Goal: Information Seeking & Learning: Find specific fact

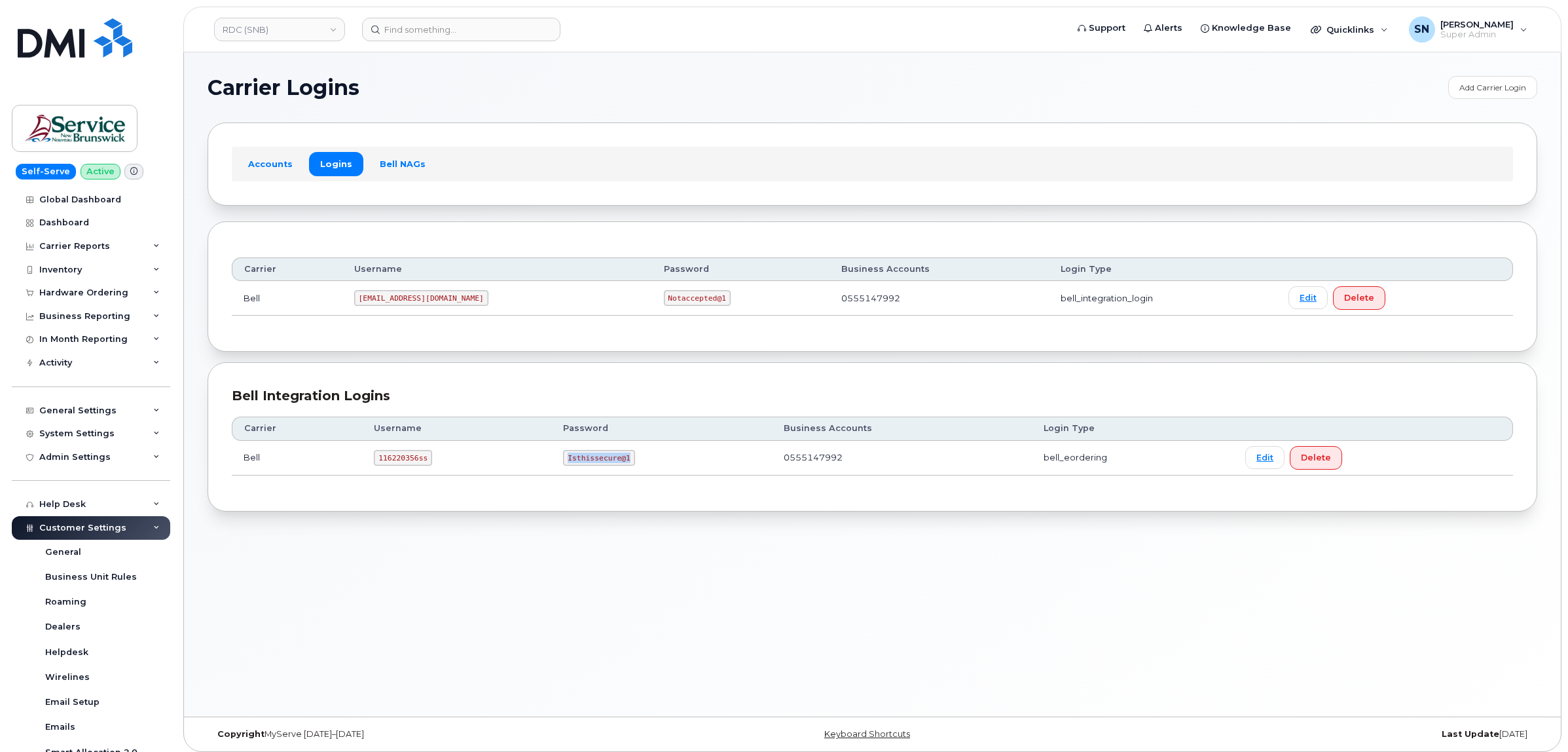
scroll to position [262, 0]
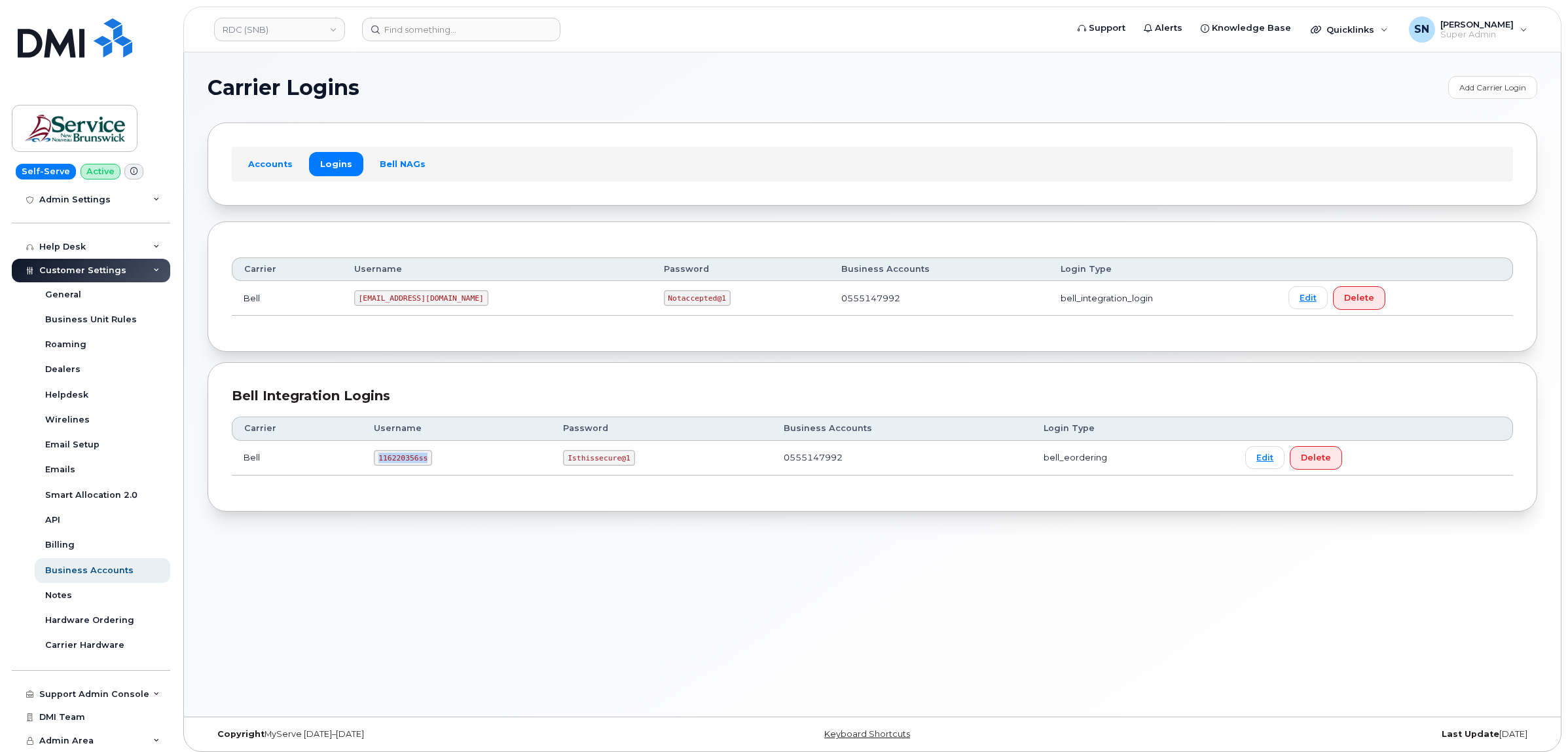
drag, startPoint x: 371, startPoint y: 456, endPoint x: 426, endPoint y: 459, distance: 55.1
click at [430, 460] on td "116220356ss" at bounding box center [457, 458] width 189 height 35
copy code "116220356ss"
drag, startPoint x: 565, startPoint y: 456, endPoint x: 626, endPoint y: 464, distance: 61.5
click at [626, 464] on code "Isthissecure@1" at bounding box center [599, 458] width 71 height 16
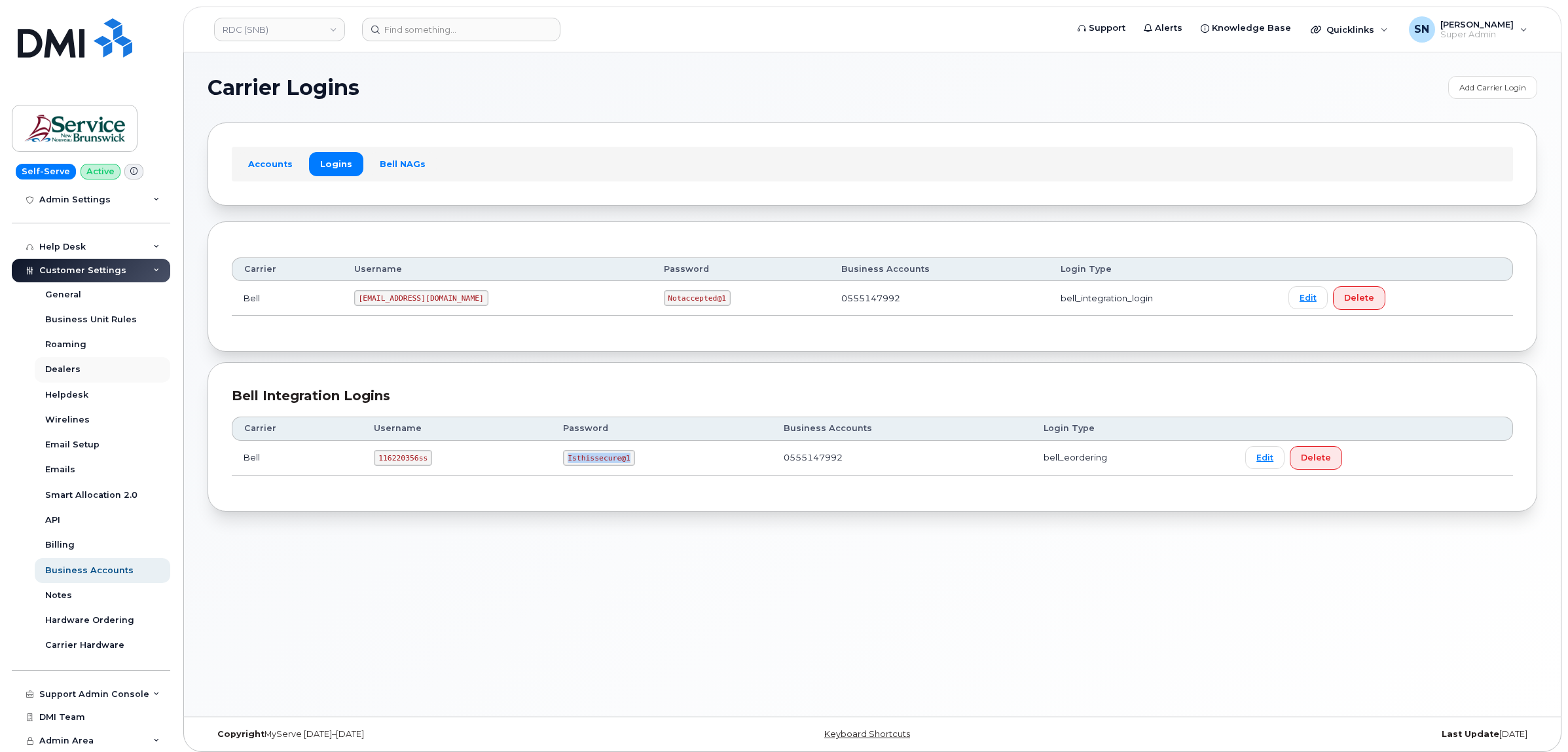
copy code "Isthissecure@1"
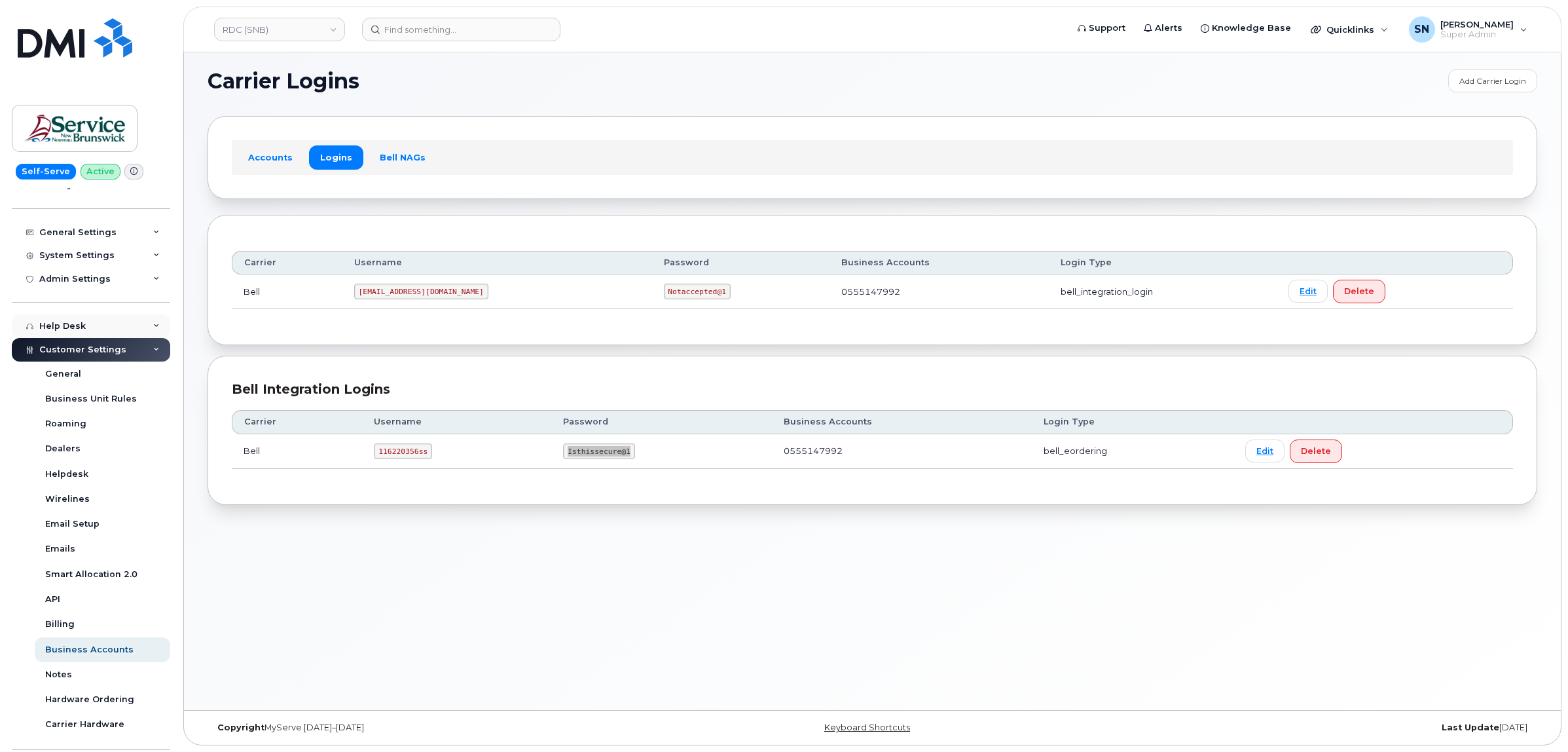
scroll to position [99, 0]
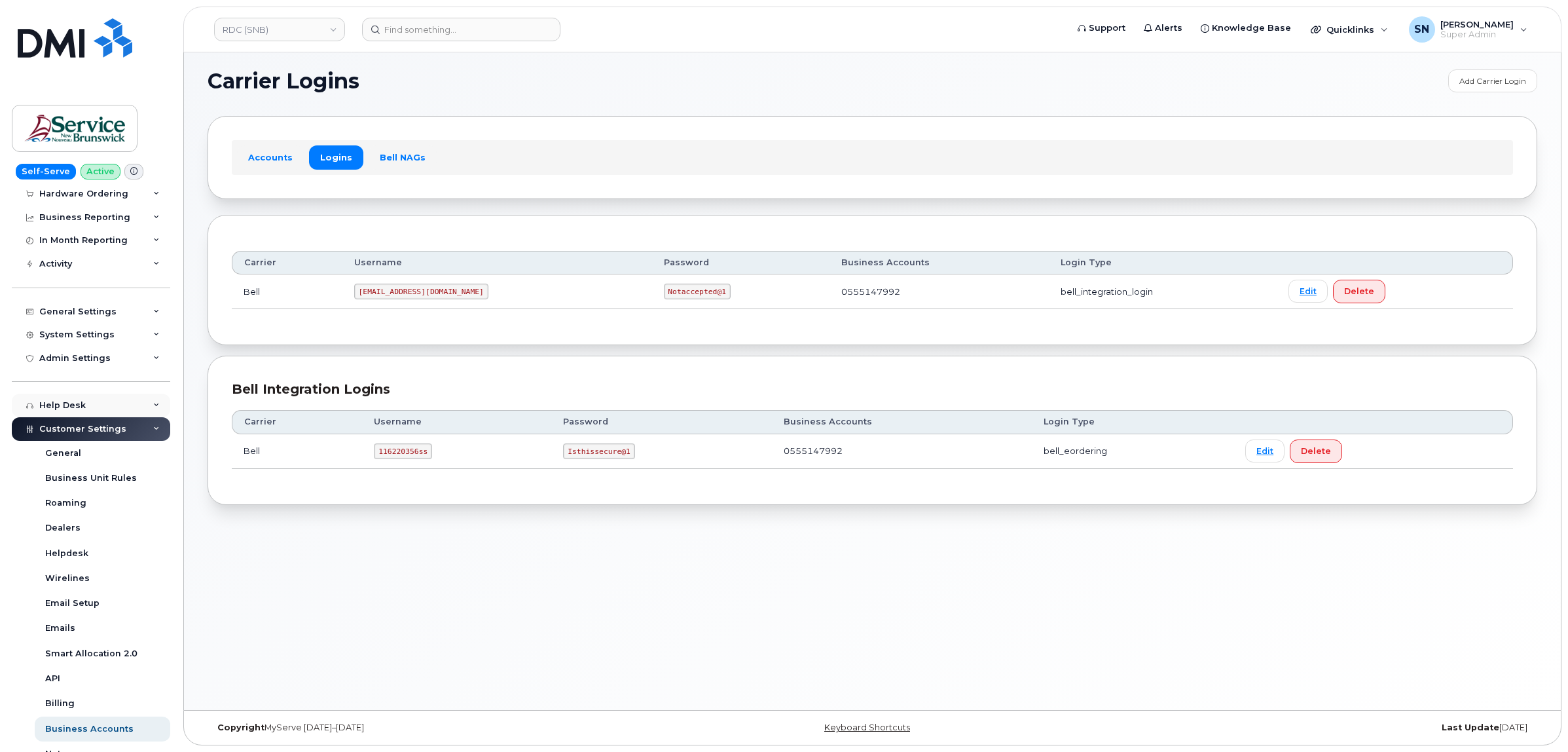
click at [94, 410] on div "Help Desk" at bounding box center [91, 405] width 158 height 23
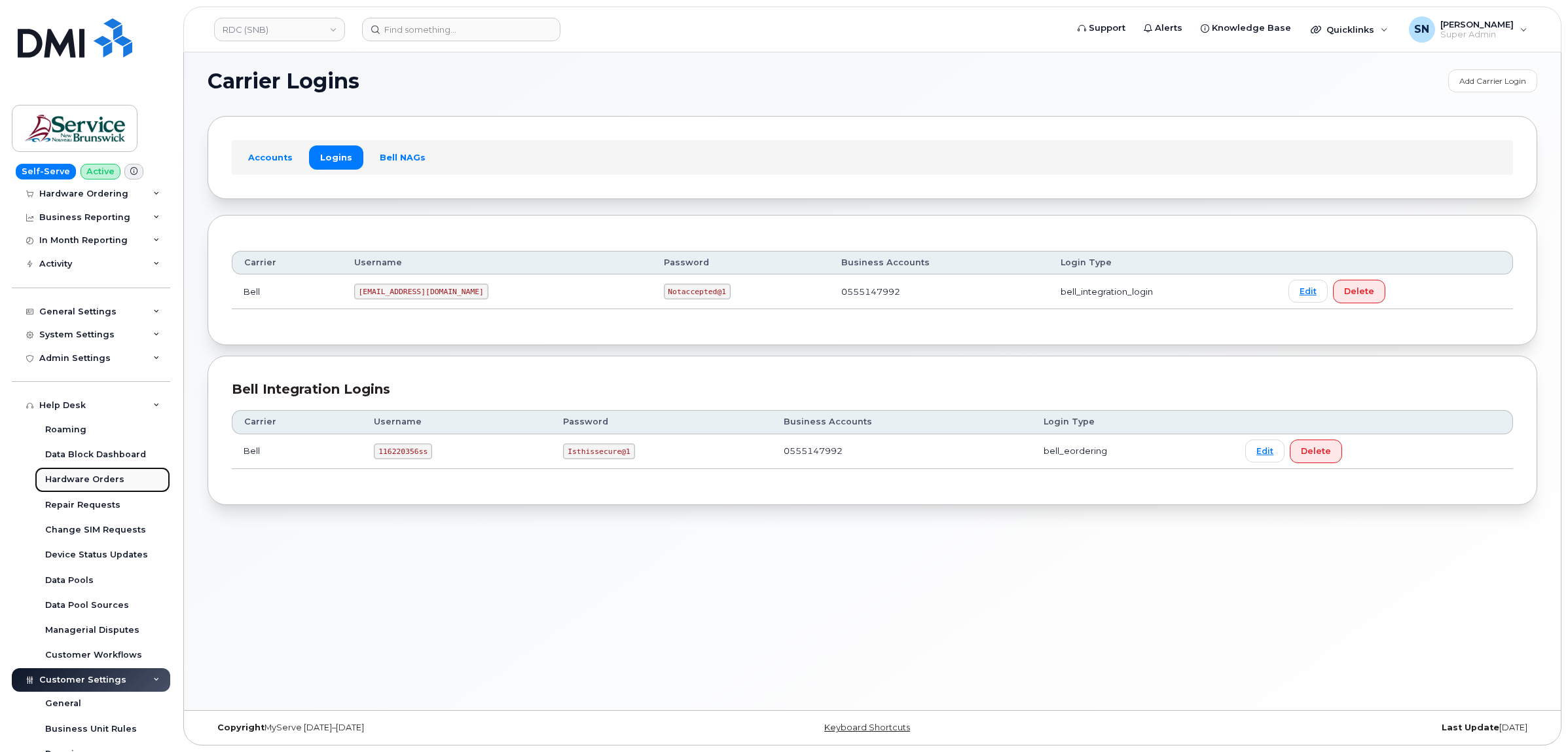
click at [106, 486] on div "Hardware Orders" at bounding box center [85, 480] width 79 height 12
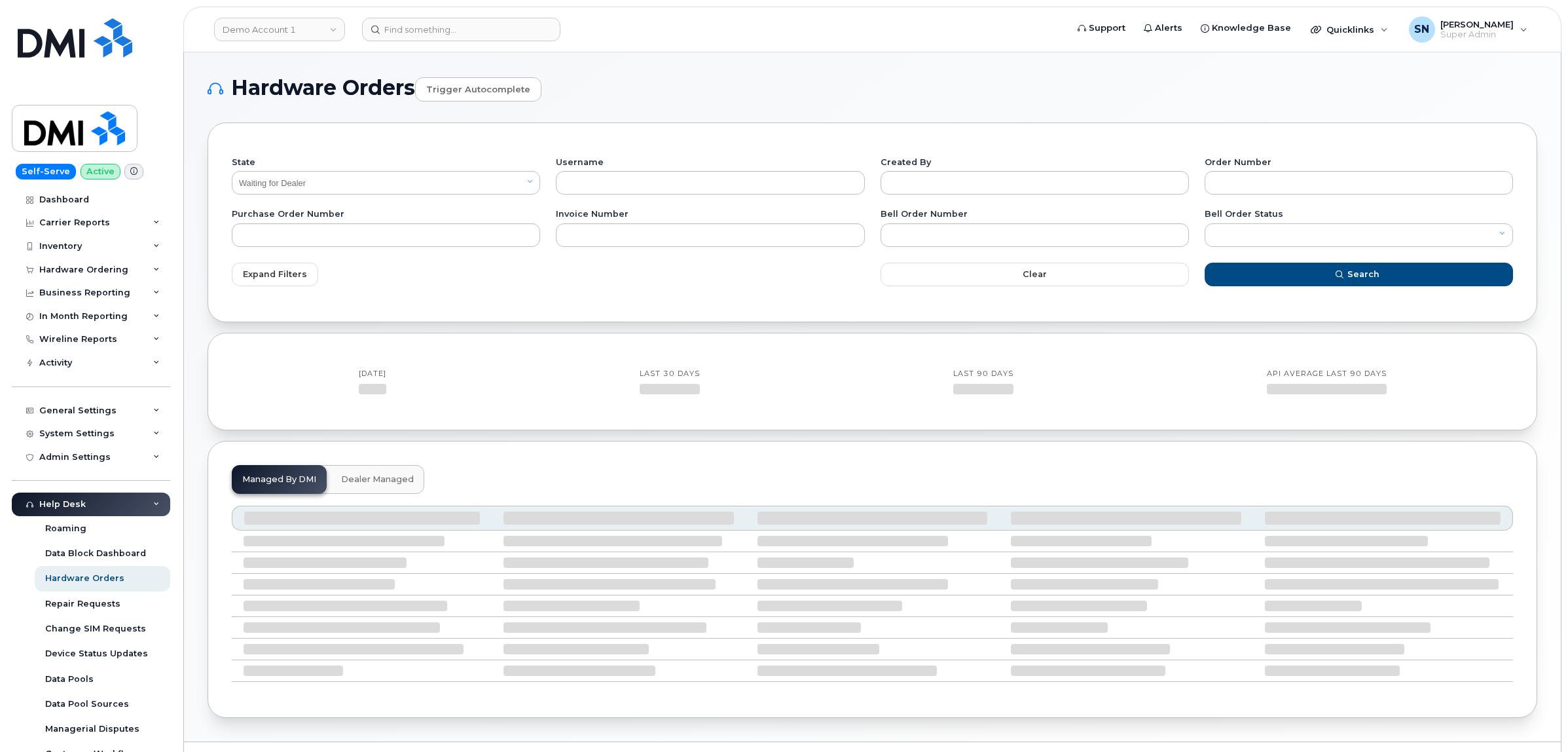
select select "Waiting for Dealer"
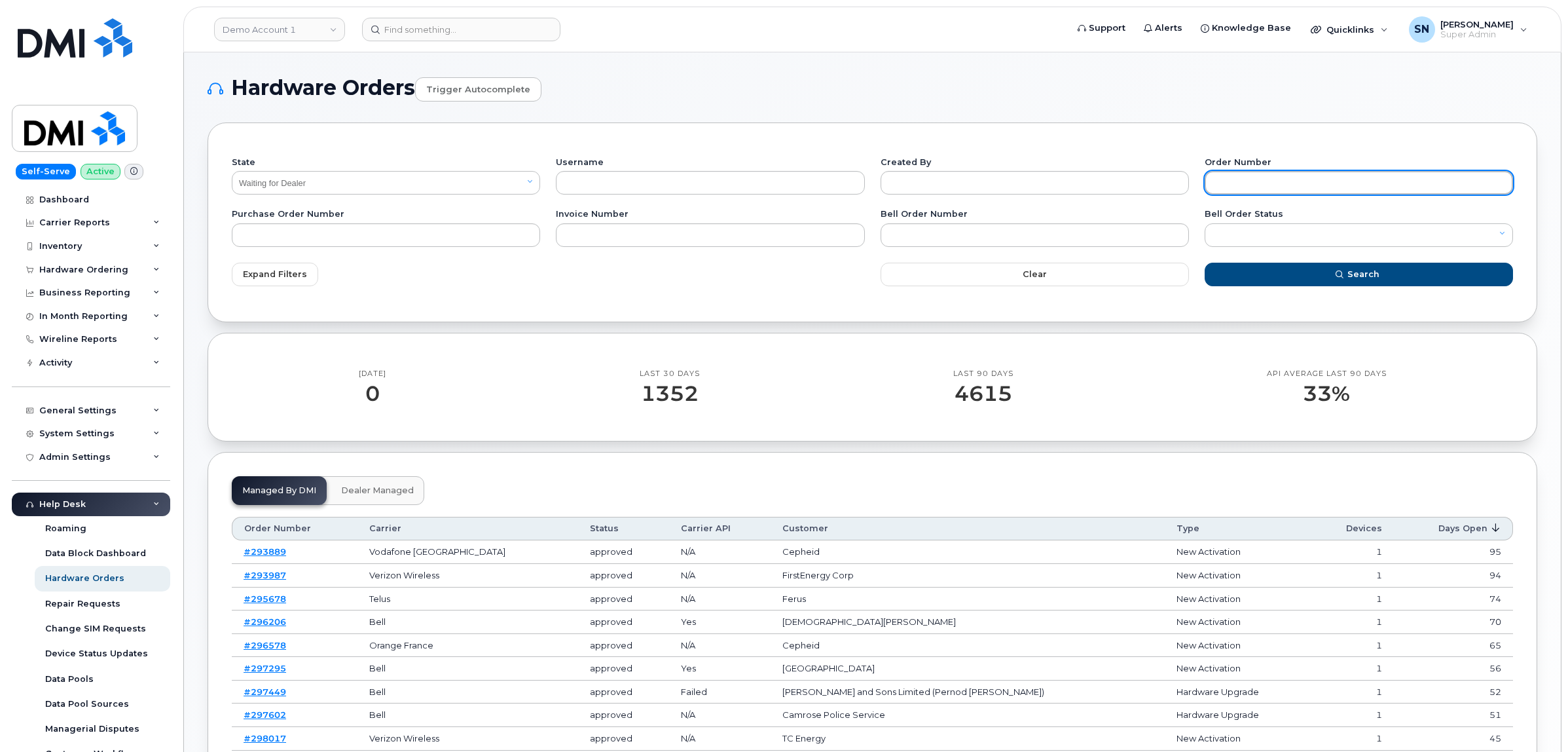
click at [1252, 183] on input "text" at bounding box center [1358, 183] width 308 height 23
paste input "3003435"
type input "3003435"
drag, startPoint x: 447, startPoint y: 198, endPoint x: 427, endPoint y: 183, distance: 25.0
click at [439, 192] on div "State All Open Closed Cancelled Waiting for Dealer Waiting On Bell Data Postpon…" at bounding box center [386, 177] width 324 height 52
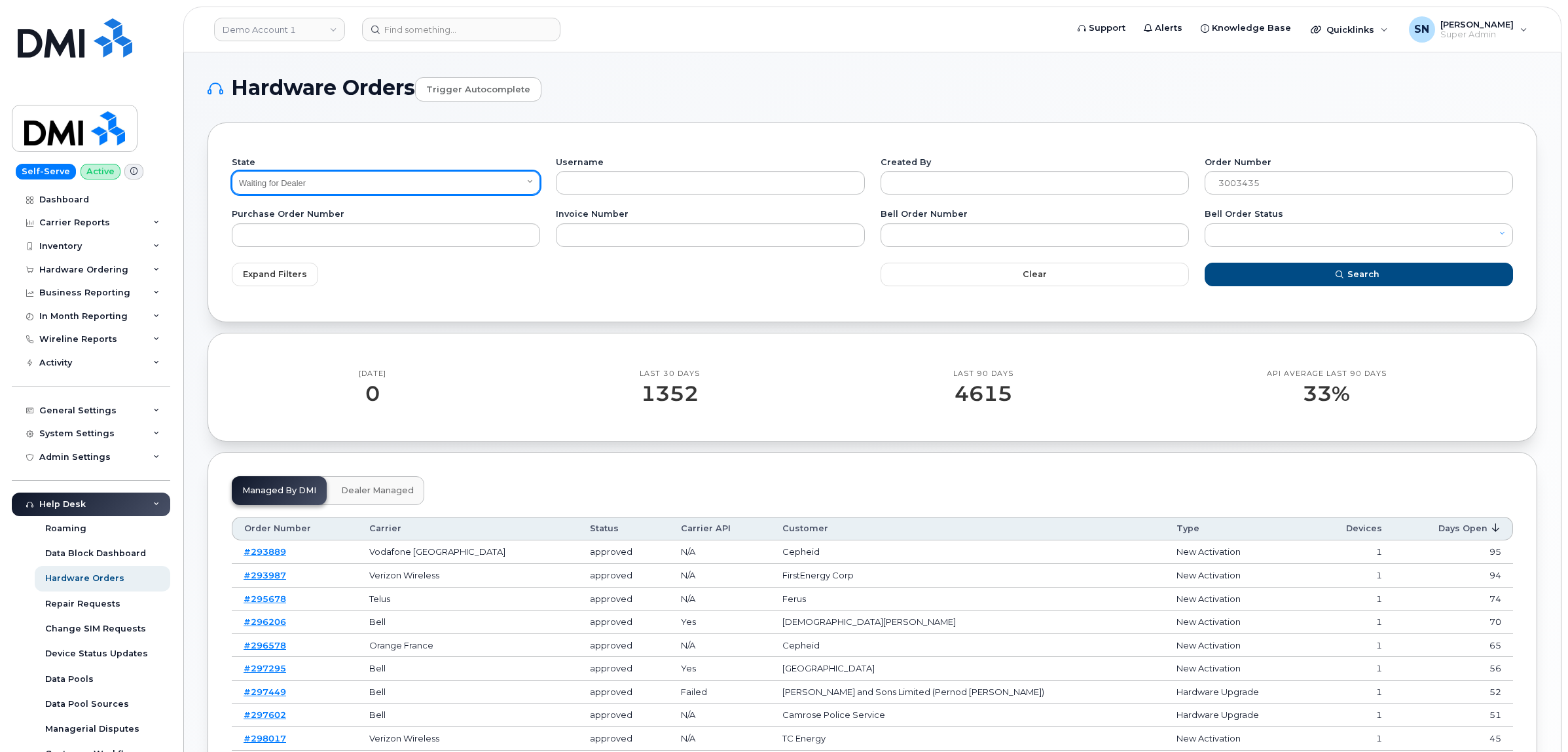
drag, startPoint x: 427, startPoint y: 182, endPoint x: 413, endPoint y: 187, distance: 14.9
click at [427, 182] on select "All Open Closed Cancelled Waiting for Dealer Waiting On Bell Data Postponed" at bounding box center [386, 183] width 308 height 23
select select "All"
click at [232, 171] on select "All Open Closed Cancelled Waiting for Dealer Waiting On Bell Data Postponed" at bounding box center [386, 183] width 308 height 23
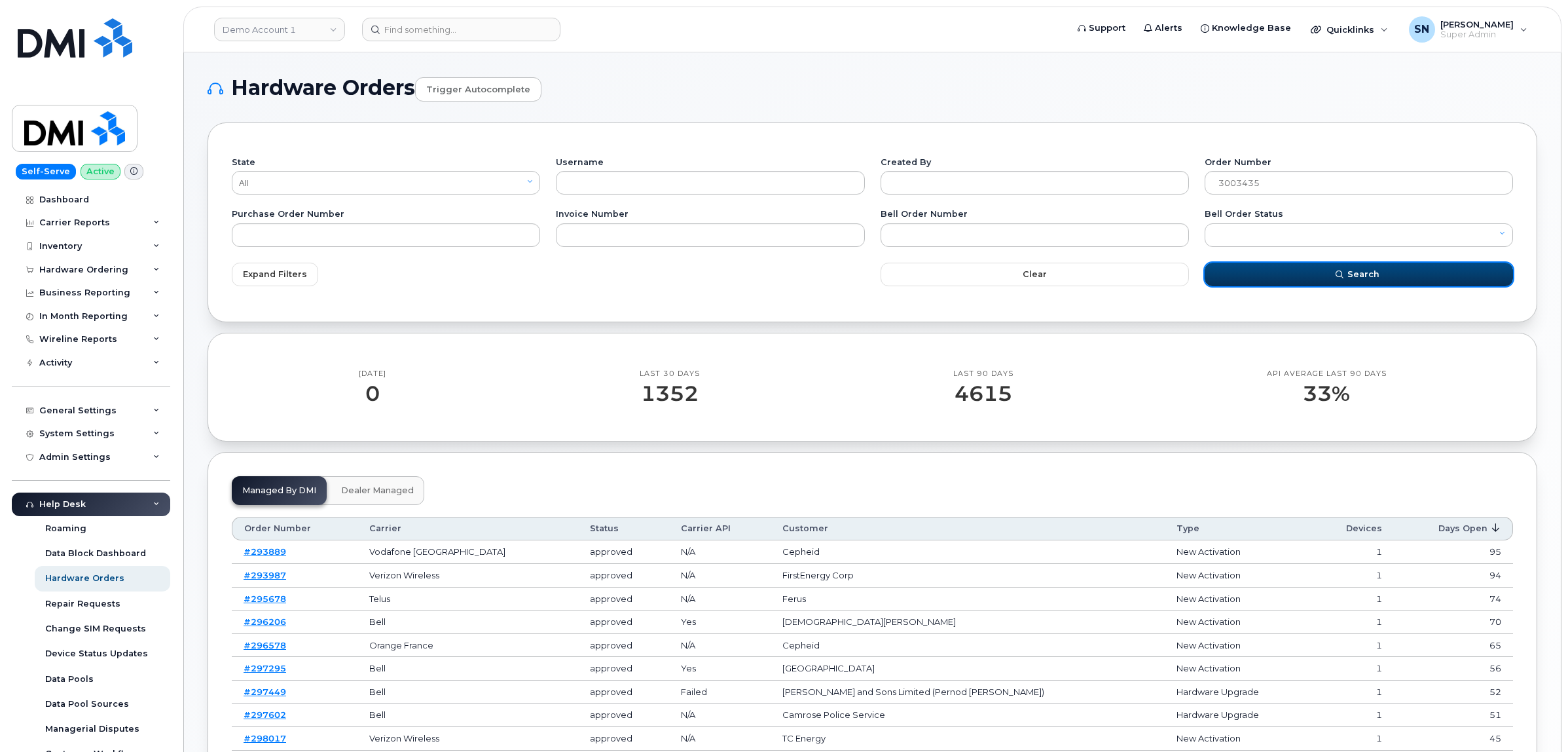
click at [1326, 283] on button "Search" at bounding box center [1358, 274] width 308 height 23
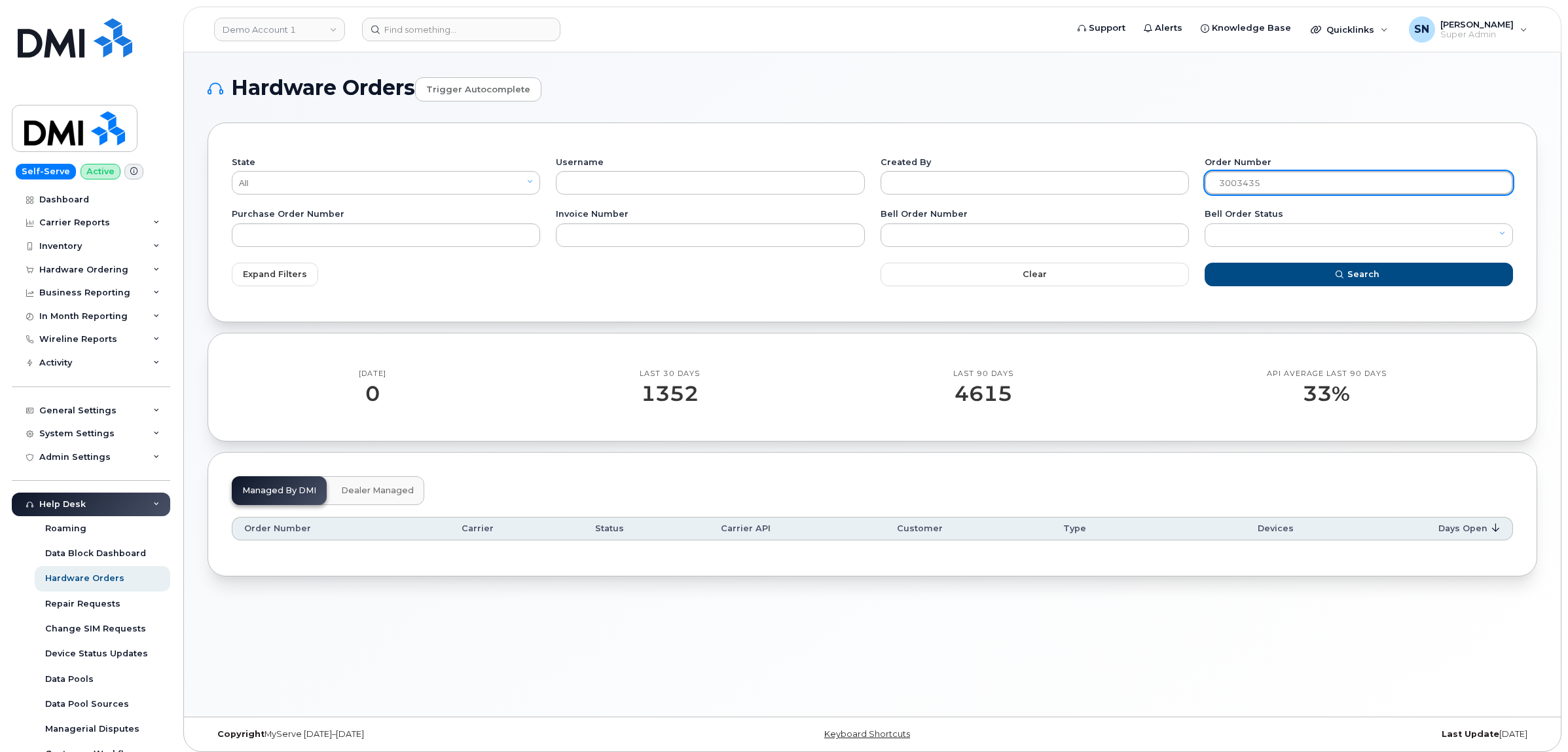
drag, startPoint x: 1270, startPoint y: 185, endPoint x: 1212, endPoint y: 180, distance: 58.2
click at [1218, 179] on input "3003435" at bounding box center [1358, 183] width 308 height 23
click at [328, 27] on link "Demo Account 1" at bounding box center [280, 29] width 131 height 23
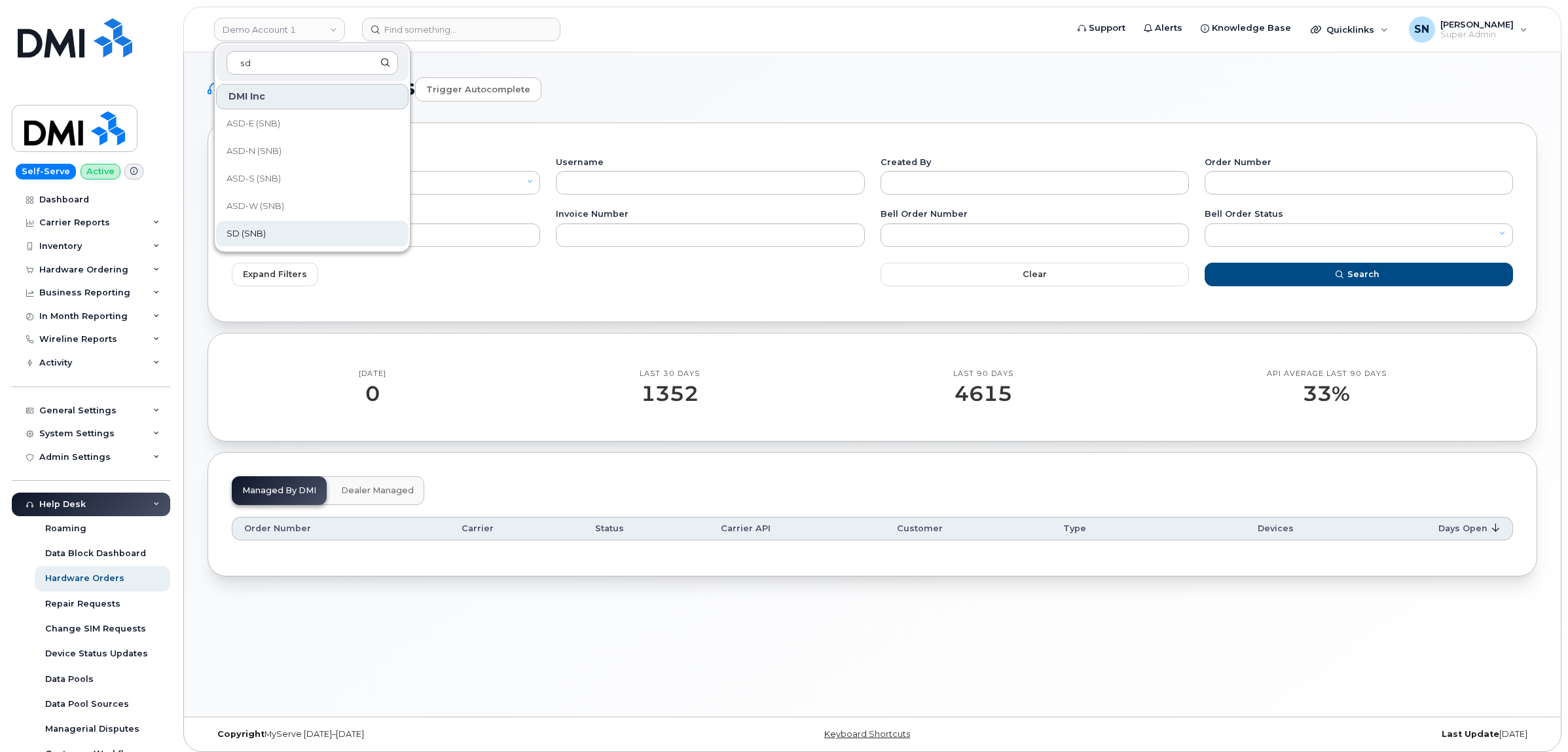
type input "sd"
click at [272, 236] on link "SD (SNB)" at bounding box center [312, 233] width 192 height 26
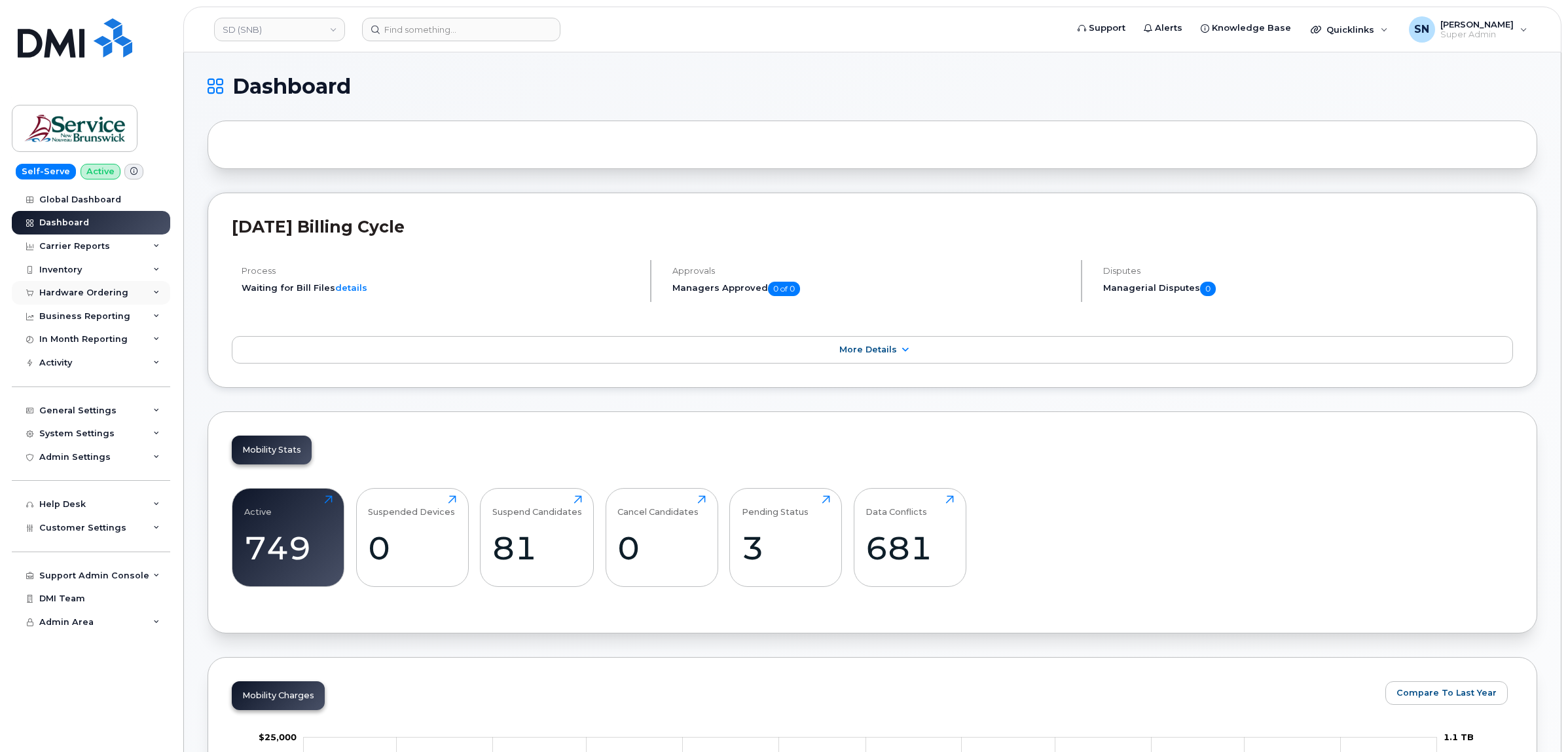
click at [64, 294] on div "Hardware Ordering" at bounding box center [84, 293] width 89 height 11
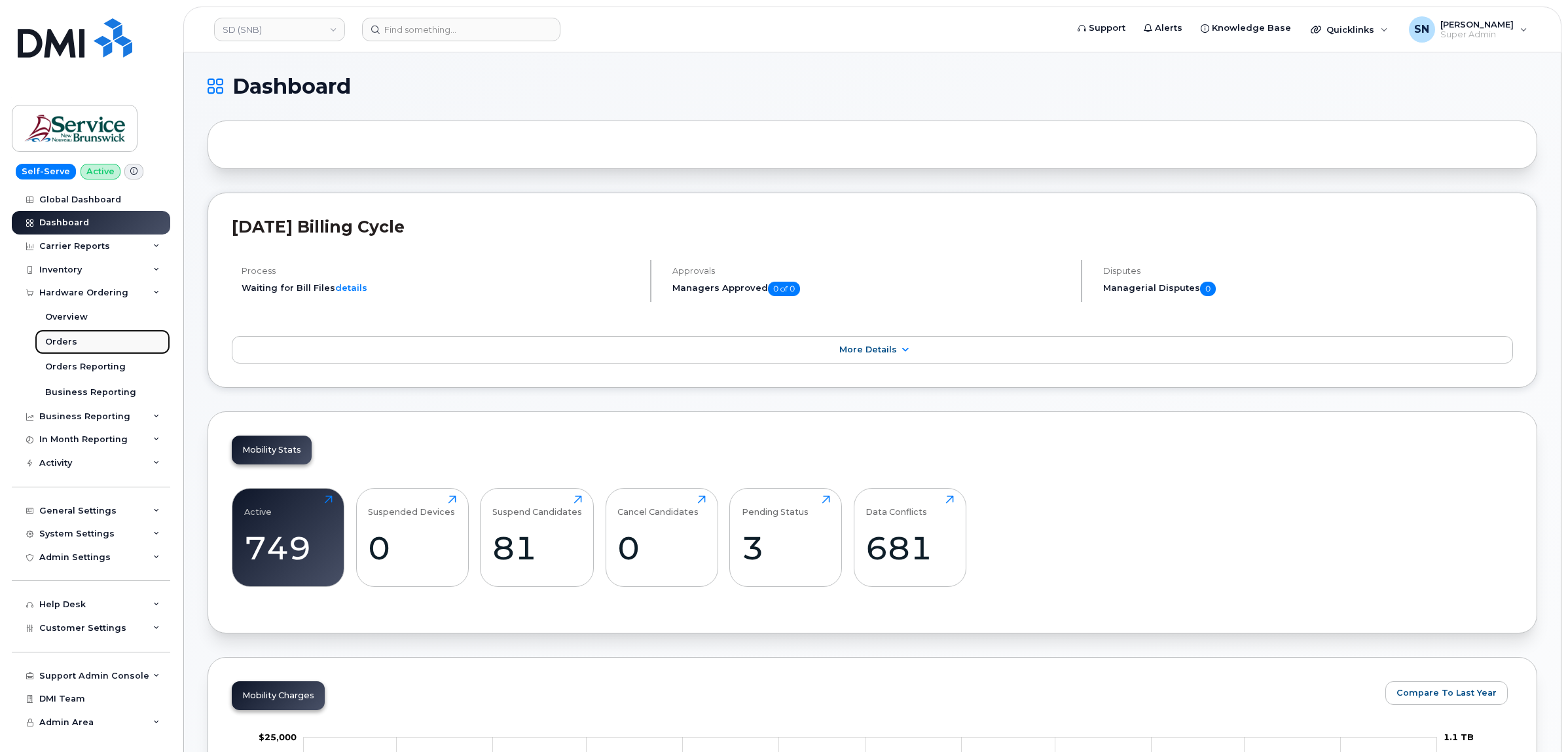
click at [67, 344] on div "Orders" at bounding box center [61, 342] width 32 height 12
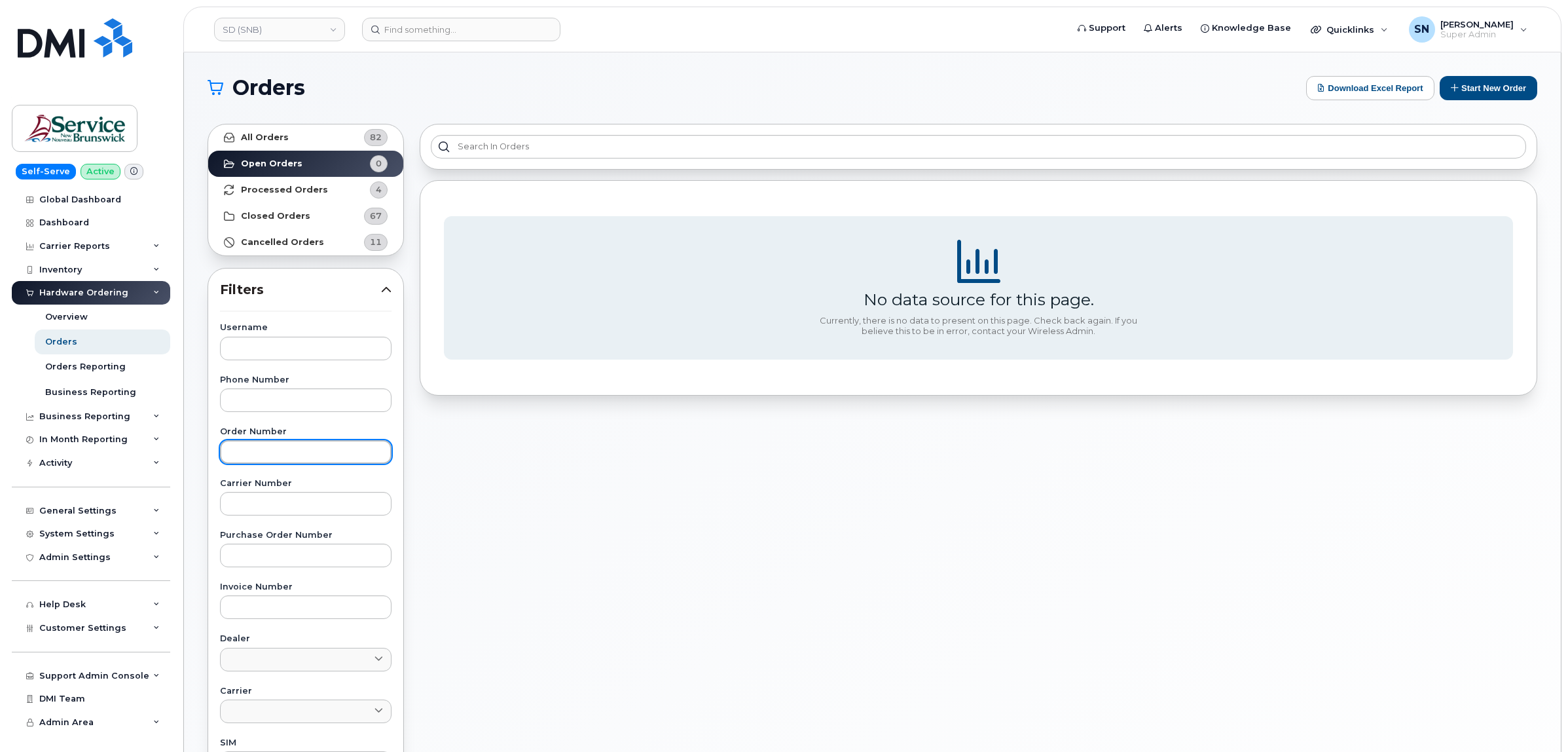
click at [305, 448] on input "text" at bounding box center [306, 452] width 172 height 23
paste input "3003435"
type input "3003435"
click at [288, 135] on link "All Orders 82" at bounding box center [306, 137] width 195 height 26
drag, startPoint x: 283, startPoint y: 453, endPoint x: 214, endPoint y: 441, distance: 70.0
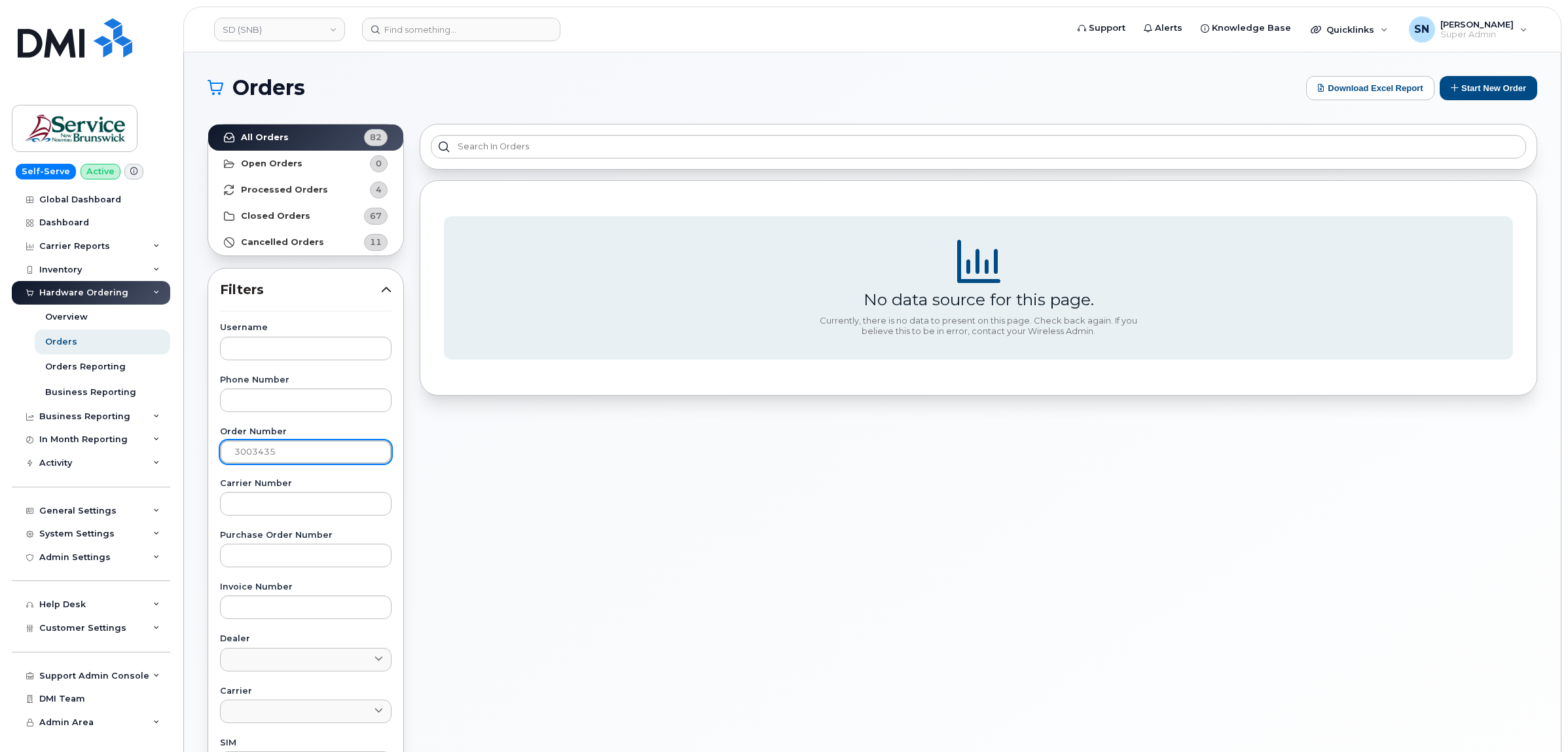
click at [212, 450] on div "Username Phone Number Order Number 3003435 Carrier Number Purchase Order Number…" at bounding box center [306, 627] width 203 height 606
click at [272, 512] on input "text" at bounding box center [306, 503] width 172 height 23
paste input "3003435"
type input "3003435"
click at [283, 133] on strong "All Orders" at bounding box center [265, 138] width 48 height 11
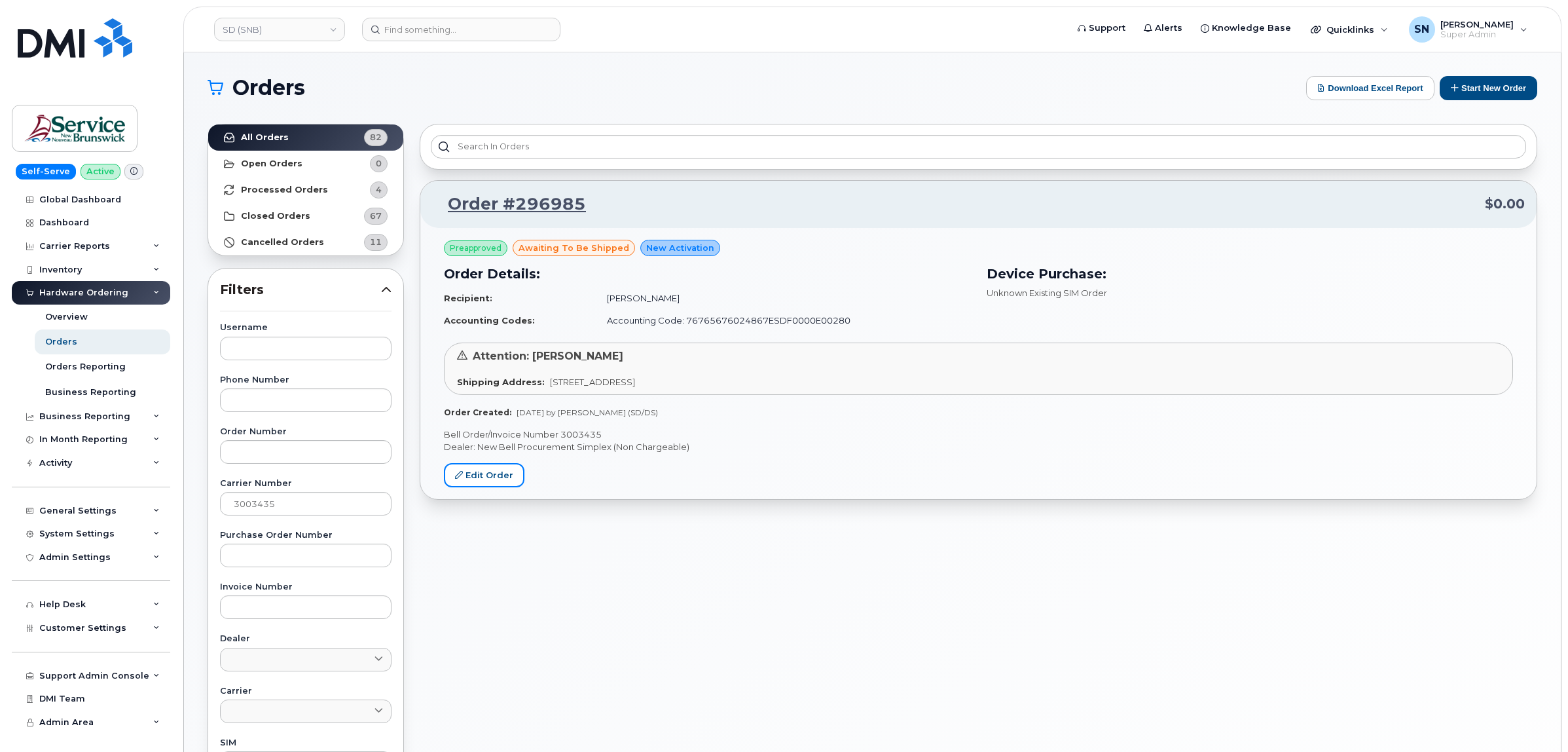
drag, startPoint x: 512, startPoint y: 482, endPoint x: 529, endPoint y: 545, distance: 65.3
click at [512, 482] on link "Edit Order" at bounding box center [484, 475] width 81 height 24
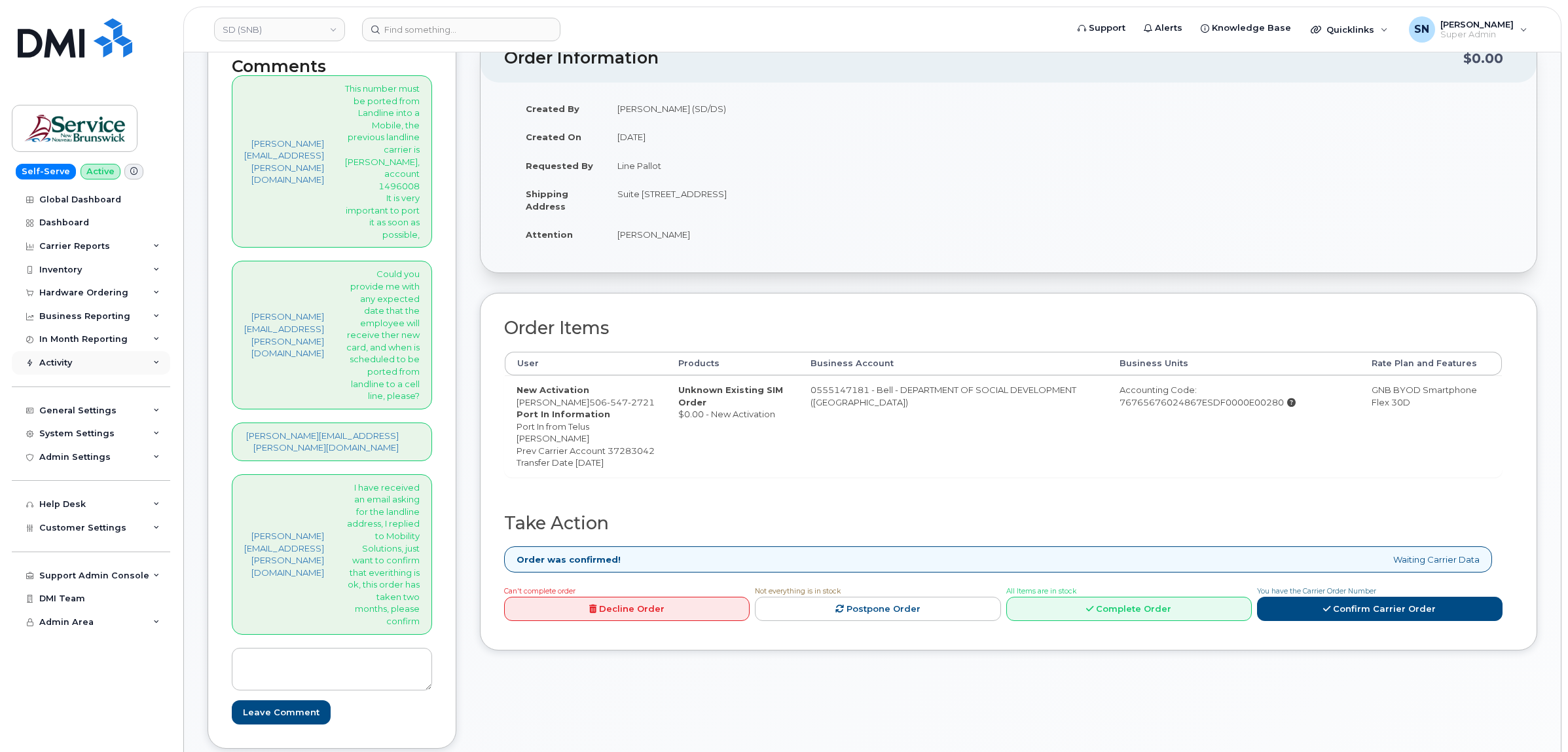
scroll to position [164, 0]
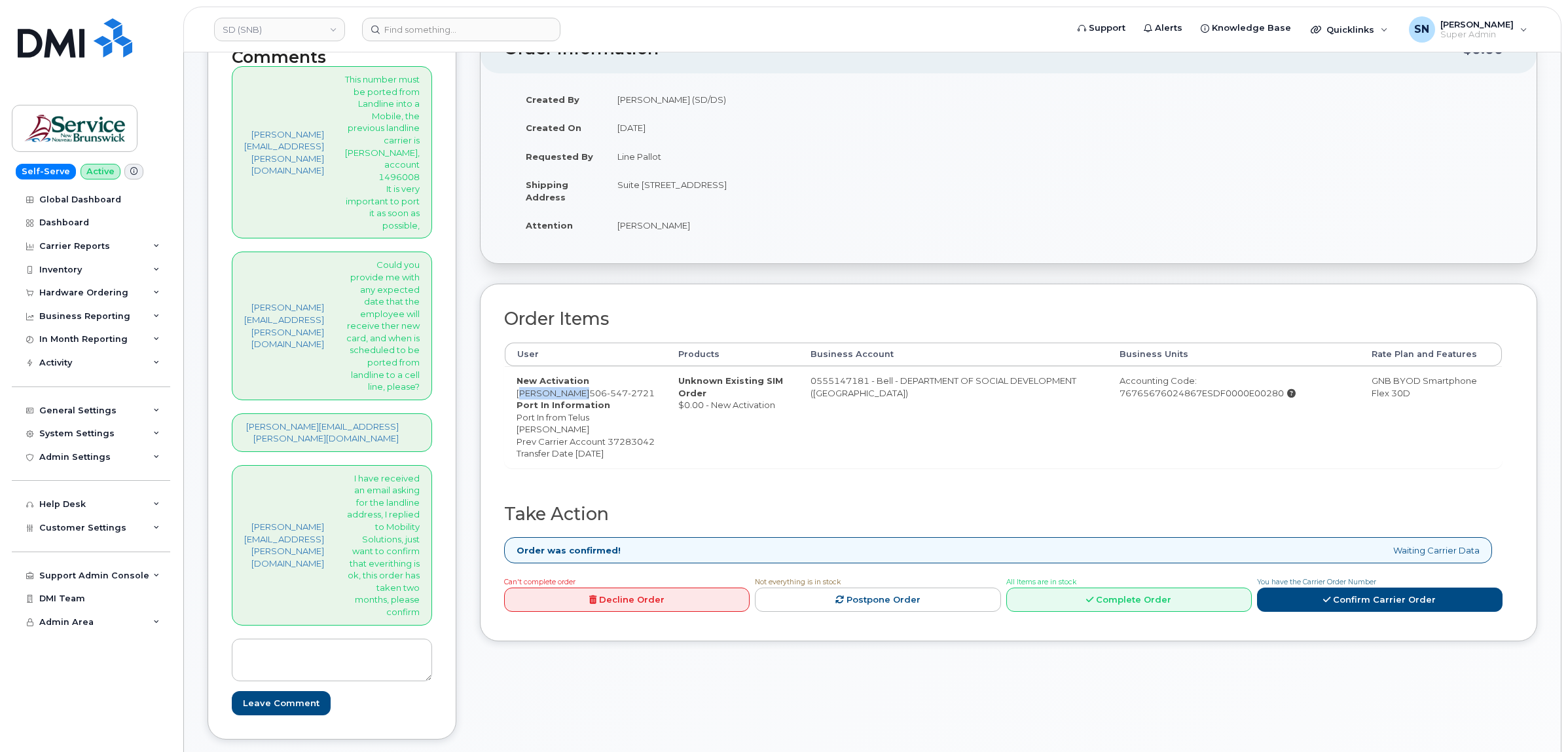
drag, startPoint x: 482, startPoint y: 393, endPoint x: 528, endPoint y: 397, distance: 46.2
click at [528, 397] on td "New Activation Lise Guitard 506 547 2721 Port In Information Port In from Telus…" at bounding box center [585, 417] width 162 height 101
click at [517, 413] on dd "Port In from Telus Fernando Torres Prev Carrier Account 37283042 Transfer Date …" at bounding box center [585, 435] width 138 height 49
drag, startPoint x: 475, startPoint y: 393, endPoint x: 494, endPoint y: 400, distance: 20.2
click at [505, 400] on td "New Activation Lise Guitard 506 547 2721 Port In Information Port In from Telus…" at bounding box center [585, 417] width 162 height 101
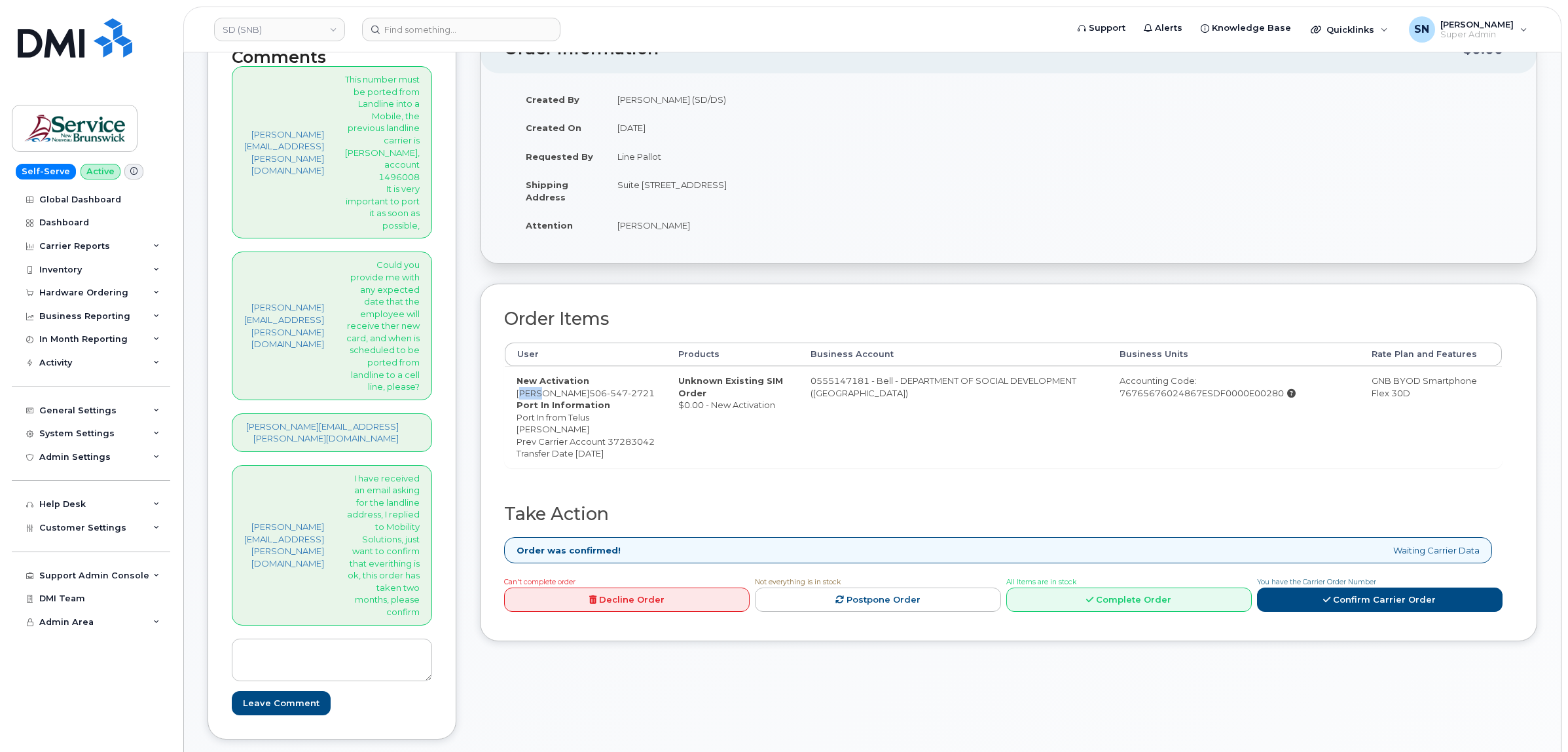
copy td "Lise"
click at [505, 392] on td "New Activation [PERSON_NAME] [PHONE_NUMBER] Port In Information Port In from Te…" at bounding box center [585, 417] width 162 height 101
copy td "Guitard"
drag, startPoint x: 535, startPoint y: 417, endPoint x: 535, endPoint y: 404, distance: 13.0
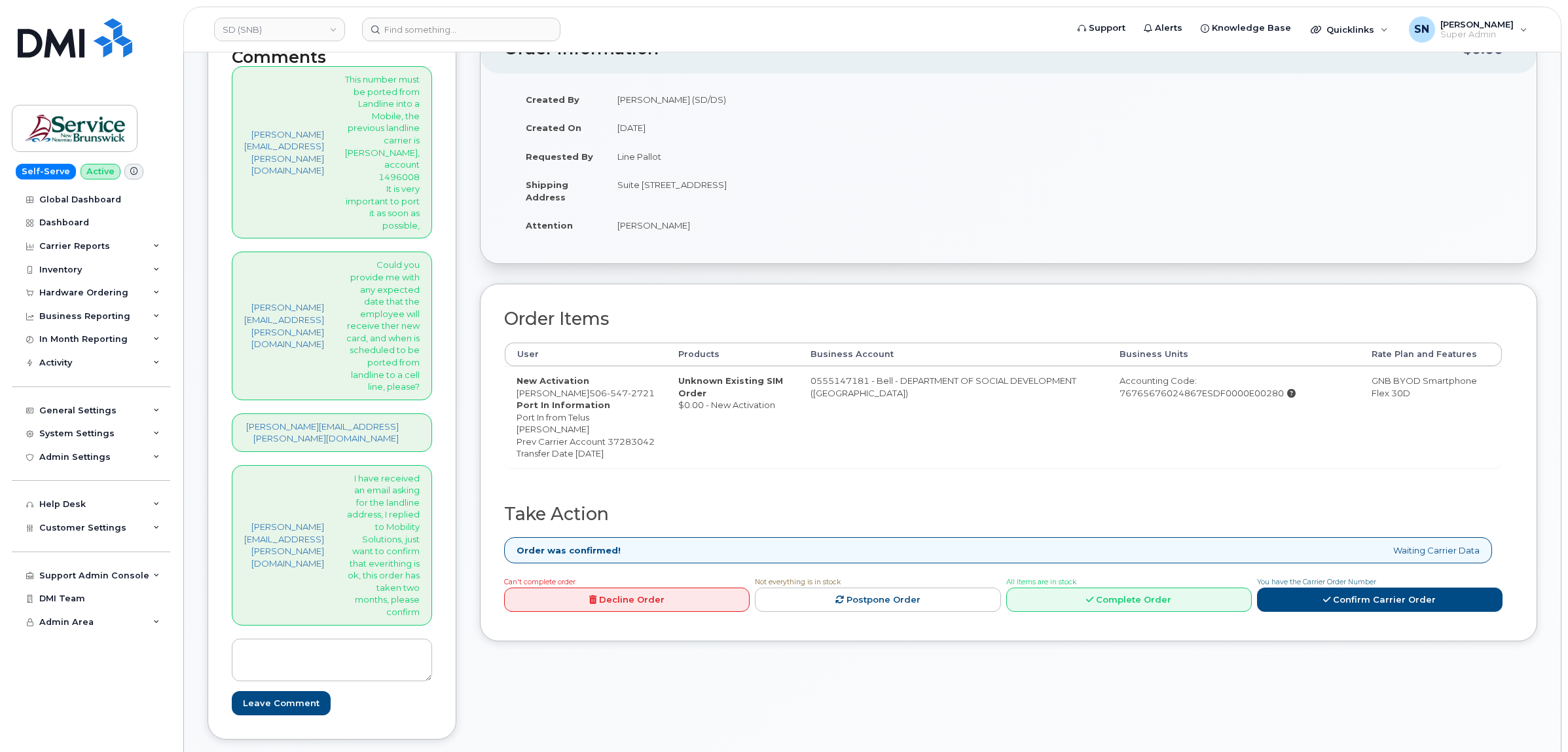
click at [535, 414] on dd "Port In from Telus [PERSON_NAME] Prev Carrier Account 37283042 Transfer Date [D…" at bounding box center [585, 435] width 138 height 49
drag, startPoint x: 531, startPoint y: 395, endPoint x: 596, endPoint y: 391, distance: 65.1
click at [596, 391] on span "506 547 2721" at bounding box center [622, 393] width 65 height 11
copy span "506 547 2721"
click at [517, 455] on dd "Port In from Telus Fernando Torres Prev Carrier Account 37283042 Transfer Date …" at bounding box center [585, 435] width 138 height 49
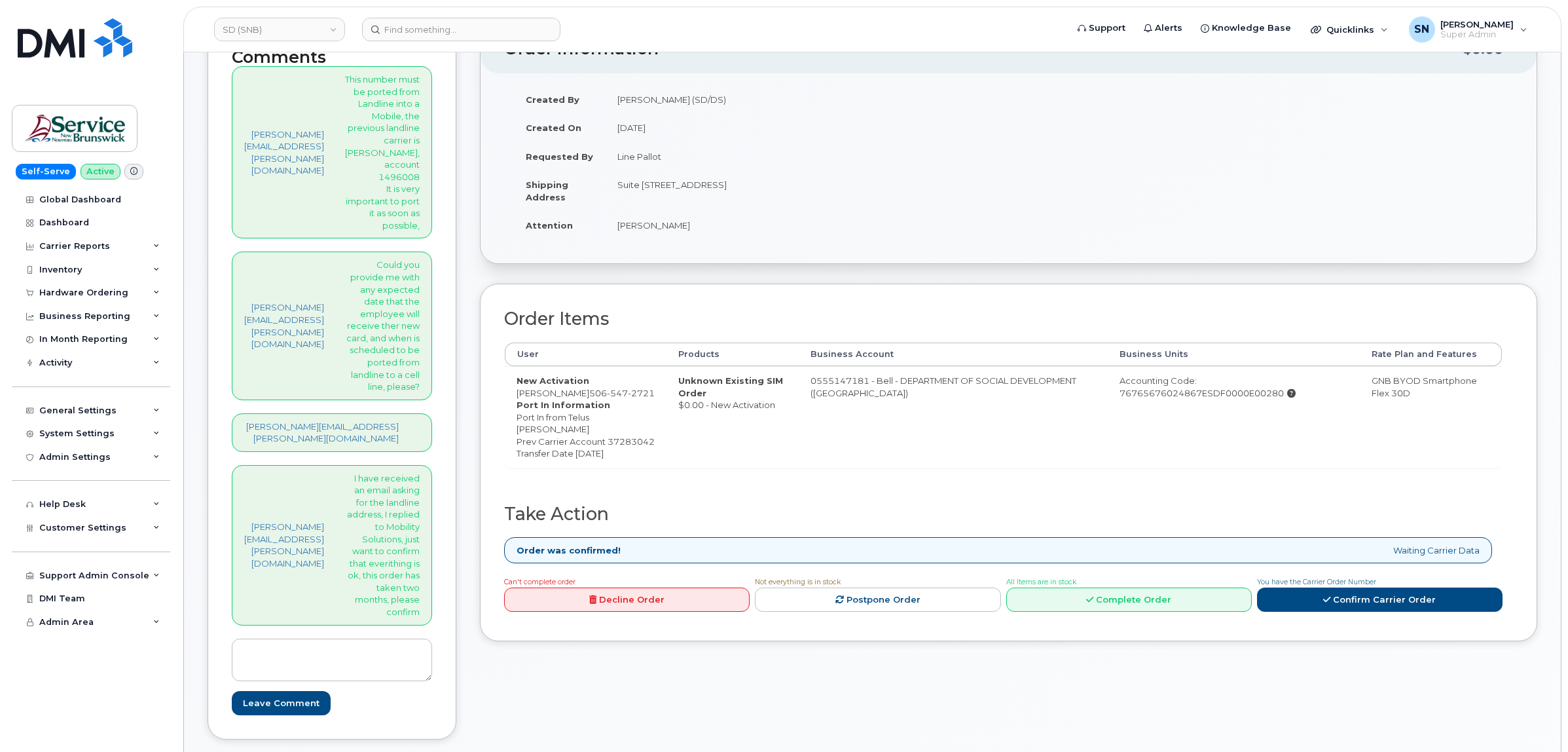
click at [517, 455] on dd "Port In from Telus Fernando Torres Prev Carrier Account 37283042 Transfer Date …" at bounding box center [585, 435] width 138 height 49
copy dd "37283042"
drag, startPoint x: 531, startPoint y: 395, endPoint x: 595, endPoint y: 394, distance: 64.0
click at [595, 394] on span "506 547 2721" at bounding box center [622, 393] width 65 height 11
copy span "506 547 2721"
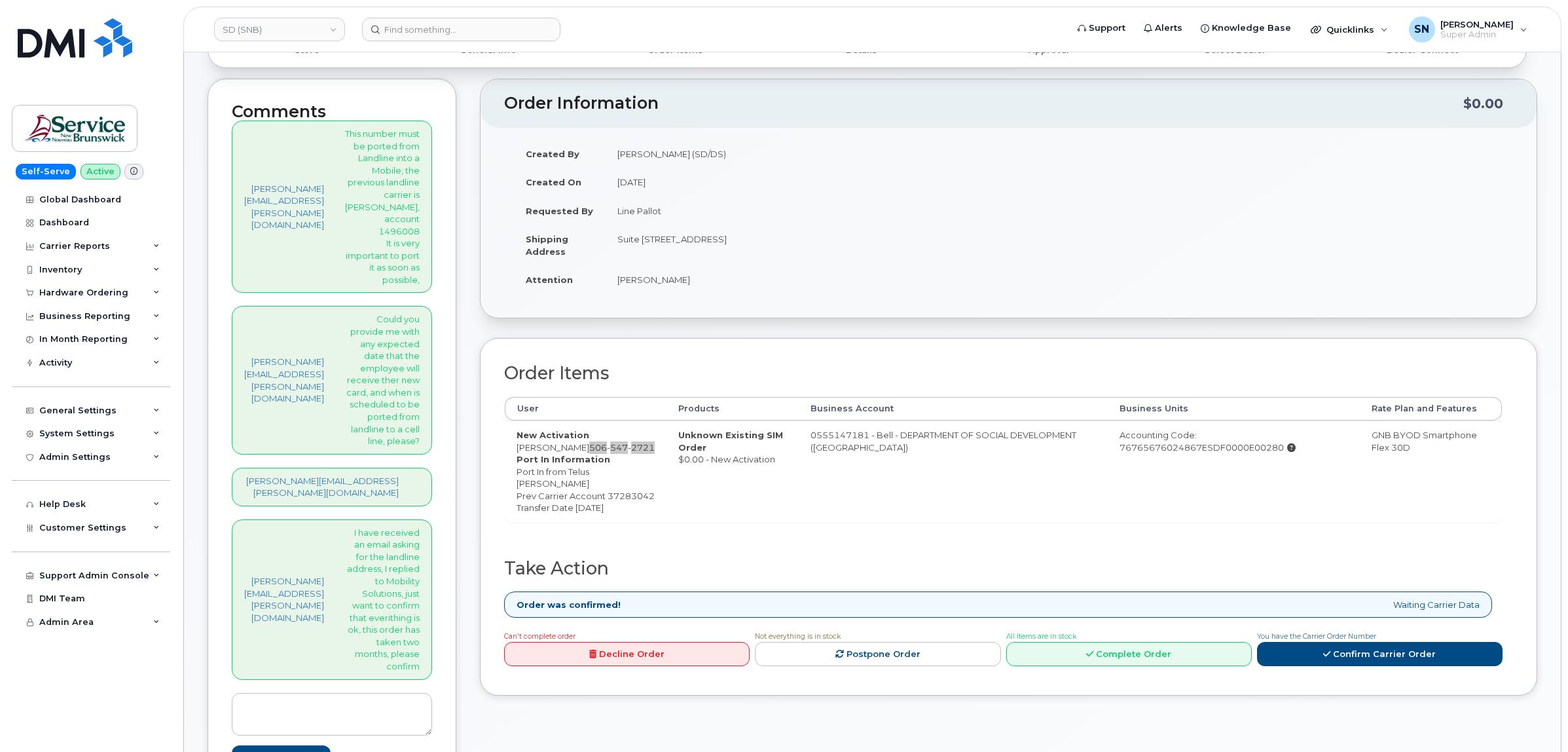
scroll to position [82, 0]
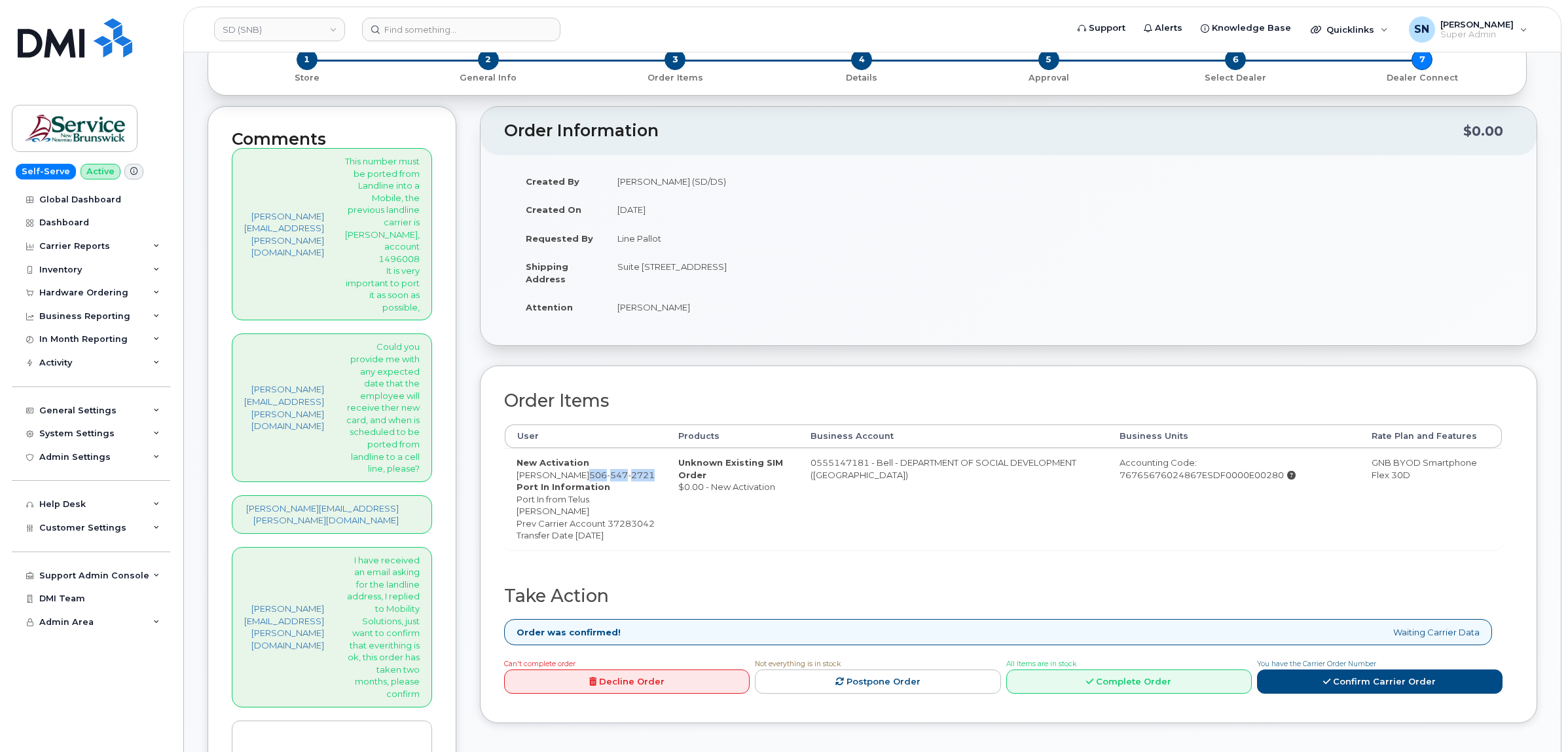
drag, startPoint x: 643, startPoint y: 268, endPoint x: 702, endPoint y: 268, distance: 59.0
click at [702, 268] on td "Suite 200 200-275 Rue Main BATHURST NB E2A 1A9 CANADA" at bounding box center [802, 272] width 393 height 41
copy td "275 Rue Main"
drag, startPoint x: 772, startPoint y: 270, endPoint x: 810, endPoint y: 278, distance: 38.8
click at [810, 278] on td "Suite 200 200-275 Rue Main BATHURST NB E2A 1A9 CANADA" at bounding box center [802, 272] width 393 height 41
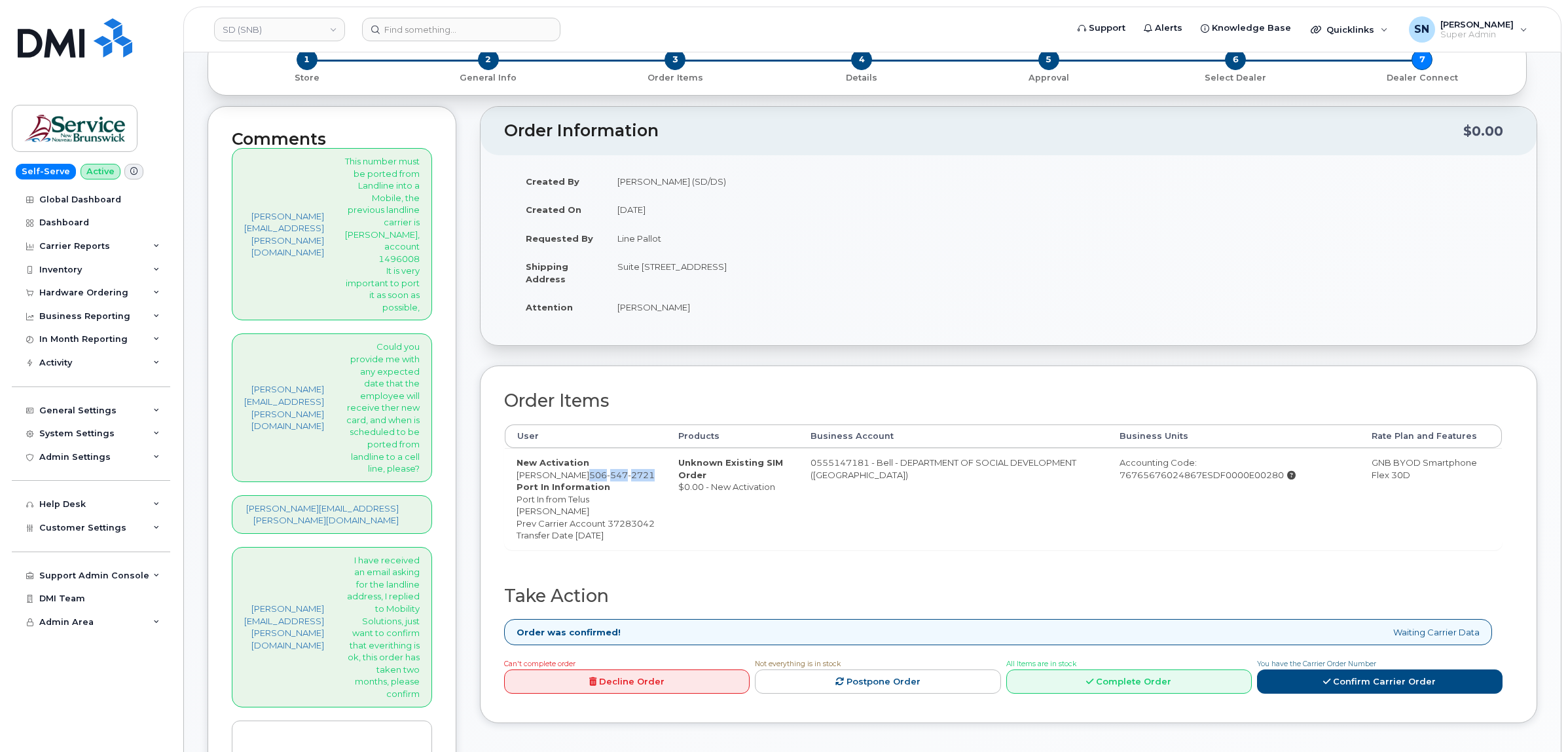
copy td "E2A 1A9"
drag, startPoint x: 580, startPoint y: 306, endPoint x: 640, endPoint y: 314, distance: 60.5
click at [640, 314] on td "Lise Guitard" at bounding box center [802, 307] width 393 height 29
copy td "Lise Guitard"
drag, startPoint x: 531, startPoint y: 478, endPoint x: 600, endPoint y: 478, distance: 69.0
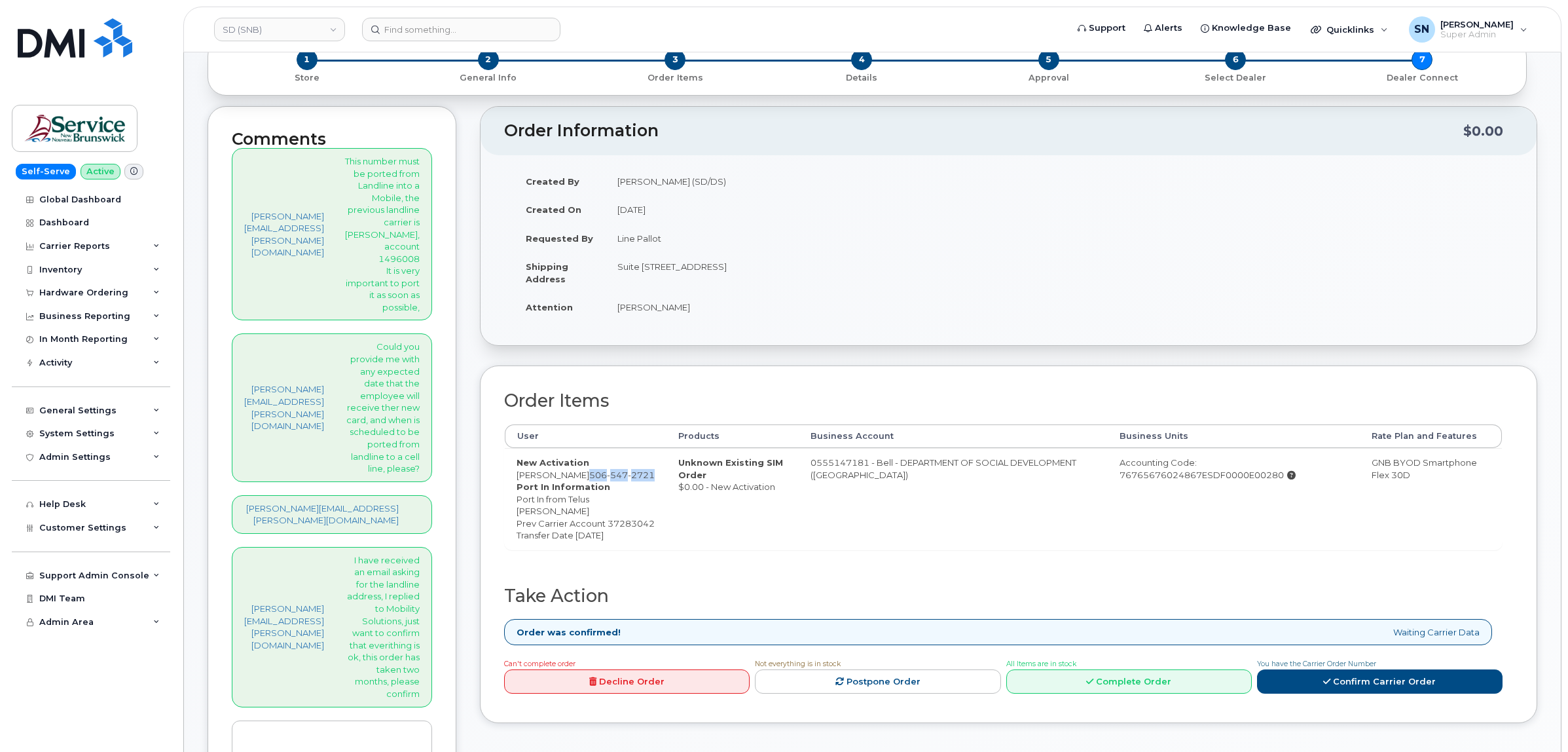
click at [600, 478] on td "New Activation Lise Guitard 506 547 2721 Port In Information Port In from Telus…" at bounding box center [585, 499] width 162 height 101
copy span "506 547 2721"
drag, startPoint x: 479, startPoint y: 474, endPoint x: 601, endPoint y: 478, distance: 122.1
click at [601, 478] on td "New Activation Lise Guitard 506 547 2721 Port In Information Port In from Telus…" at bounding box center [585, 499] width 162 height 101
copy td "Lise Guitard 506 547 2721"
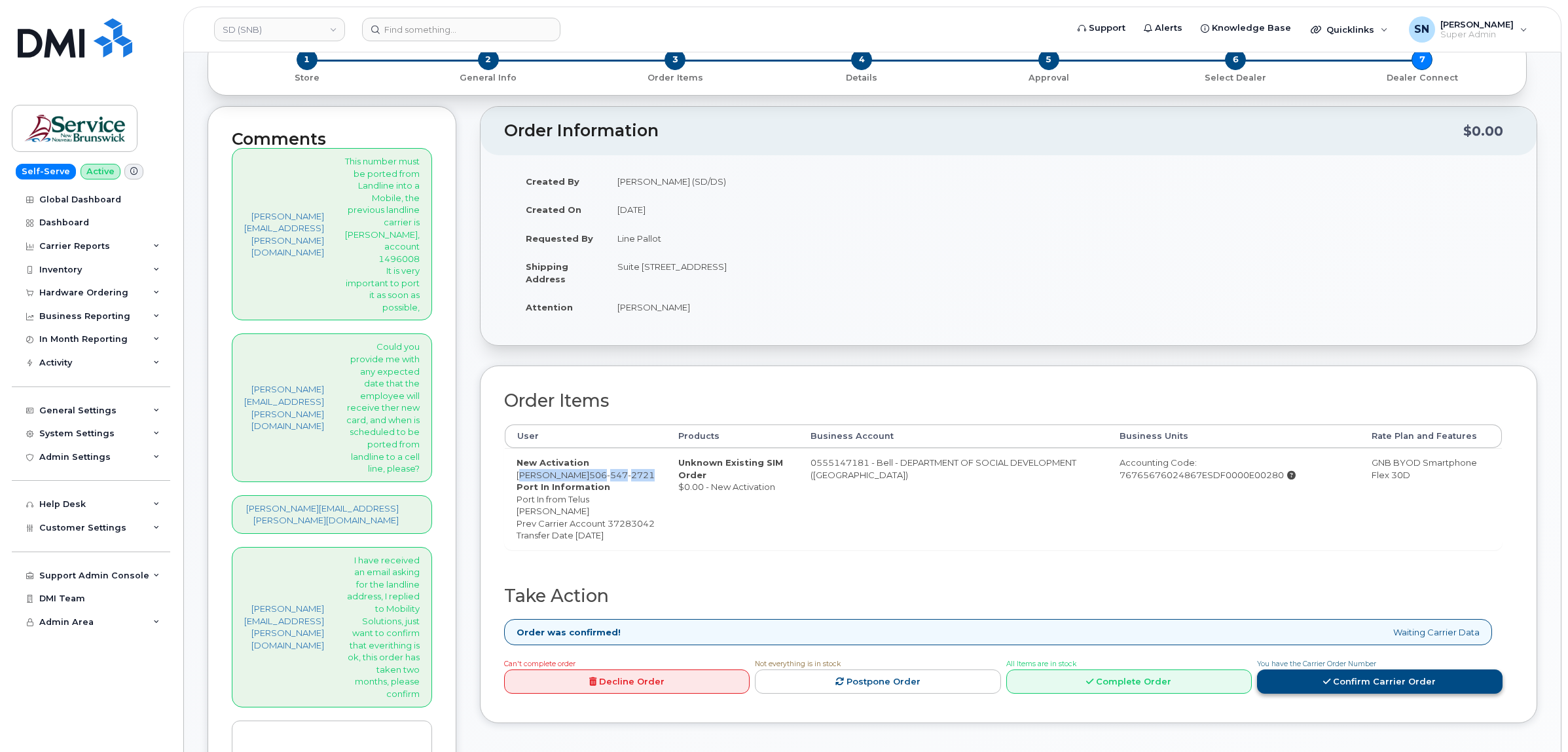
click at [1316, 693] on link "Confirm Carrier Order" at bounding box center [1380, 681] width 246 height 24
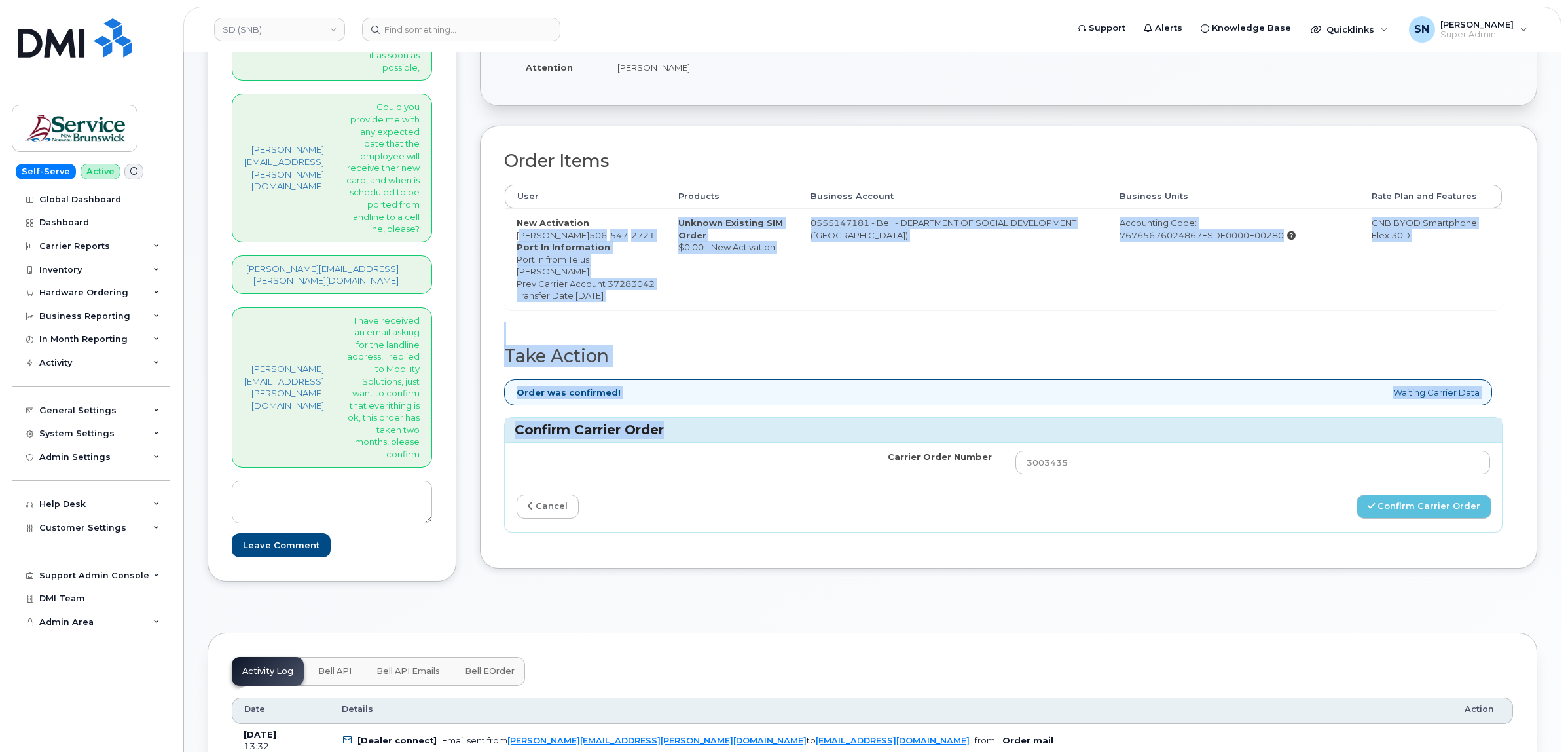
scroll to position [328, 0]
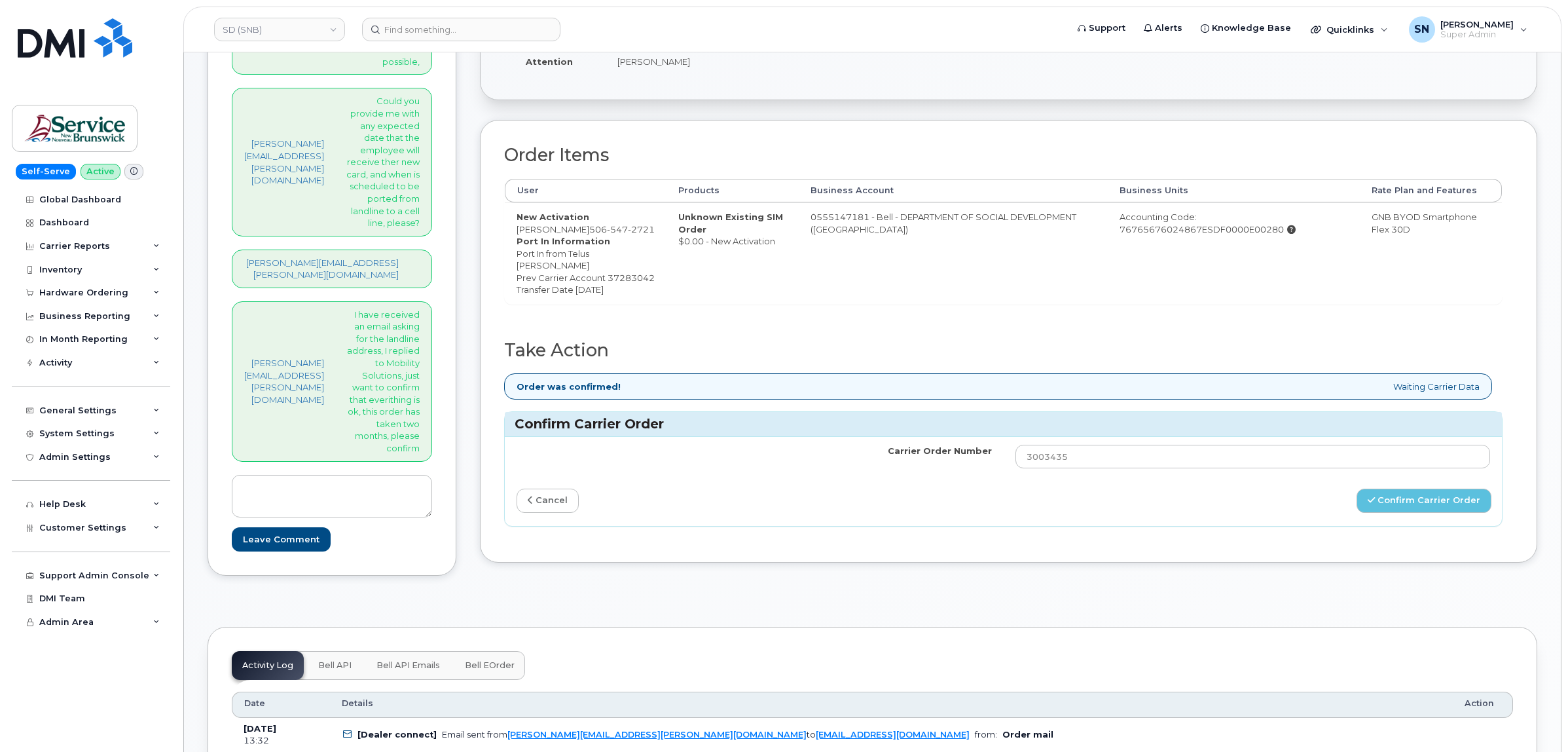
click at [1105, 493] on div "Carrier Order Number 3003435 cancel Confirm Carrier Order" at bounding box center [1003, 481] width 997 height 89
drag, startPoint x: 1081, startPoint y: 470, endPoint x: 973, endPoint y: 473, distance: 108.0
click at [981, 473] on tr "Carrier Order Number 3003435" at bounding box center [1003, 456] width 997 height 39
paste input "22161"
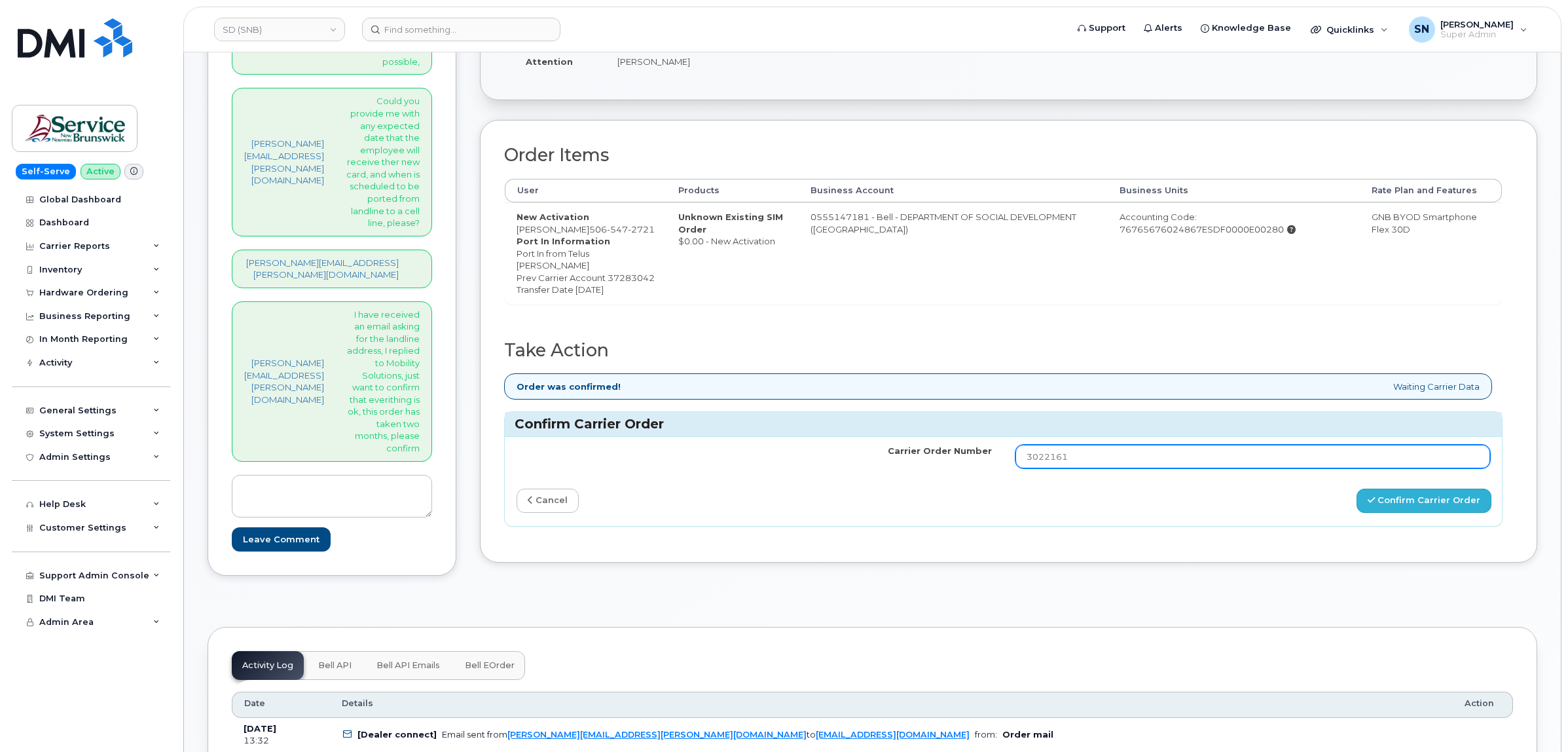
type input "3022161"
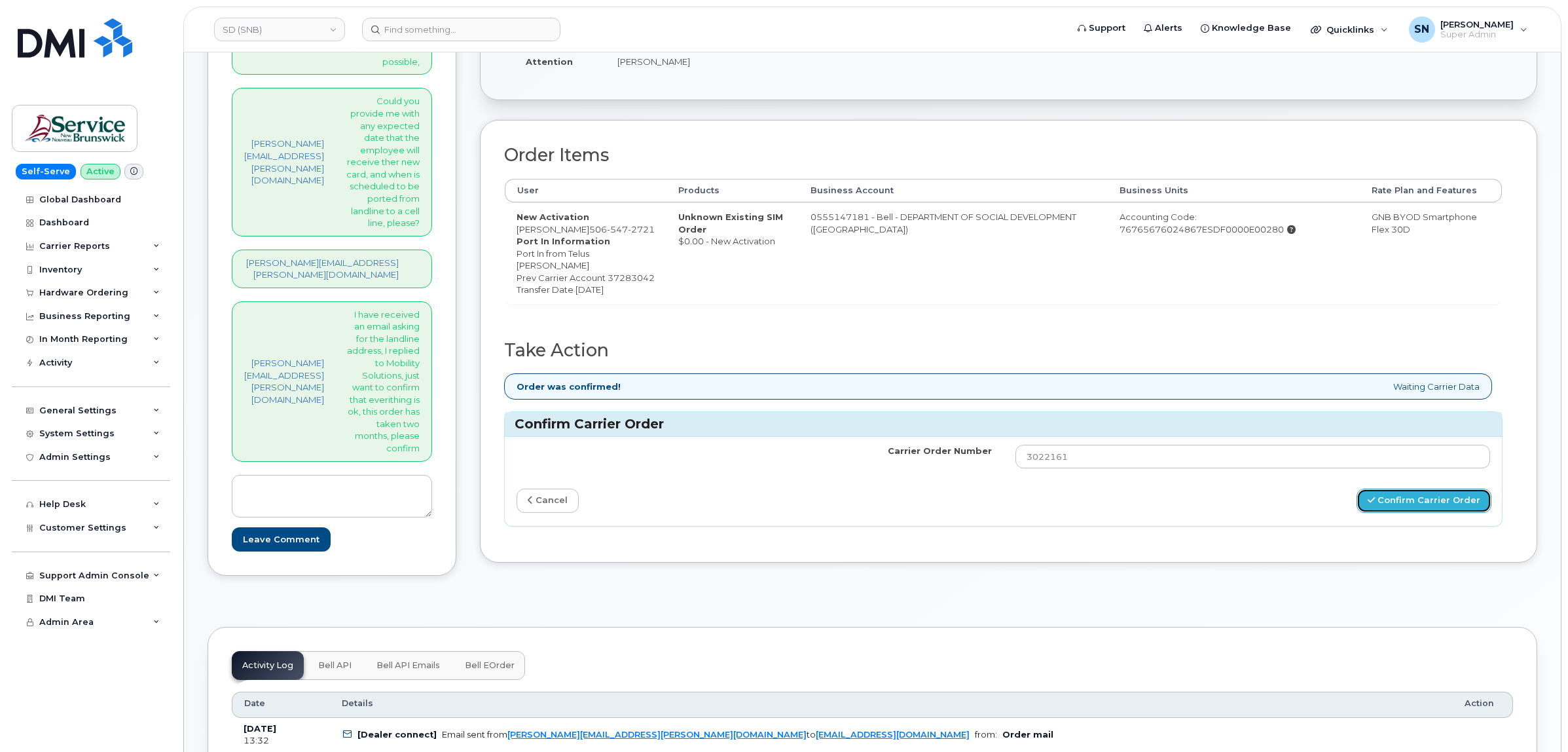
click at [1405, 513] on button "Confirm Carrier Order" at bounding box center [1424, 501] width 135 height 24
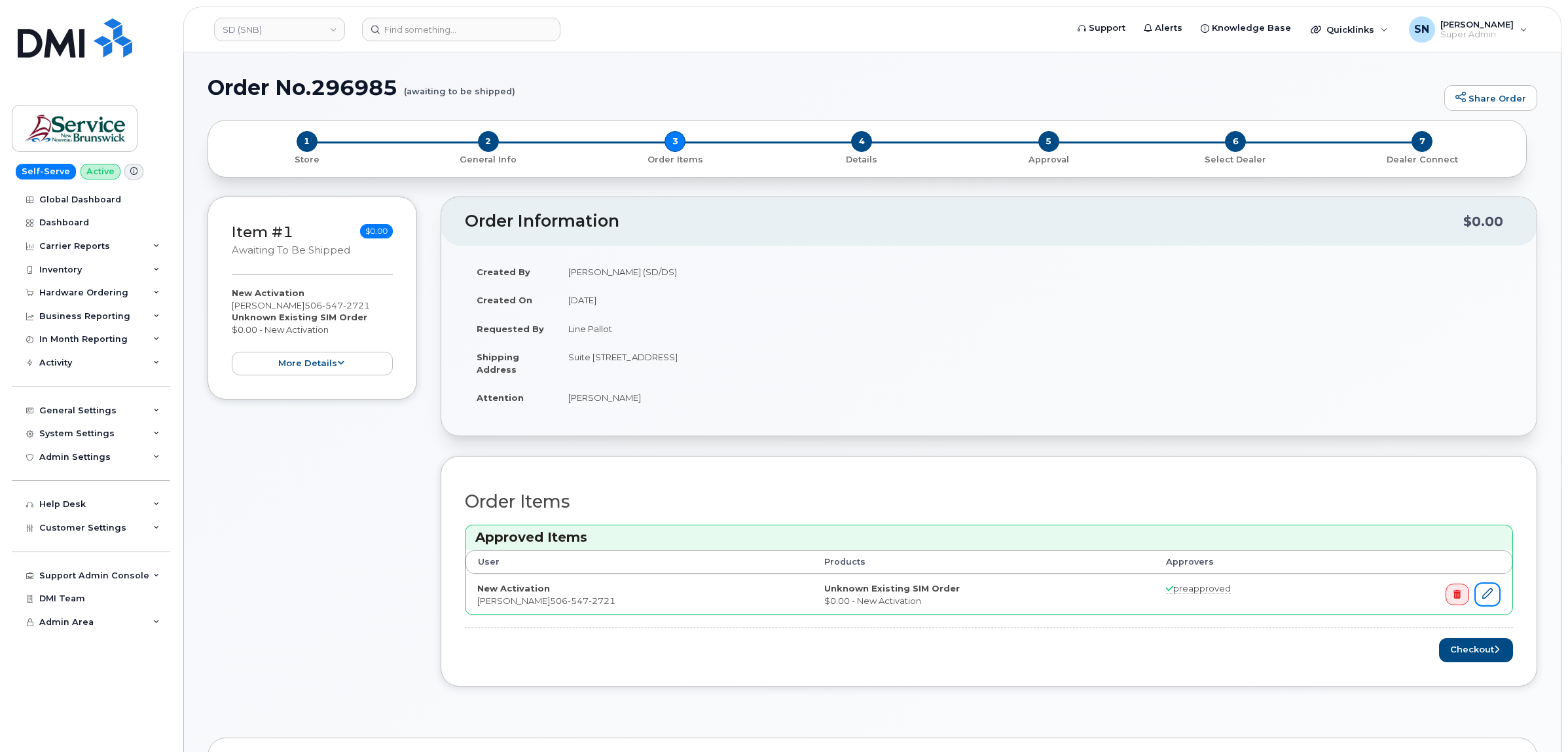
drag, startPoint x: 1487, startPoint y: 593, endPoint x: 1091, endPoint y: 595, distance: 396.0
click at [1487, 593] on icon at bounding box center [1487, 593] width 11 height 11
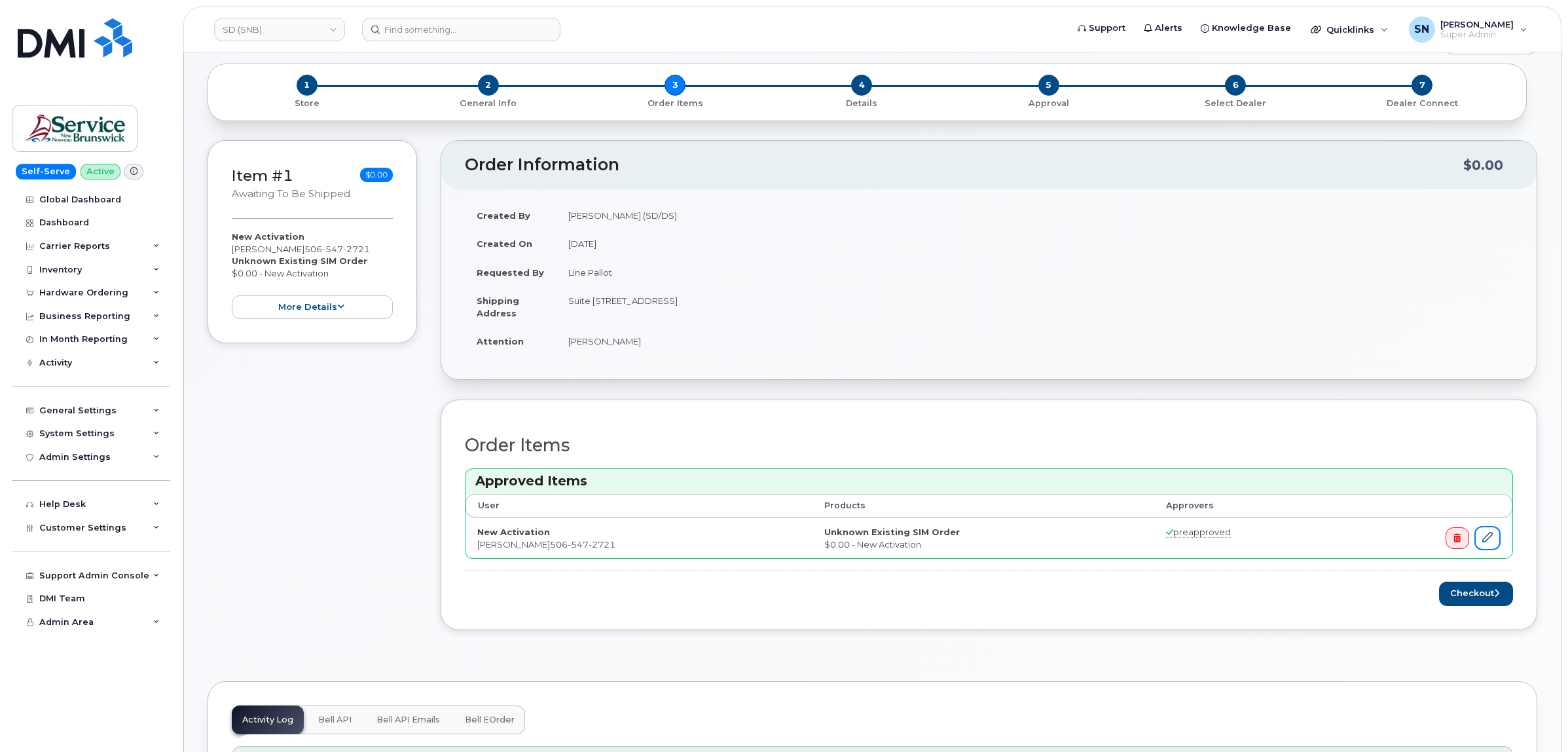
scroll to position [82, 0]
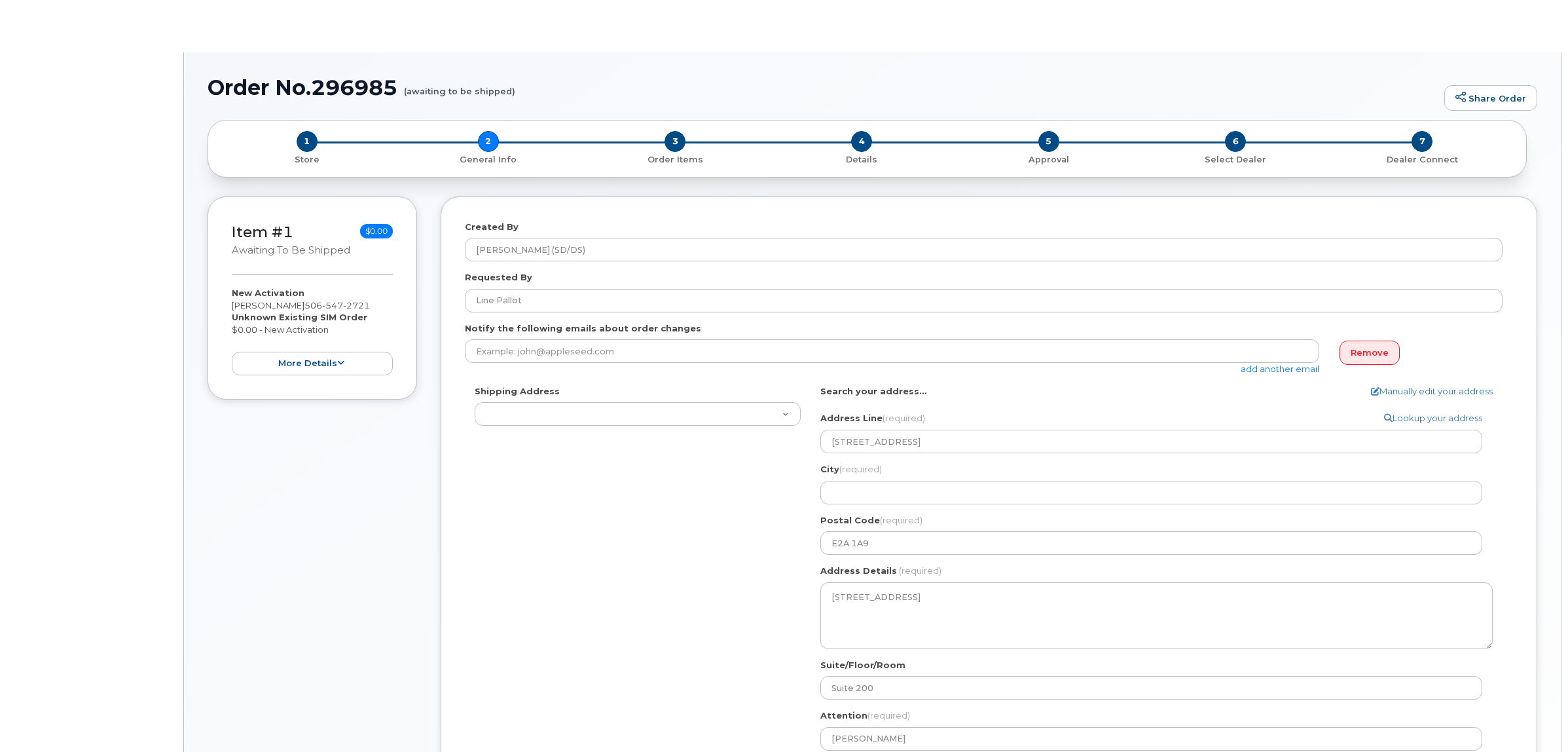
select select
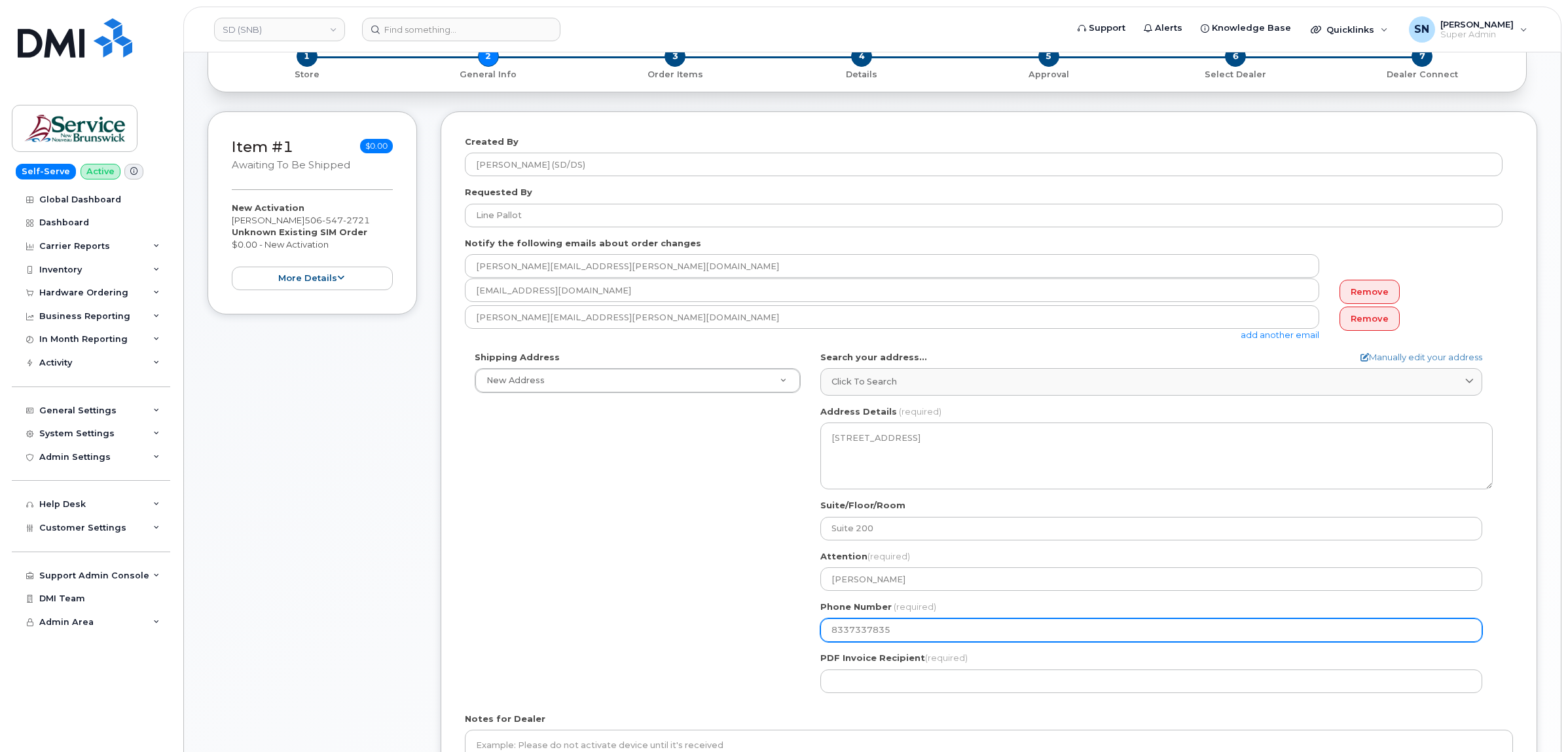
scroll to position [164, 0]
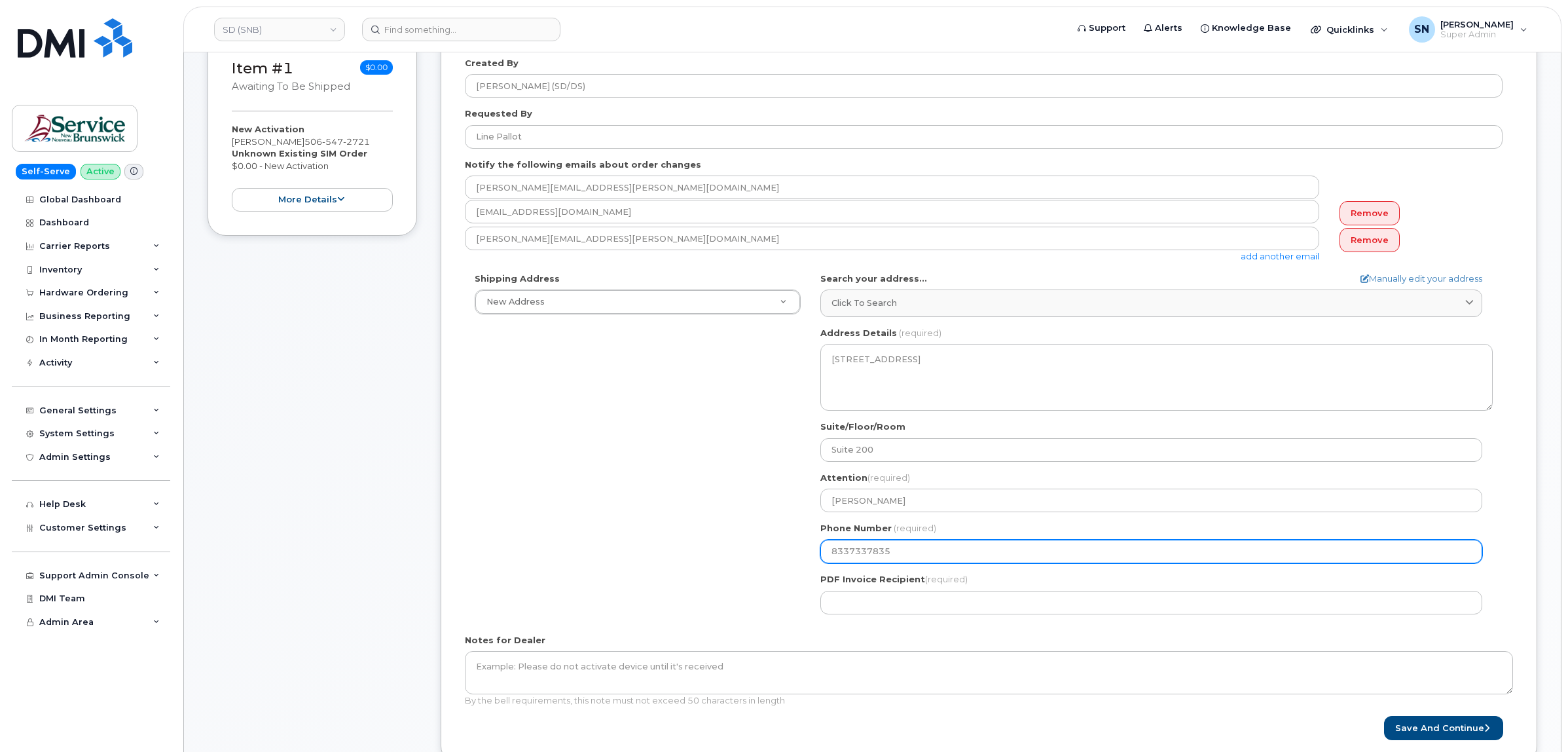
drag, startPoint x: 892, startPoint y: 545, endPoint x: 760, endPoint y: 547, distance: 132.0
click at [760, 547] on div "Shipping Address New Address New Address ASD-E Main Office ASD-N Bathurst Educa…" at bounding box center [983, 448] width 1037 height 352
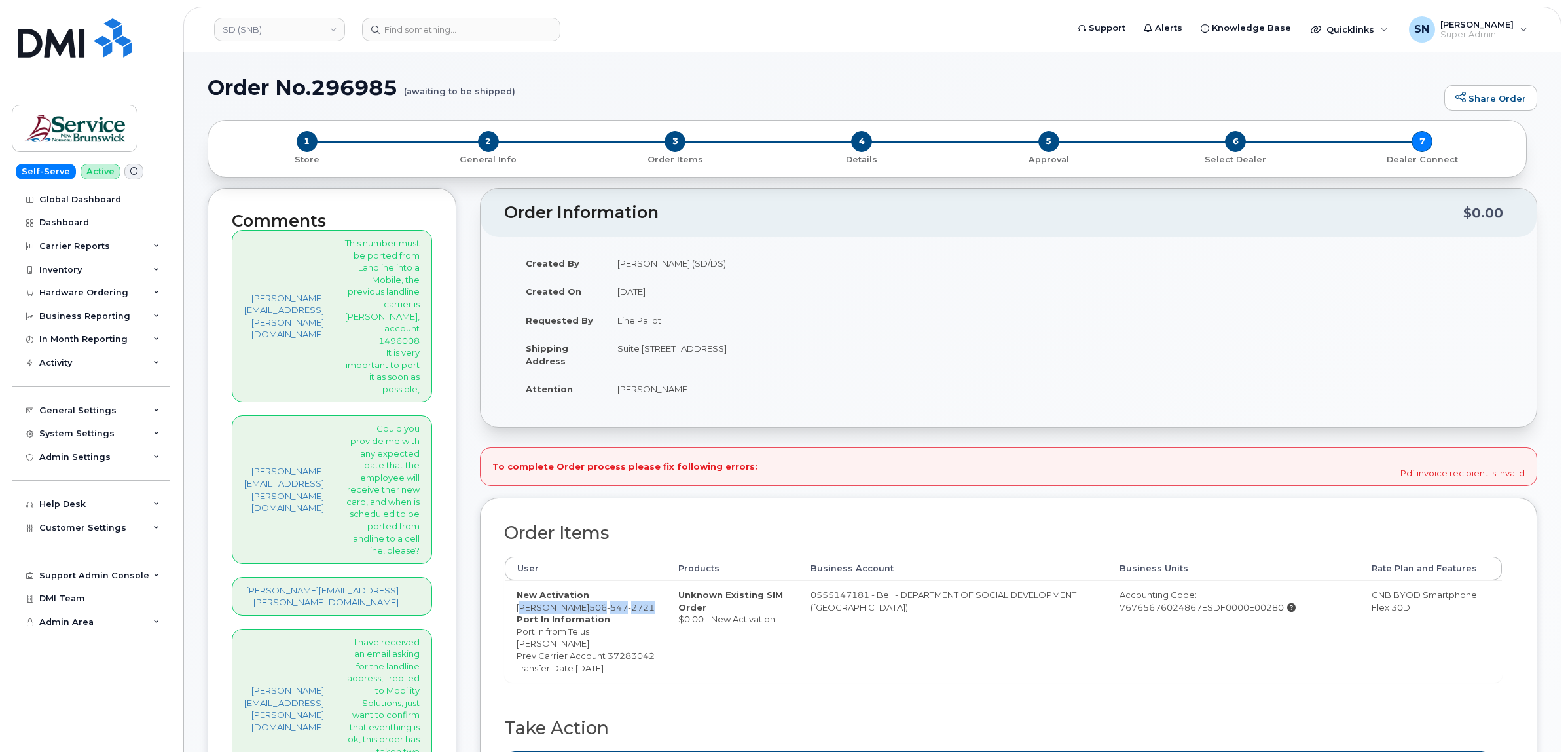
drag, startPoint x: 479, startPoint y: 607, endPoint x: 597, endPoint y: 610, distance: 118.0
click at [597, 610] on td "New Activation [PERSON_NAME] [PHONE_NUMBER] Port In Information Port In from Te…" at bounding box center [585, 631] width 162 height 101
copy td "[PERSON_NAME] [PHONE_NUMBER]"
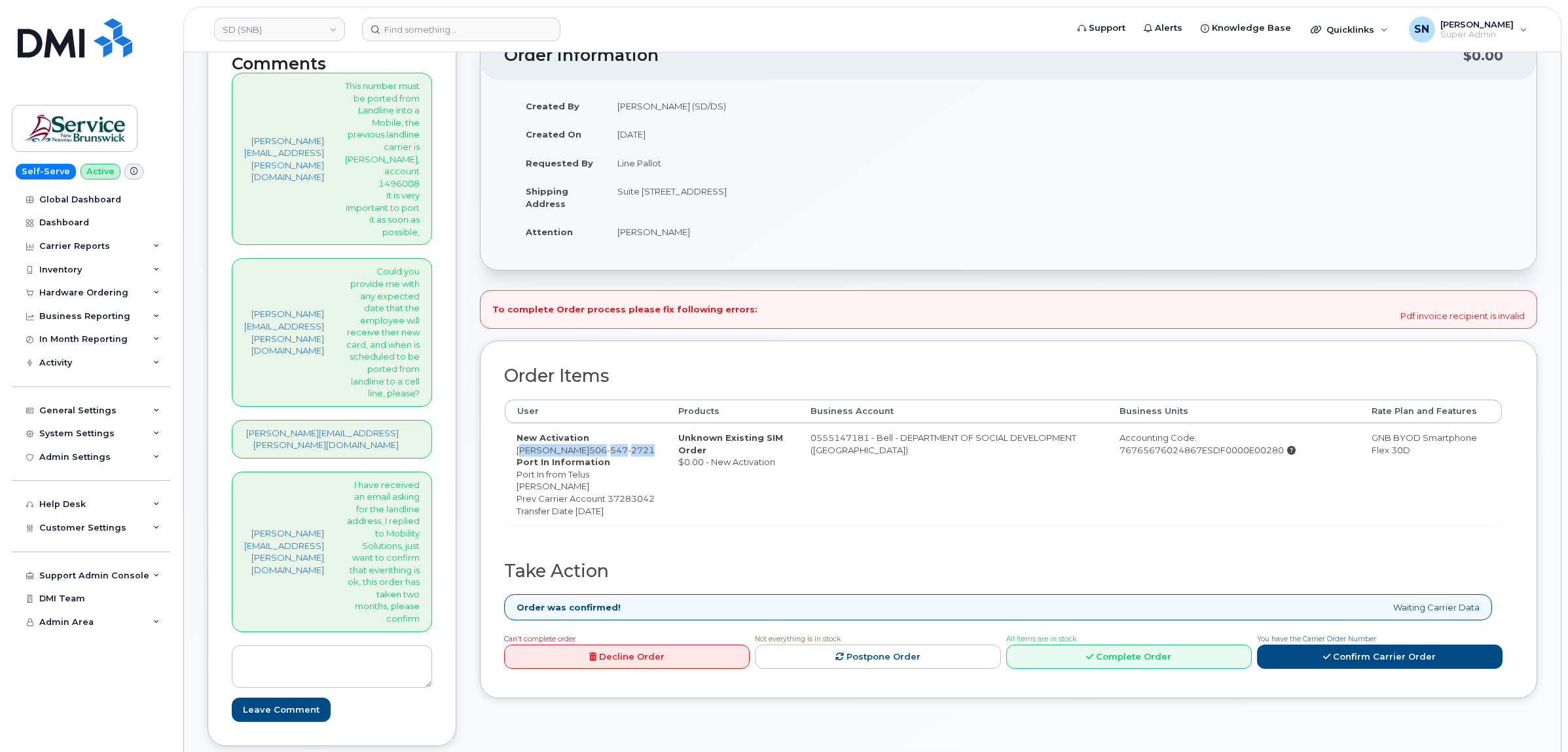
scroll to position [164, 0]
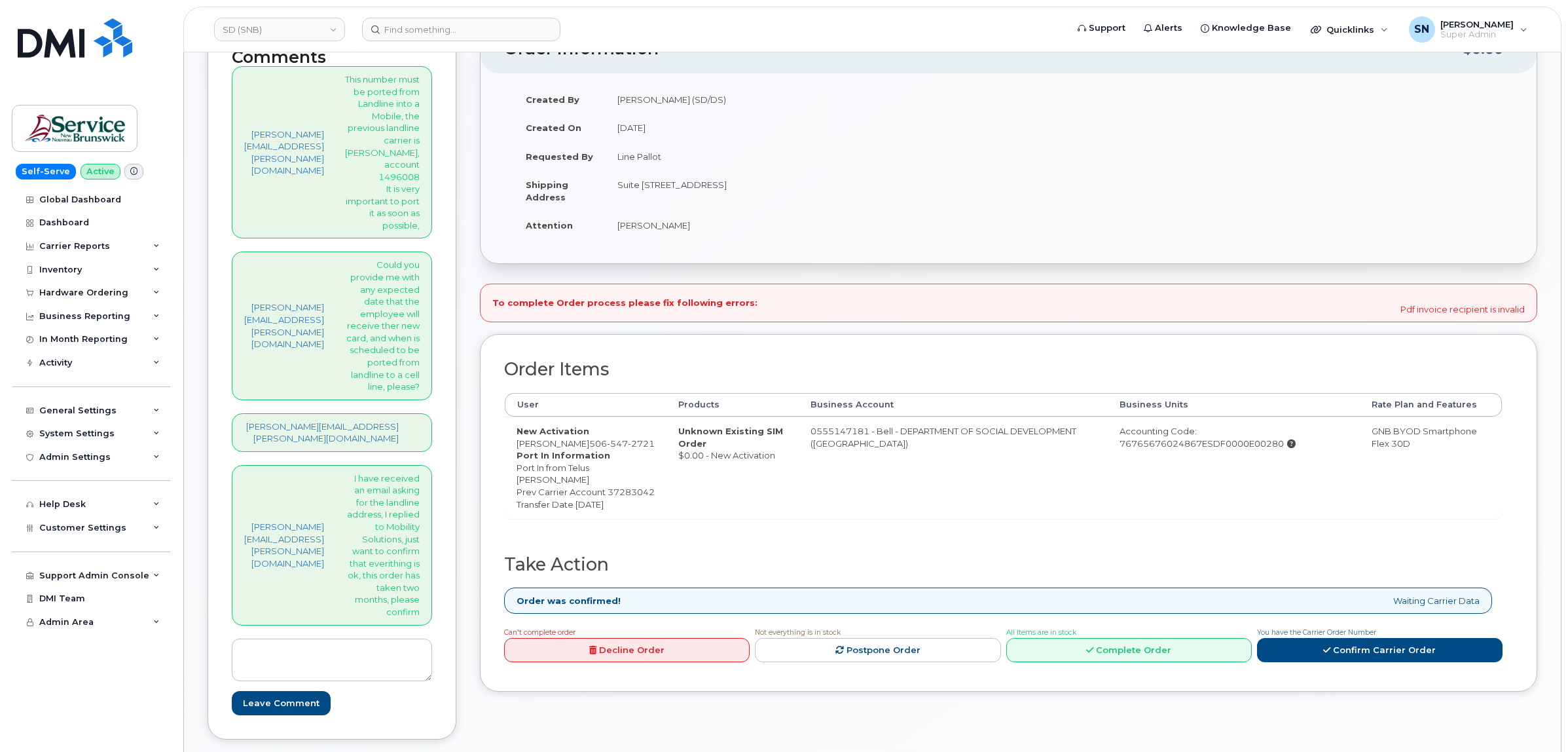
click at [505, 480] on td "New Activation [PERSON_NAME] [PHONE_NUMBER] Port In Information Port In from Te…" at bounding box center [585, 467] width 162 height 101
click at [505, 448] on td "New Activation [PERSON_NAME] [PHONE_NUMBER] Port In Information Port In from Te…" at bounding box center [585, 467] width 162 height 101
drag, startPoint x: 478, startPoint y: 448, endPoint x: 601, endPoint y: 449, distance: 123.0
click at [601, 449] on td "New Activation [PERSON_NAME] [PHONE_NUMBER] Port In Information Port In from Te…" at bounding box center [585, 467] width 162 height 101
copy td "[PERSON_NAME] [PHONE_NUMBER]"
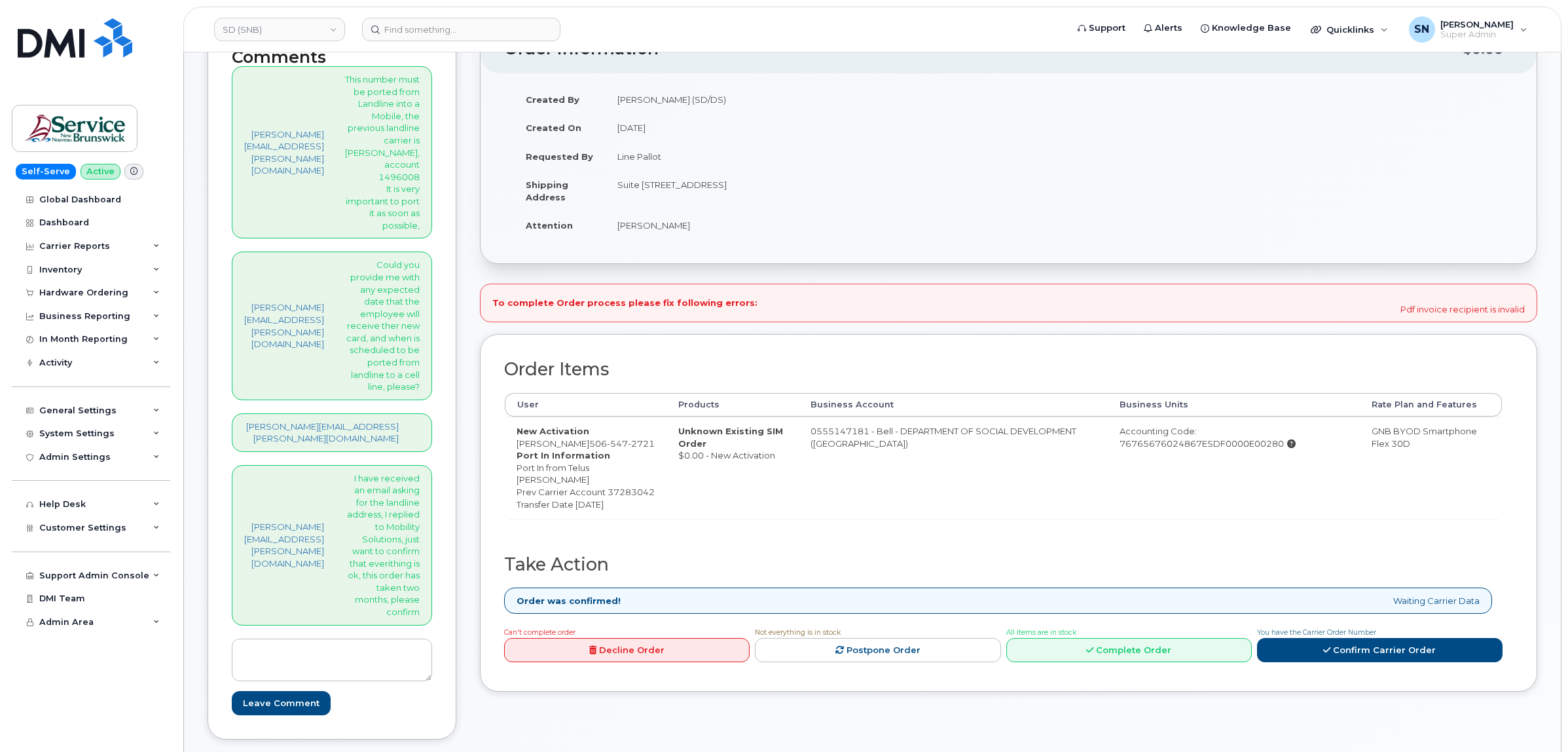
click at [505, 503] on td "New Activation [PERSON_NAME] [PHONE_NUMBER] Port In Information Port In from Te…" at bounding box center [585, 467] width 162 height 101
drag, startPoint x: 478, startPoint y: 483, endPoint x: 547, endPoint y: 480, distance: 69.1
click at [547, 480] on dd "Port In from Telus [PERSON_NAME] Prev Carrier Account 37283042 Transfer Date [D…" at bounding box center [585, 486] width 138 height 49
copy dd "[PERSON_NAME]"
click at [517, 484] on dd "Port In from Telus [PERSON_NAME] Prev Carrier Account 37283042 Transfer Date [D…" at bounding box center [585, 486] width 138 height 49
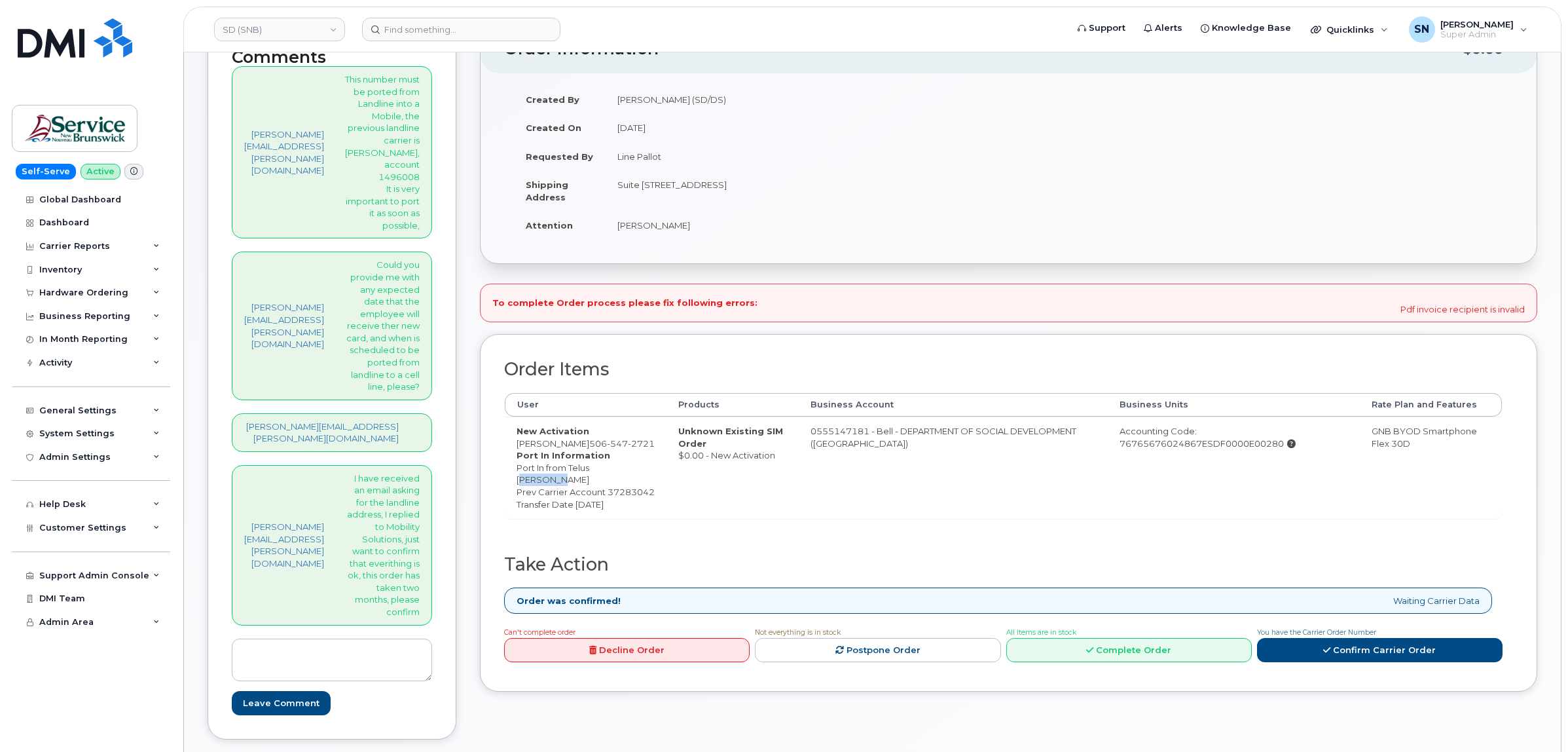
drag, startPoint x: 473, startPoint y: 484, endPoint x: 518, endPoint y: 486, distance: 45.0
click at [518, 486] on td "New Activation Lise Guitard 506 547 2721 Port In Information Port In from Telus…" at bounding box center [585, 467] width 162 height 101
copy dd "Fernando"
click at [532, 486] on dd "Port In from Telus Fernando Torres Prev Carrier Account 37283042 Transfer Date …" at bounding box center [585, 486] width 138 height 49
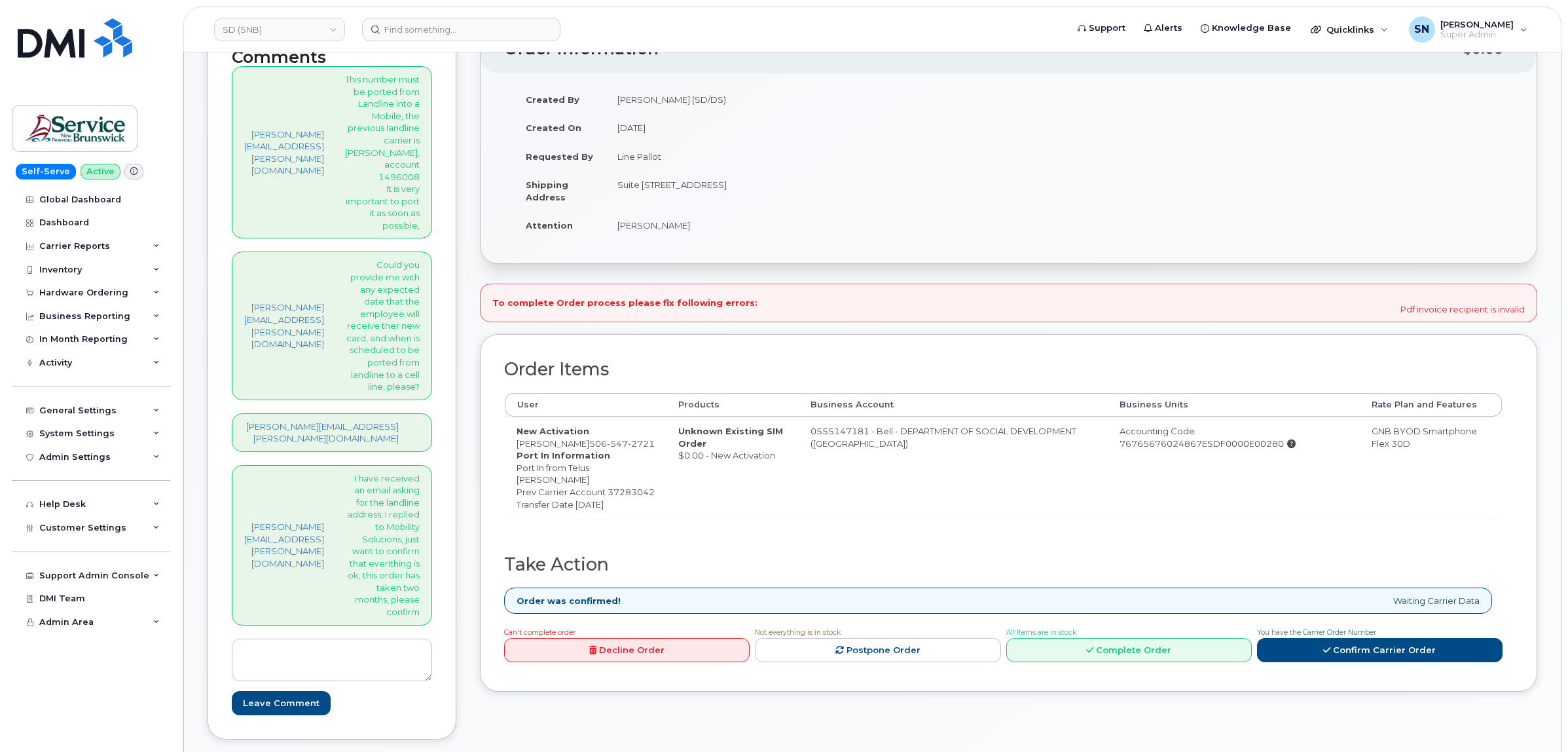
copy dd "Torres"
click at [517, 504] on dd "Port In from Telus Fernando Torres Prev Carrier Account 37283042 Transfer Date …" at bounding box center [585, 486] width 138 height 49
copy dd "37283042"
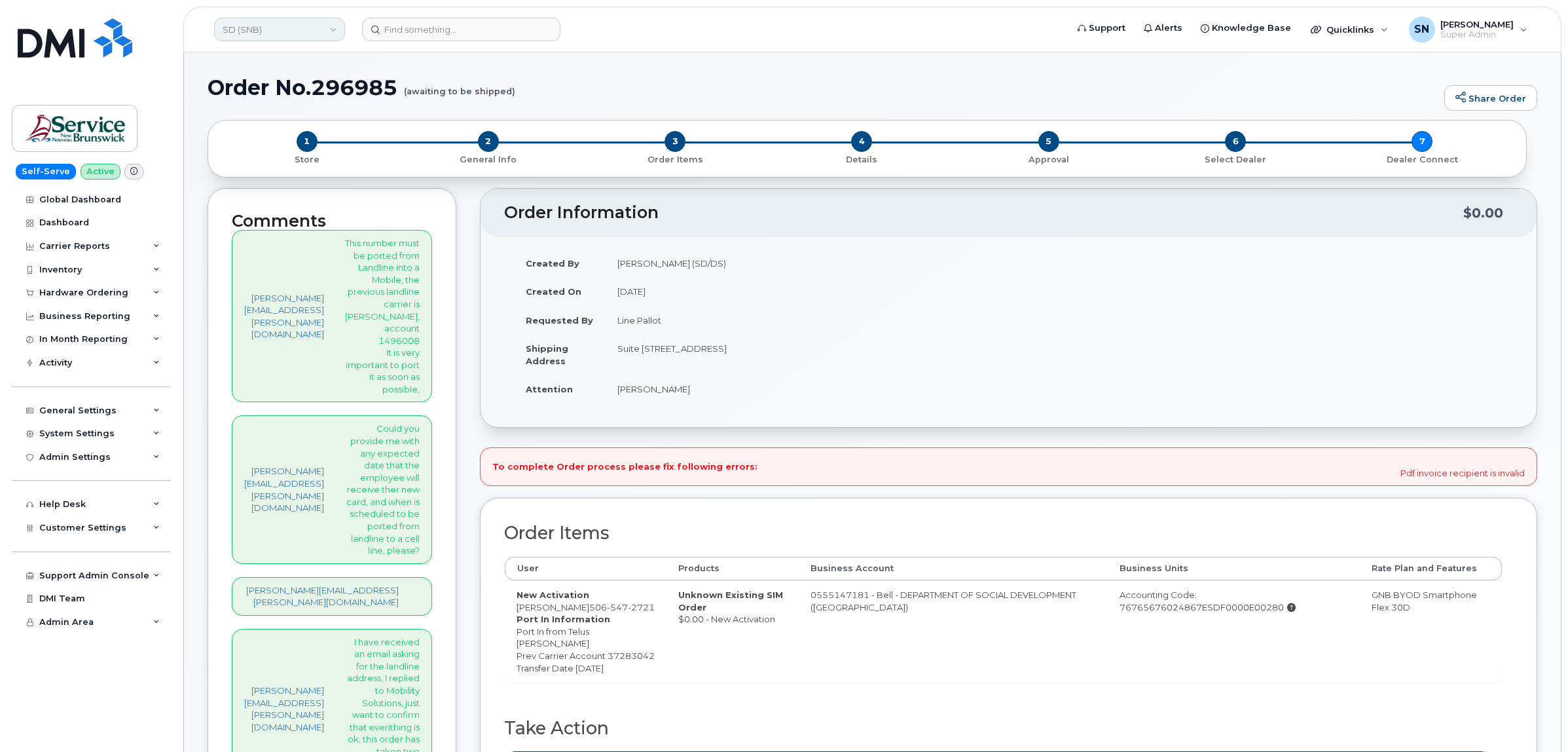
click at [250, 27] on link "SD (SNB)" at bounding box center [280, 29] width 131 height 23
type input "kiew"
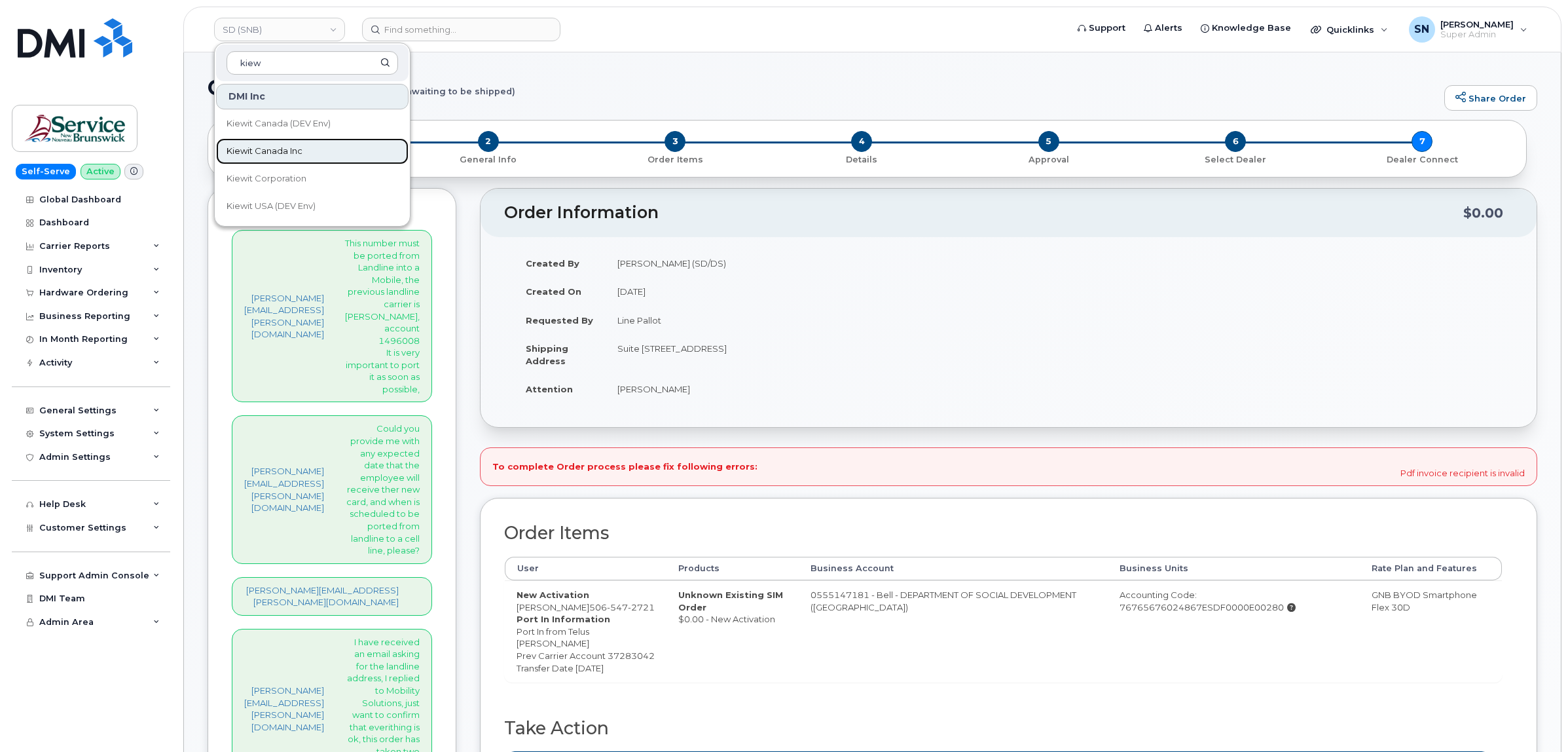
click at [262, 145] on span "Kiewit Canada Inc" at bounding box center [264, 151] width 76 height 13
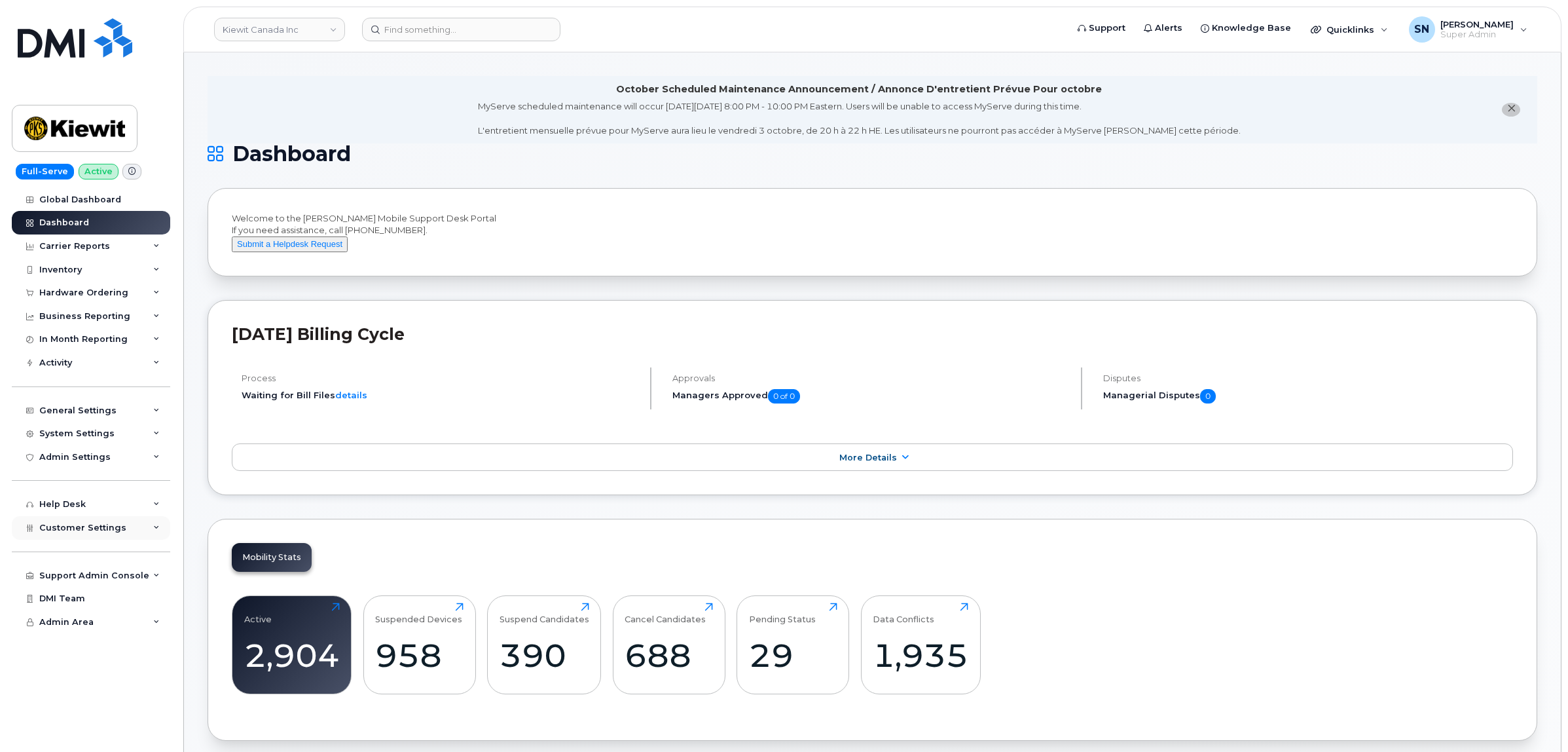
click at [105, 532] on span "Customer Settings" at bounding box center [83, 528] width 87 height 10
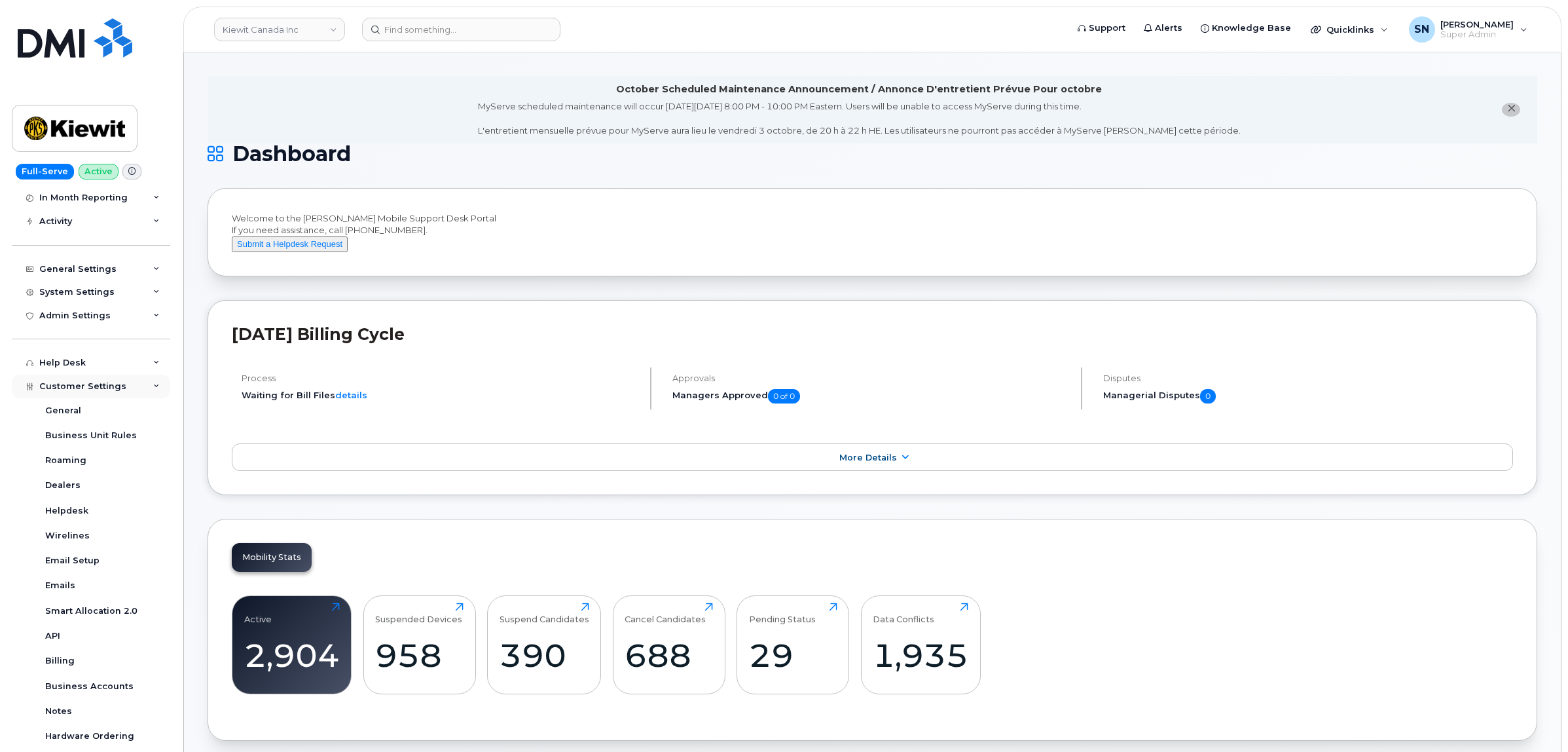
scroll to position [262, 0]
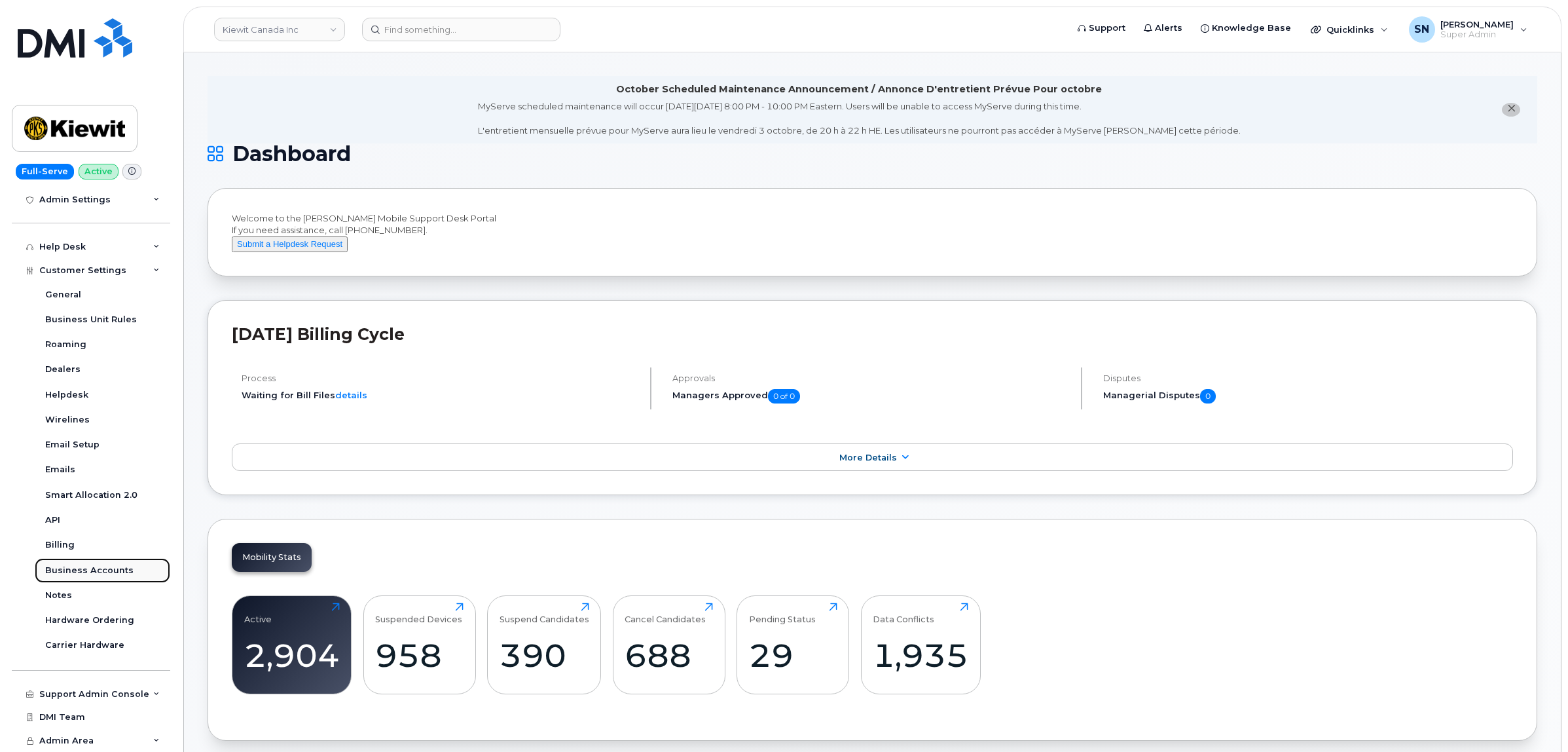
click at [117, 571] on div "Business Accounts" at bounding box center [89, 571] width 89 height 12
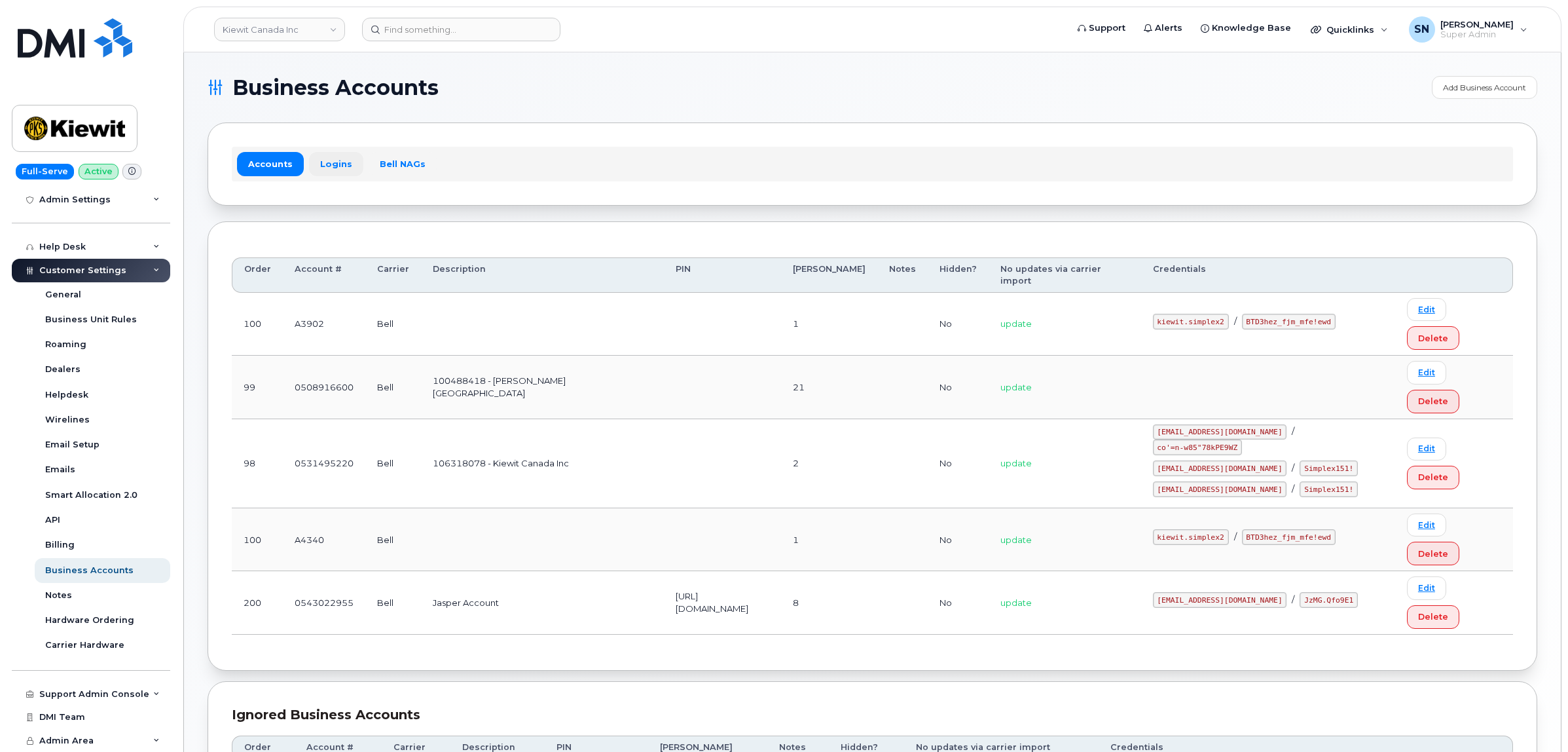
click at [337, 157] on link "Logins" at bounding box center [336, 163] width 55 height 23
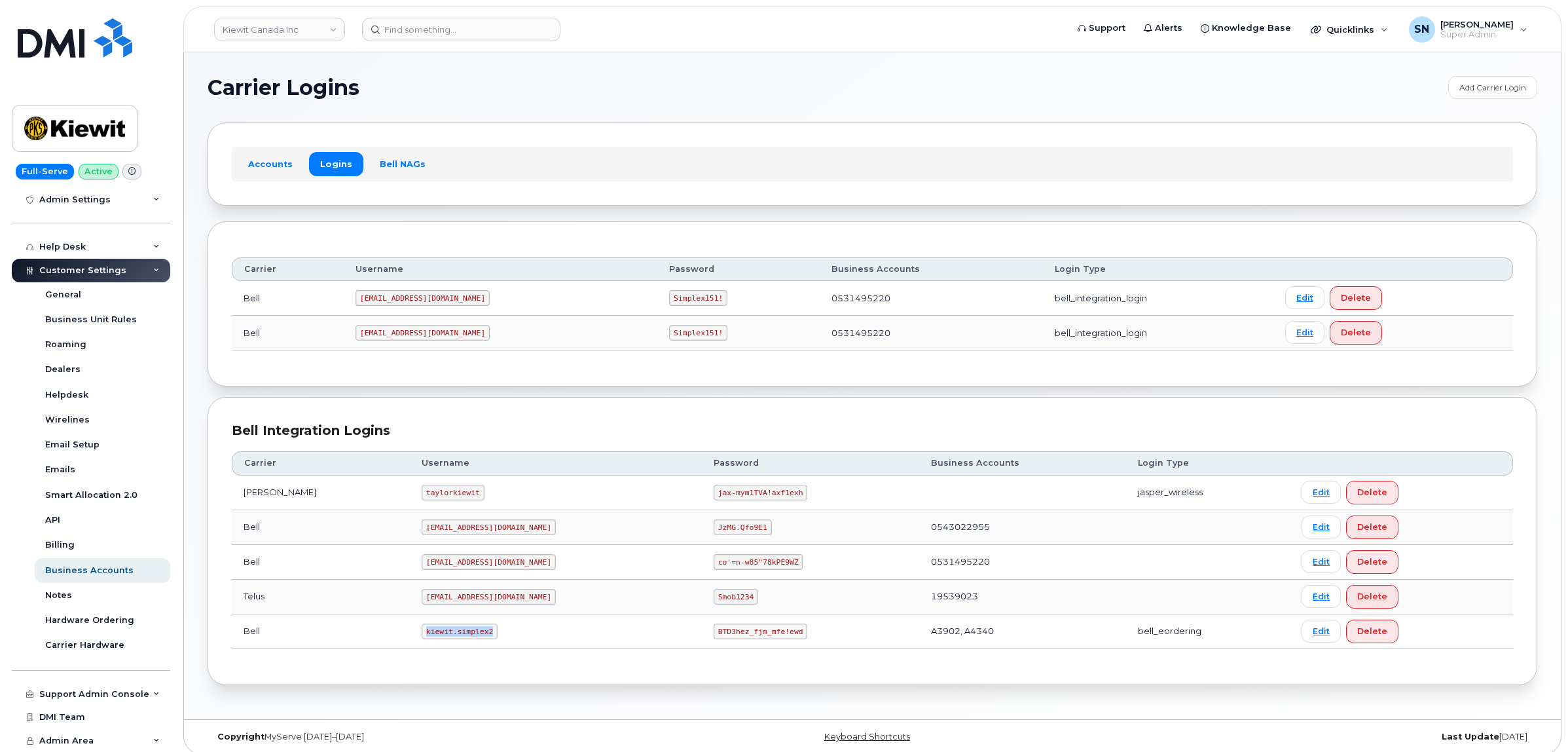
drag, startPoint x: 412, startPoint y: 639, endPoint x: 459, endPoint y: 646, distance: 47.5
click at [459, 646] on td "kiewit.simplex2" at bounding box center [556, 631] width 292 height 35
copy code "kiewit.simplex2"
drag, startPoint x: 653, startPoint y: 633, endPoint x: 738, endPoint y: 633, distance: 85.0
click at [746, 637] on td "BTD3hez_fjm_mfe!ewd" at bounding box center [810, 631] width 217 height 35
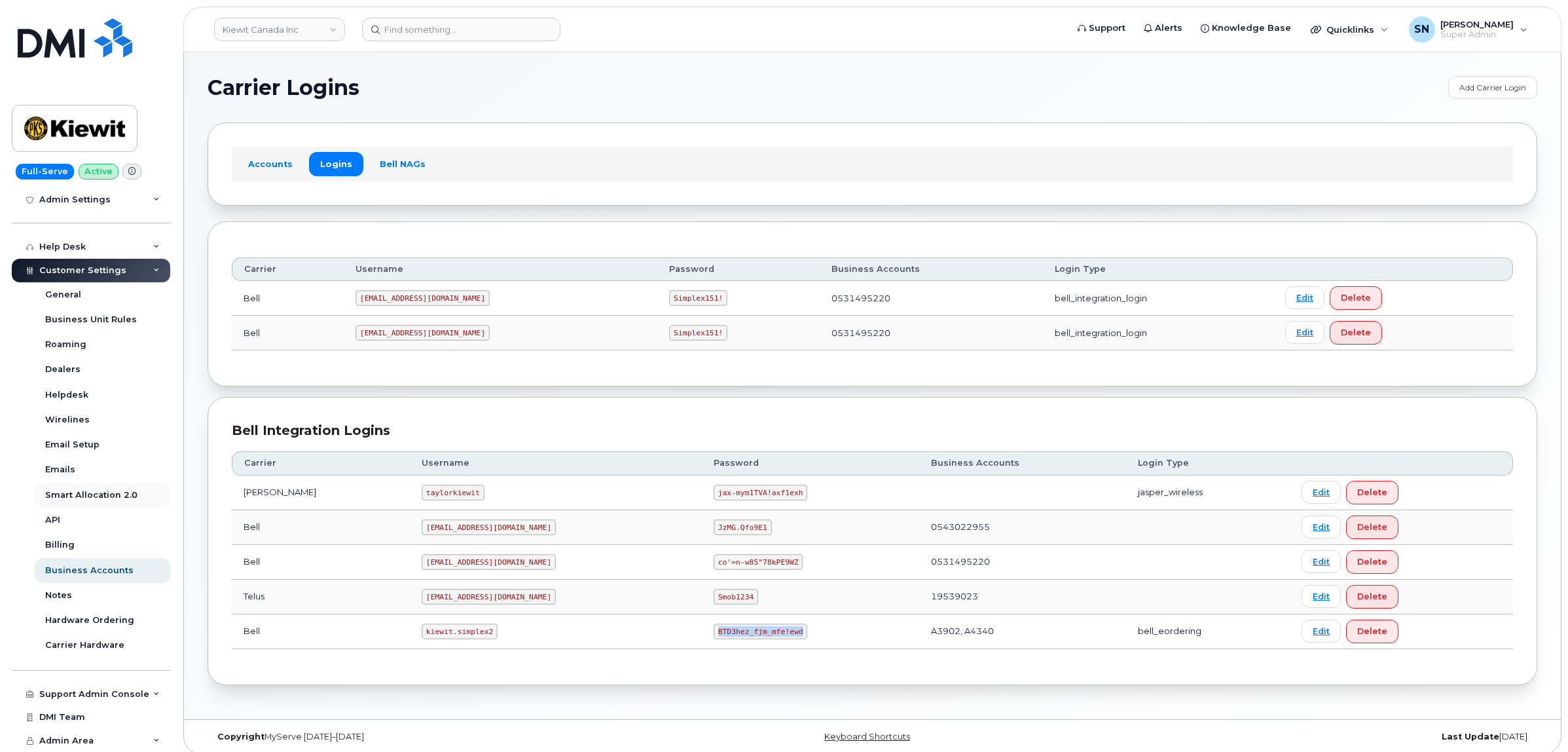
copy code "BTD3hez_fjm_mfe!ewd"
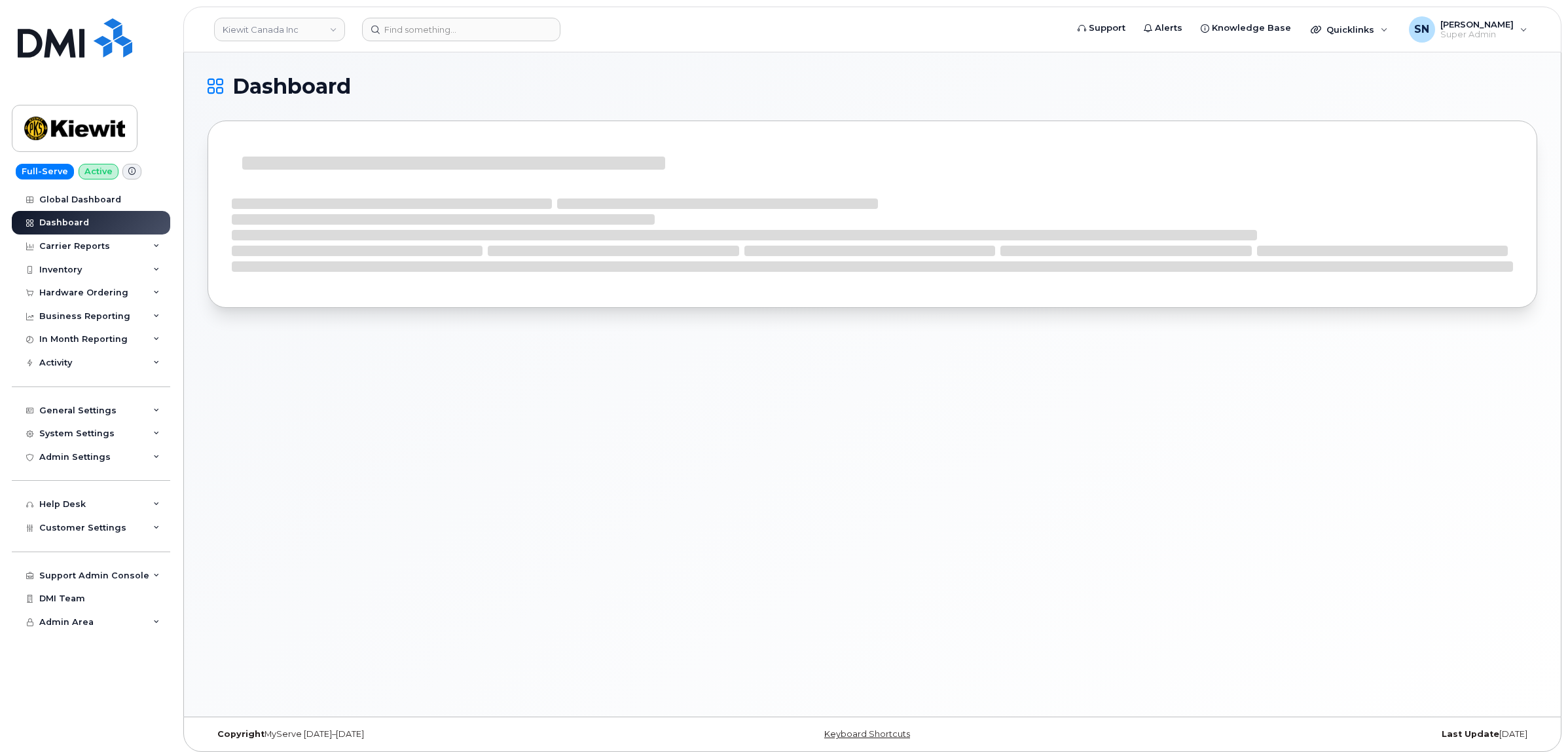
click at [87, 294] on div "Hardware Ordering" at bounding box center [84, 293] width 89 height 11
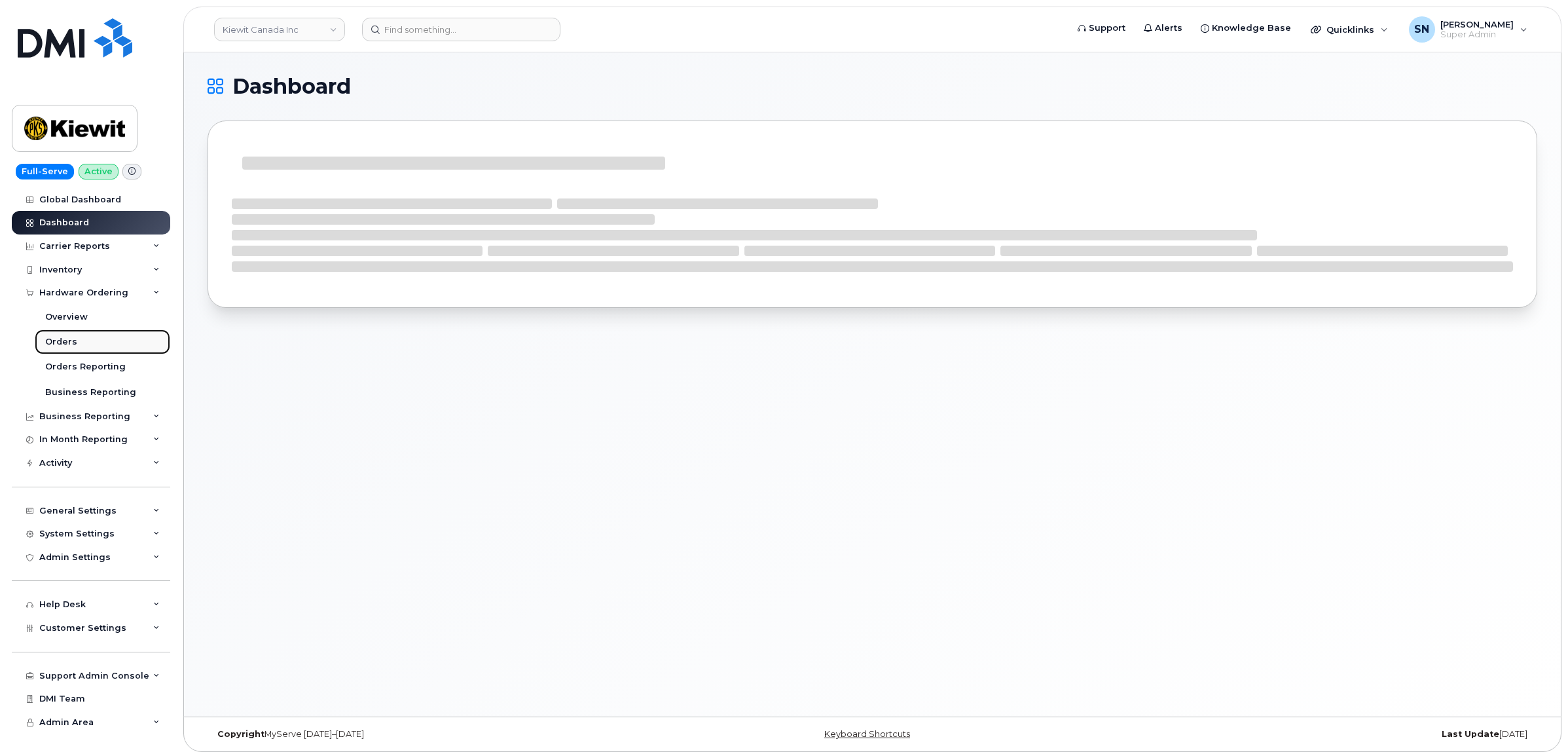
drag, startPoint x: 79, startPoint y: 336, endPoint x: 84, endPoint y: 345, distance: 10.3
click at [79, 338] on link "Orders" at bounding box center [103, 342] width 136 height 25
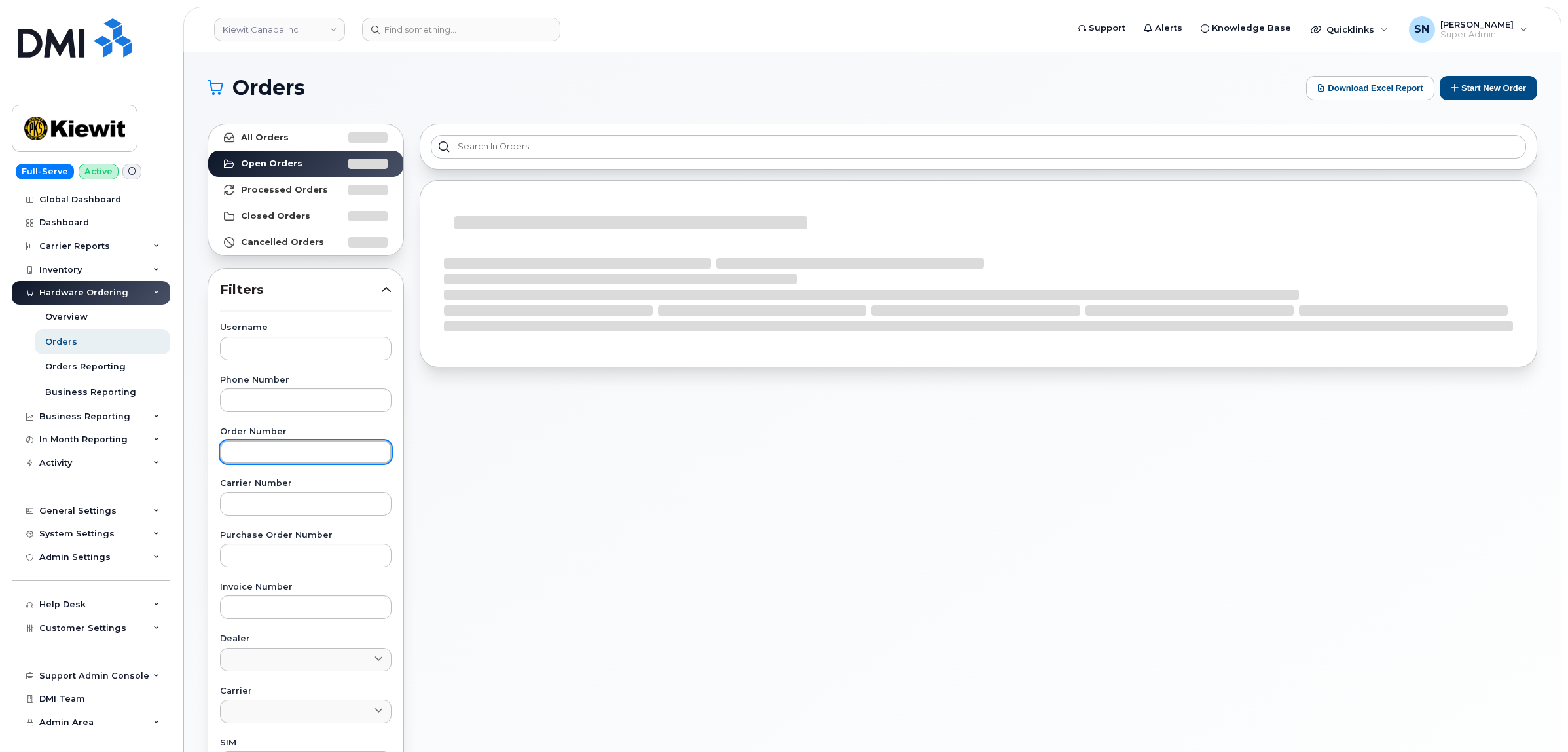
click at [318, 456] on input "text" at bounding box center [306, 452] width 172 height 23
paste input "301589"
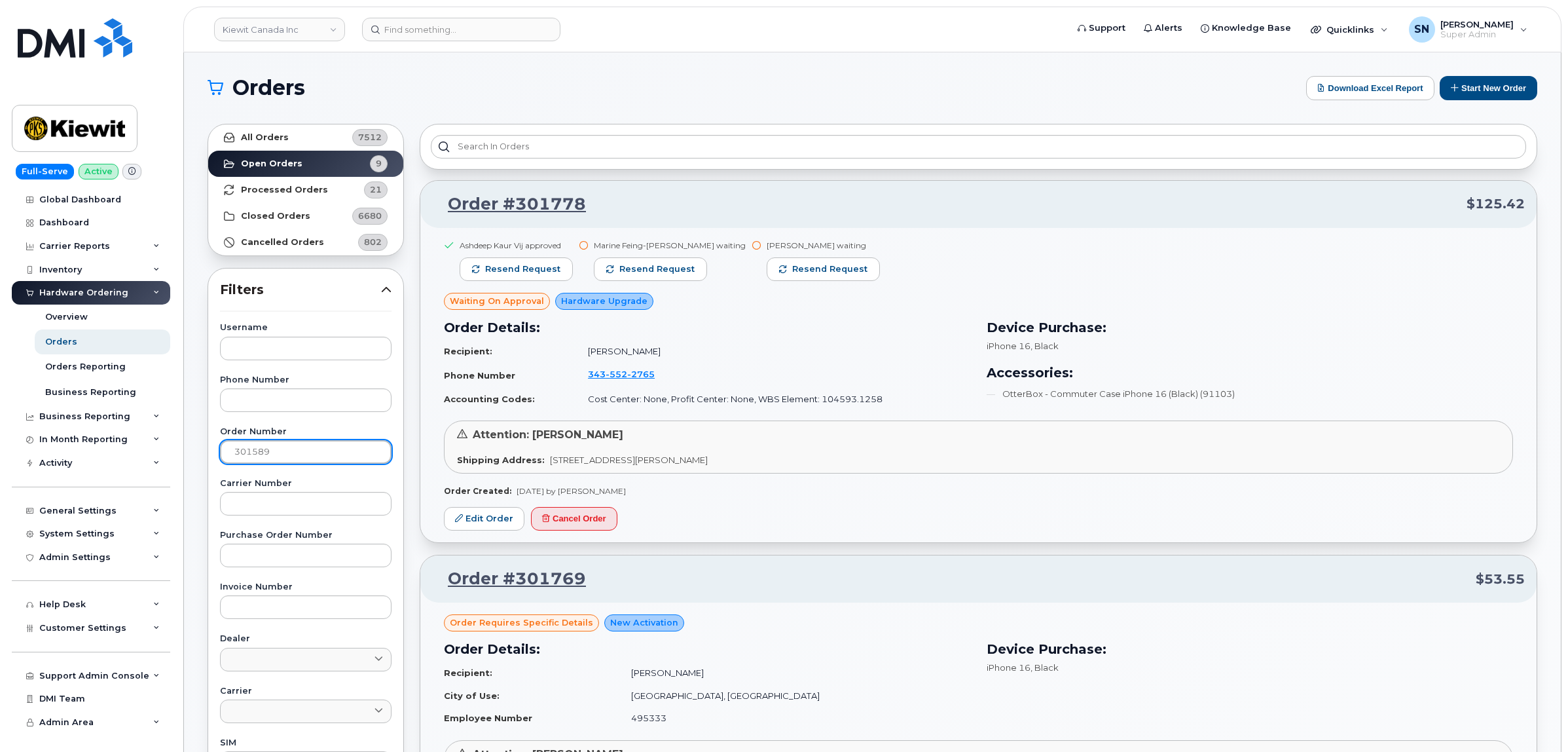
type input "301589"
click at [294, 143] on link "All Orders 7512" at bounding box center [306, 137] width 195 height 26
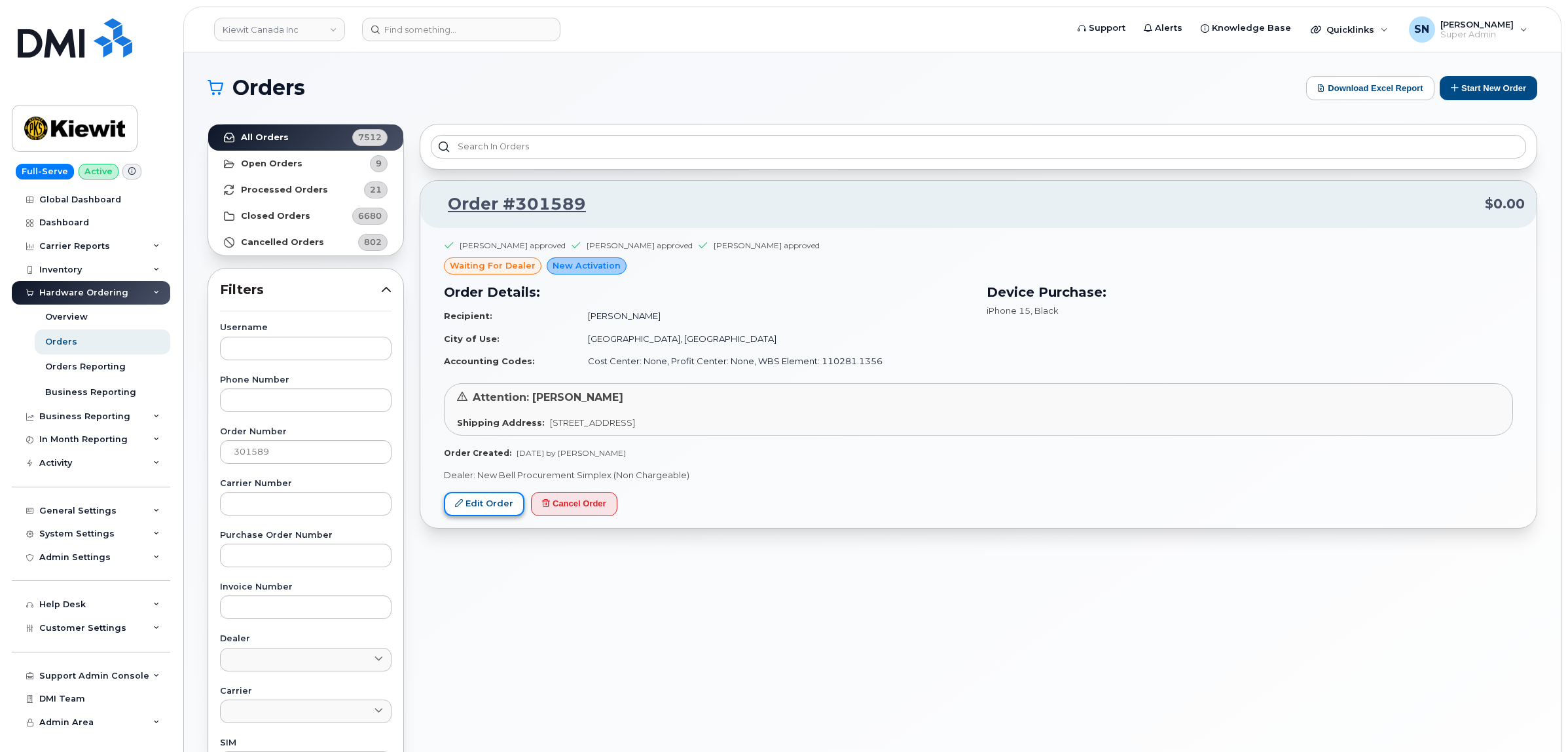
click at [503, 499] on link "Edit Order" at bounding box center [484, 504] width 81 height 24
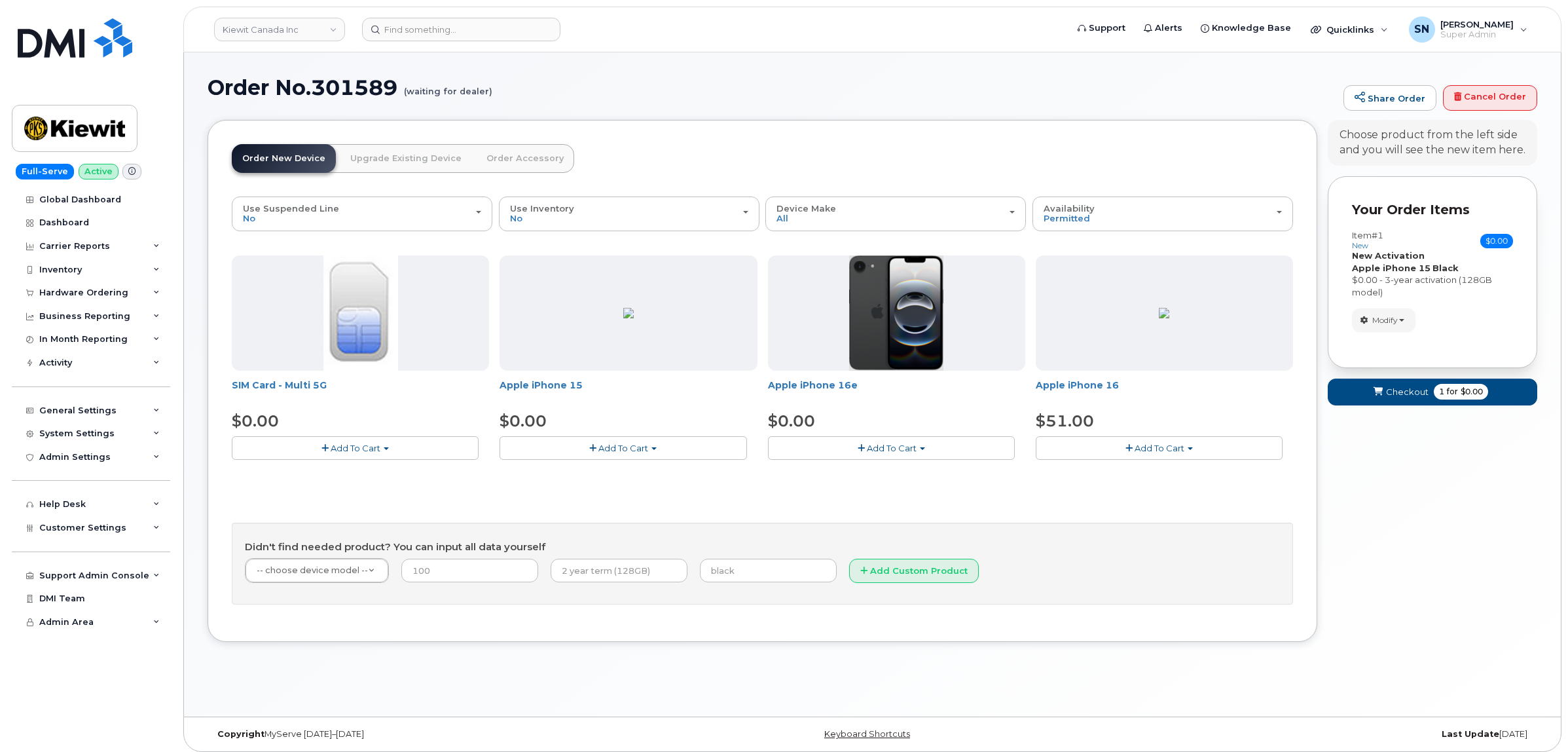
drag, startPoint x: 1375, startPoint y: 313, endPoint x: 1379, endPoint y: 340, distance: 27.3
click at [1376, 314] on button "Modify" at bounding box center [1383, 320] width 63 height 23
click at [1379, 342] on link "change" at bounding box center [1414, 340] width 125 height 16
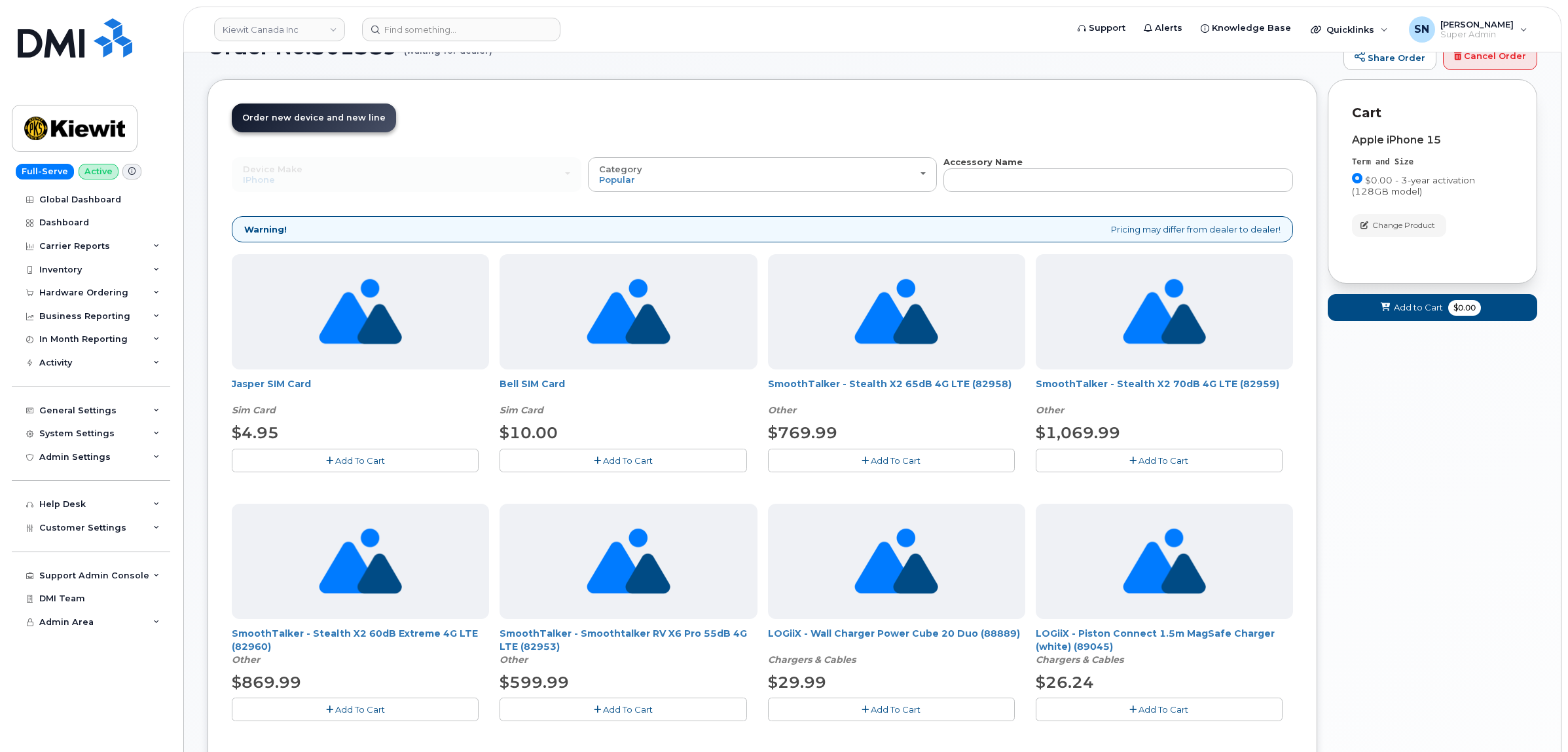
scroll to position [82, 0]
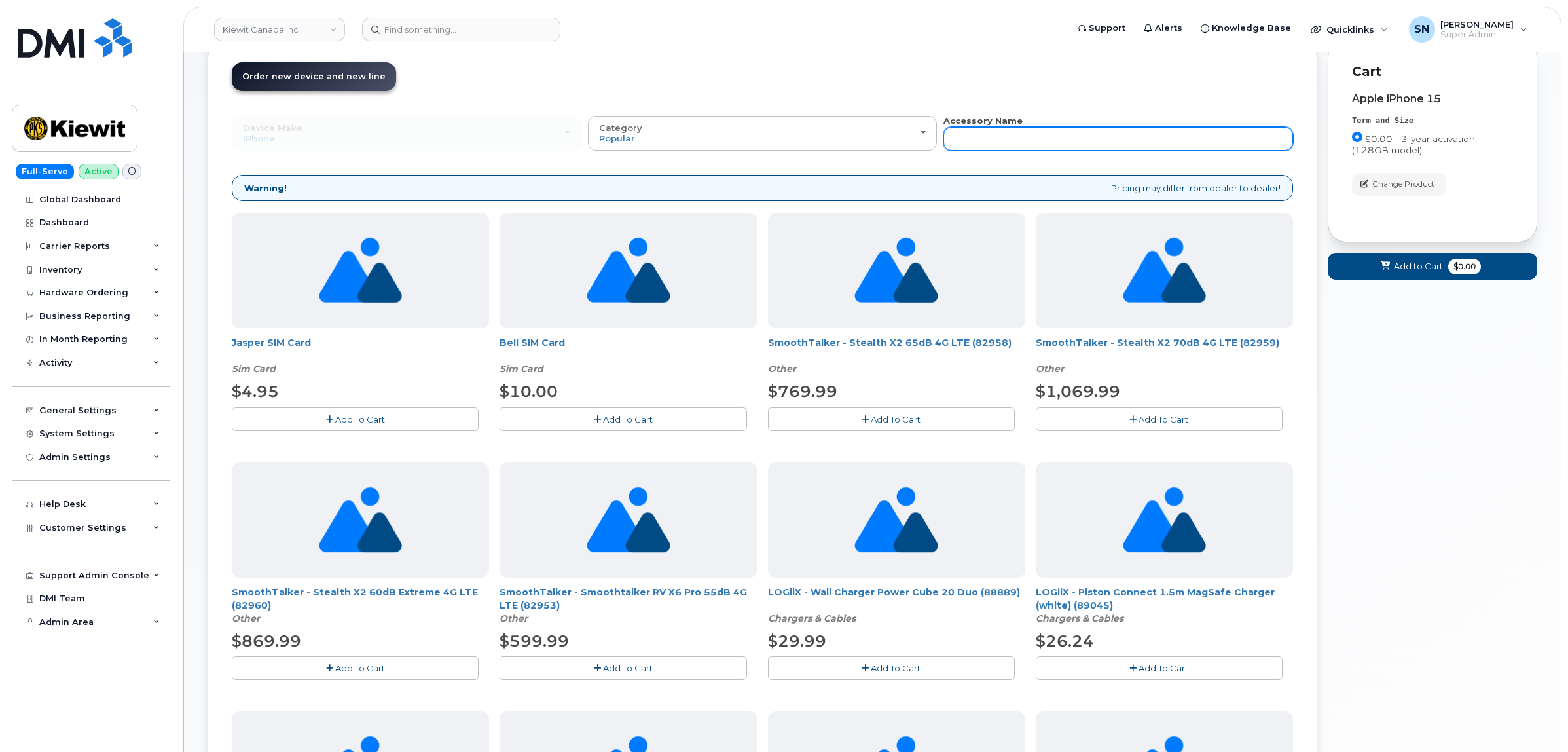
click at [1049, 136] on input "text" at bounding box center [1118, 139] width 350 height 23
type input "def"
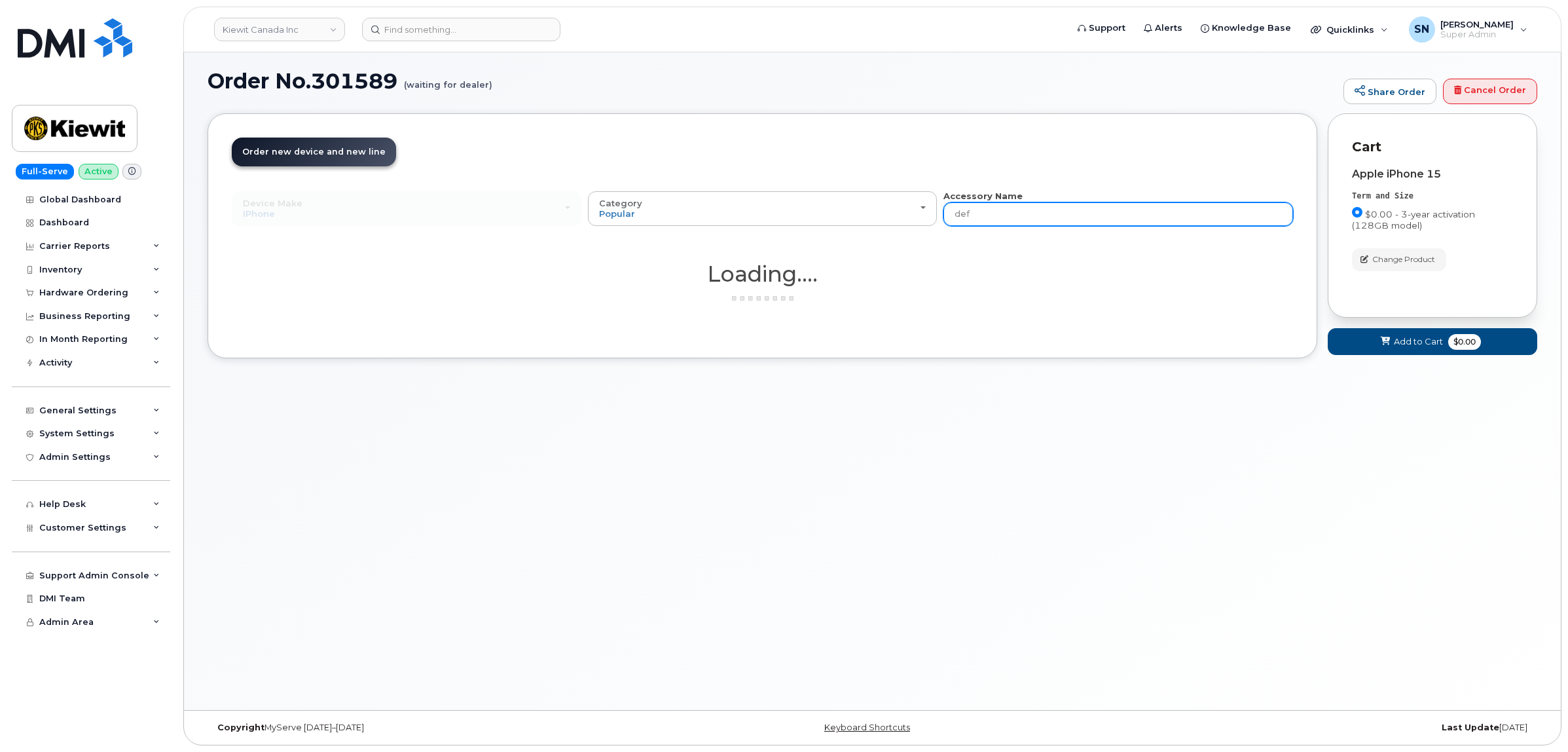
scroll to position [7, 0]
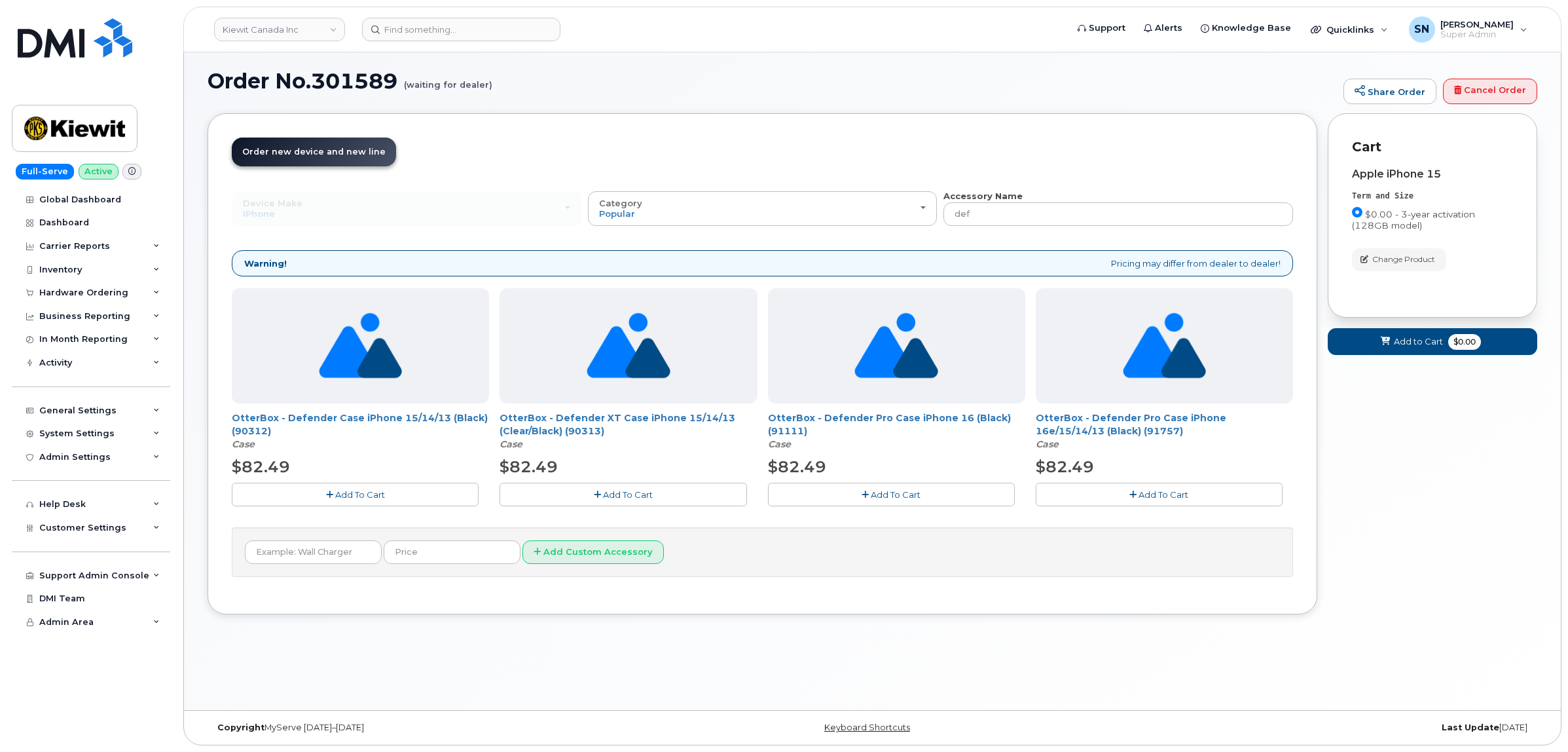
click at [1082, 488] on button "Add To Cart" at bounding box center [1159, 494] width 247 height 23
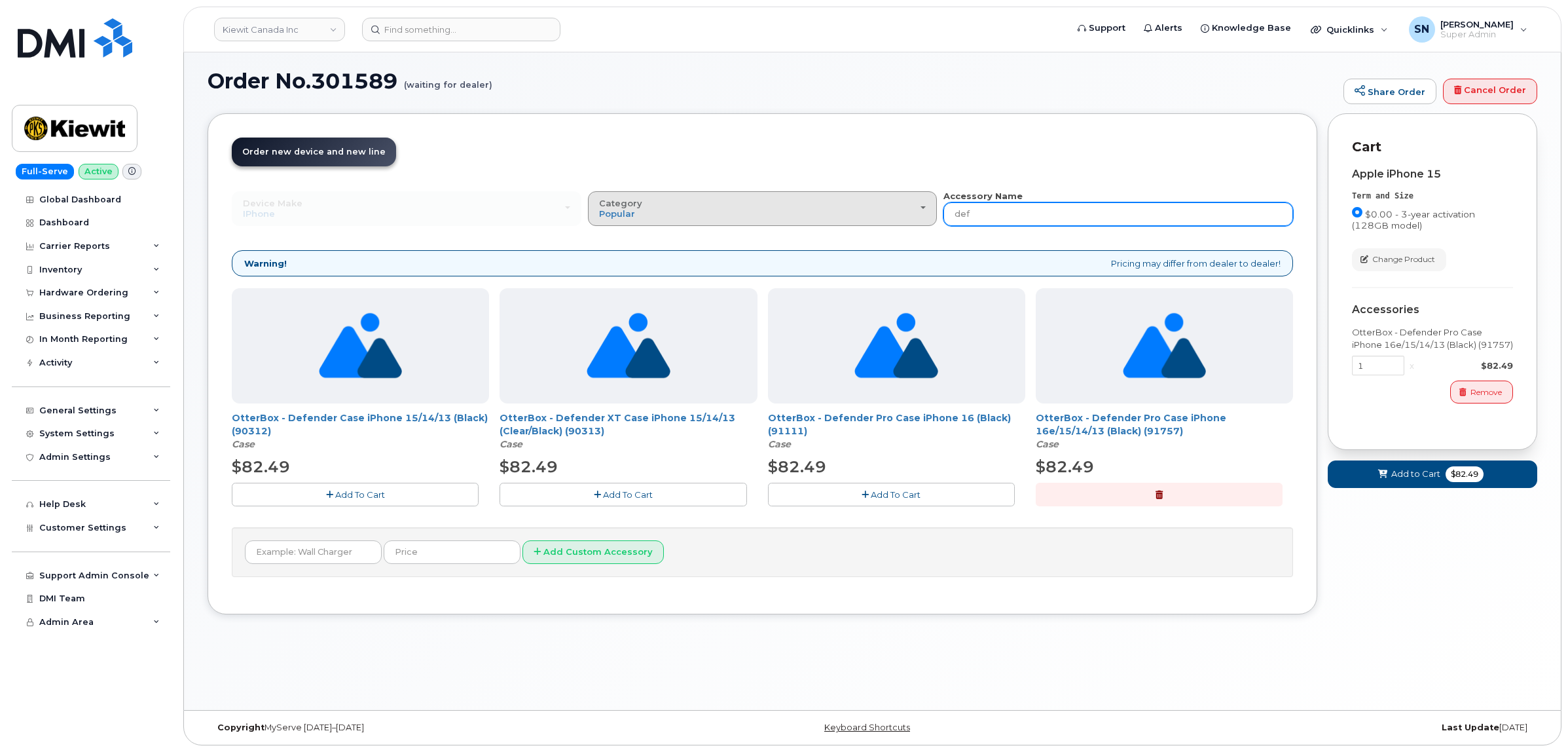
drag, startPoint x: 991, startPoint y: 217, endPoint x: 904, endPoint y: 220, distance: 87.1
click at [904, 220] on div "Device Make All Android Cell Phone HUB iPhone Modem Tablet All Android Cell Pho…" at bounding box center [762, 208] width 1061 height 36
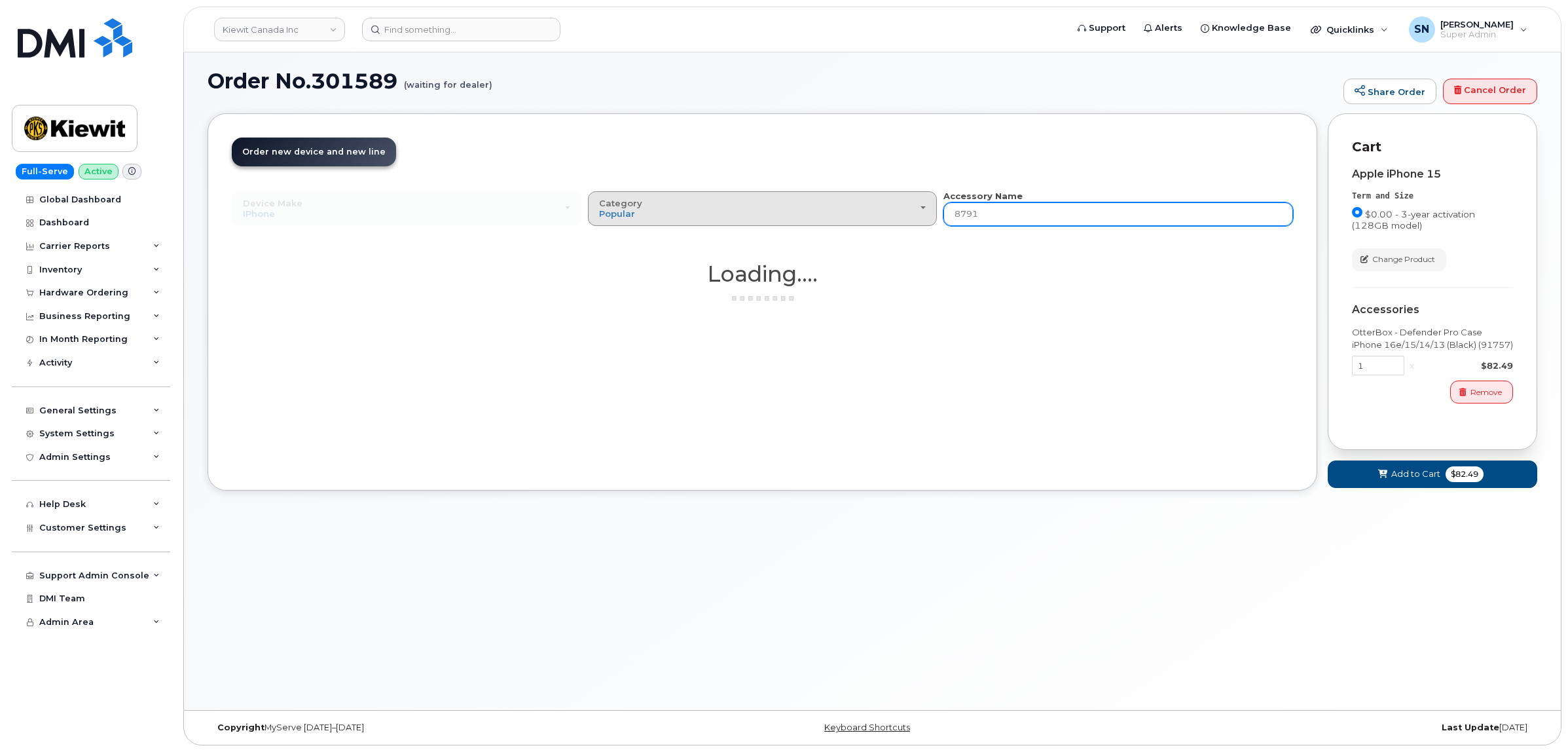
type input "87916"
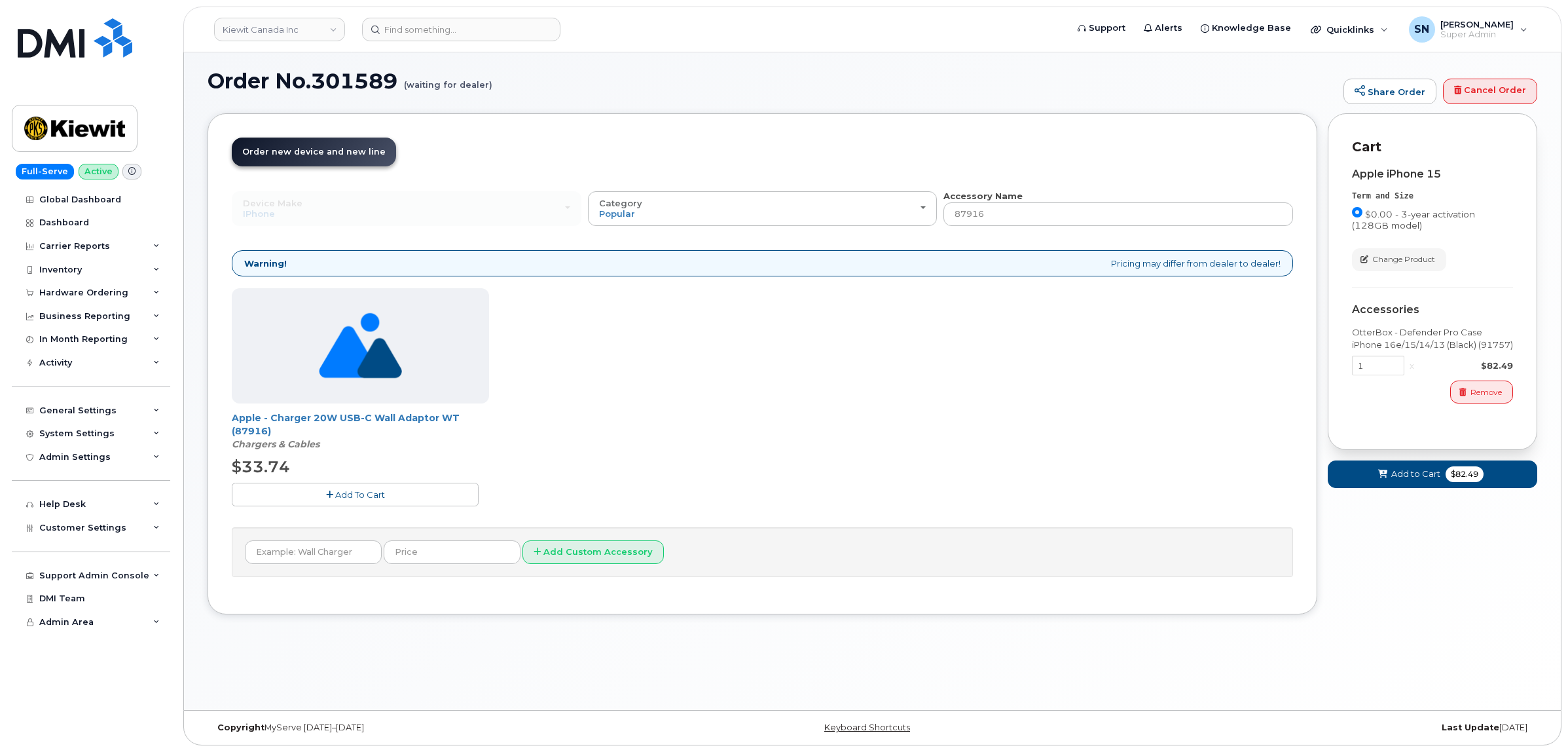
click at [359, 495] on span "Add To Cart" at bounding box center [360, 494] width 50 height 11
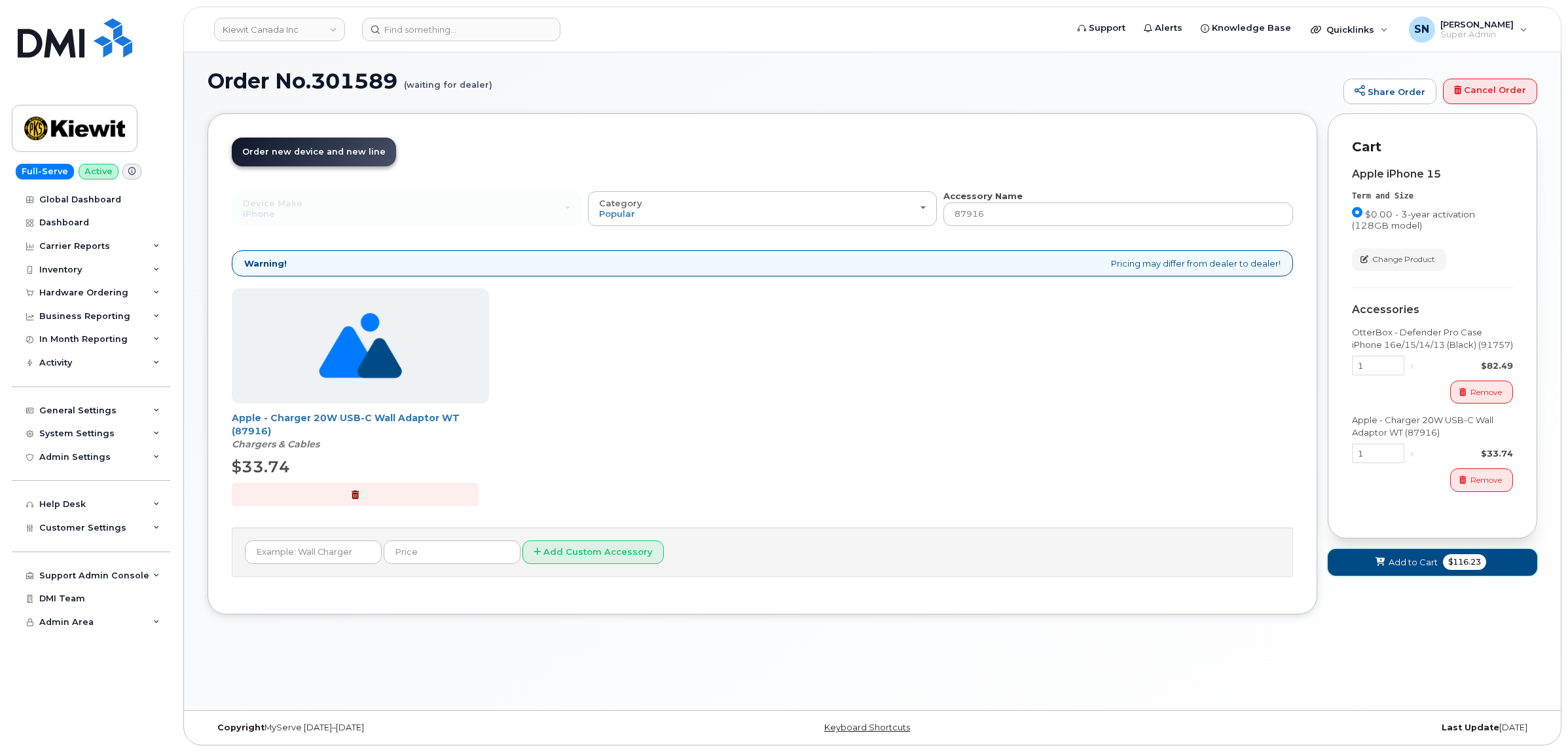
click at [1387, 568] on button "Add to Cart $116.23" at bounding box center [1432, 562] width 210 height 27
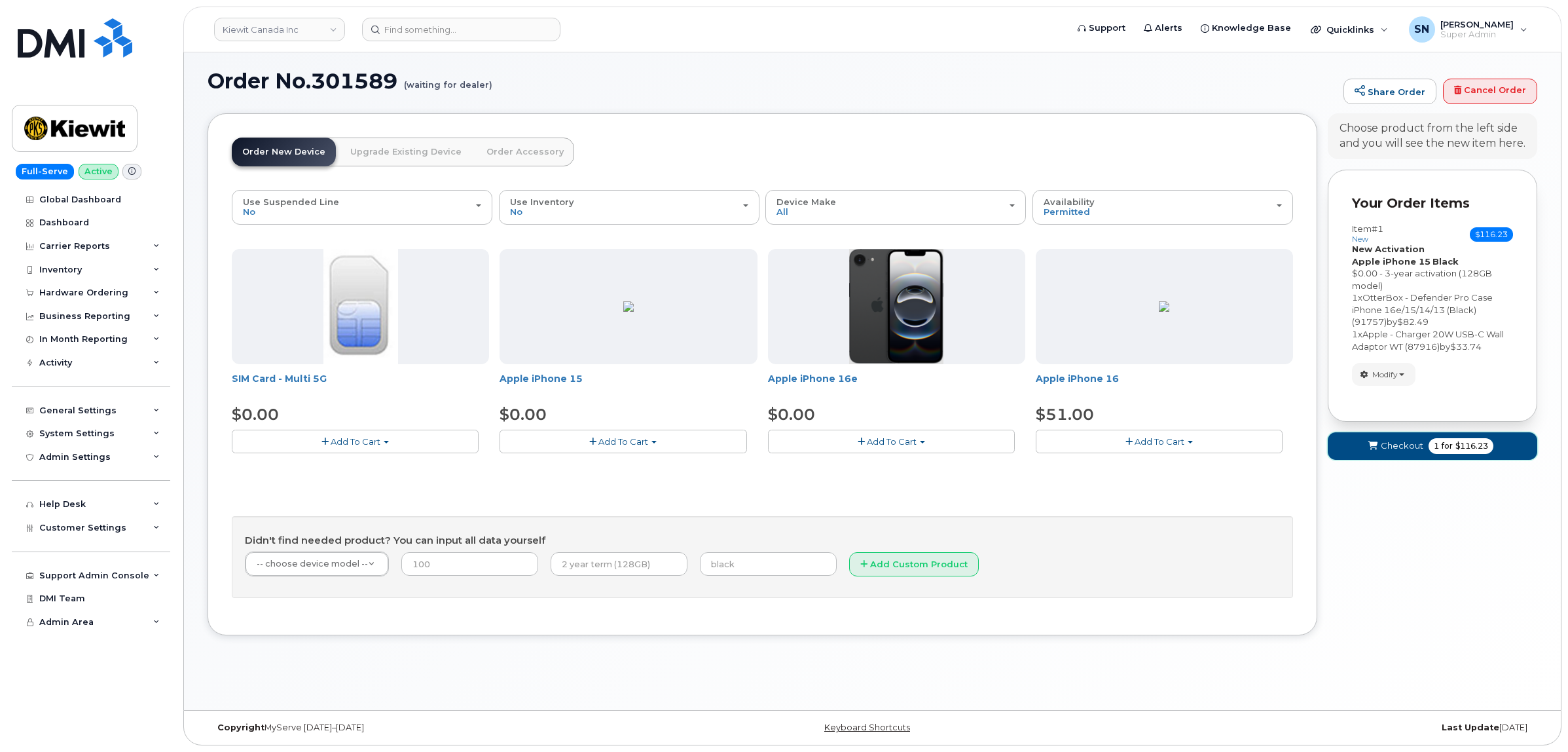
click at [1403, 448] on span "Checkout" at bounding box center [1402, 446] width 43 height 13
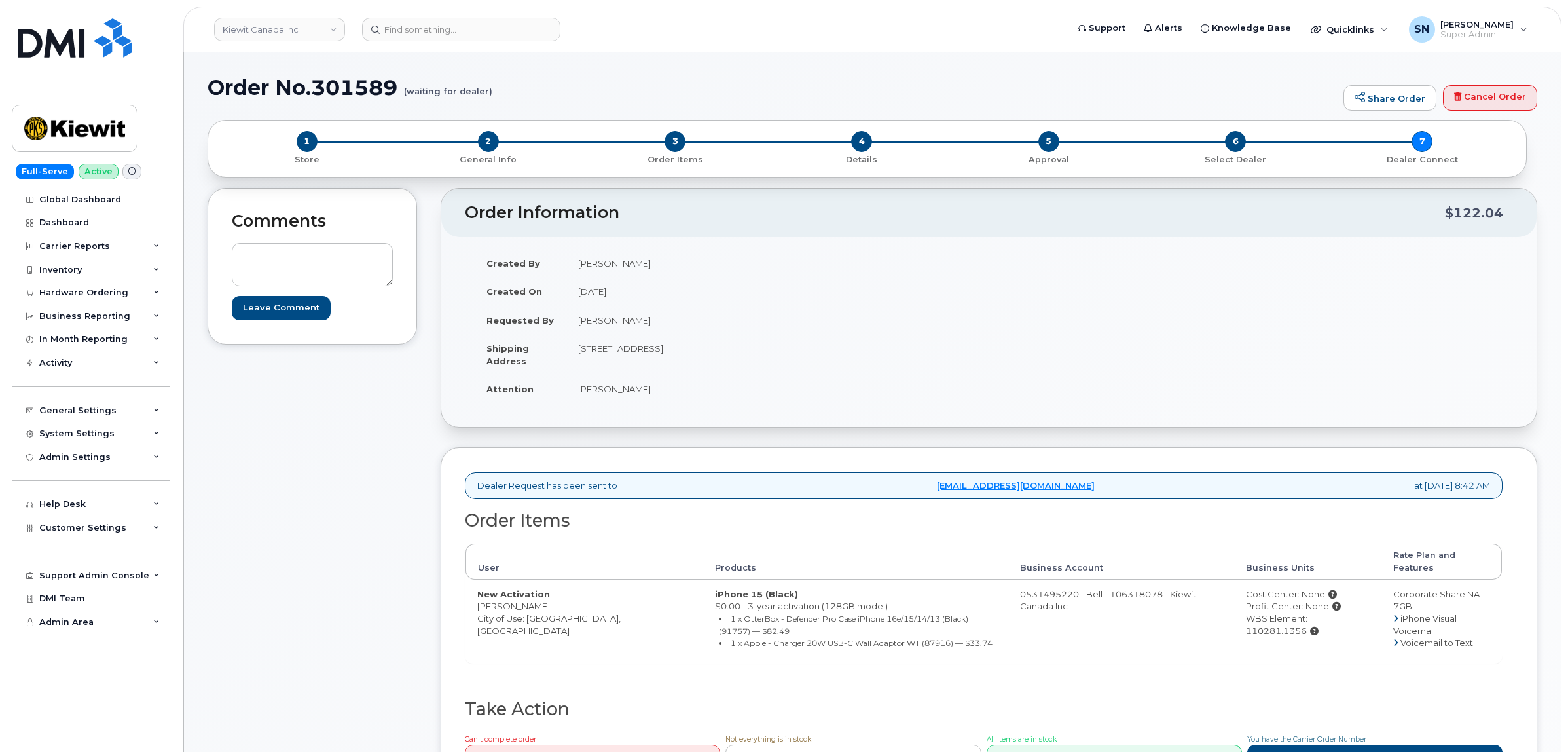
click at [399, 479] on div "Comments Leave Comment" at bounding box center [312, 503] width 210 height 630
click at [372, 456] on div "Comments Leave Comment" at bounding box center [312, 503] width 210 height 630
drag, startPoint x: 479, startPoint y: 593, endPoint x: 541, endPoint y: 597, distance: 62.1
click at [541, 597] on td "New Activation Dominic Bang City of Use: Calgary, Alberta" at bounding box center [584, 621] width 238 height 83
copy td "[PERSON_NAME]"
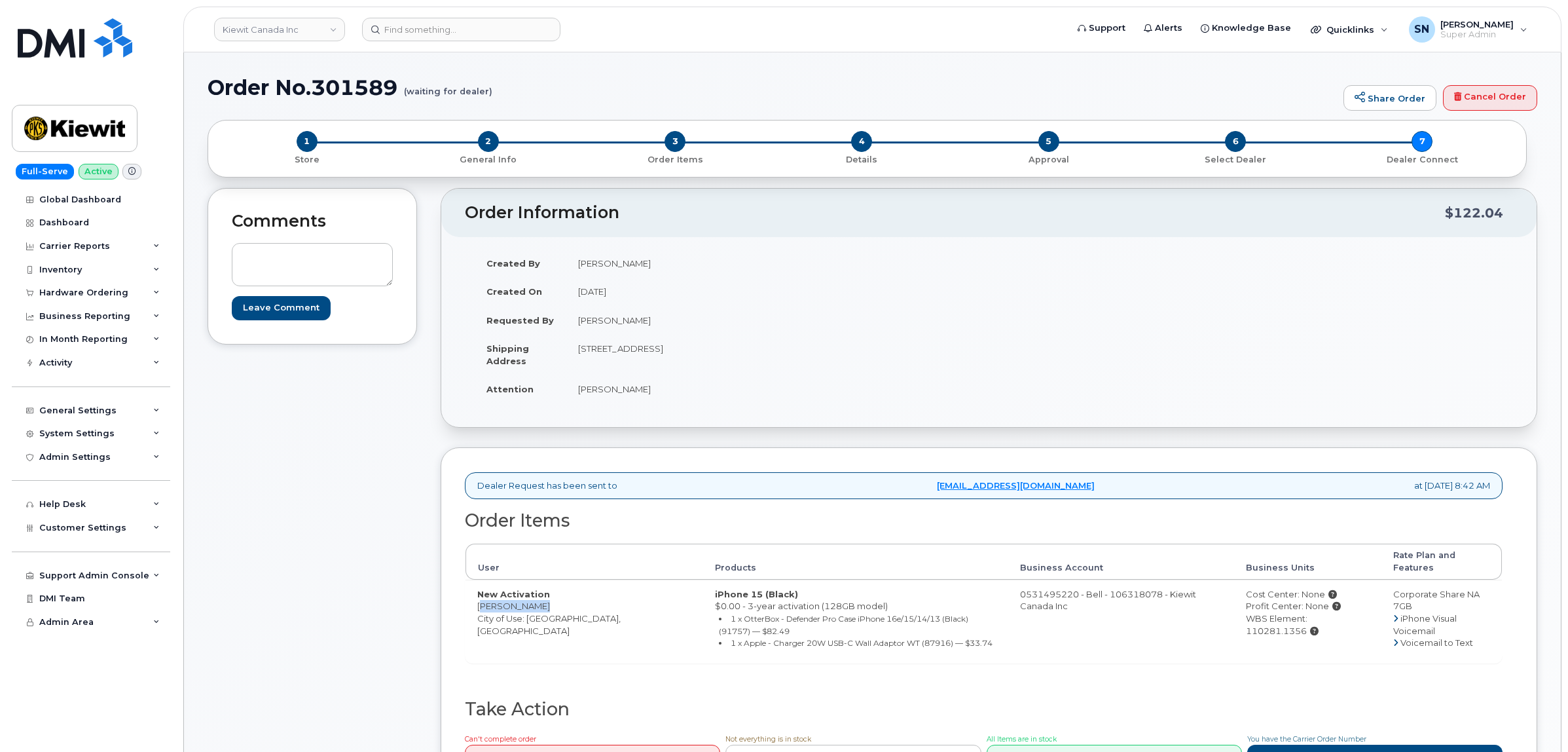
drag, startPoint x: 580, startPoint y: 351, endPoint x: 705, endPoint y: 356, distance: 125.1
click at [705, 356] on td "[STREET_ADDRESS]" at bounding box center [773, 354] width 413 height 41
copy td "200-10333 Southport Rd SW"
drag, startPoint x: 629, startPoint y: 369, endPoint x: 601, endPoint y: 360, distance: 29.4
click at [627, 368] on td "[STREET_ADDRESS]" at bounding box center [773, 354] width 413 height 41
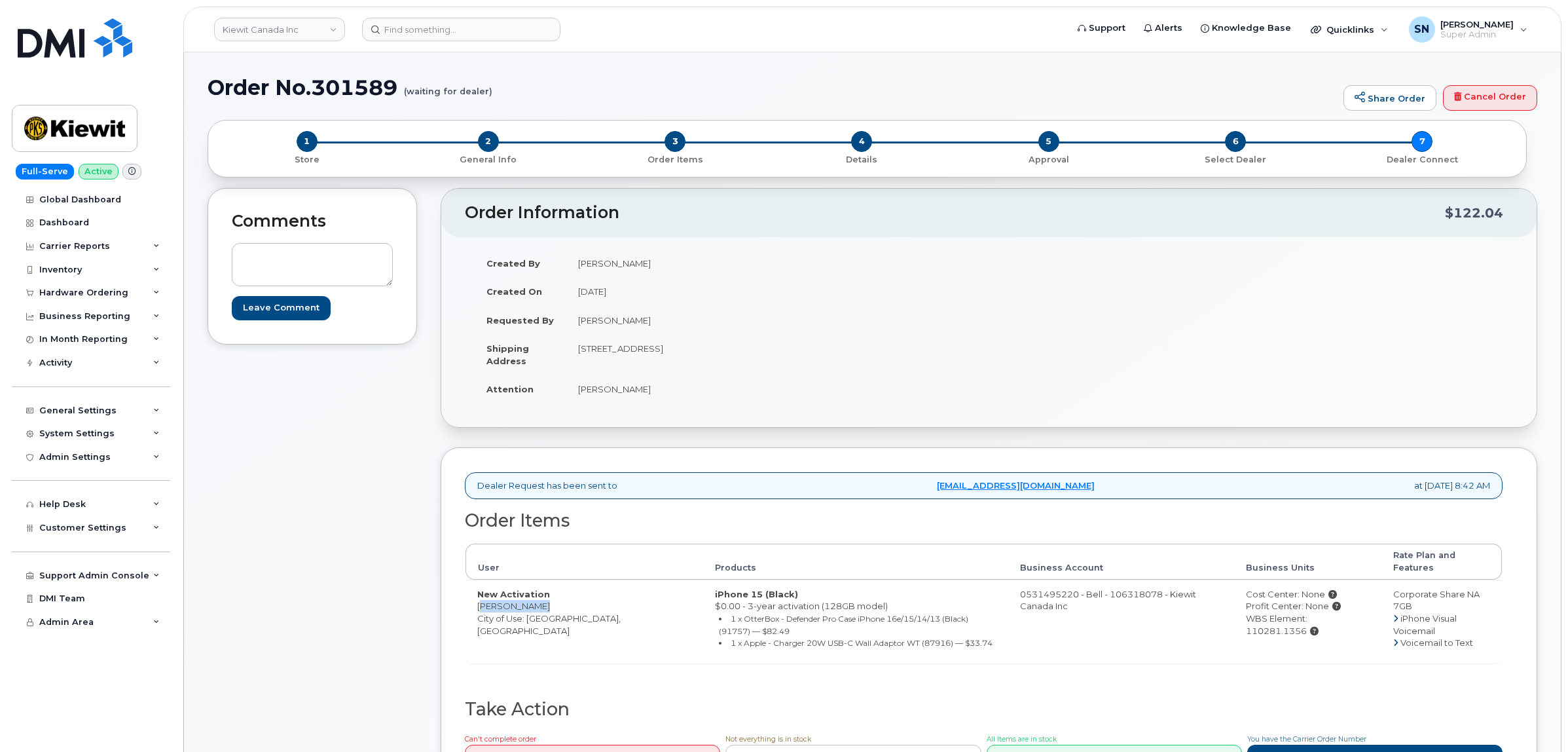
click at [600, 352] on td "[STREET_ADDRESS]" at bounding box center [773, 354] width 413 height 41
drag, startPoint x: 609, startPoint y: 352, endPoint x: 704, endPoint y: 351, distance: 95.0
click at [704, 351] on td "[STREET_ADDRESS]" at bounding box center [773, 354] width 413 height 41
drag, startPoint x: 768, startPoint y: 348, endPoint x: 803, endPoint y: 360, distance: 37.0
click at [803, 360] on td "[STREET_ADDRESS]" at bounding box center [773, 354] width 413 height 41
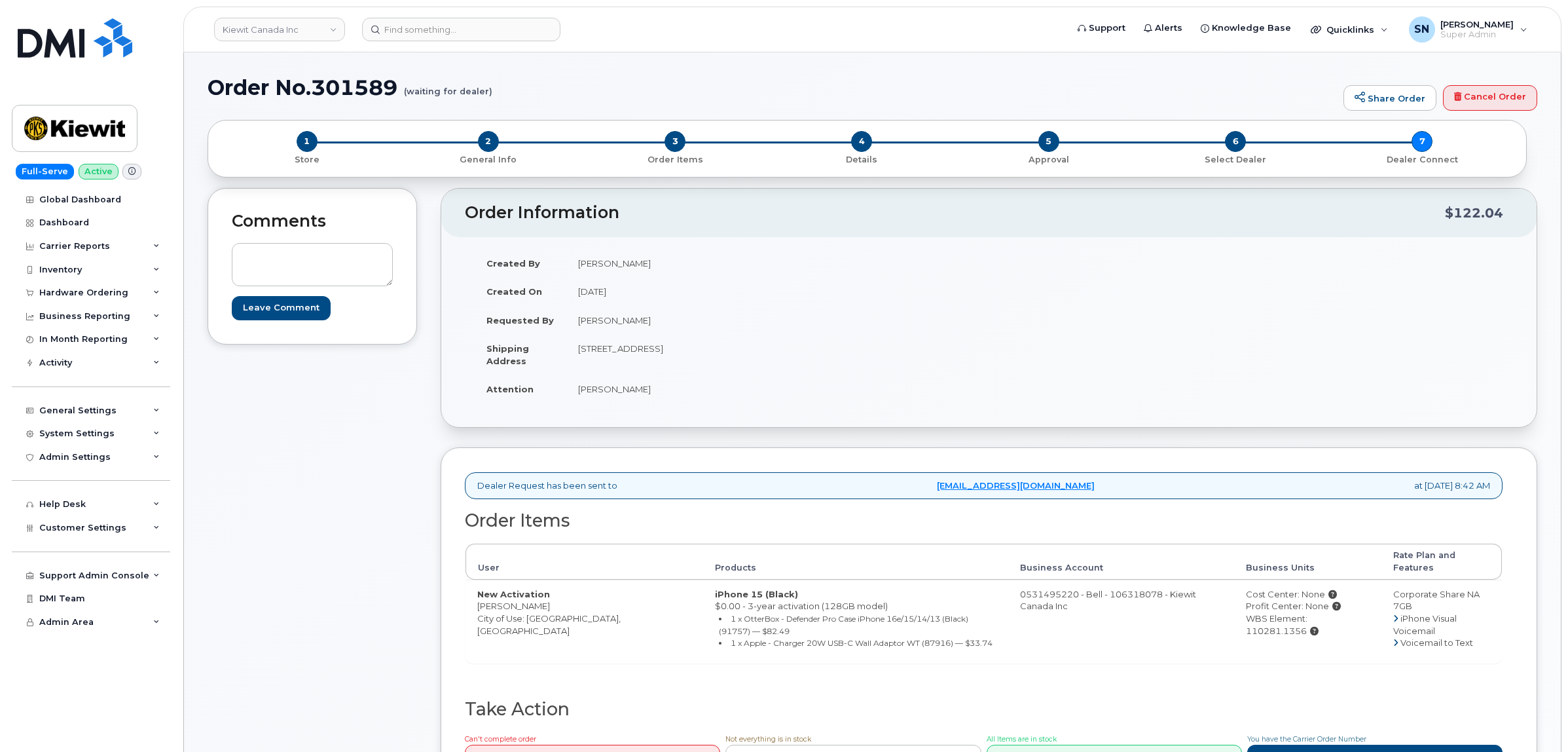
copy td "T2W 3X6"
drag, startPoint x: 579, startPoint y: 390, endPoint x: 641, endPoint y: 398, distance: 62.5
click at [641, 398] on td "[PERSON_NAME]" at bounding box center [773, 388] width 413 height 29
copy td "[PERSON_NAME]"
click at [338, 446] on div "Comments Leave Comment" at bounding box center [312, 503] width 210 height 630
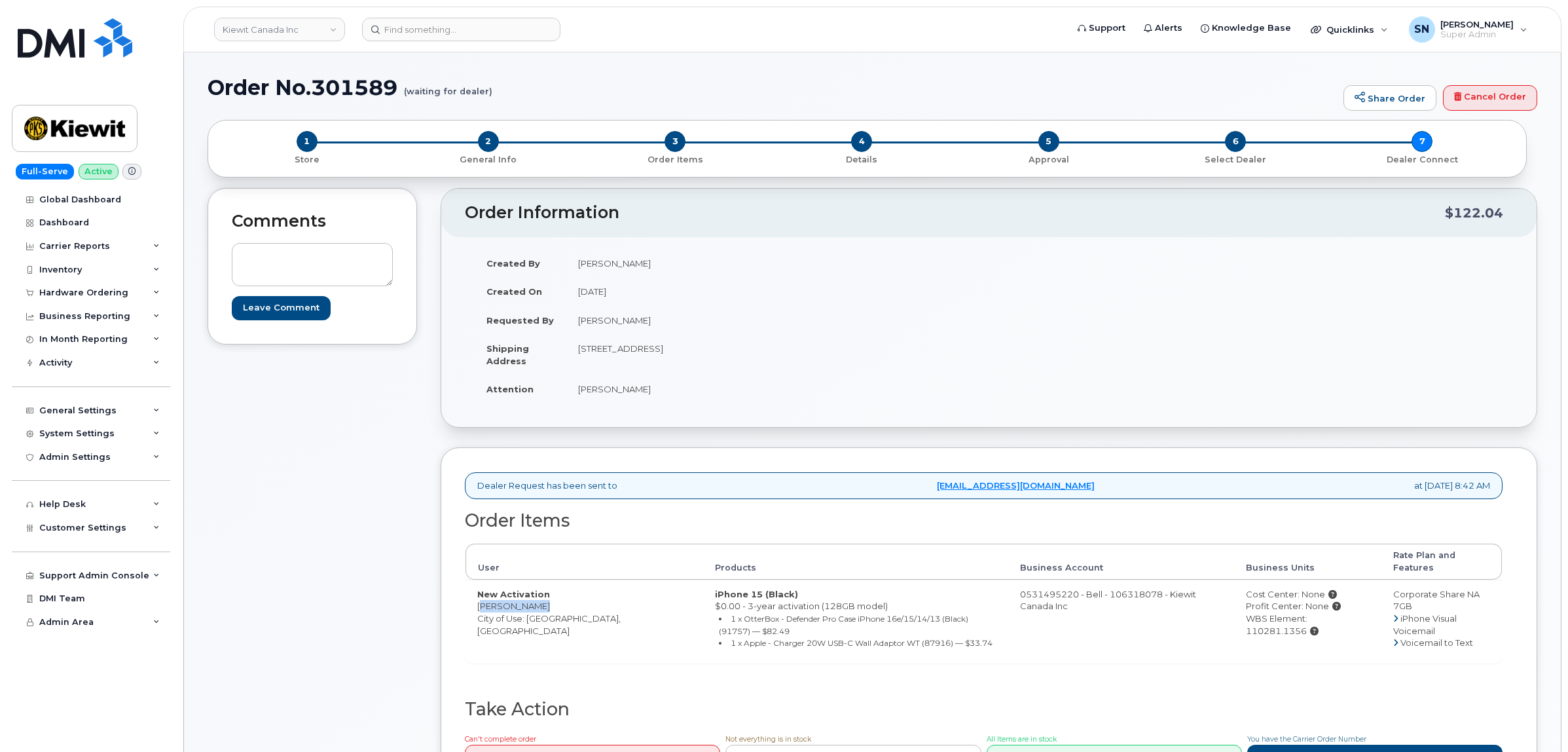
drag, startPoint x: 478, startPoint y: 597, endPoint x: 544, endPoint y: 601, distance: 66.1
click at [544, 601] on td "New Activation Dominic Bang City of Use: Calgary, Alberta" at bounding box center [584, 621] width 238 height 83
copy td "[PERSON_NAME]"
drag, startPoint x: 1285, startPoint y: 609, endPoint x: 1344, endPoint y: 612, distance: 59.1
click at [1344, 612] on div "WBS Element: 110281.1356" at bounding box center [1308, 624] width 124 height 24
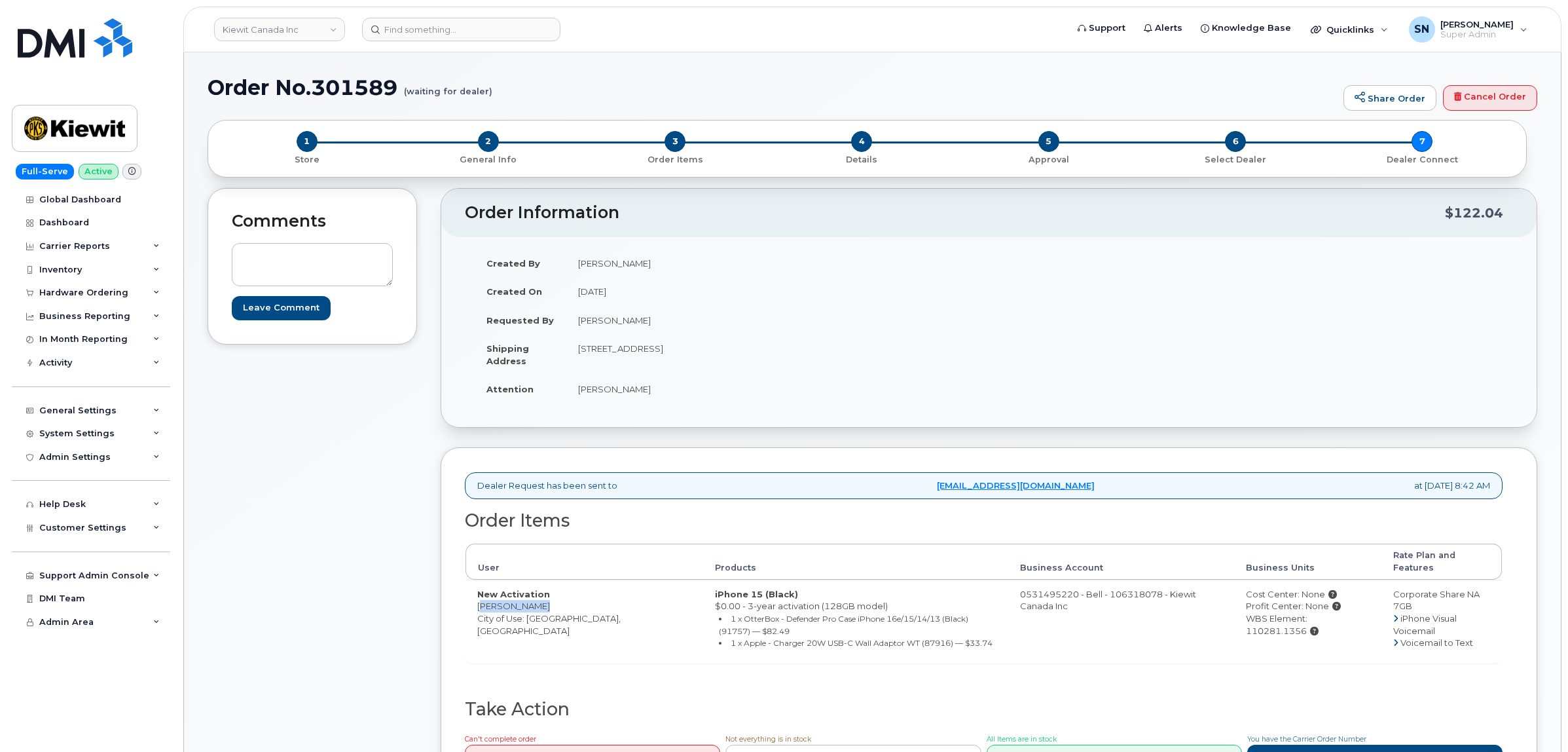
copy div "110281.1356"
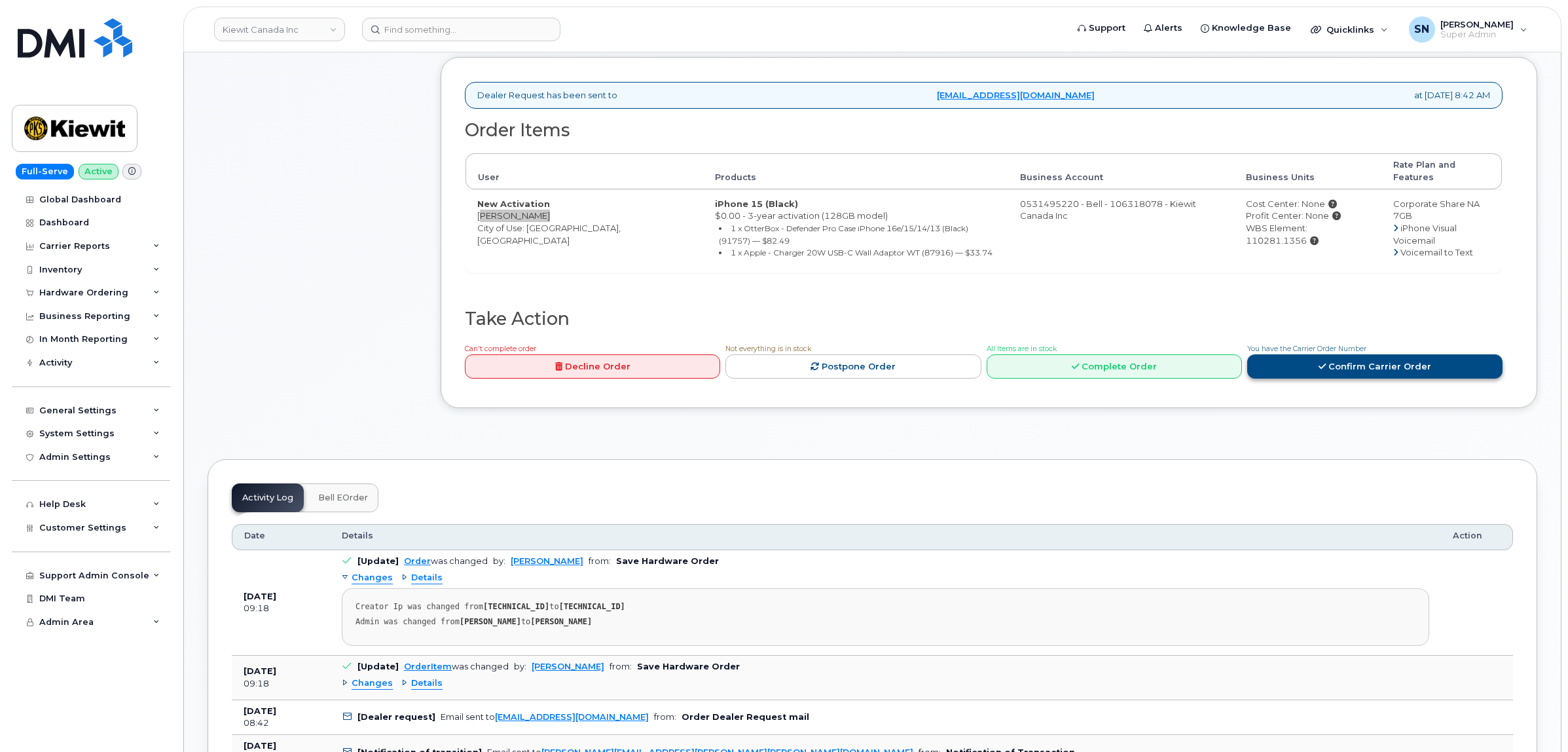
scroll to position [410, 0]
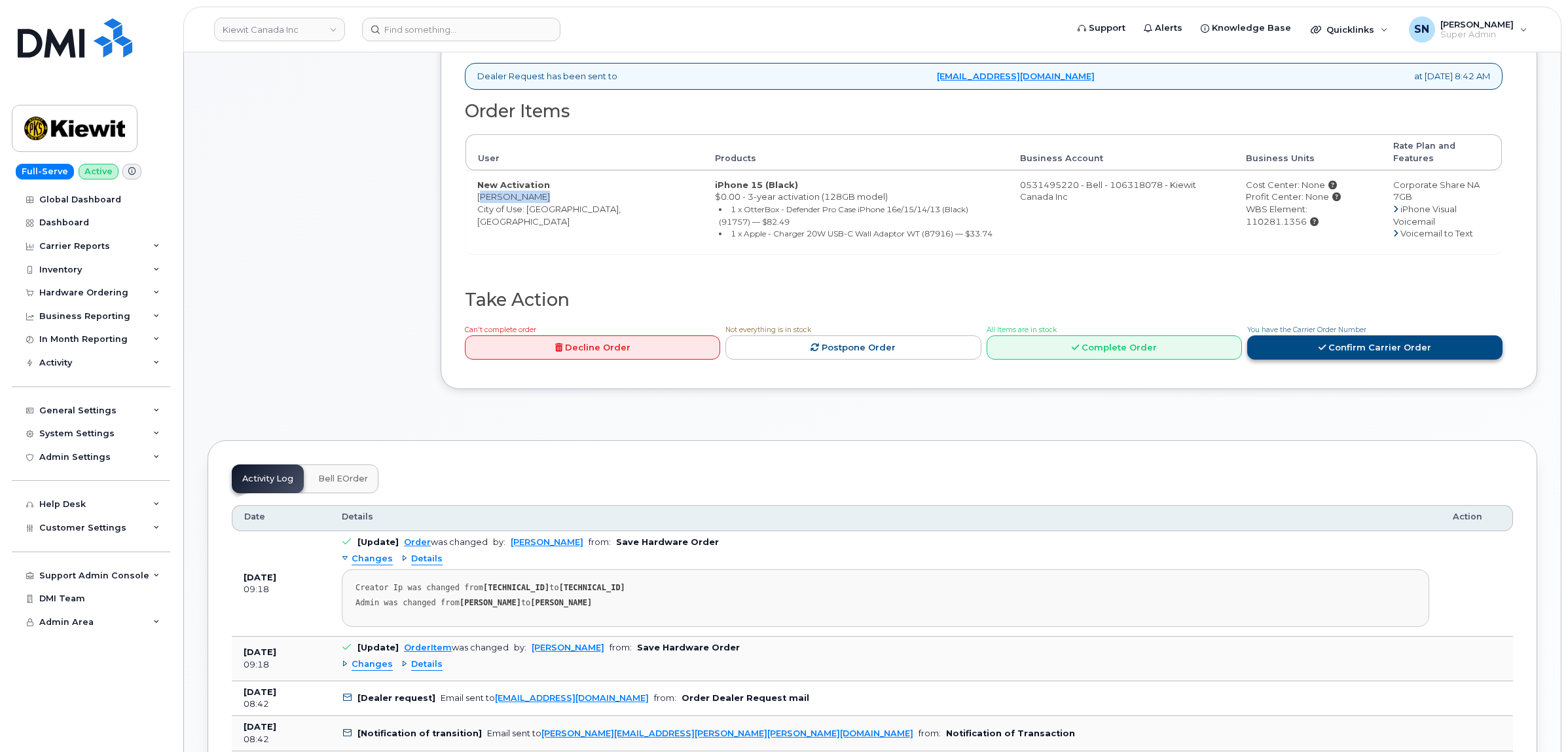
click at [1304, 345] on link "Confirm Carrier Order" at bounding box center [1374, 347] width 255 height 24
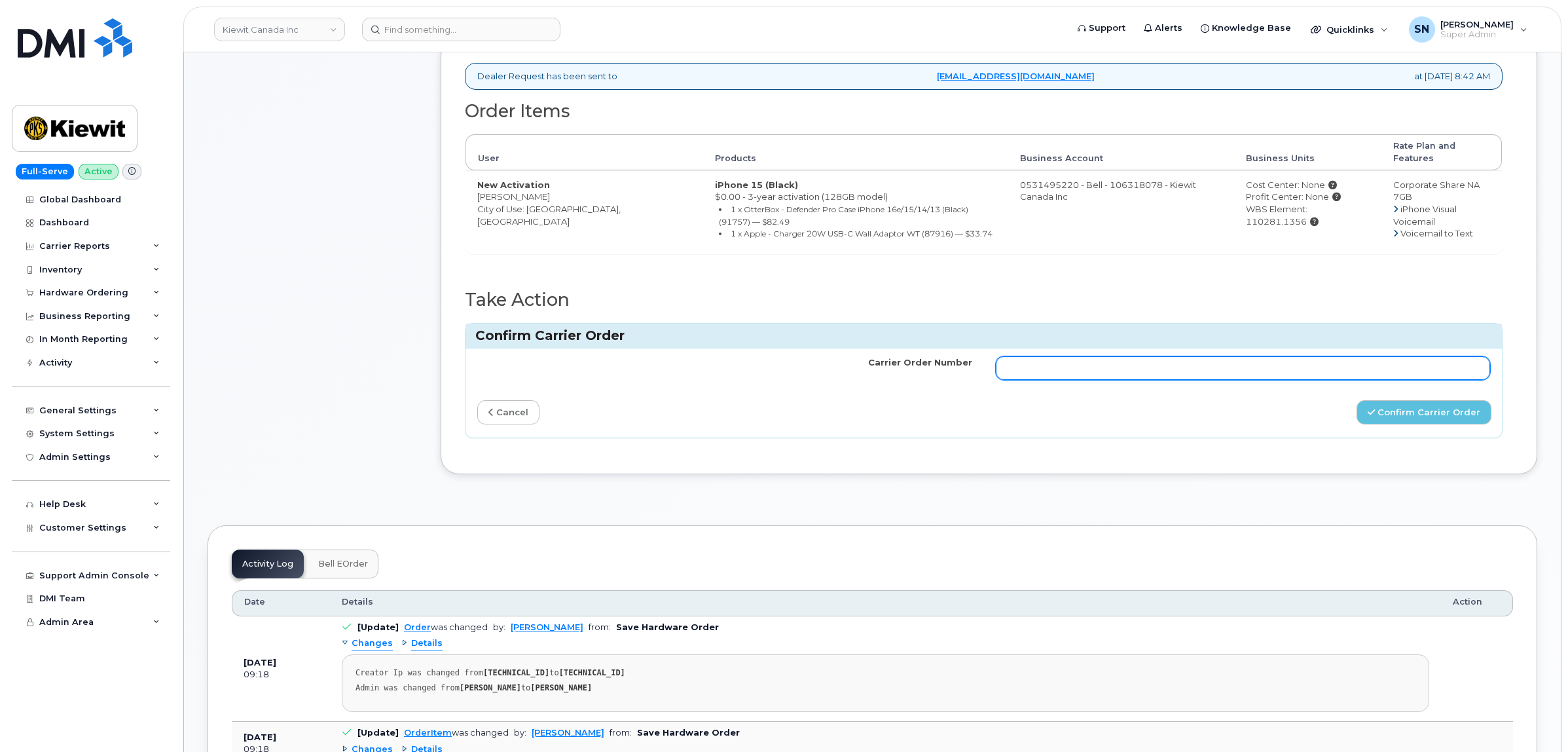
click at [1261, 356] on input "Carrier Order Number" at bounding box center [1243, 368] width 495 height 23
paste input "3022173"
type input "3022173"
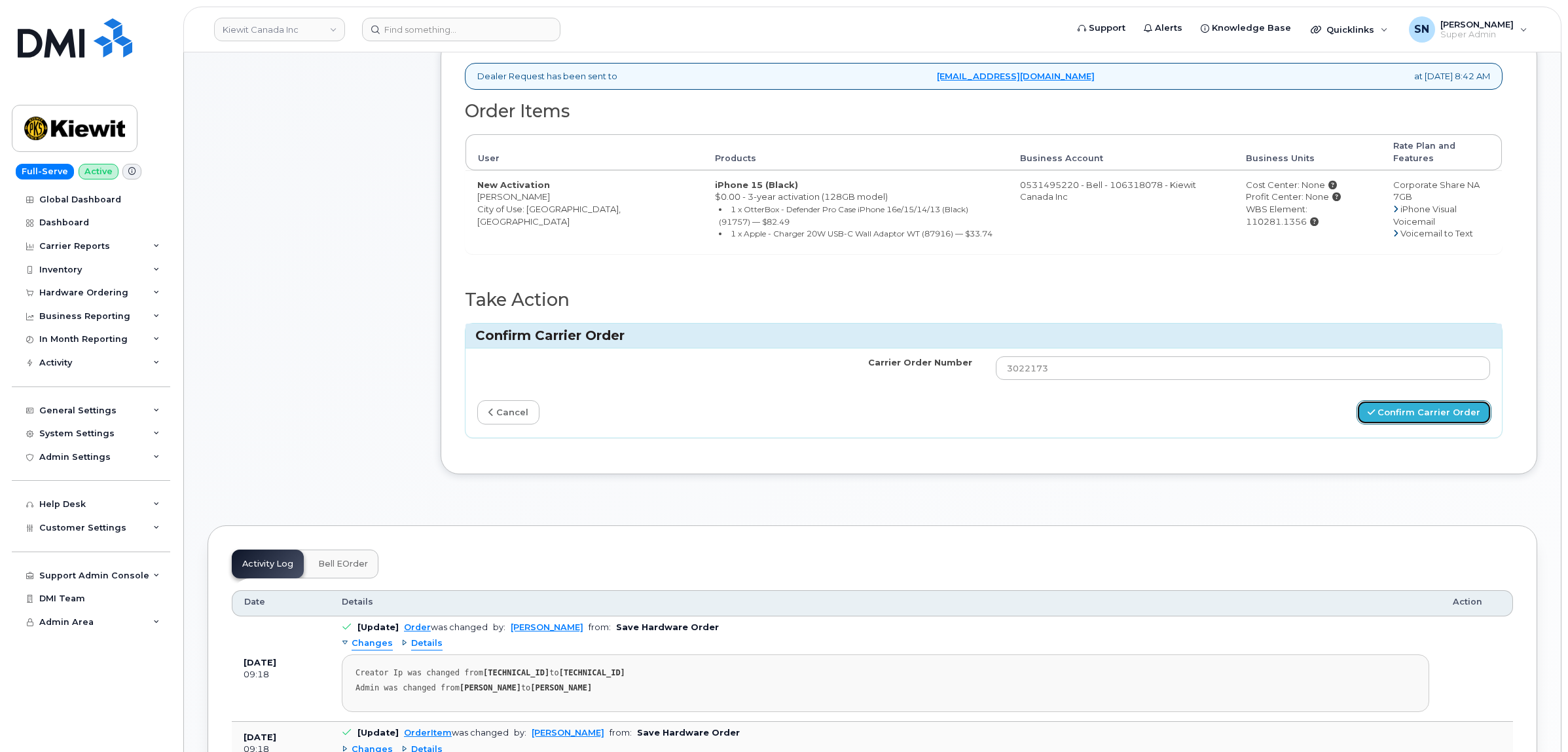
click at [1416, 406] on button "Confirm Carrier Order" at bounding box center [1424, 412] width 135 height 24
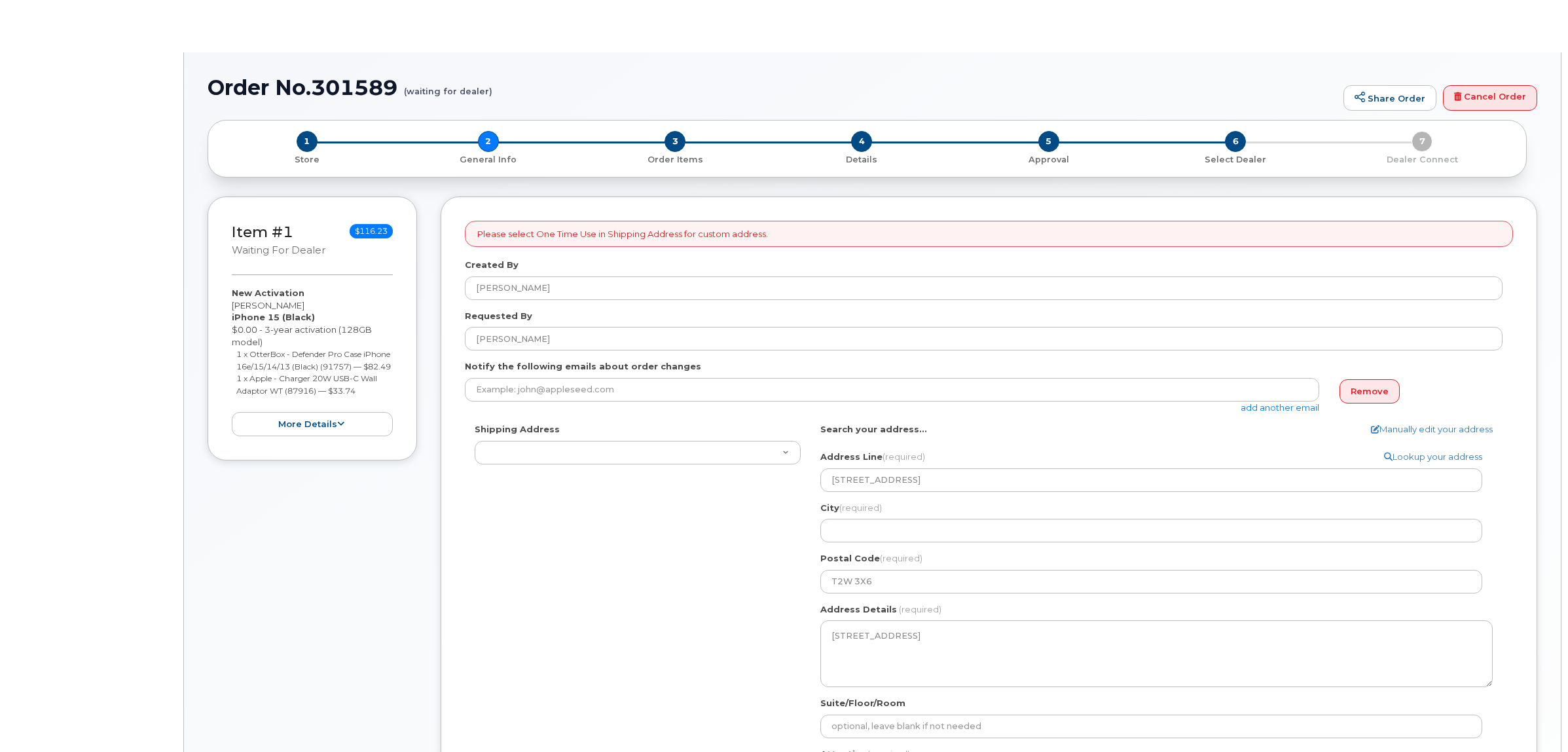
select select
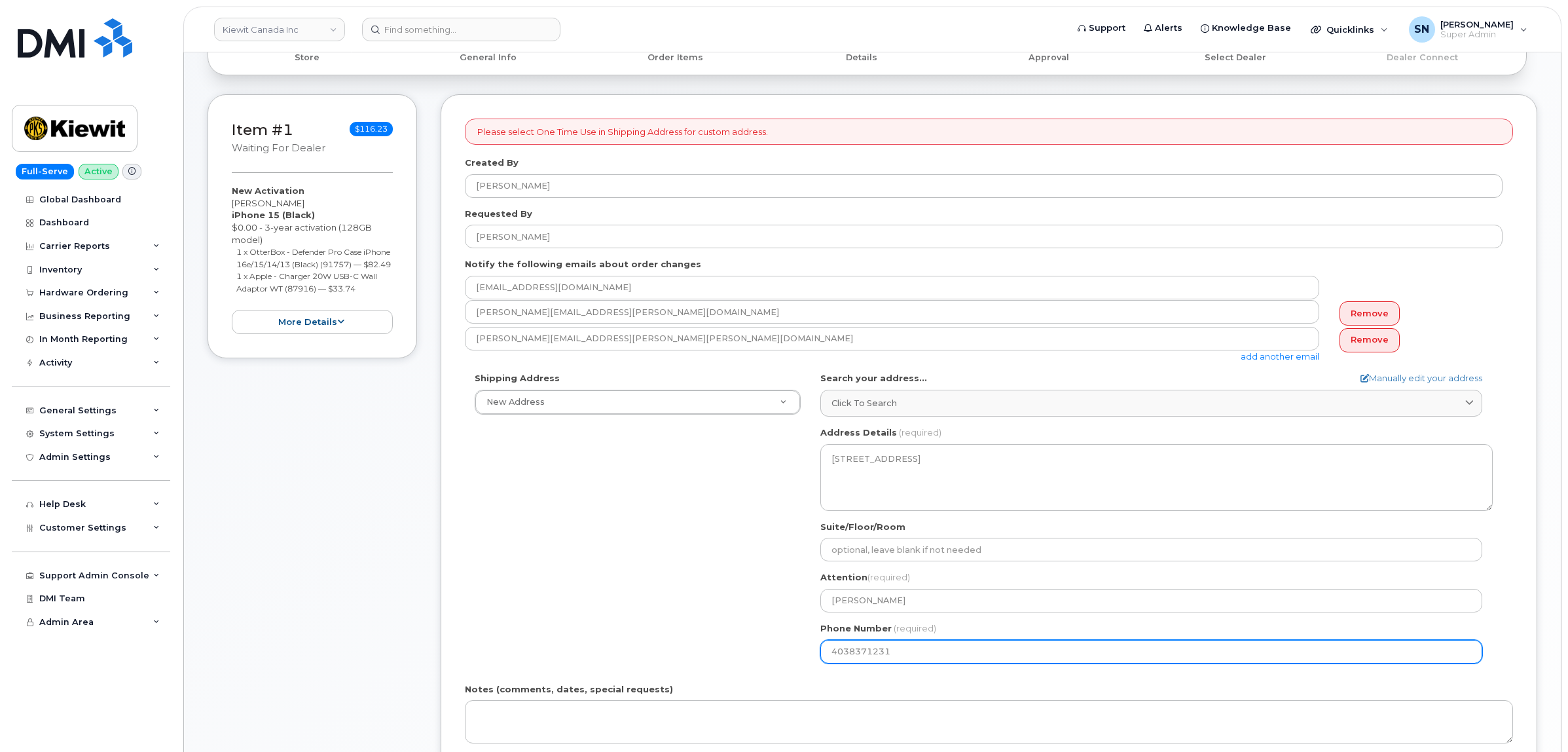
scroll to position [246, 0]
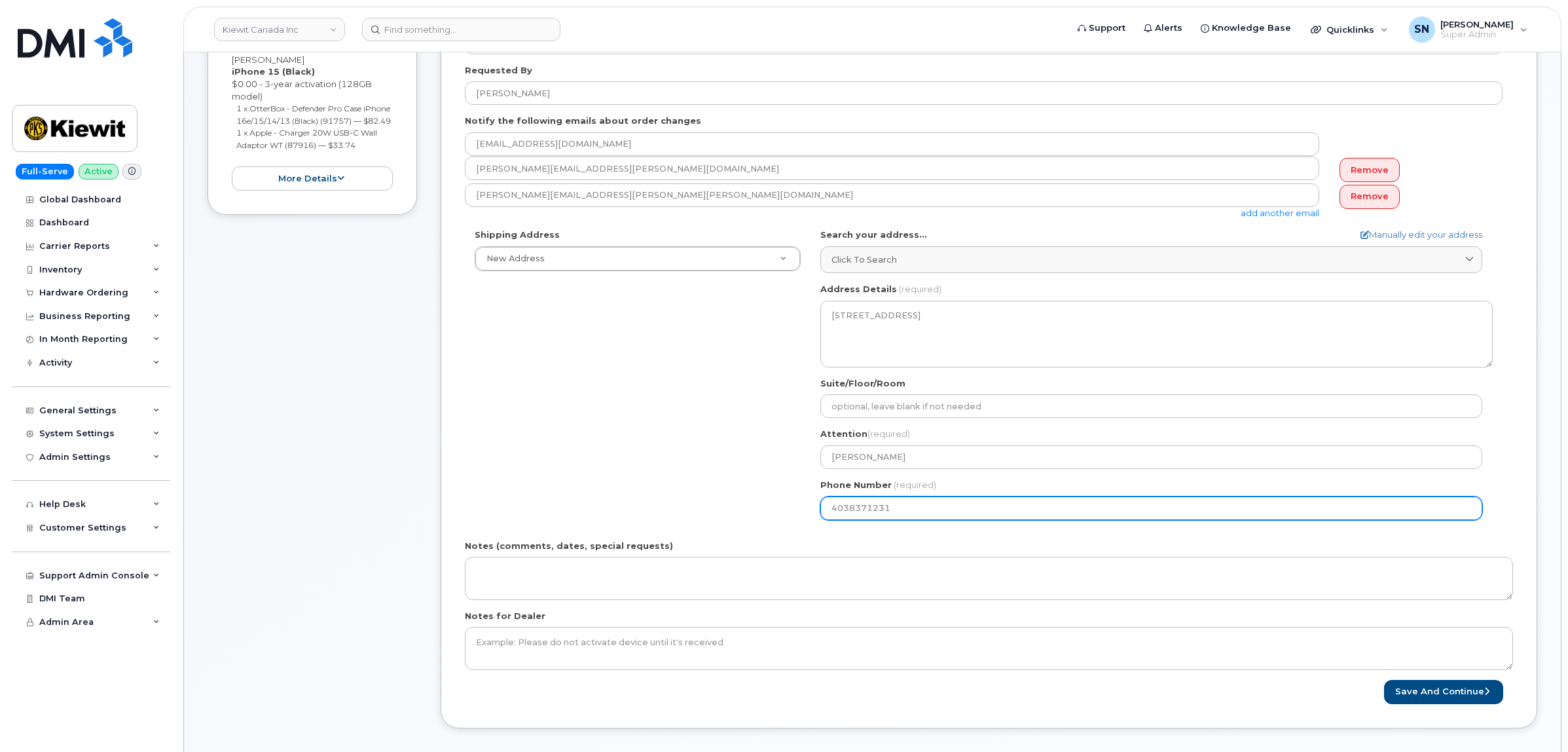
drag, startPoint x: 832, startPoint y: 515, endPoint x: 912, endPoint y: 513, distance: 80.0
click at [914, 513] on input "4038371231" at bounding box center [1151, 508] width 662 height 23
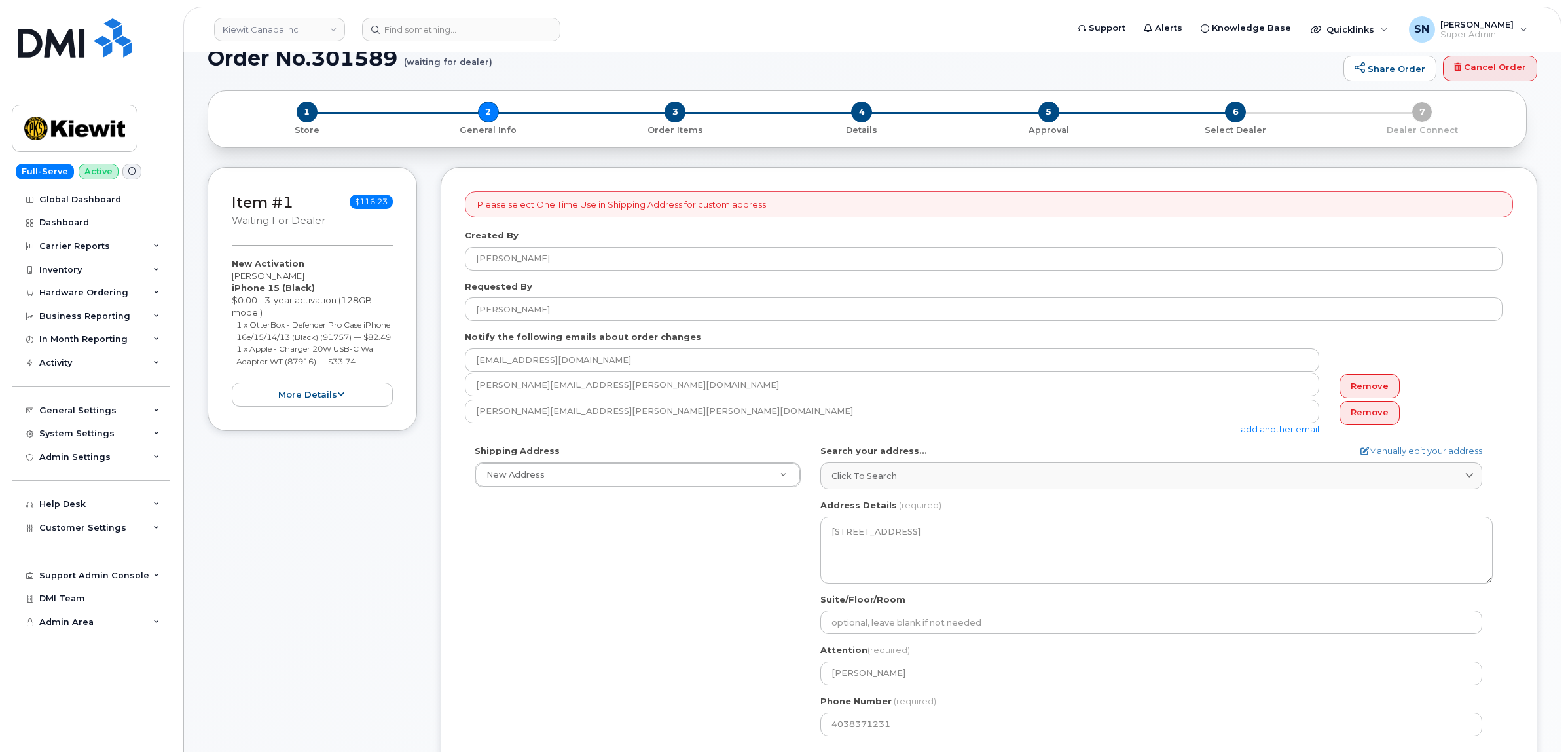
scroll to position [0, 0]
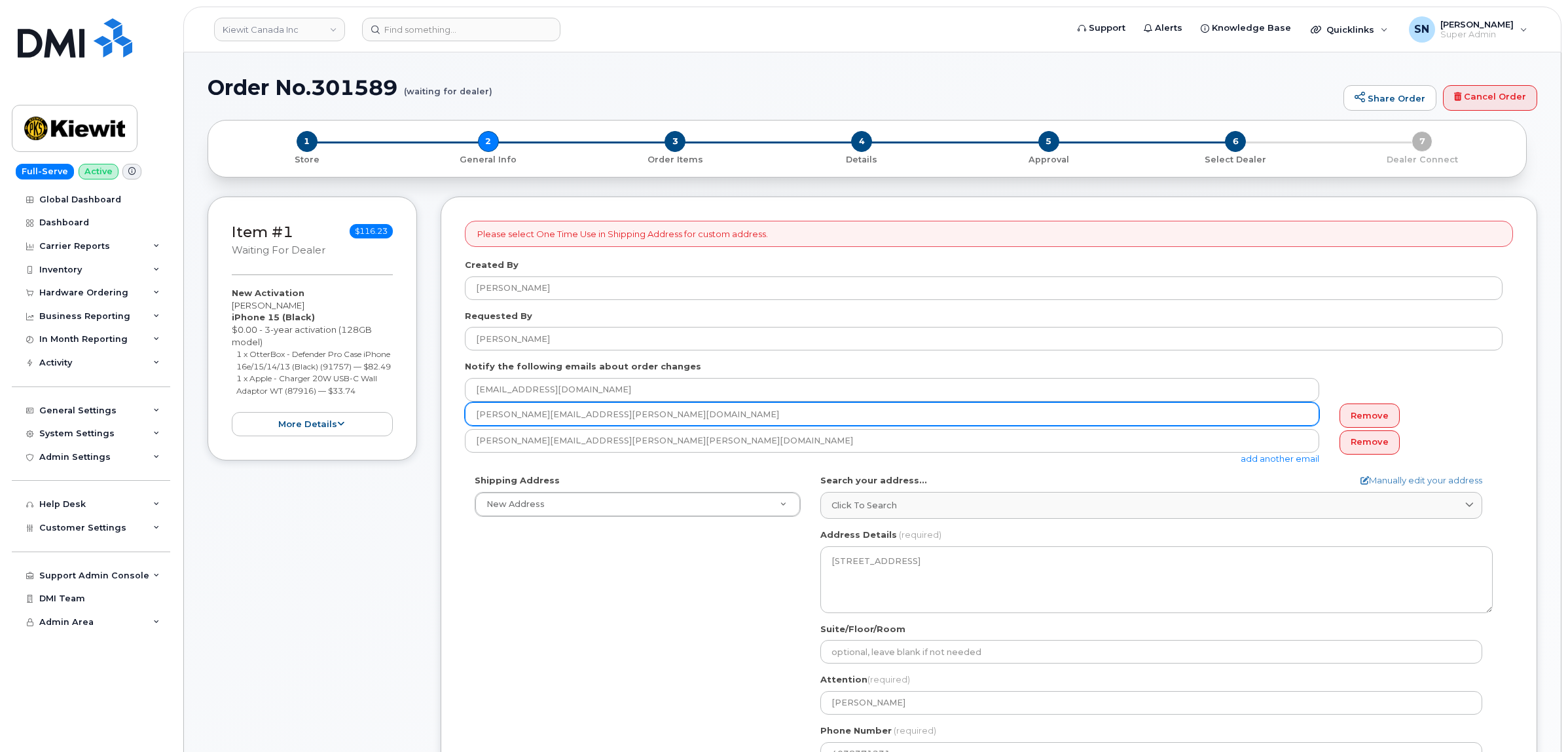
drag, startPoint x: 471, startPoint y: 420, endPoint x: 615, endPoint y: 422, distance: 144.0
click at [615, 422] on input "dominic.bang@kiewit.com" at bounding box center [892, 414] width 854 height 23
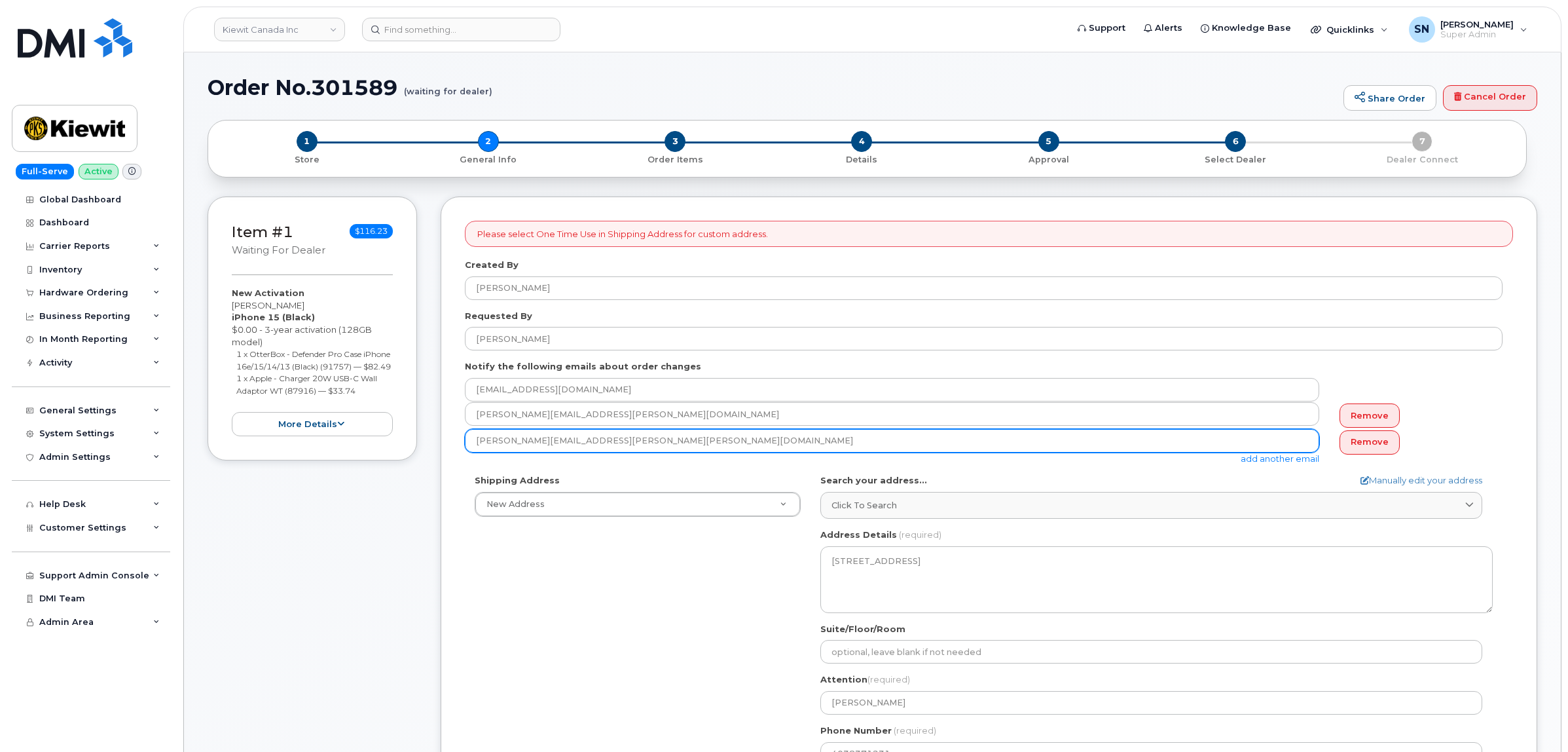
drag, startPoint x: 478, startPoint y: 446, endPoint x: 607, endPoint y: 446, distance: 129.0
click at [607, 446] on input "KYLE.TITUS@KIEWIT.COM" at bounding box center [892, 440] width 854 height 23
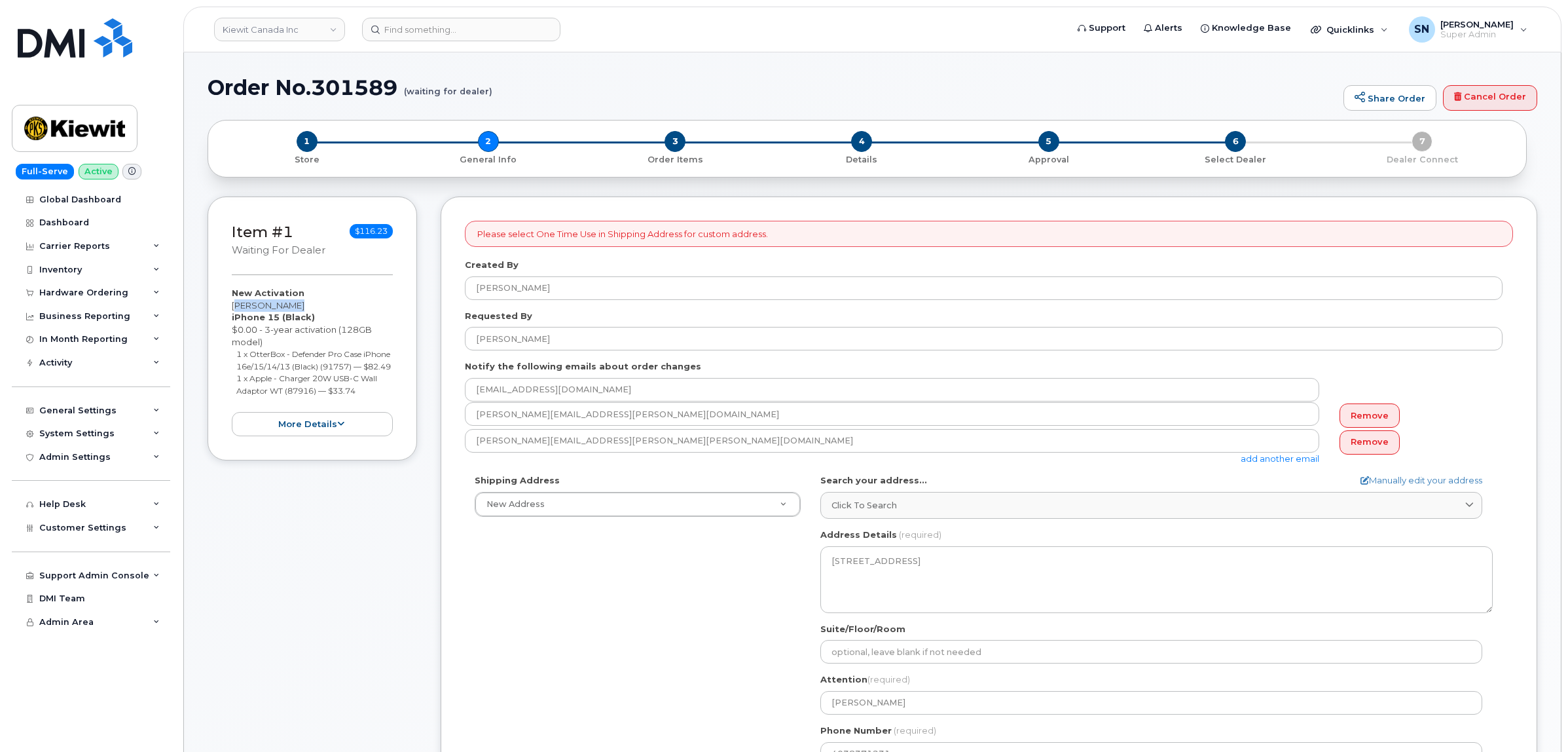
drag, startPoint x: 232, startPoint y: 303, endPoint x: 295, endPoint y: 308, distance: 63.2
click at [295, 308] on div "New Activation Dominic Bang iPhone 15 (Black) $0.00 - 3-year activation (128GB …" at bounding box center [312, 362] width 161 height 149
click at [294, 33] on link "Kiewit Canada Inc" at bounding box center [280, 29] width 131 height 23
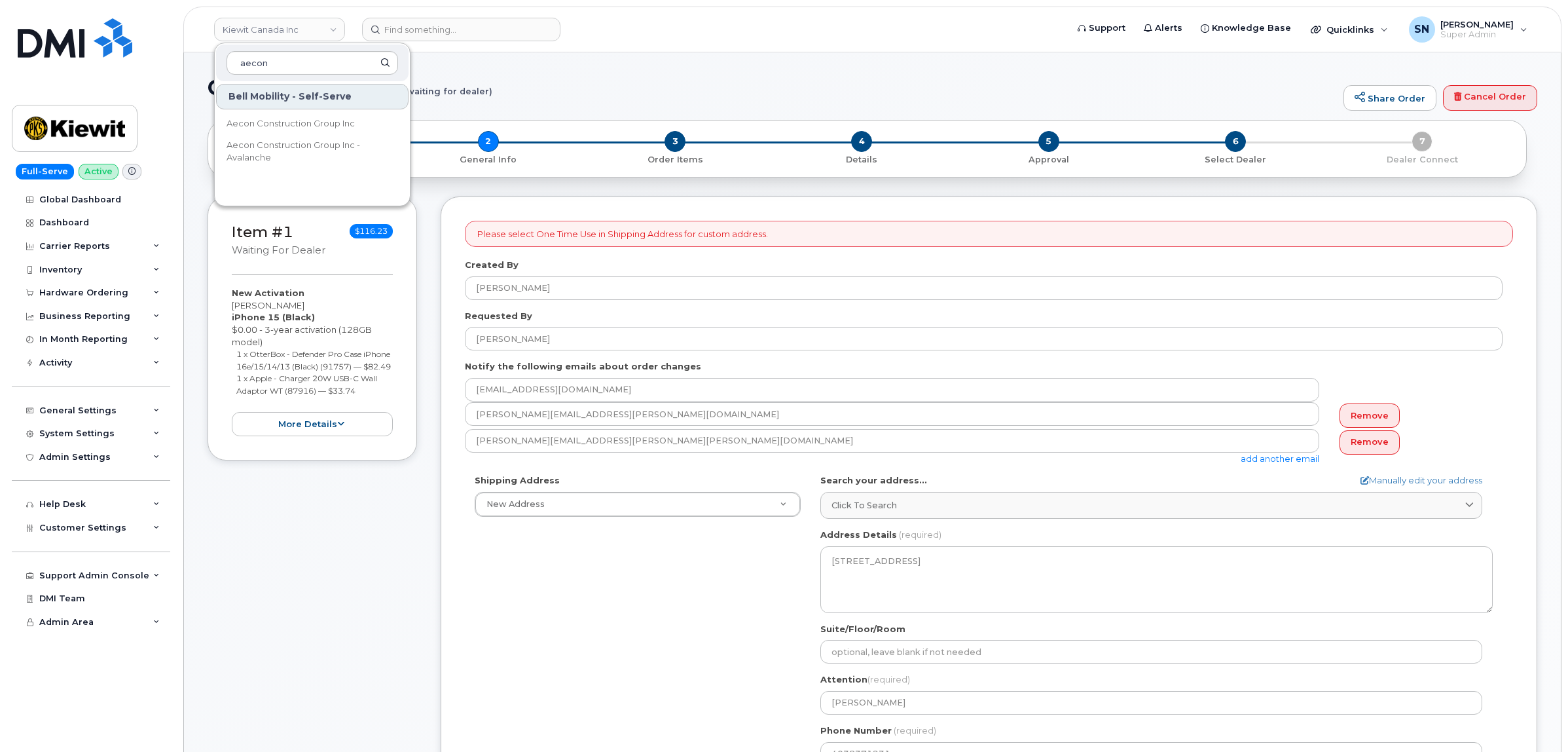
type input "aecon"
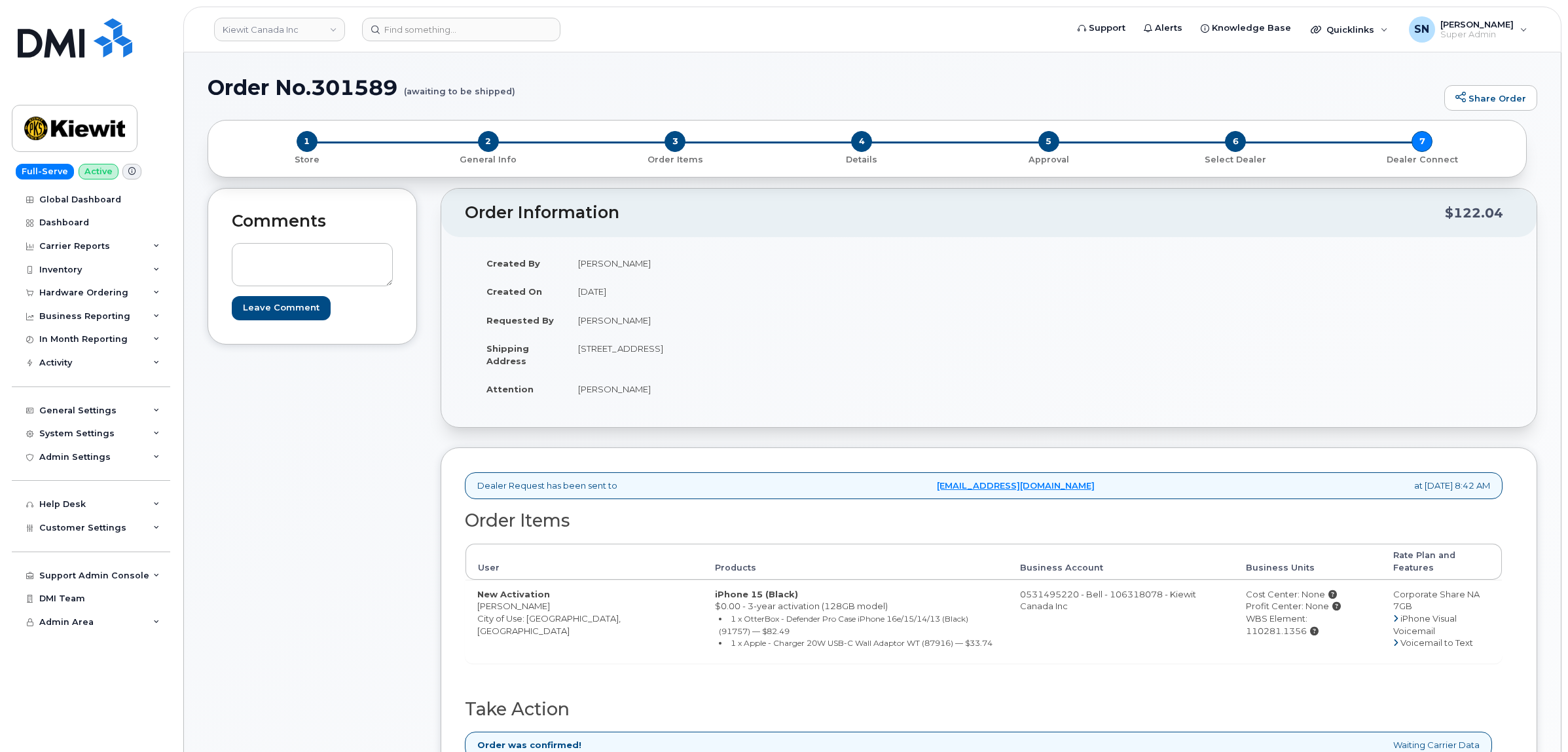
click at [374, 472] on div "Comments Leave Comment" at bounding box center [312, 522] width 210 height 668
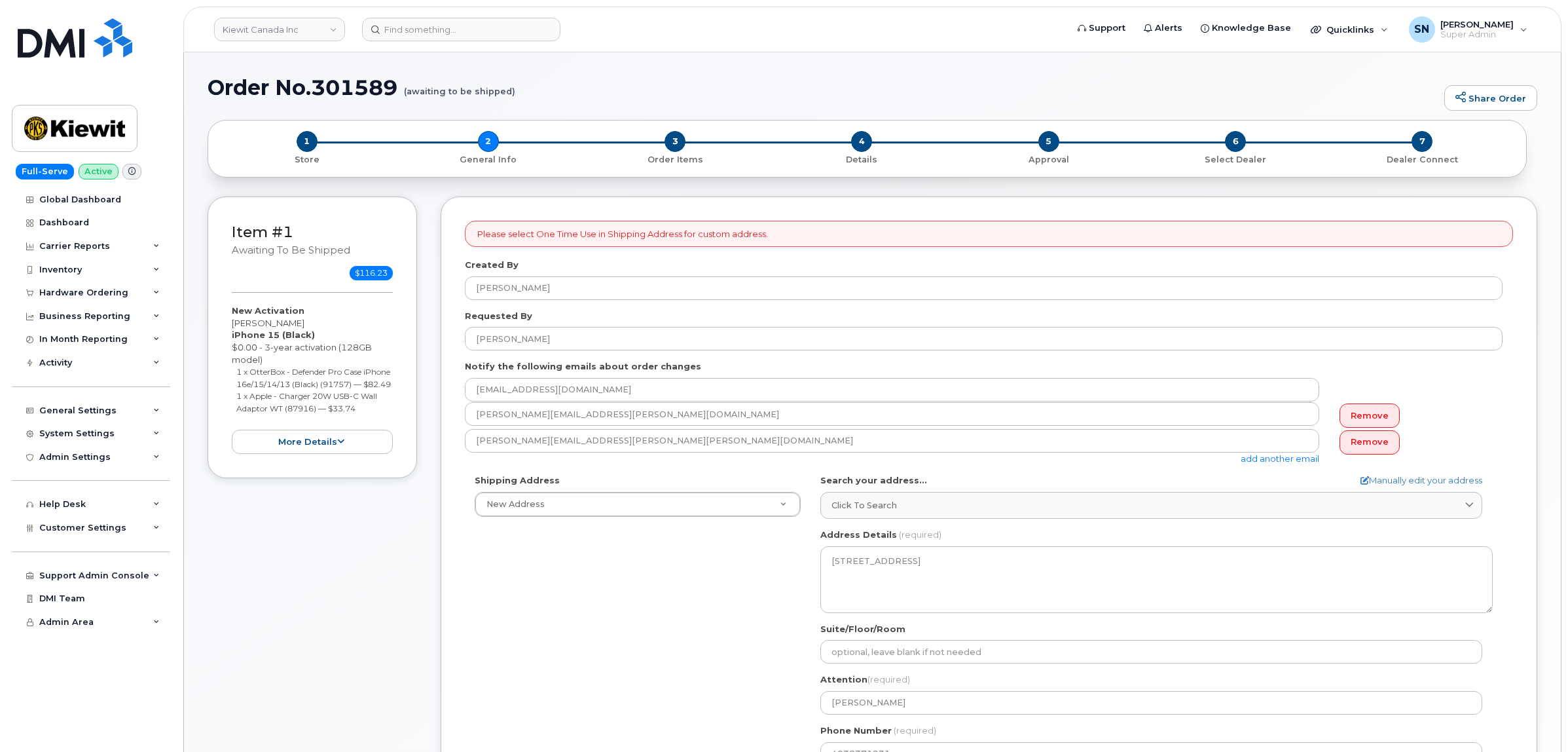
select select
click at [326, 27] on link "Kiewit Canada Inc" at bounding box center [280, 29] width 131 height 23
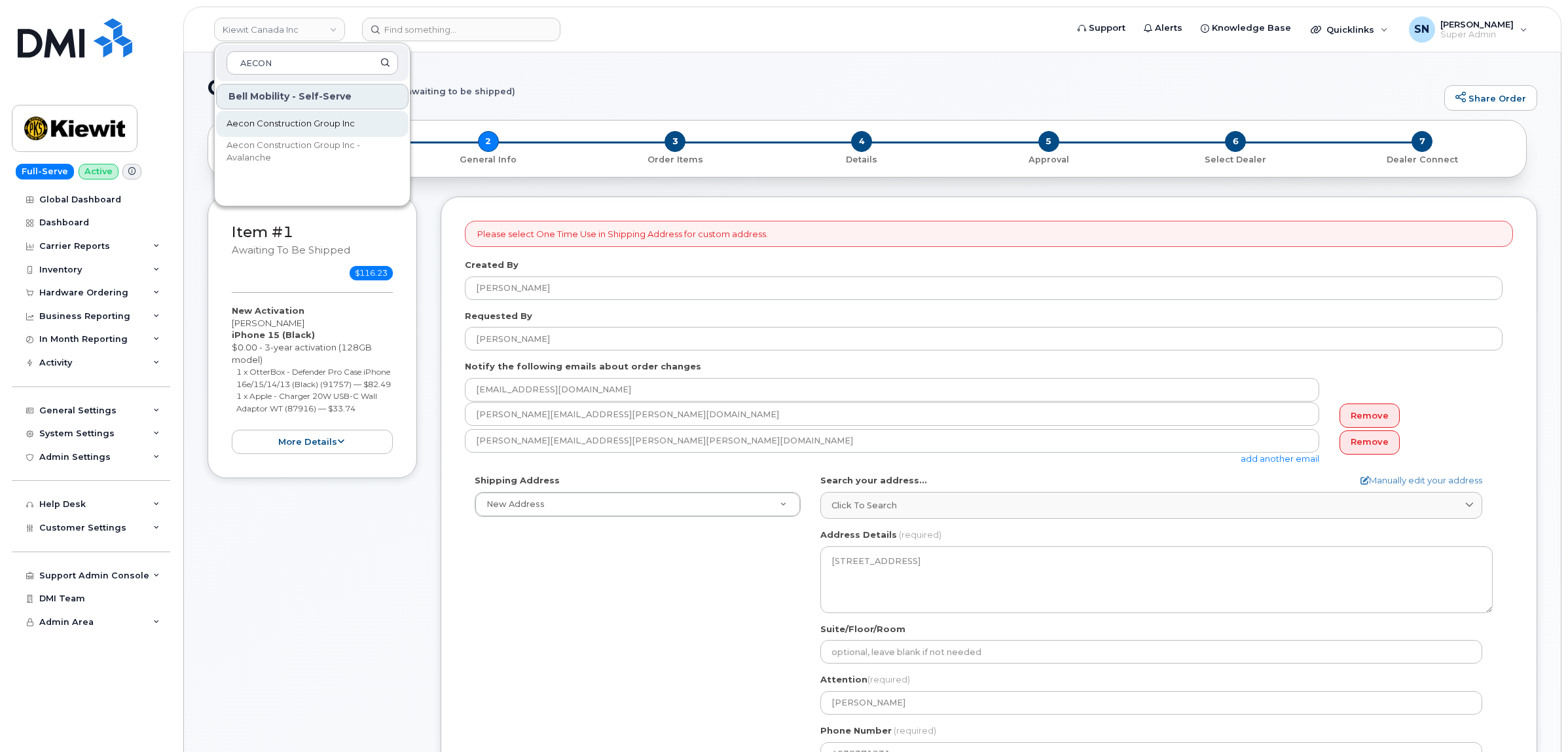
type input "AECON"
click at [332, 119] on span "Aecon Construction Group Inc" at bounding box center [290, 124] width 129 height 13
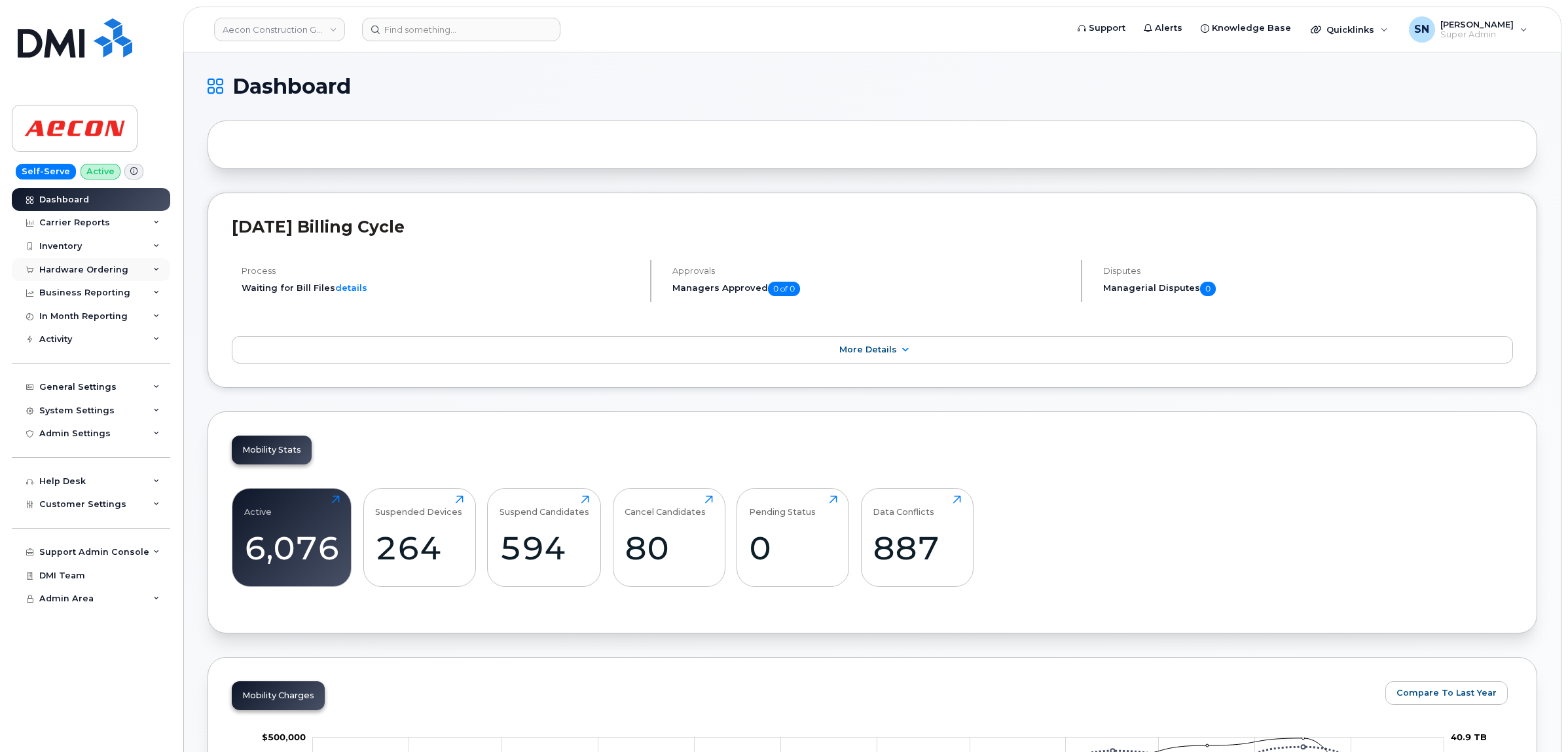
click at [119, 266] on div "Hardware Ordering" at bounding box center [84, 270] width 89 height 11
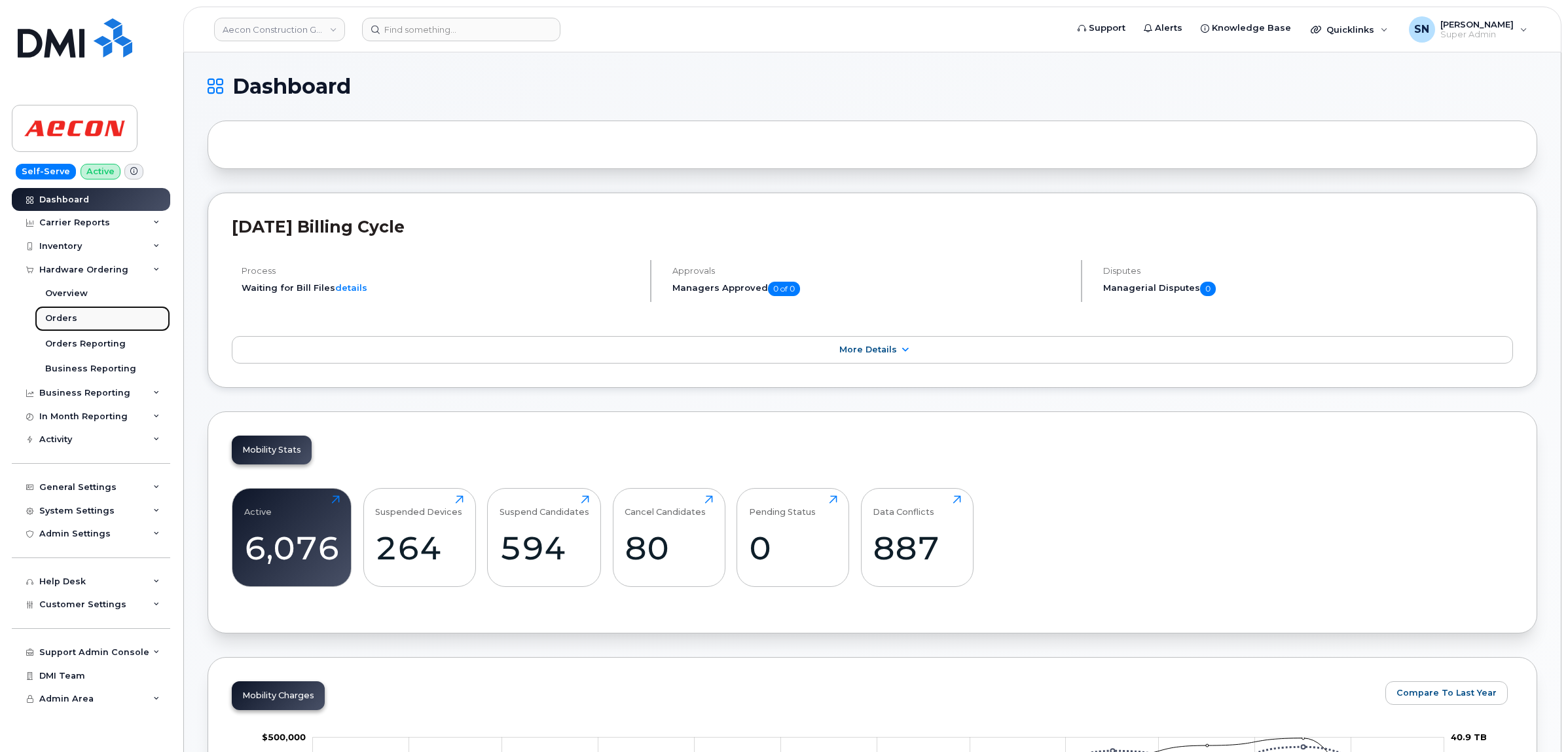
click at [67, 328] on link "Orders" at bounding box center [103, 318] width 136 height 25
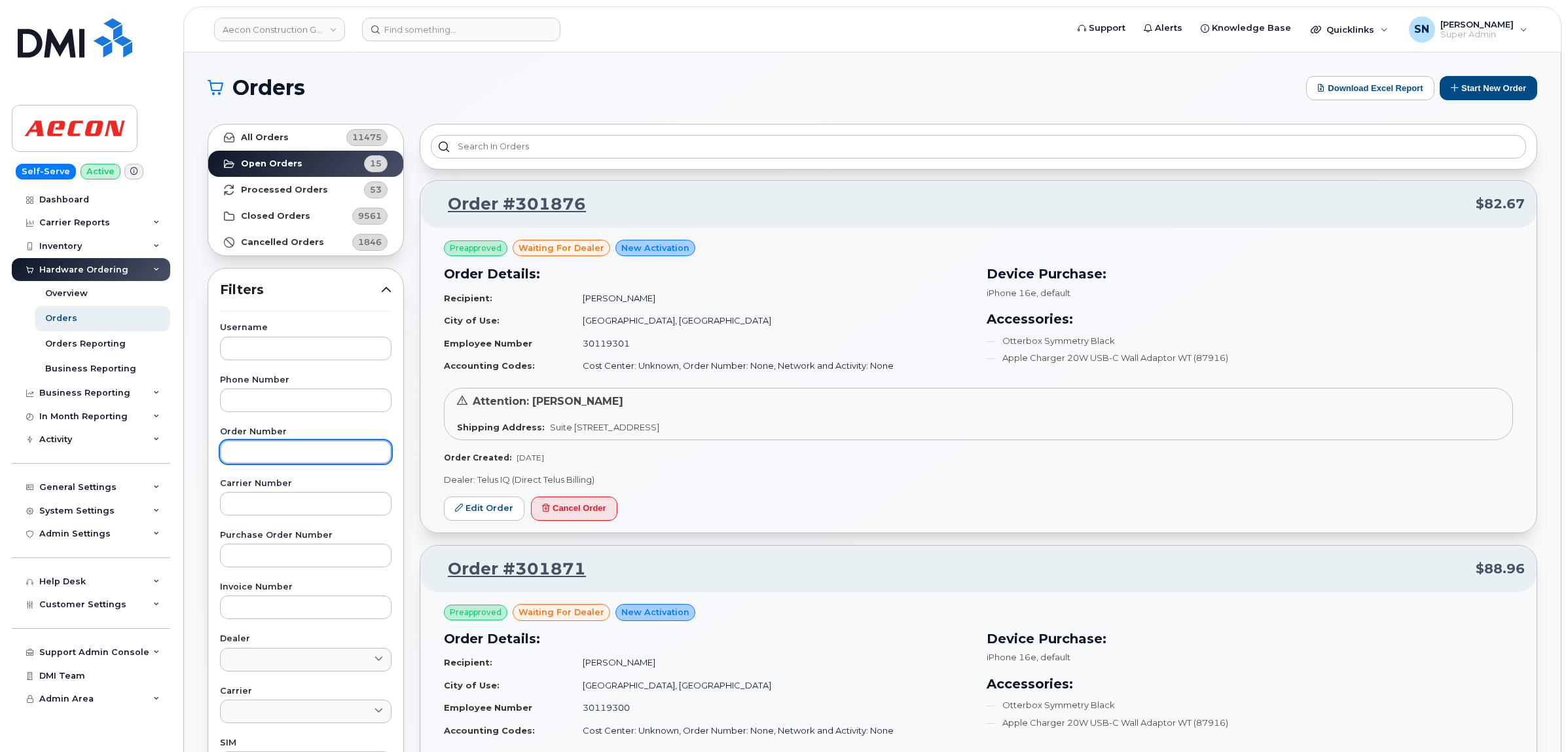
click at [294, 452] on input "text" at bounding box center [306, 452] width 172 height 23
paste input "301868"
type input "301868"
click at [255, 129] on link "All Orders 11475" at bounding box center [306, 137] width 195 height 26
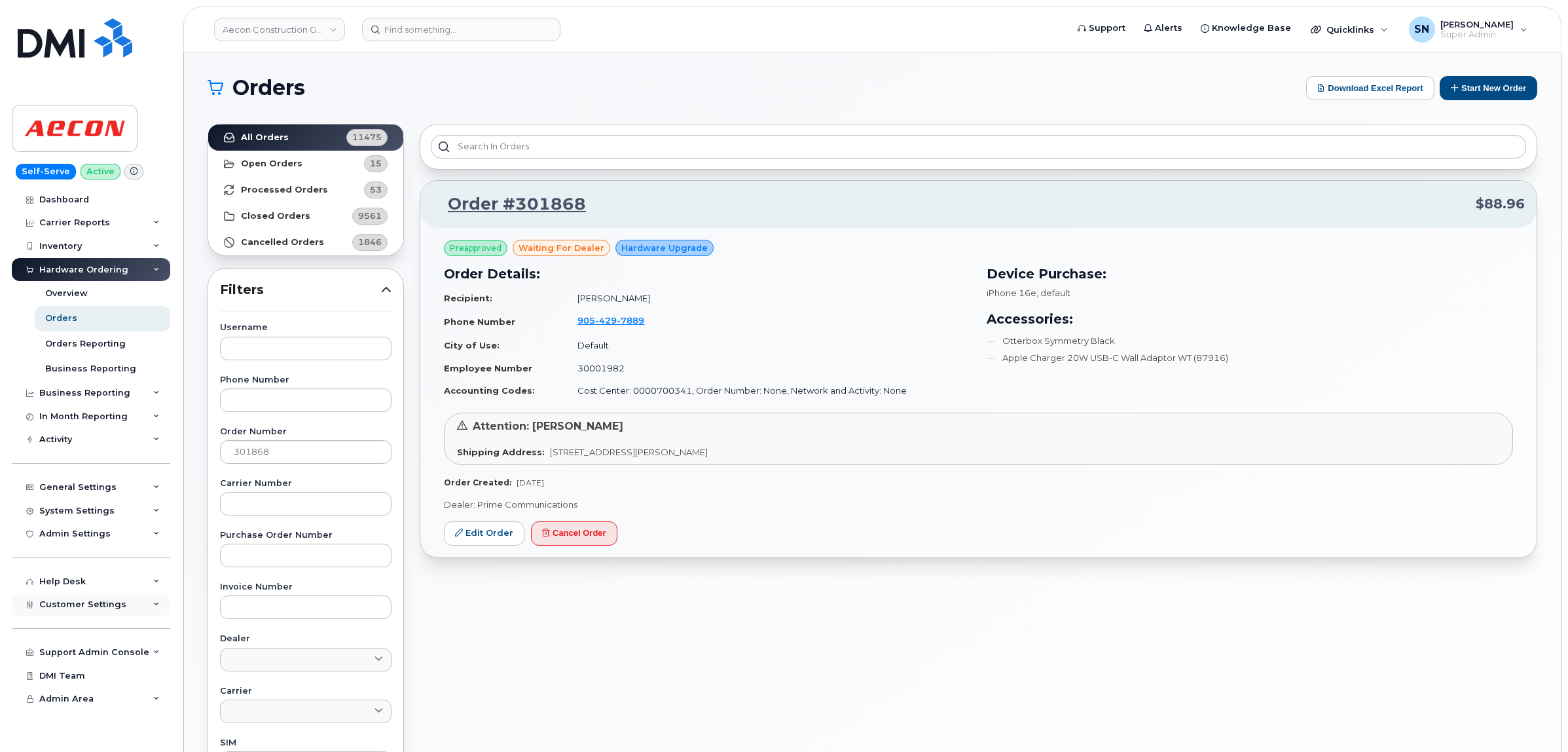
click at [87, 615] on div "Customer Settings" at bounding box center [91, 604] width 158 height 23
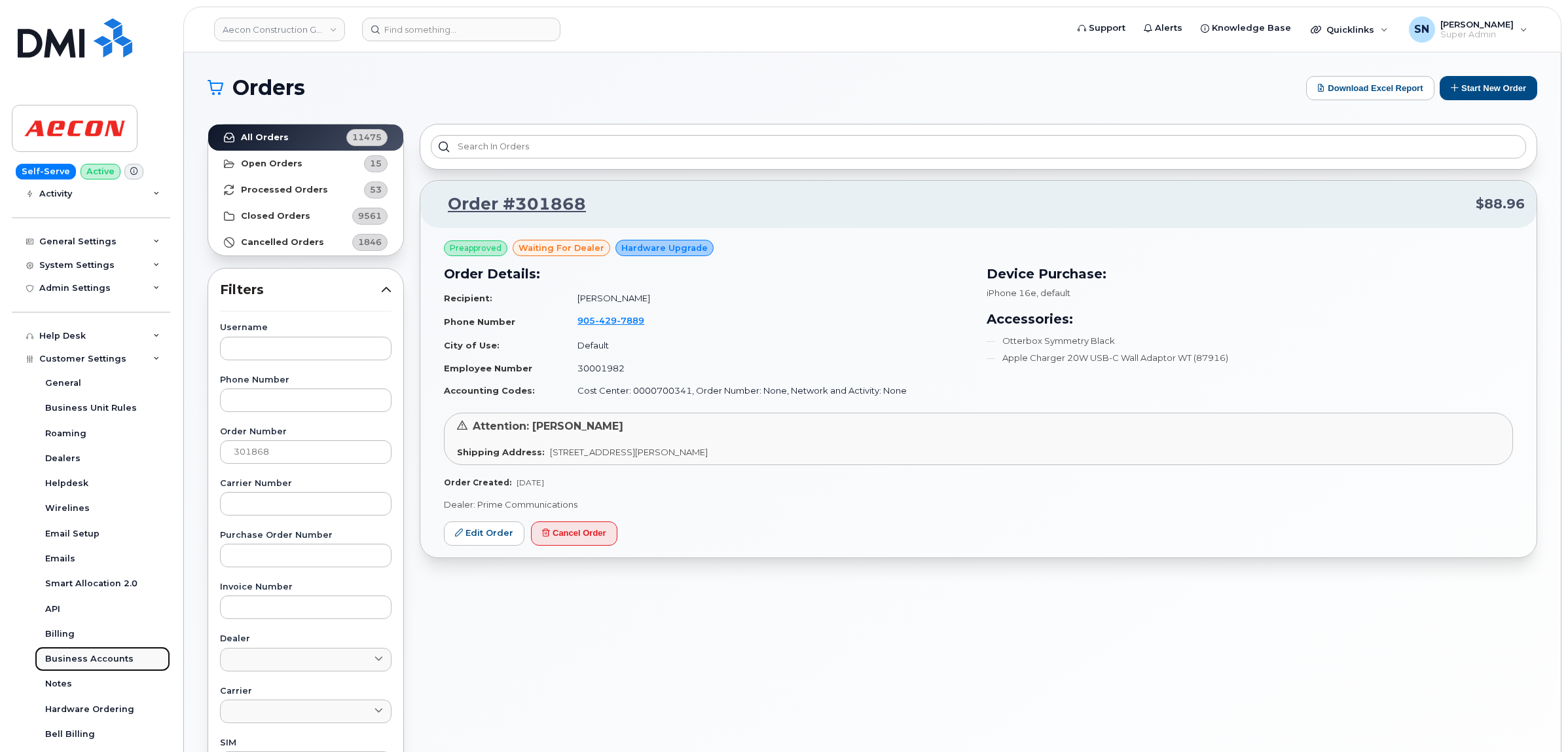
click at [109, 660] on div "Business Accounts" at bounding box center [89, 659] width 89 height 12
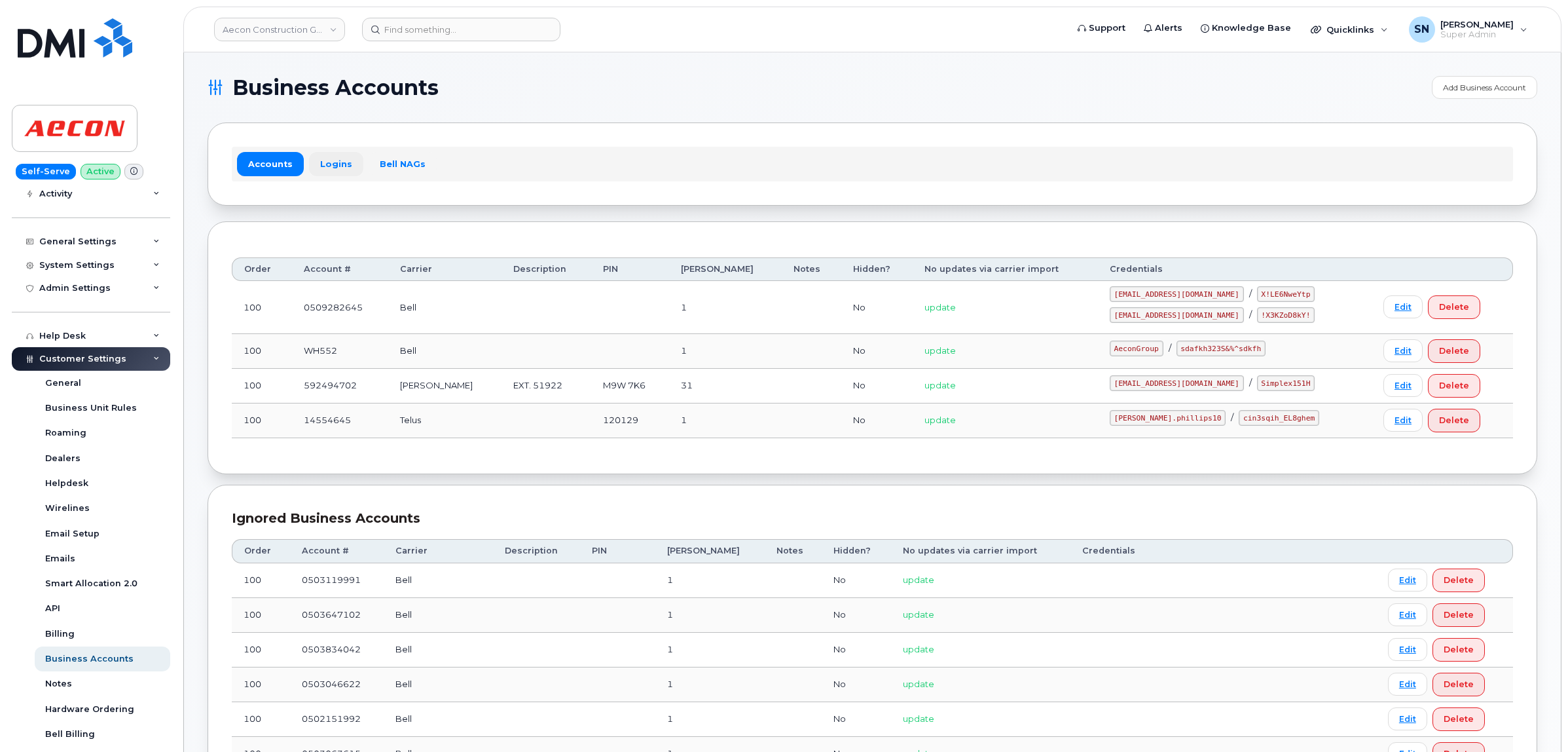
click at [344, 171] on link "Logins" at bounding box center [336, 163] width 55 height 23
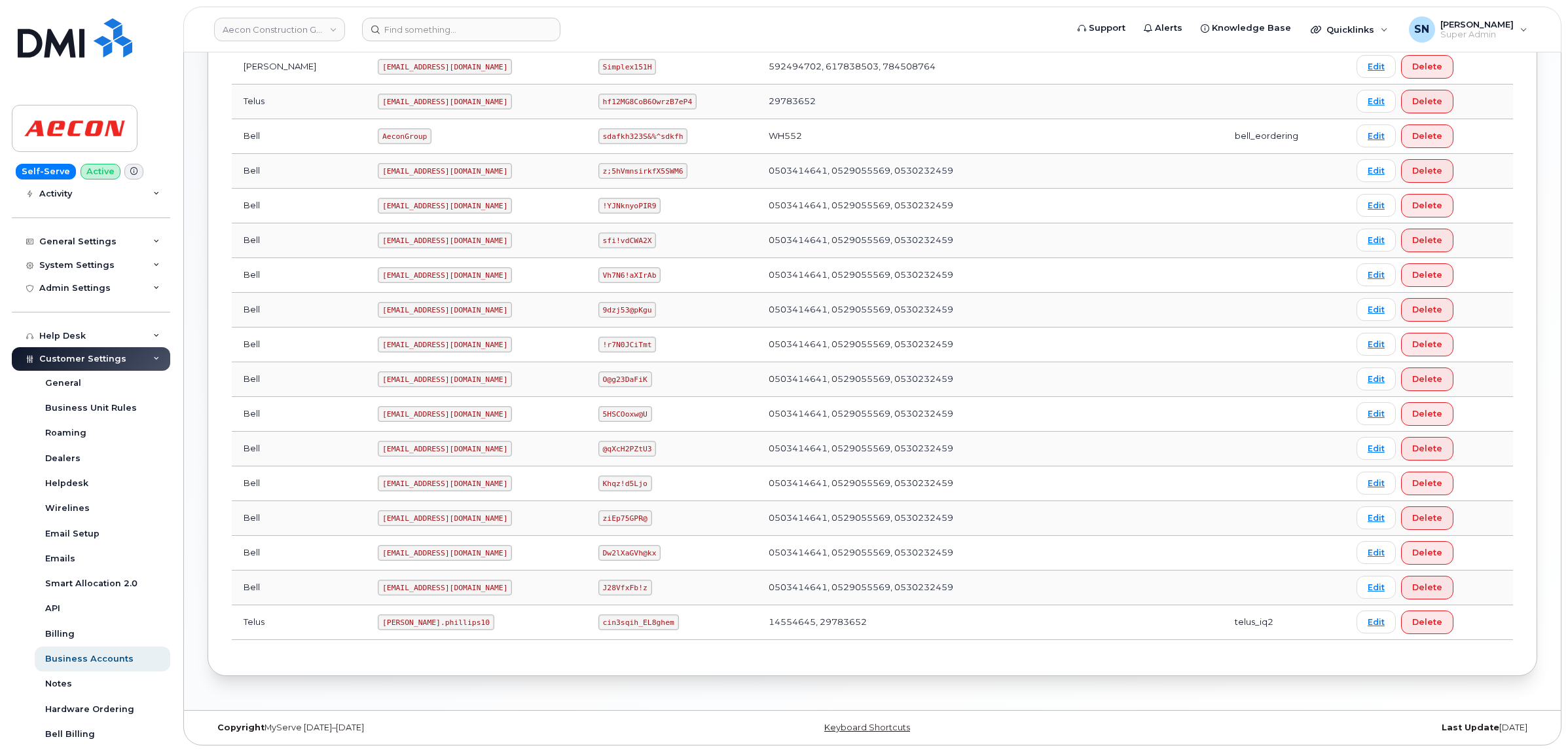
scroll to position [465, 0]
drag, startPoint x: 318, startPoint y: 627, endPoint x: 397, endPoint y: 630, distance: 79.1
click at [397, 630] on td "Taylor.phillips10" at bounding box center [476, 623] width 220 height 35
copy code "Taylor.phillips10"
drag, startPoint x: 587, startPoint y: 627, endPoint x: 655, endPoint y: 627, distance: 68.0
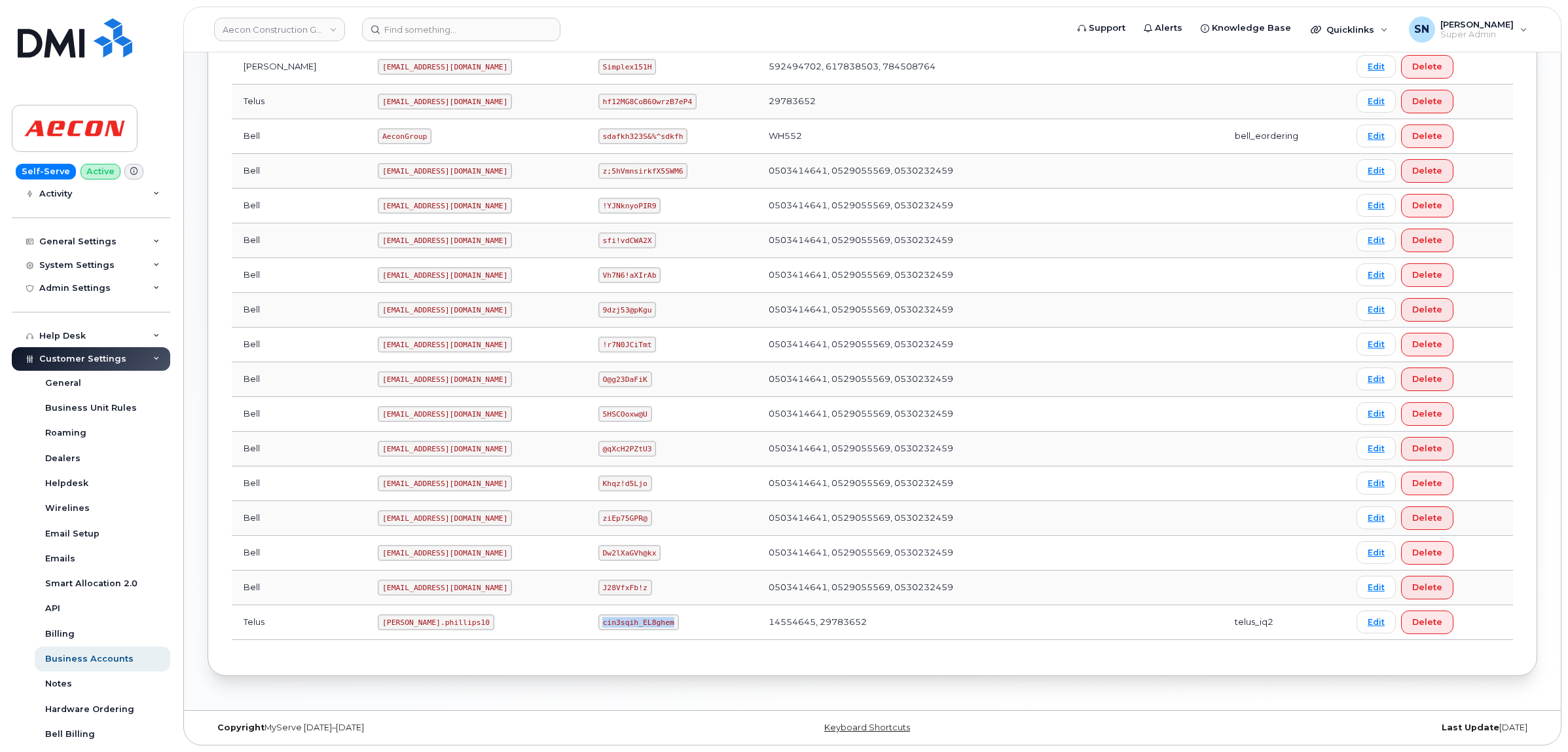
click at [655, 627] on td "cin3sqih_EL8ghem" at bounding box center [672, 623] width 170 height 35
copy code "cin3sqih_EL8ghem"
drag, startPoint x: 320, startPoint y: 619, endPoint x: 397, endPoint y: 623, distance: 77.1
click at [397, 623] on td "Taylor.phillips10" at bounding box center [476, 623] width 220 height 35
copy code "Taylor.phillips10"
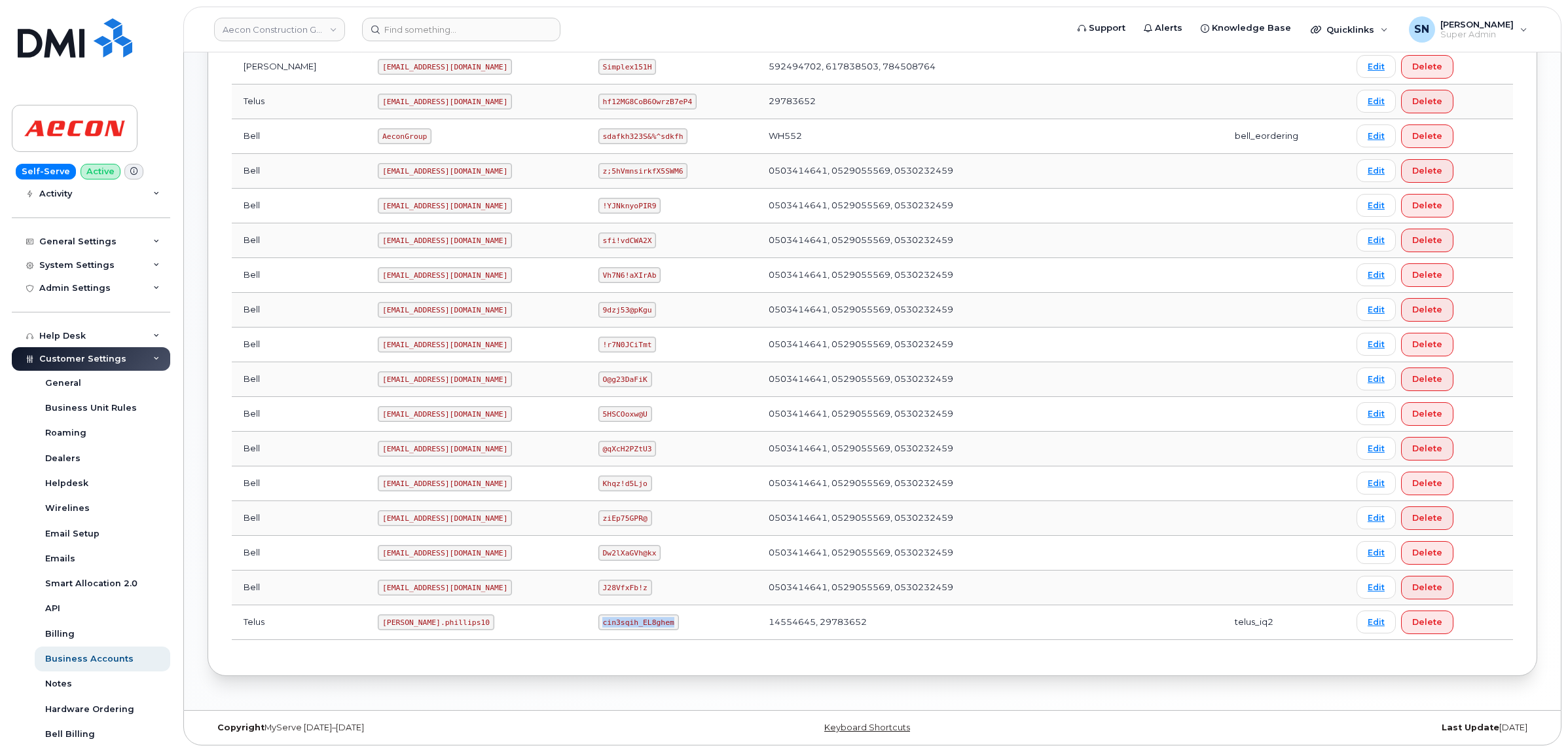
drag, startPoint x: 576, startPoint y: 624, endPoint x: 645, endPoint y: 622, distance: 69.0
click at [645, 622] on code "cin3sqih_EL8ghem" at bounding box center [639, 622] width 81 height 16
copy code "cin3sqih_EL8ghem"
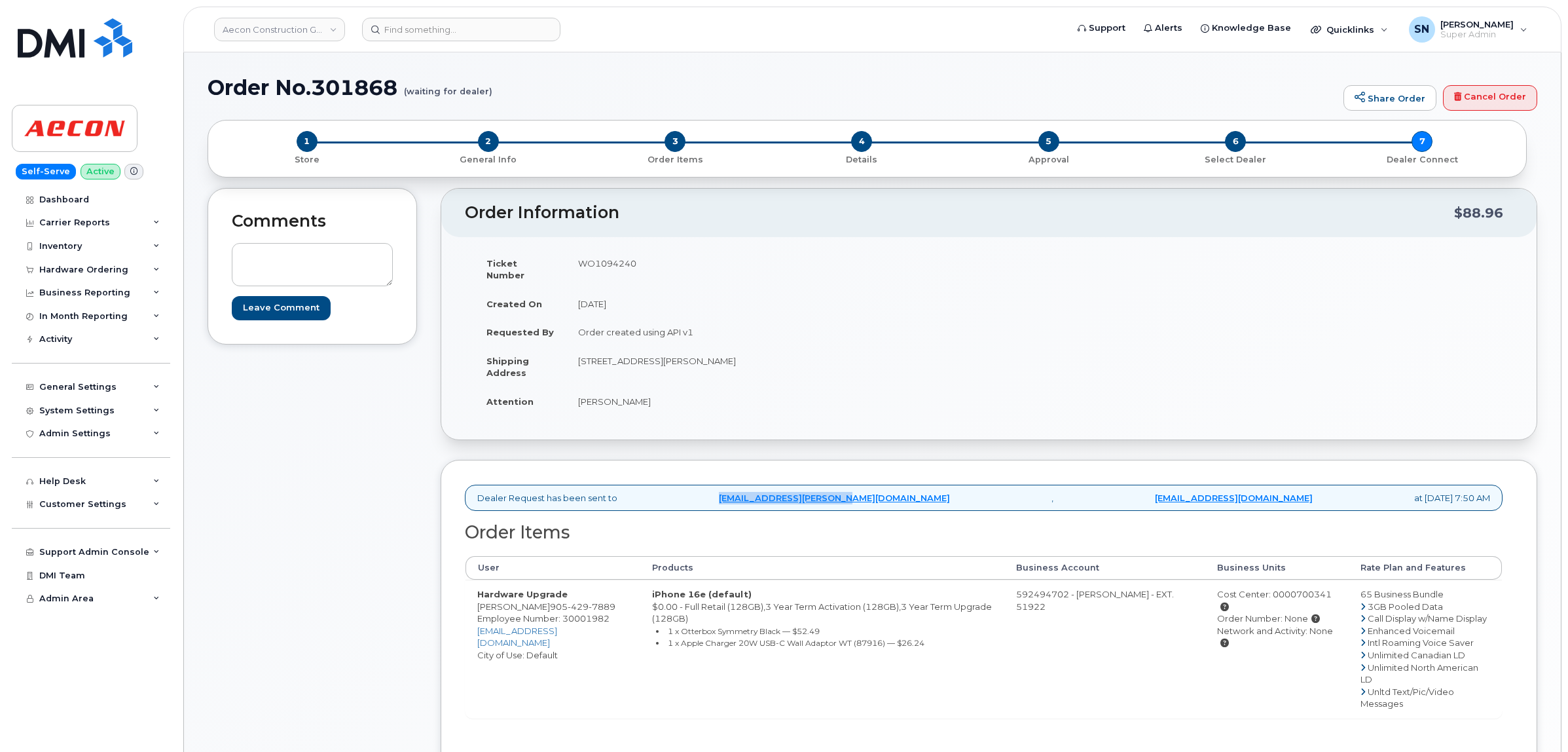
drag, startPoint x: 730, startPoint y: 492, endPoint x: 880, endPoint y: 491, distance: 150.0
click at [880, 491] on div "Dealer Request has been sent to ben.dawson@primecomms.ca , mobilitysupport@dmin…" at bounding box center [983, 498] width 1037 height 27
copy link "ben.dawson@primecomms.ca"
click at [93, 272] on div "Hardware Ordering" at bounding box center [84, 270] width 89 height 11
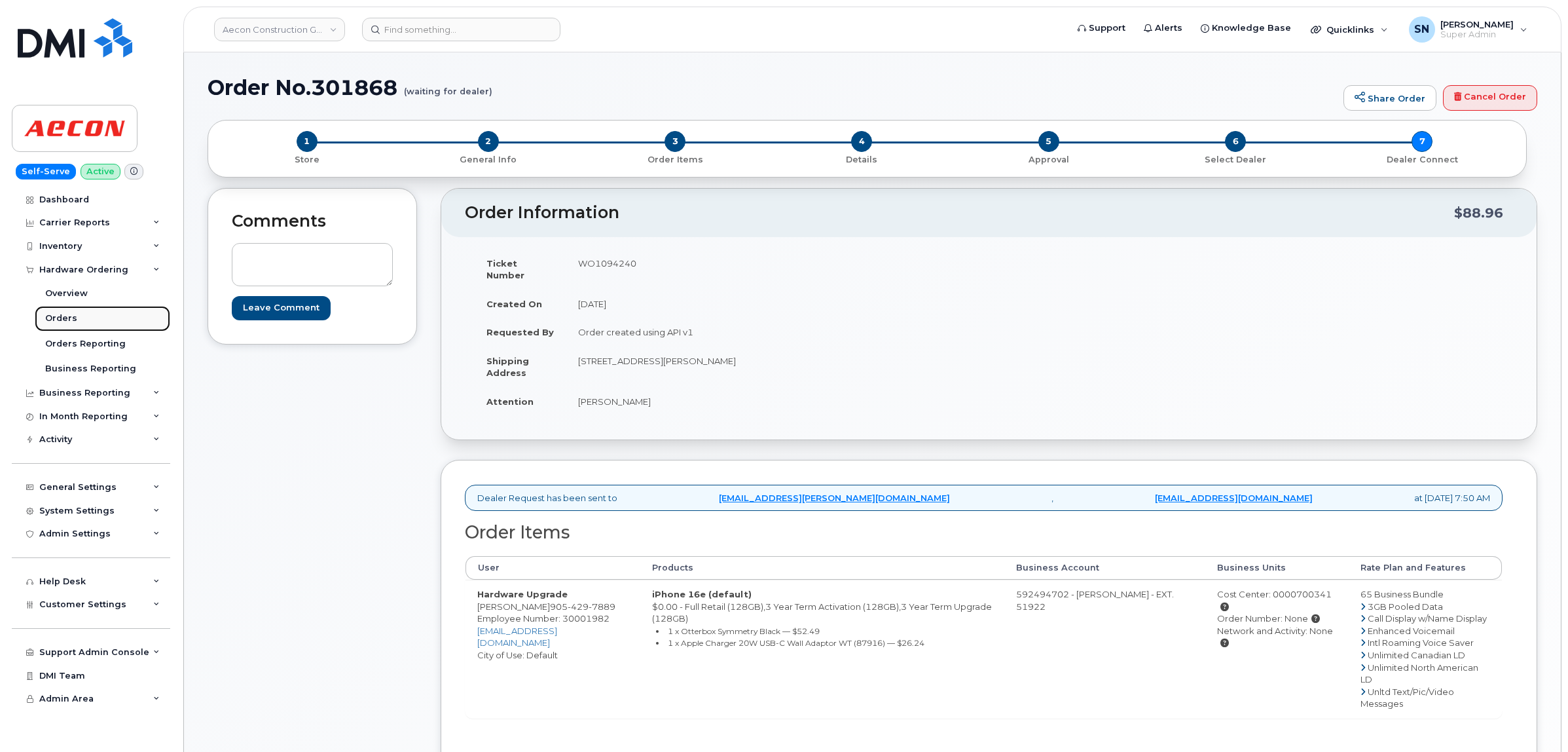
click at [69, 321] on div "Orders" at bounding box center [61, 318] width 32 height 12
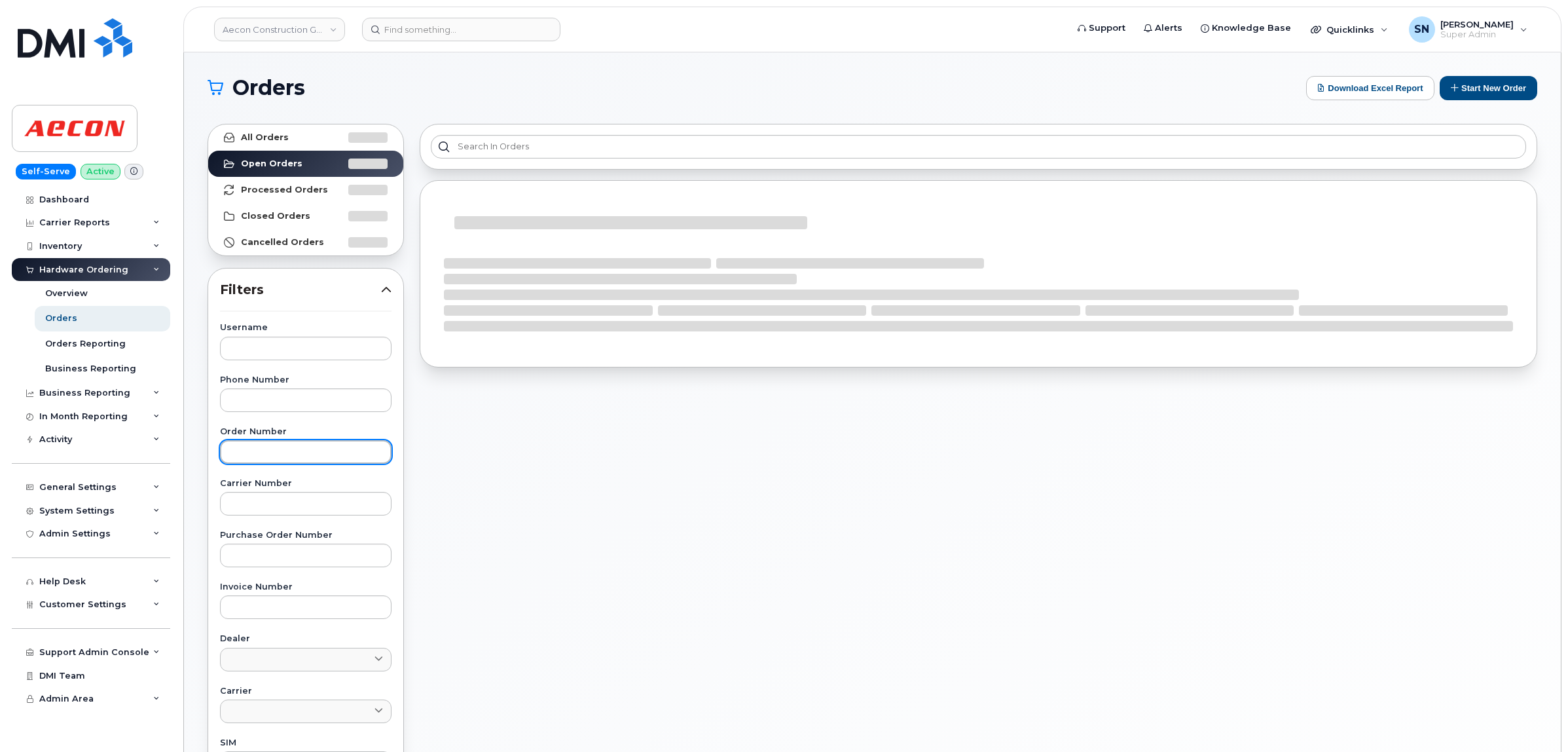
click at [328, 455] on input "text" at bounding box center [306, 452] width 172 height 23
paste input "301871"
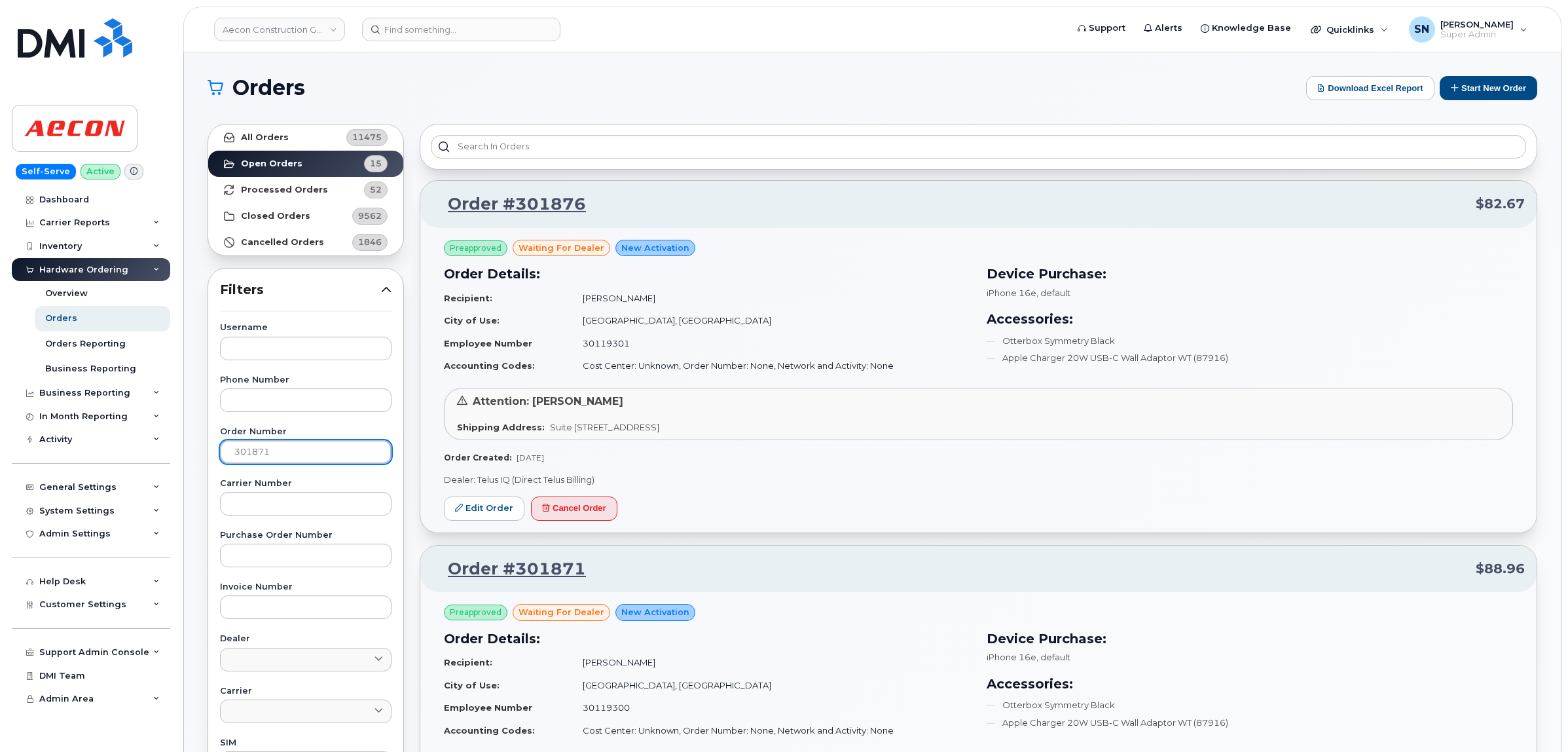
type input "301871"
click at [296, 147] on link "All Orders 11475" at bounding box center [306, 137] width 195 height 26
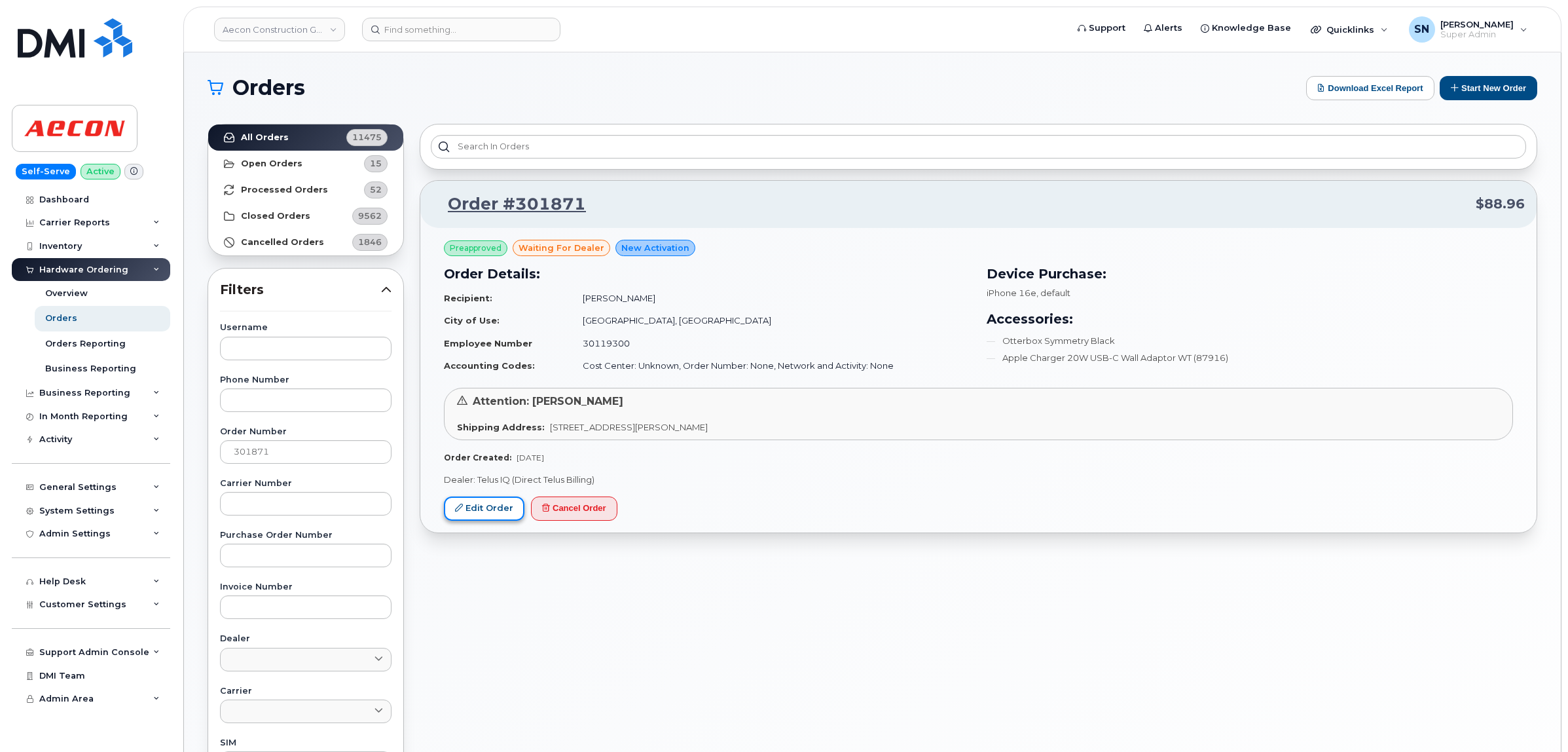
click at [488, 502] on link "Edit Order" at bounding box center [484, 508] width 81 height 24
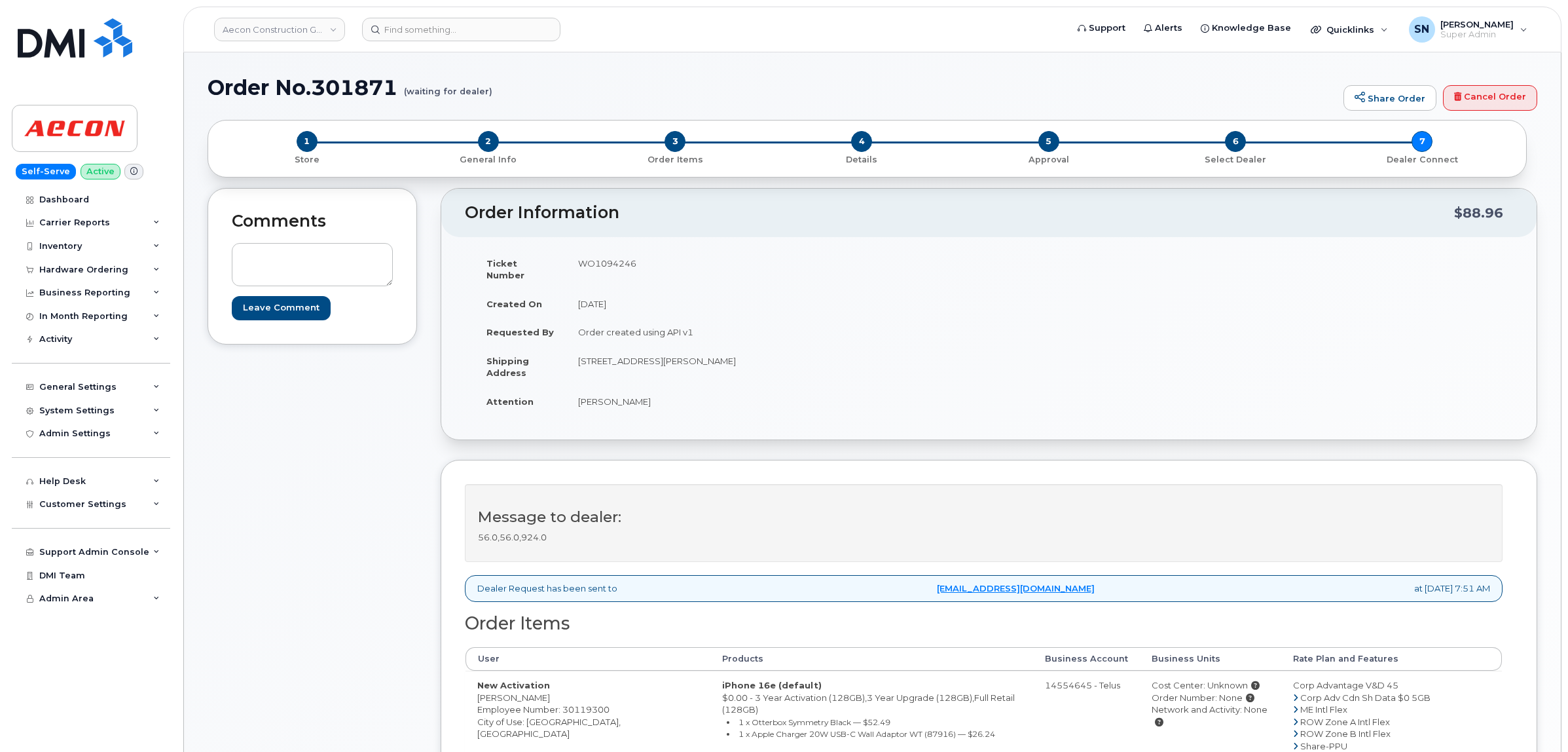
click at [301, 540] on div "Comments Leave Comment" at bounding box center [312, 575] width 210 height 776
drag, startPoint x: 313, startPoint y: 85, endPoint x: 398, endPoint y: 93, distance: 85.4
click at [398, 93] on h1 "Order No.301871 (waiting for dealer)" at bounding box center [772, 87] width 1129 height 23
copy h1 "301871"
click at [354, 414] on div "Comments Leave Comment" at bounding box center [312, 575] width 210 height 776
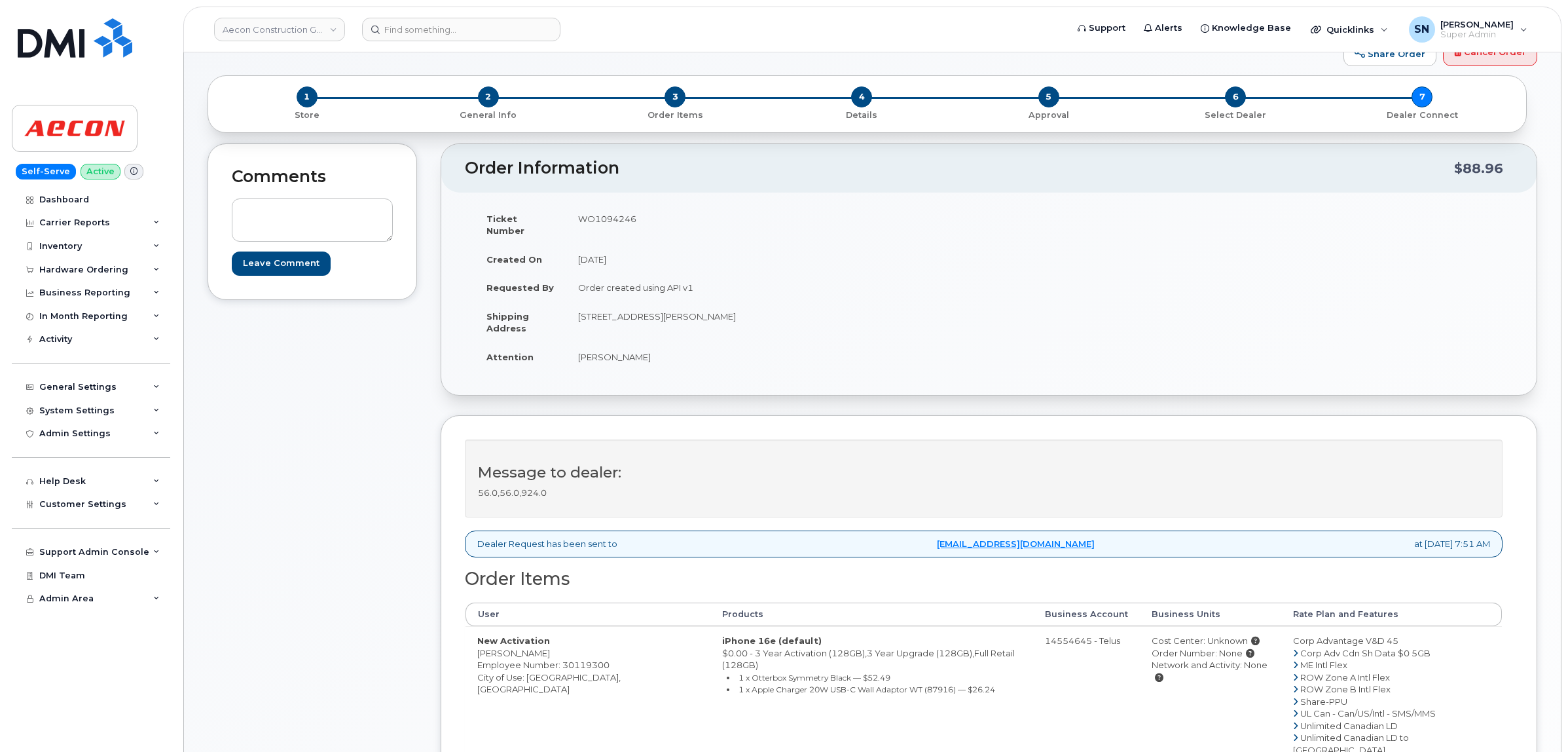
scroll to position [82, 0]
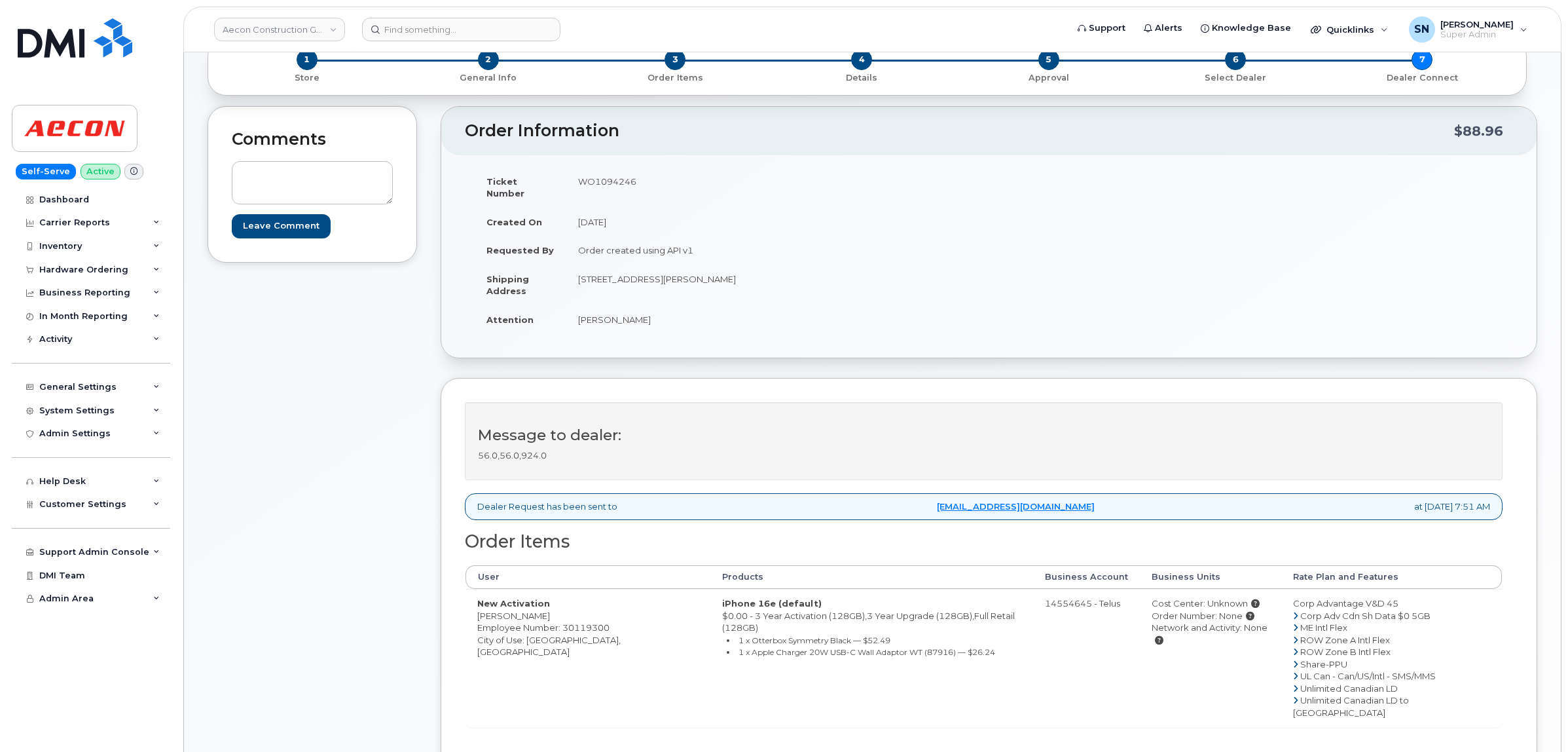
click at [324, 511] on div "Comments Leave Comment" at bounding box center [312, 494] width 210 height 776
click at [368, 494] on div "Comments Leave Comment" at bounding box center [312, 494] width 210 height 776
click at [377, 372] on div "Comments Leave Comment" at bounding box center [312, 494] width 210 height 776
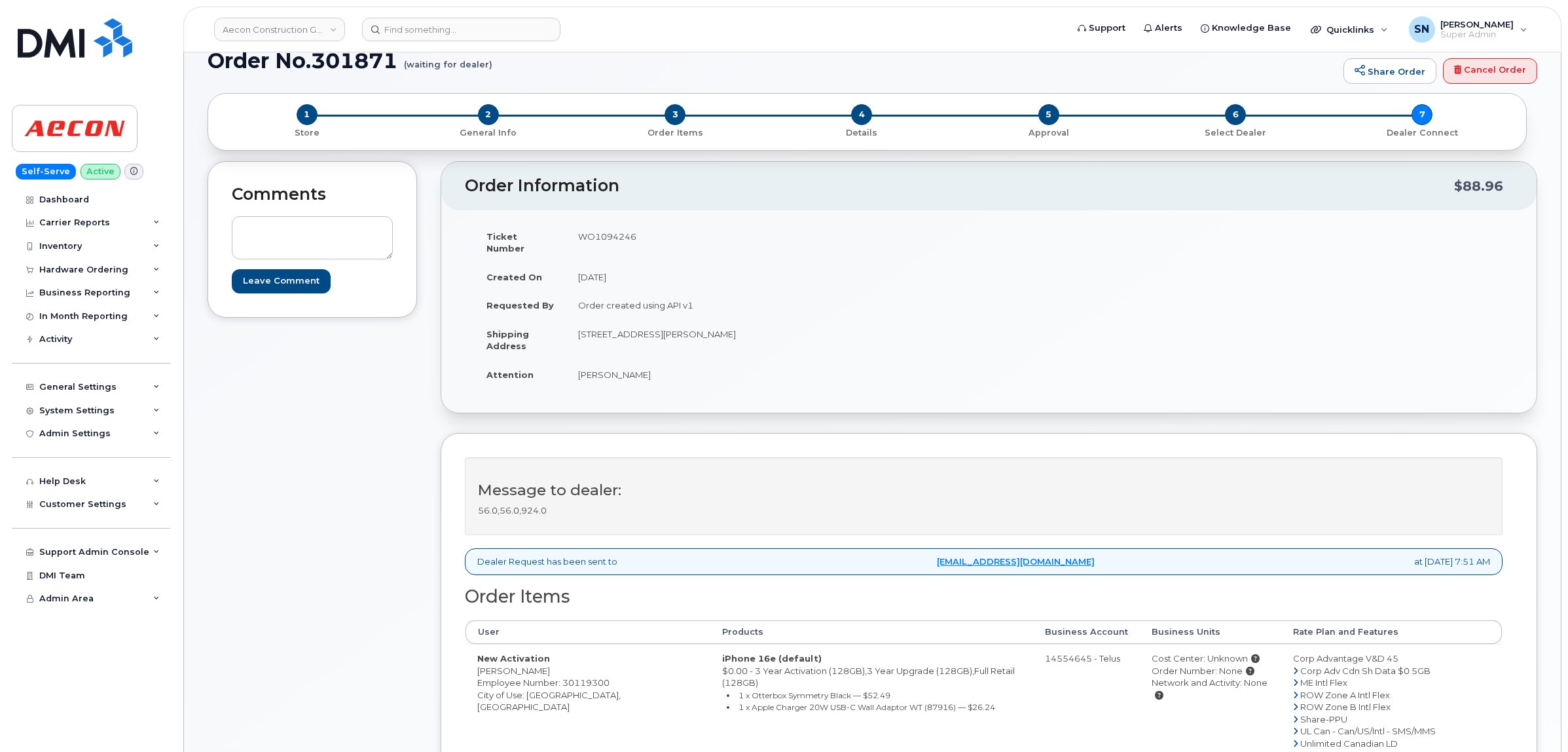
scroll to position [0, 0]
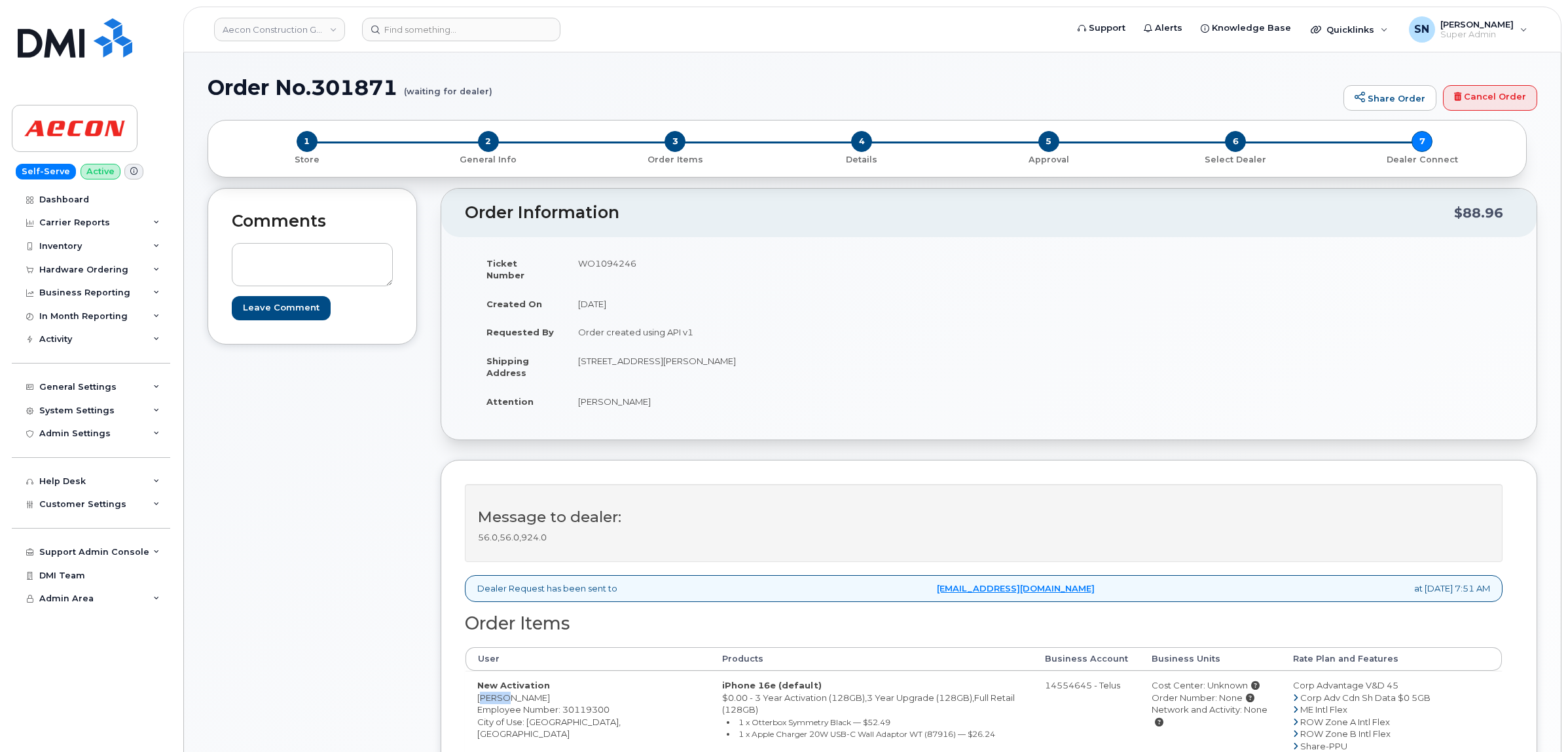
drag, startPoint x: 486, startPoint y: 688, endPoint x: 504, endPoint y: 689, distance: 18.0
click at [504, 689] on td "New Activation [PERSON_NAME] Employee Number: 30119300 City of Use: [GEOGRAPHIC…" at bounding box center [588, 739] width 245 height 138
copy td "[PERSON_NAME]"
drag, startPoint x: 506, startPoint y: 685, endPoint x: 567, endPoint y: 688, distance: 61.1
click at [567, 688] on td "New Activation [PERSON_NAME] Employee Number: 30119300 City of Use: [GEOGRAPHIC…" at bounding box center [588, 739] width 245 height 138
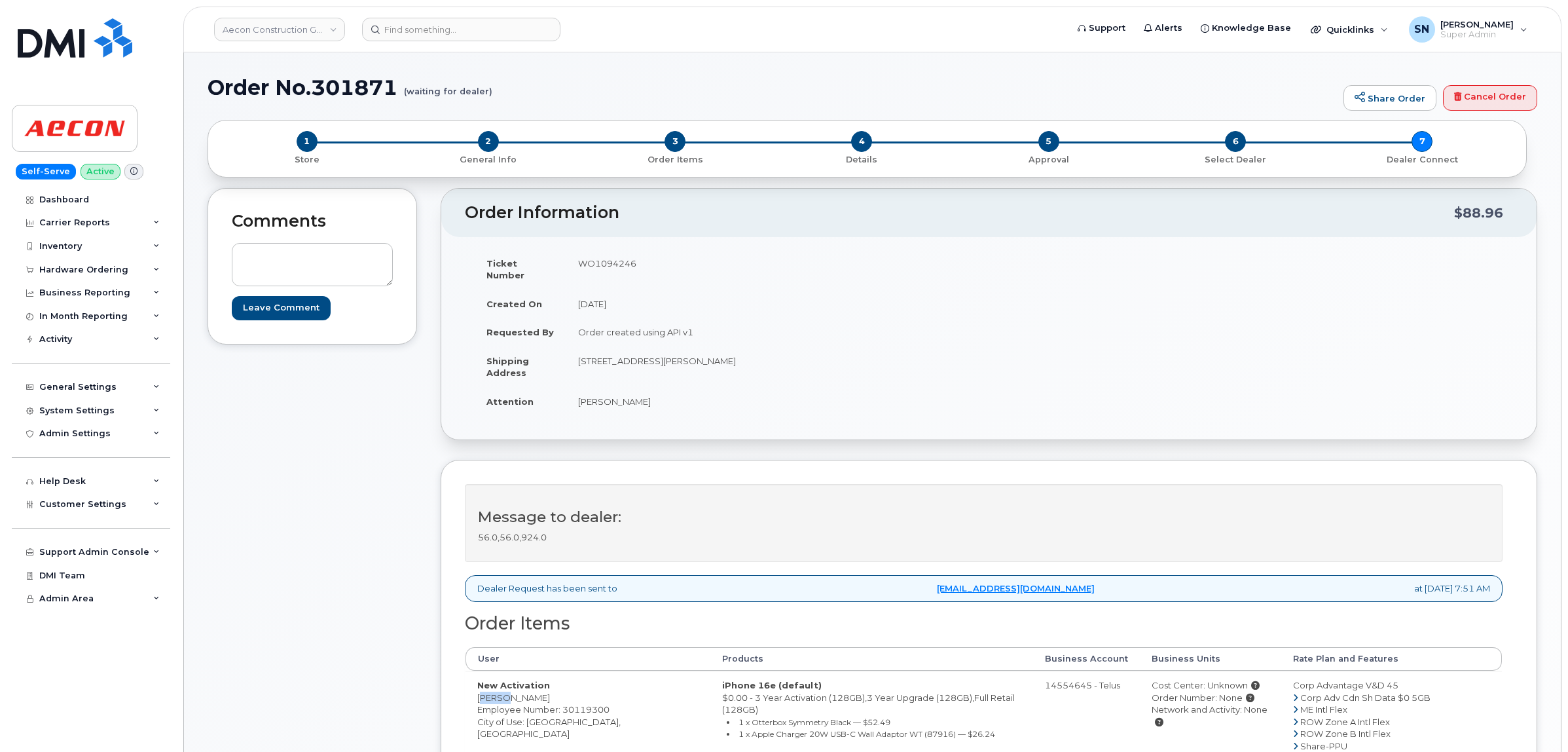
copy td "VanDenHeede"
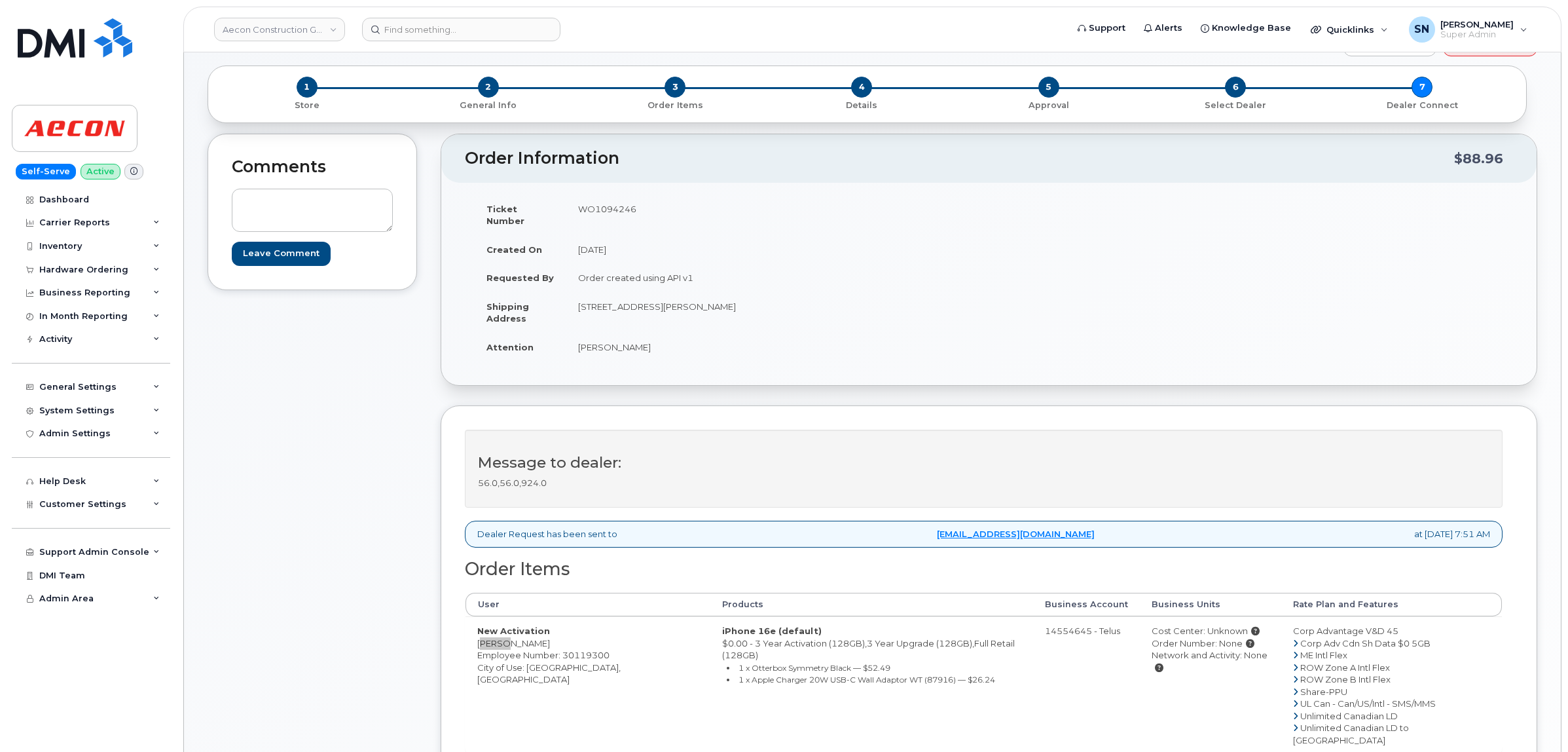
scroll to position [82, 0]
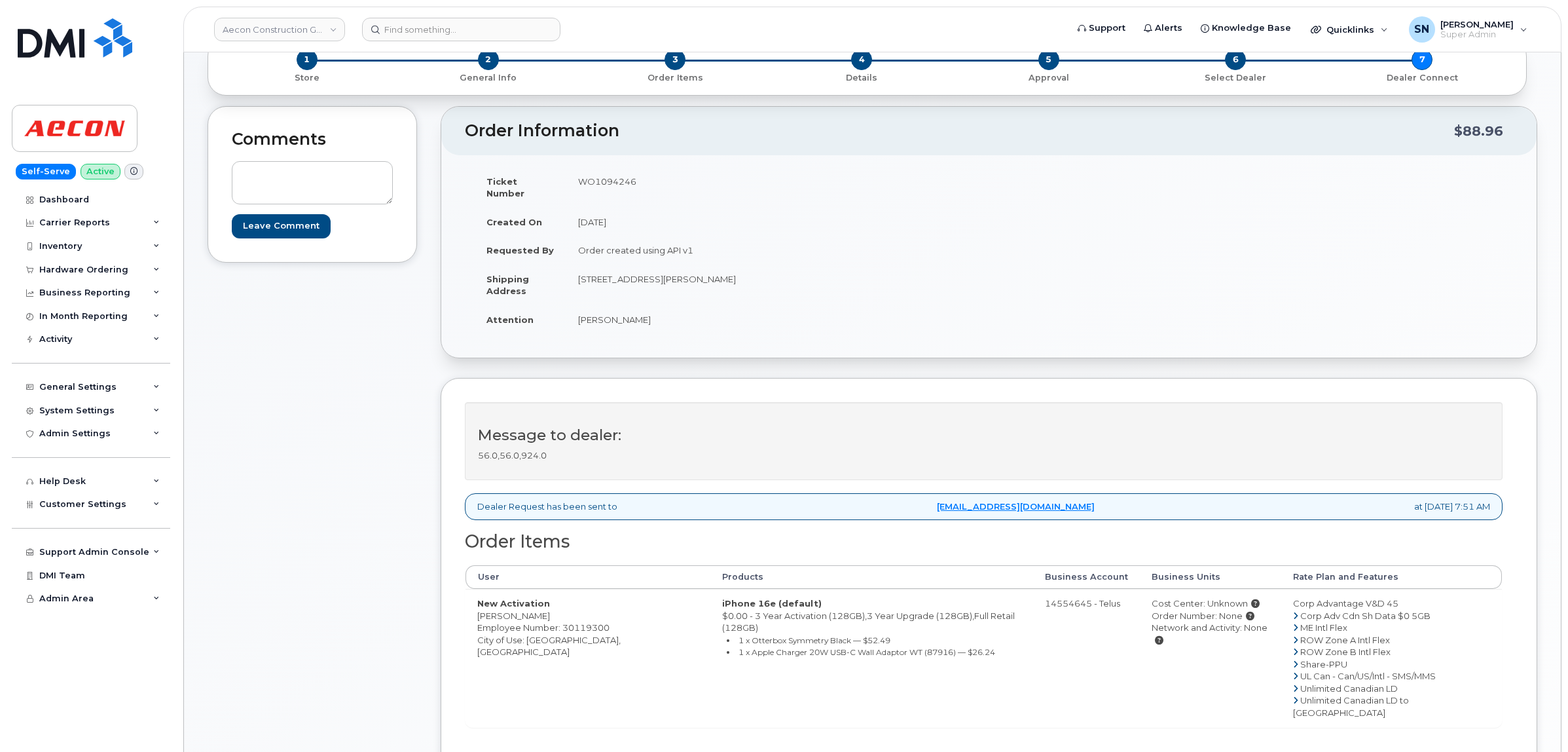
click at [541, 631] on td "New Activation [PERSON_NAME] Employee Number: 30119300 City of Use: [GEOGRAPHIC…" at bounding box center [588, 657] width 245 height 138
copy td "Cambridge"
drag, startPoint x: 733, startPoint y: 268, endPoint x: 767, endPoint y: 272, distance: 34.2
click at [767, 272] on td "150 Sheldon Drive Cambridge ON N1R 7K9" at bounding box center [773, 284] width 413 height 41
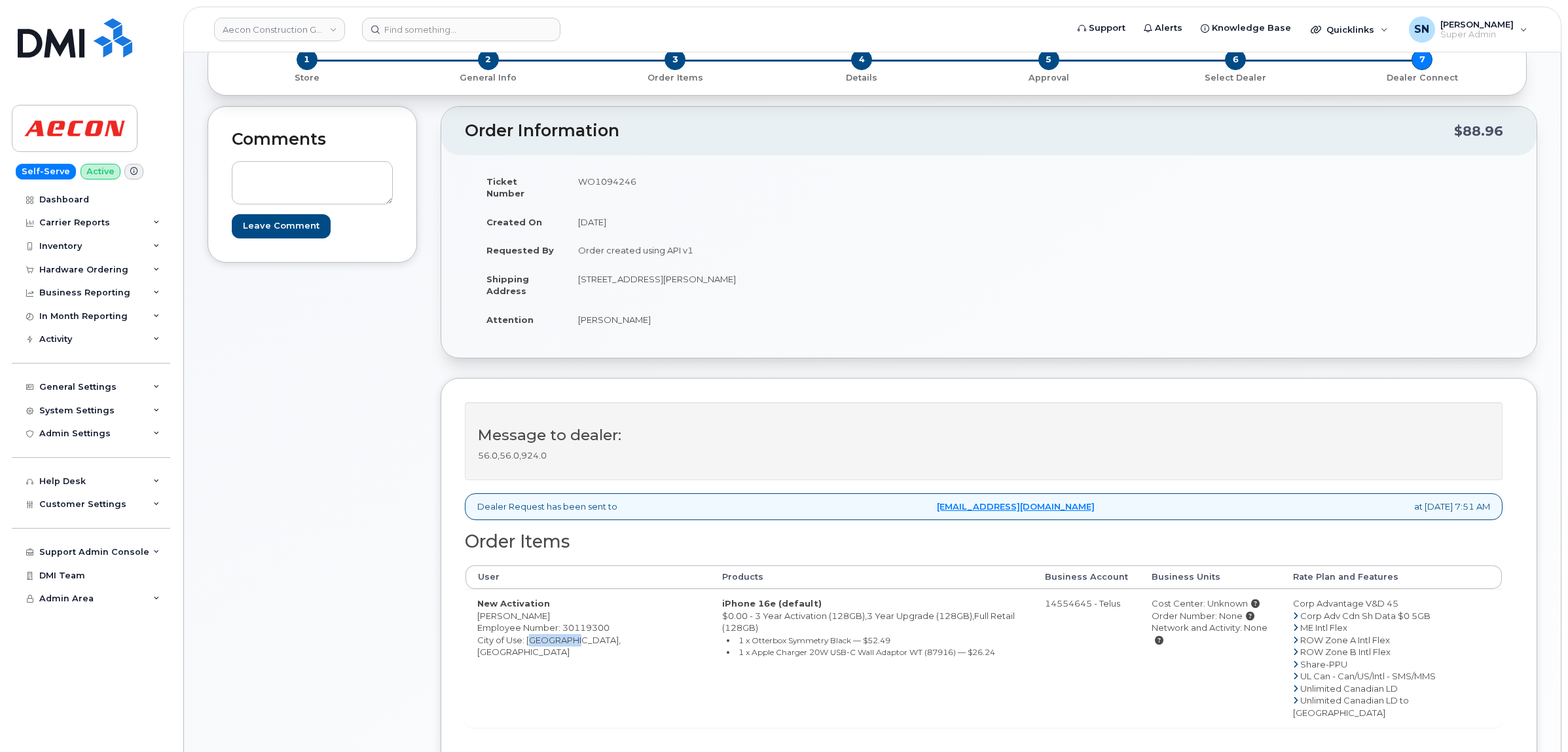
copy td "N1R 7K9"
click at [306, 37] on link "Aecon Construction Group Inc" at bounding box center [280, 29] width 131 height 23
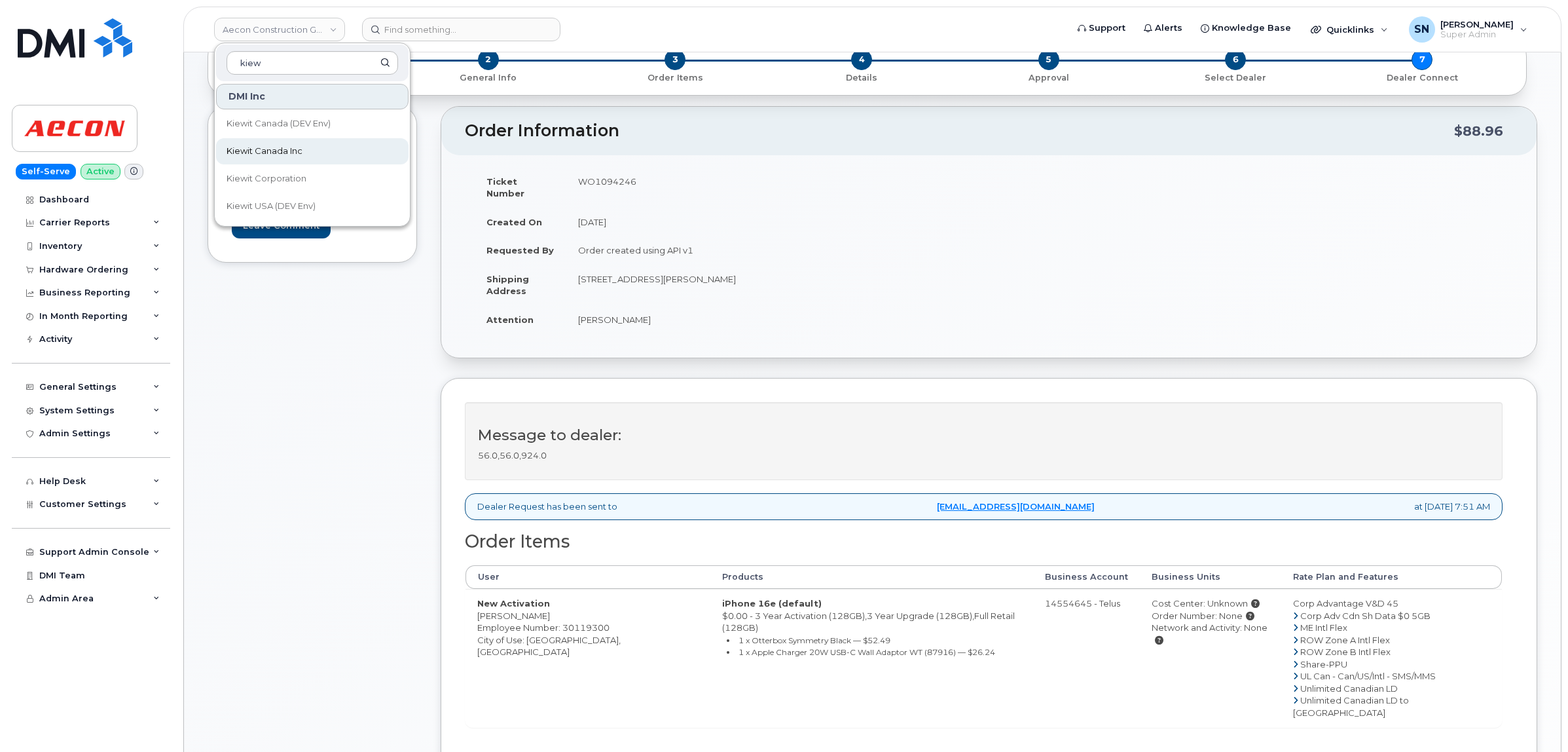
type input "kiew"
click at [298, 145] on link "Kiewit Canada Inc" at bounding box center [312, 151] width 192 height 26
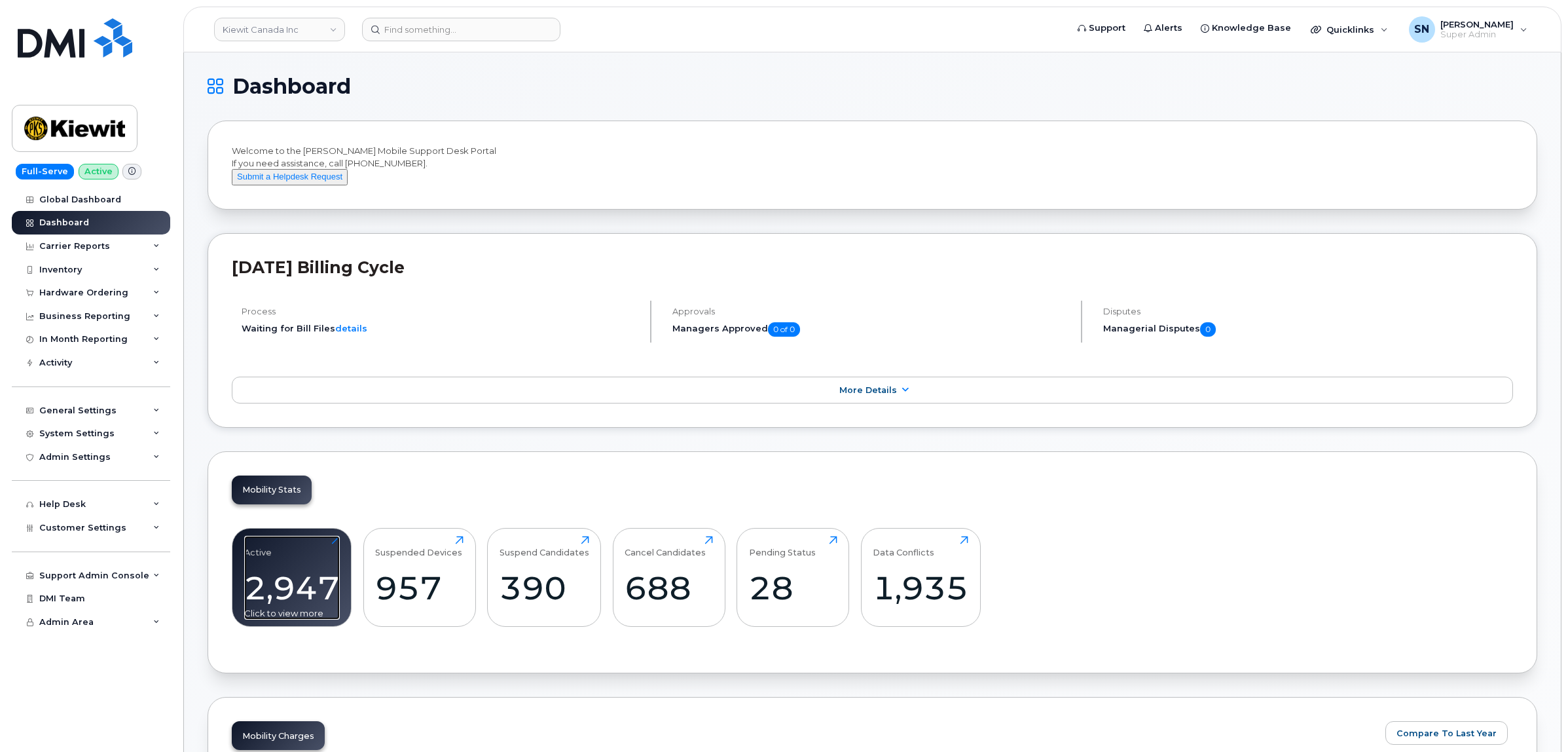
click at [332, 567] on div "Active 2,947 Click to view more" at bounding box center [292, 577] width 96 height 84
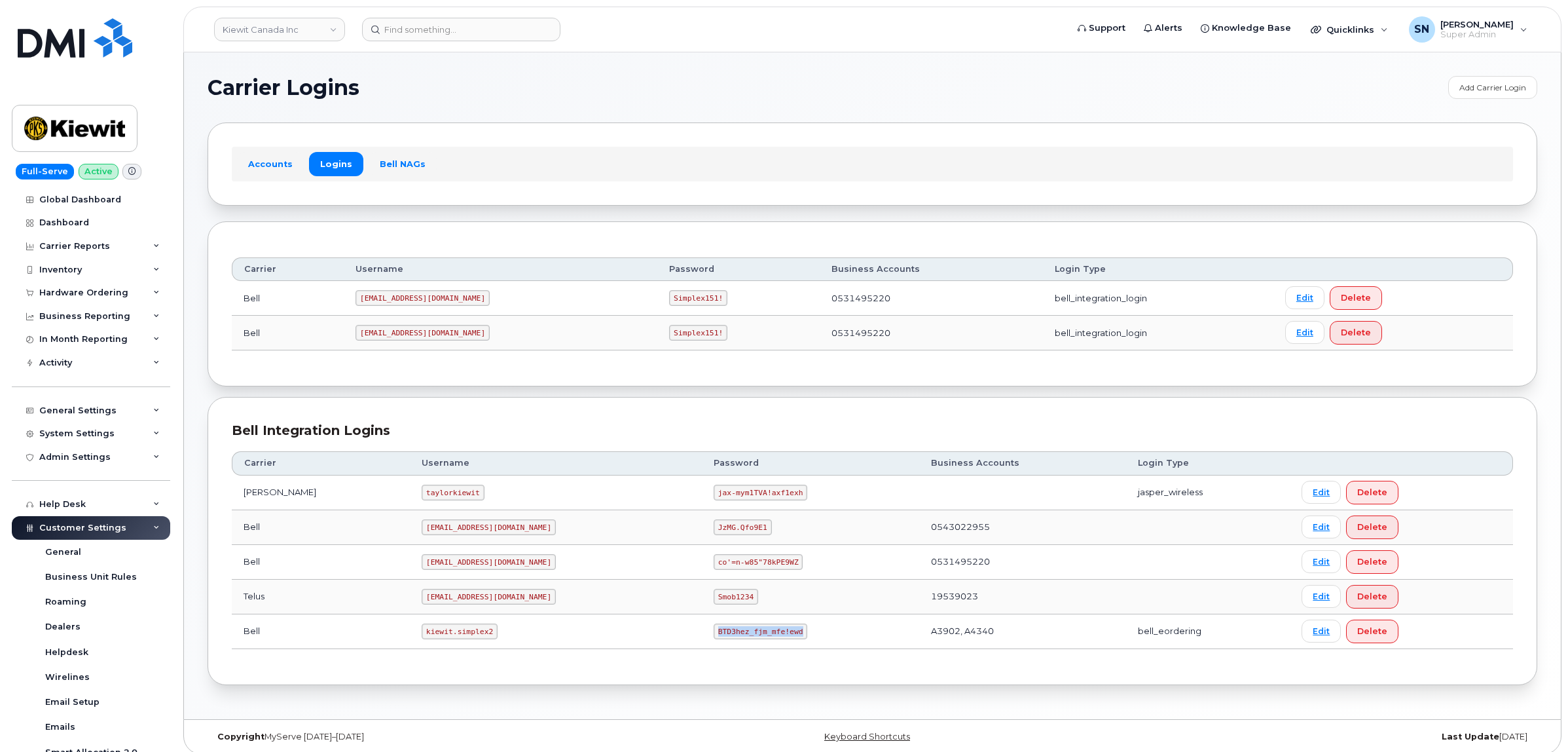
scroll to position [262, 0]
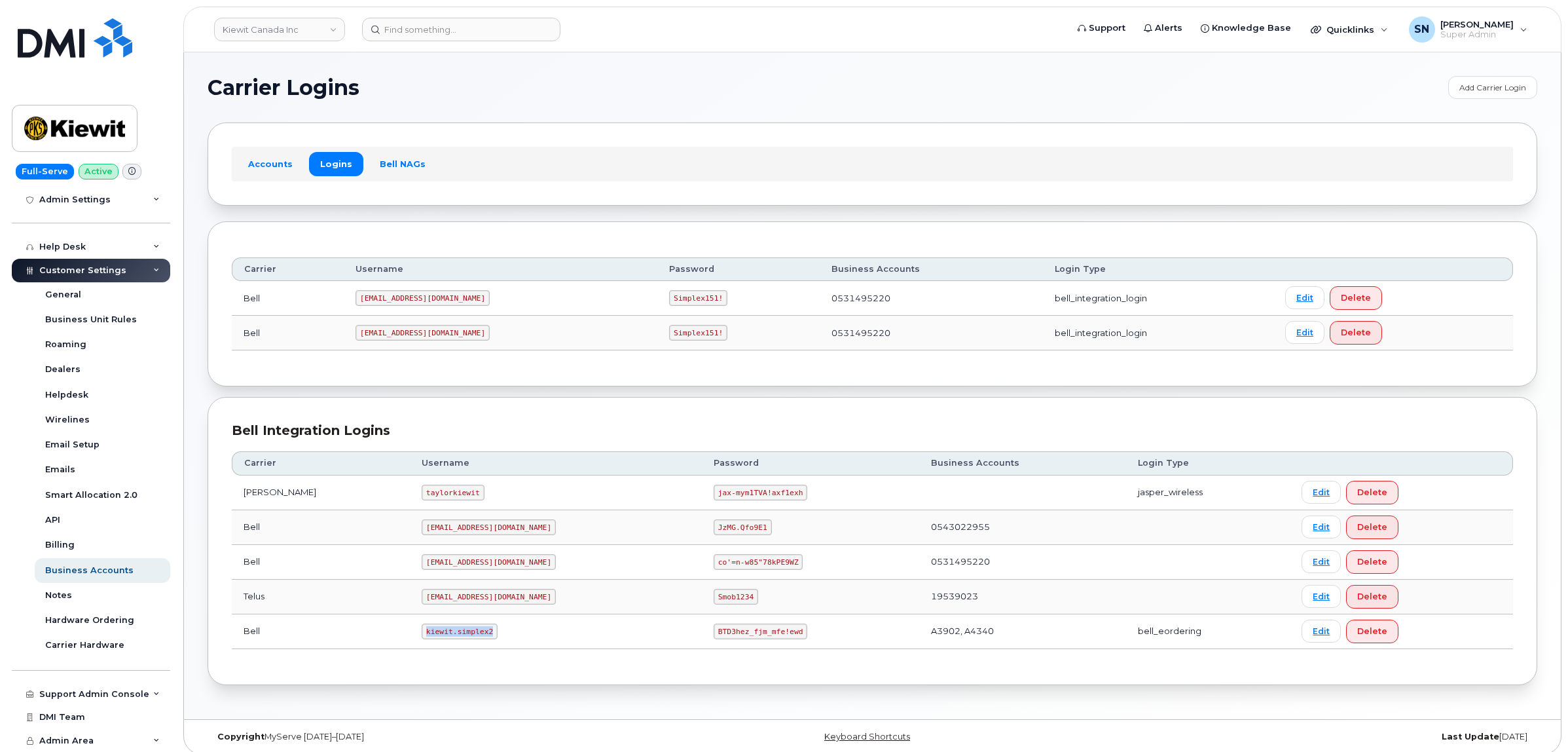
drag, startPoint x: 392, startPoint y: 633, endPoint x: 468, endPoint y: 642, distance: 76.5
click at [468, 642] on td "kiewit.simplex2" at bounding box center [556, 631] width 292 height 35
copy code "kiewit.simplex2"
drag, startPoint x: 654, startPoint y: 635, endPoint x: 741, endPoint y: 643, distance: 87.4
click at [741, 643] on td "BTD3hez_fjm_mfe!ewd" at bounding box center [810, 631] width 217 height 35
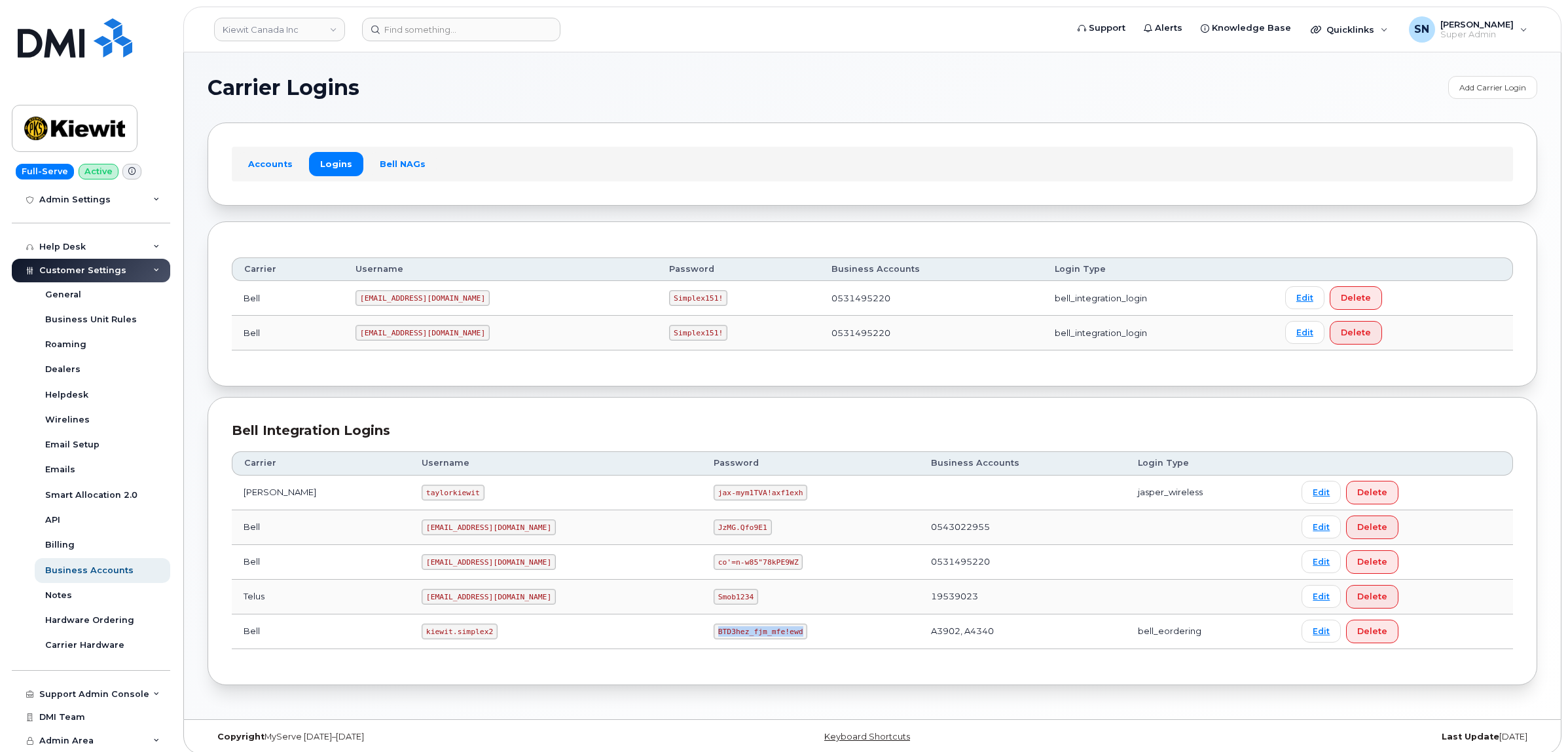
copy code "BTD3hez_fjm_mfe!ewd"
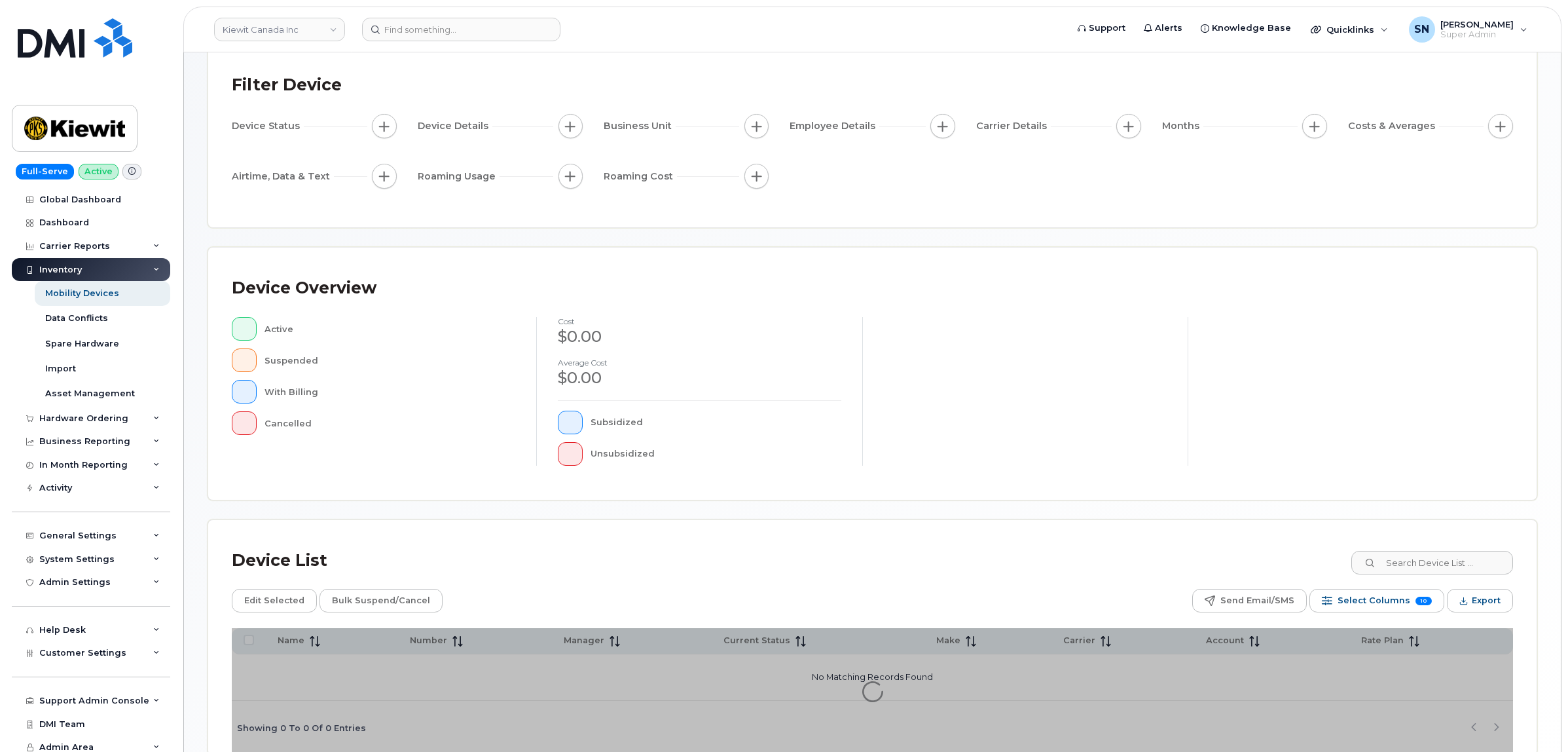
scroll to position [149, 0]
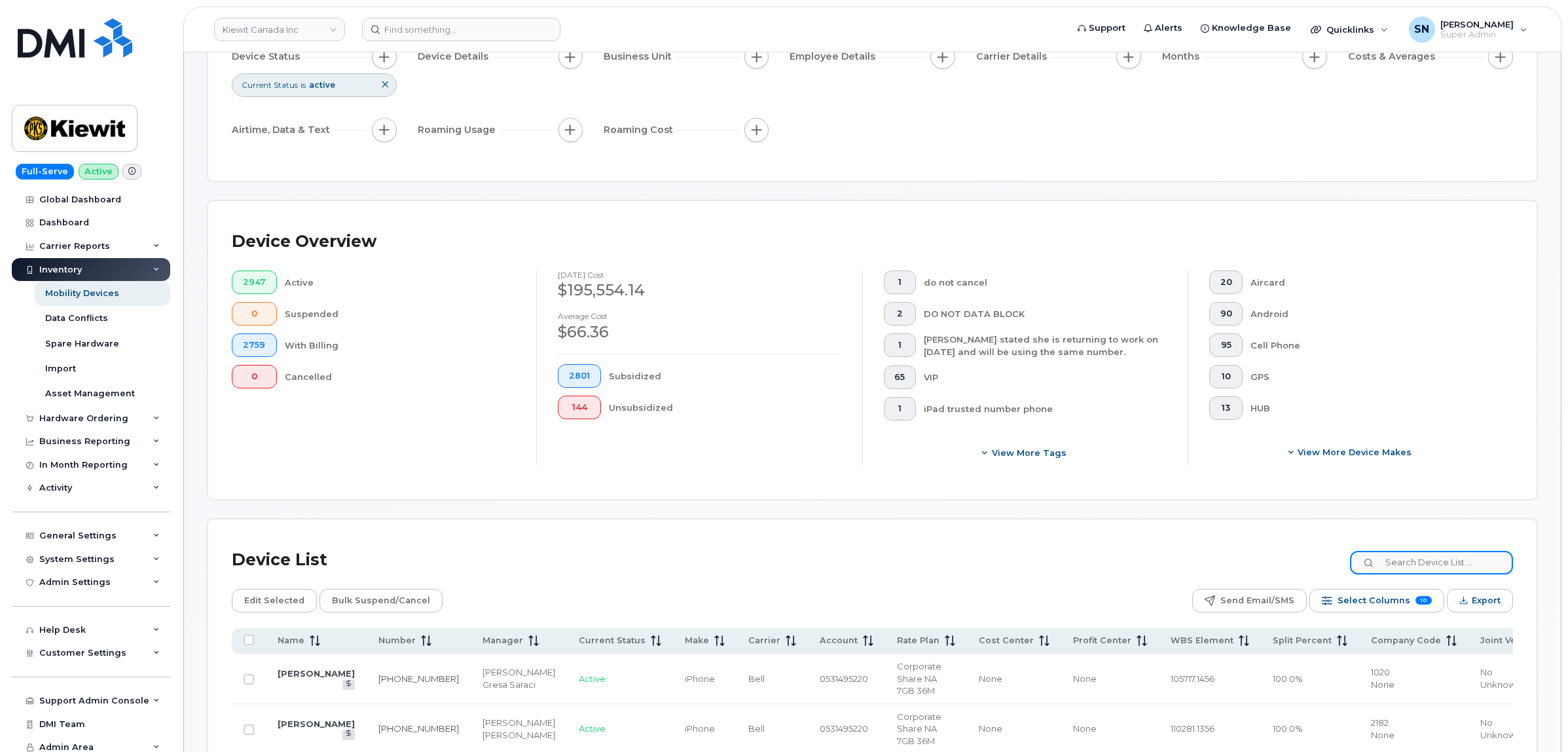
click at [1431, 559] on input at bounding box center [1431, 562] width 163 height 23
paste input "106329.1263"
type input "106329.1263"
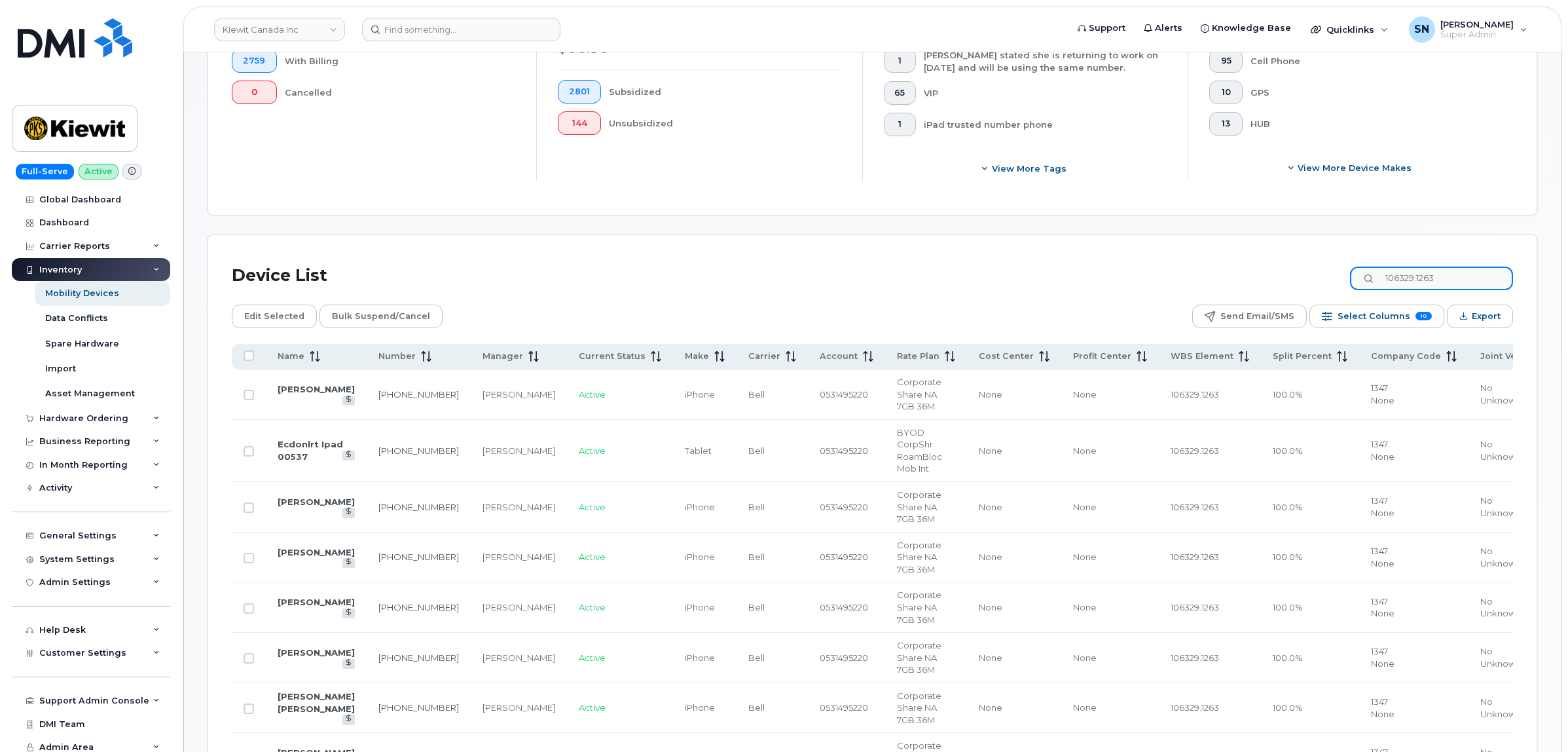
scroll to position [476, 0]
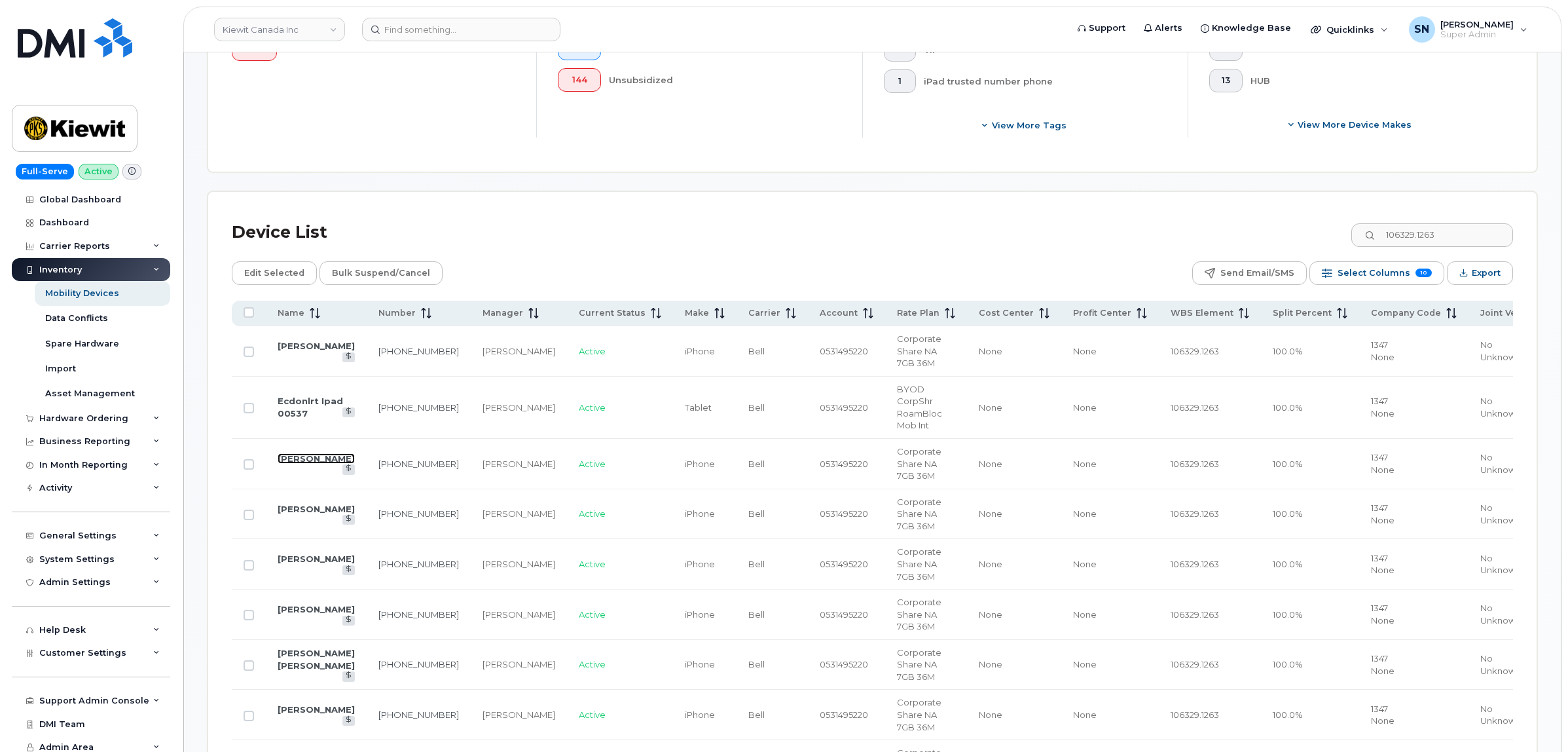
drag, startPoint x: 306, startPoint y: 430, endPoint x: 320, endPoint y: 454, distance: 27.8
click at [306, 453] on link "[PERSON_NAME]" at bounding box center [316, 458] width 77 height 11
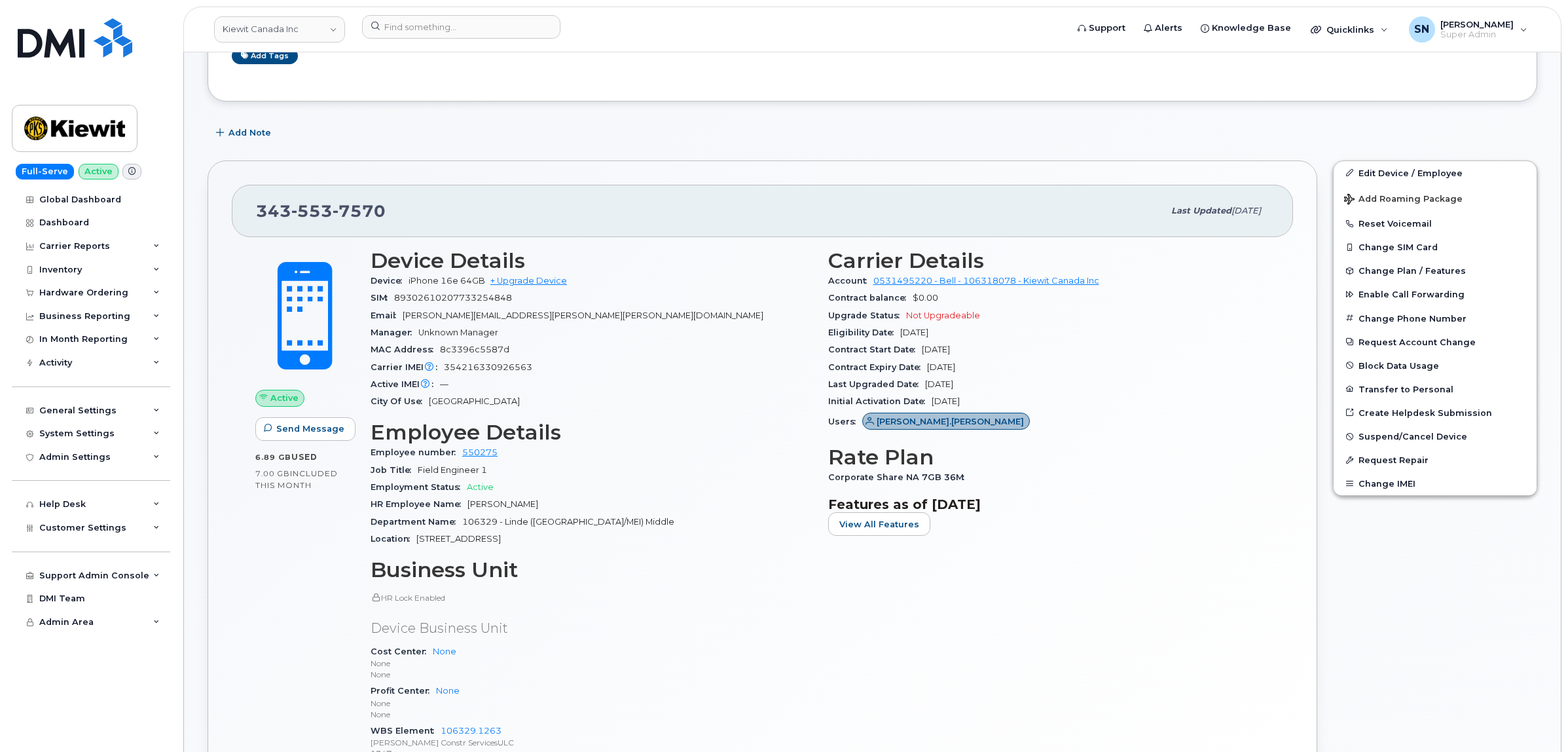
scroll to position [328, 0]
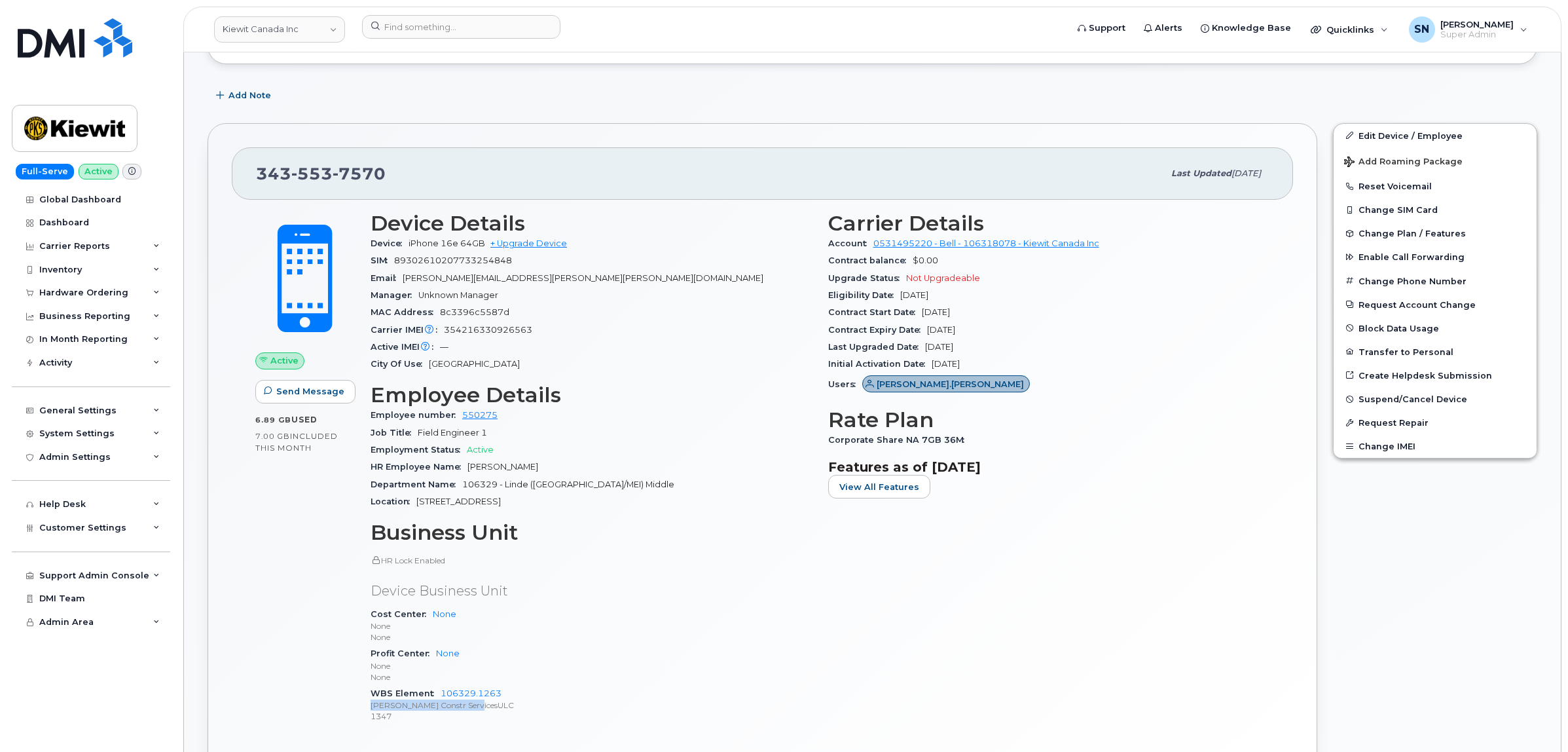
copy p "[PERSON_NAME] Constr ServicesULC"
drag, startPoint x: 370, startPoint y: 707, endPoint x: 475, endPoint y: 708, distance: 105.0
click at [475, 708] on div "Device Details Device iPhone 16e 64GB + Upgrade Device SIM [TECHNICAL_ID] Email…" at bounding box center [591, 473] width 457 height 539
copy p "[PERSON_NAME] Constr ServicesULC"
click at [373, 118] on div "[PHONE_NUMBER] Last updated [DATE] Active Send Message 6.89 GB  used 7.00 GB  i…" at bounding box center [762, 471] width 1125 height 711
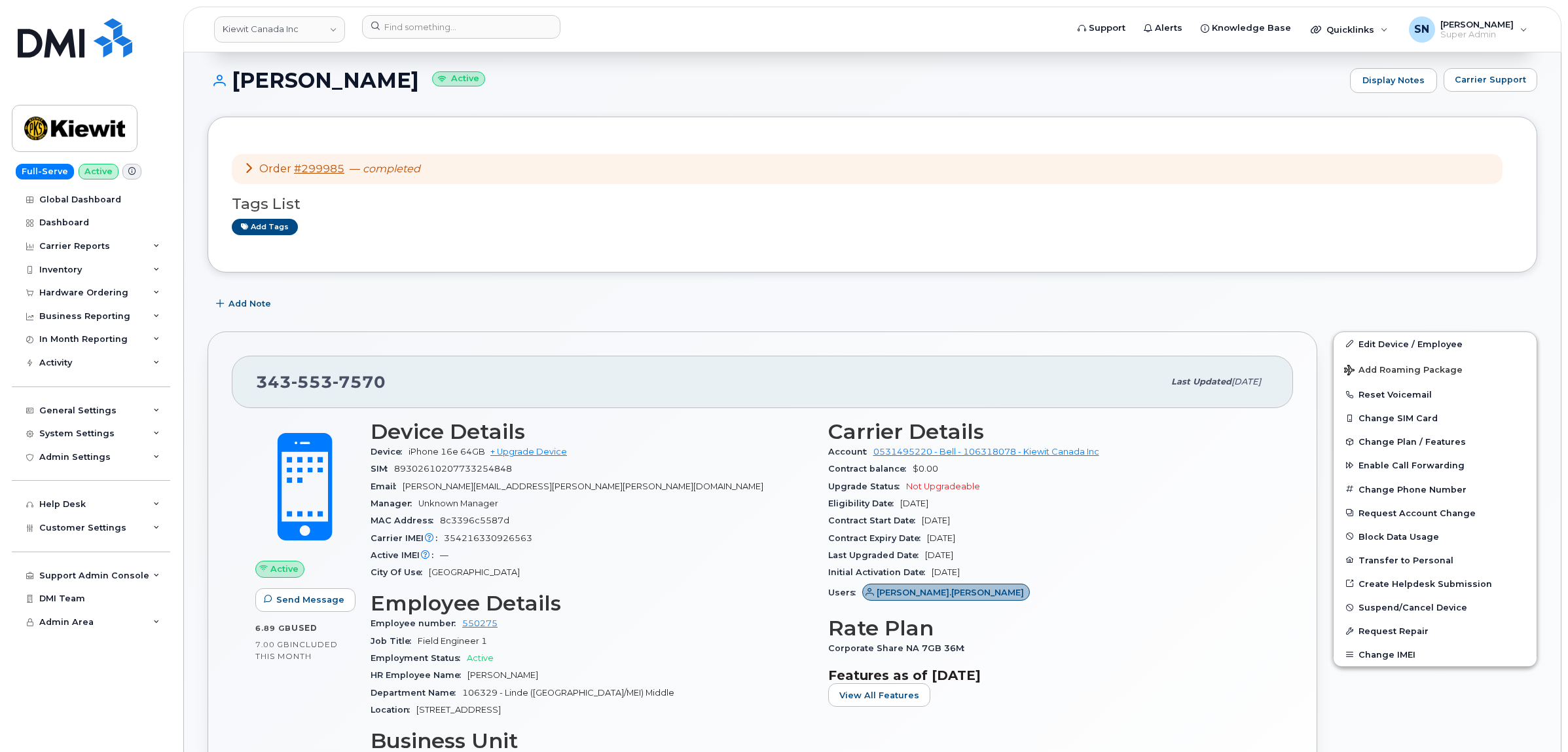
scroll to position [0, 0]
